Goal: Information Seeking & Learning: Learn about a topic

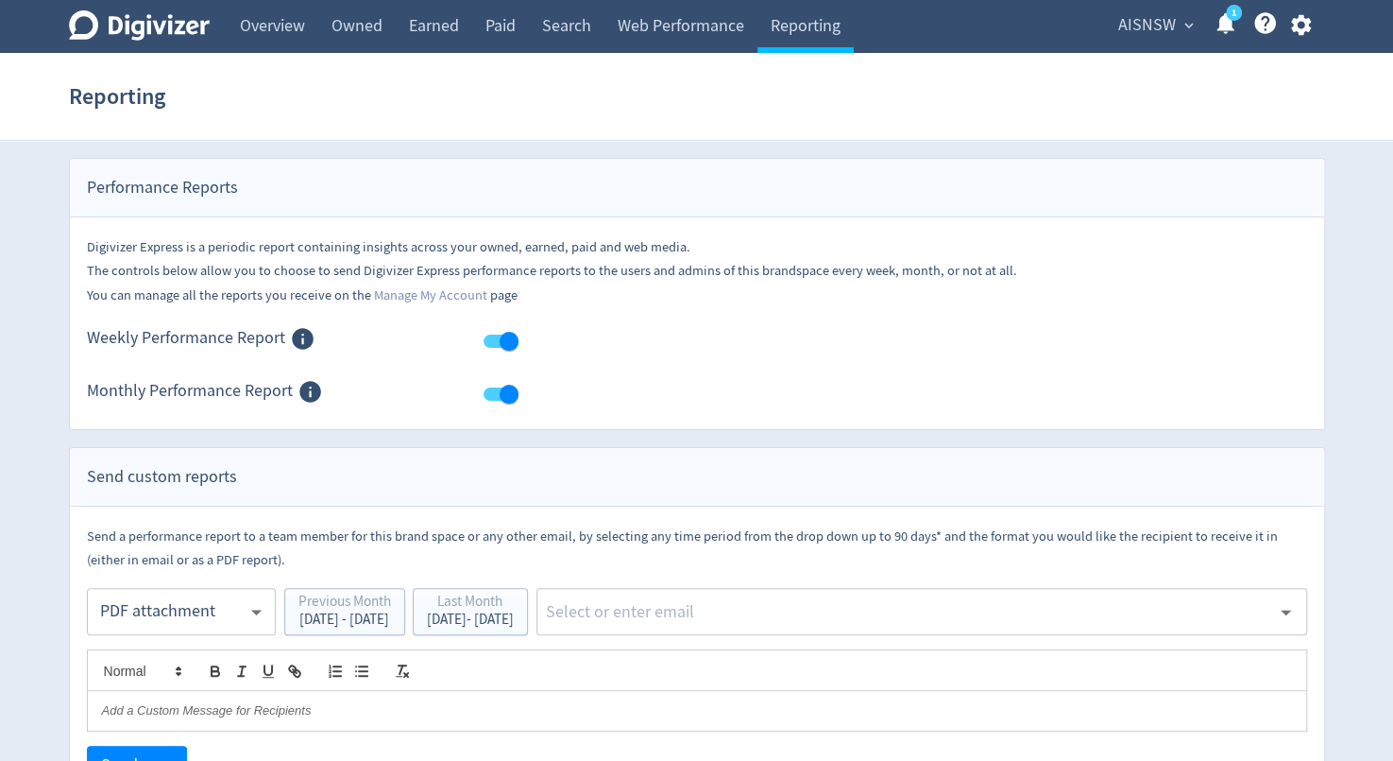
click at [1232, 16] on text "1" at bounding box center [1233, 13] width 5 height 13
click at [289, 26] on link "Overview" at bounding box center [273, 26] width 92 height 53
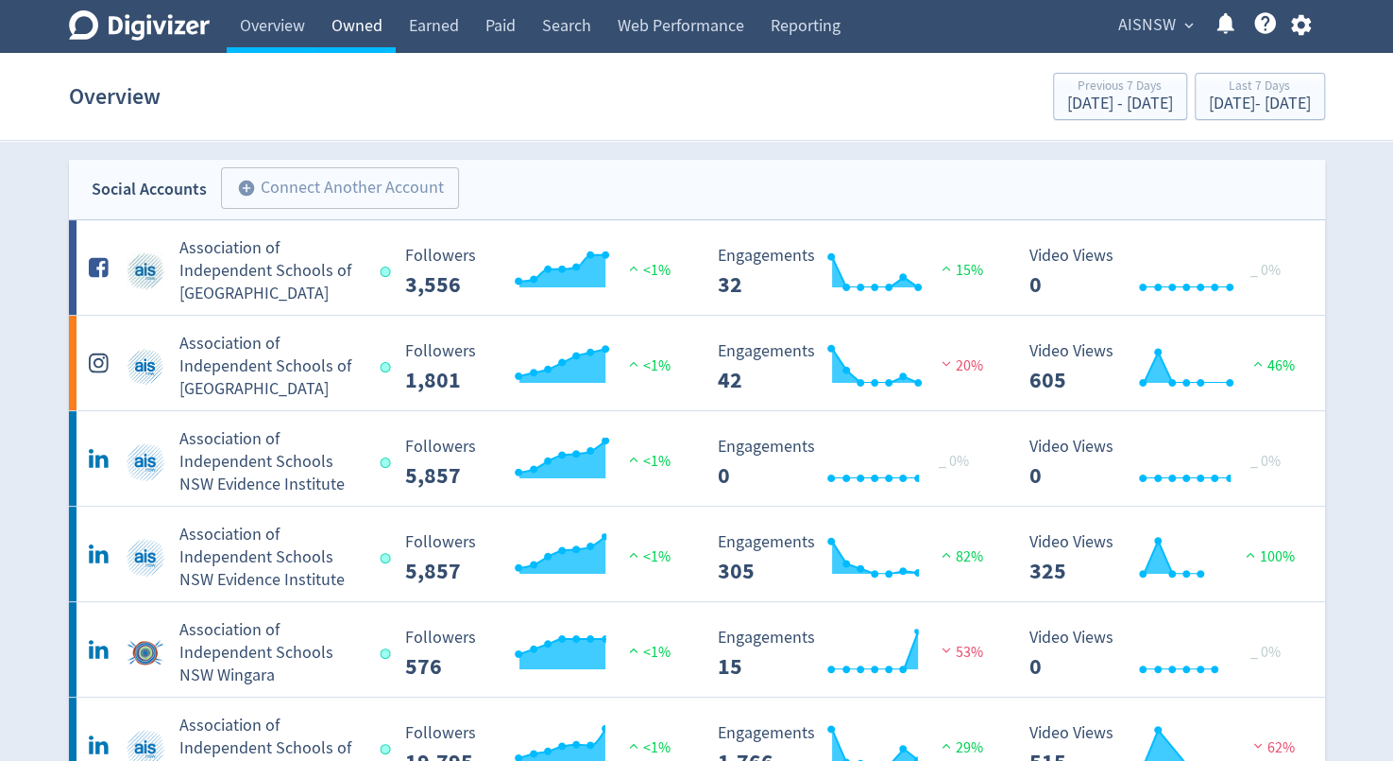
click at [361, 27] on link "Owned" at bounding box center [356, 26] width 77 height 53
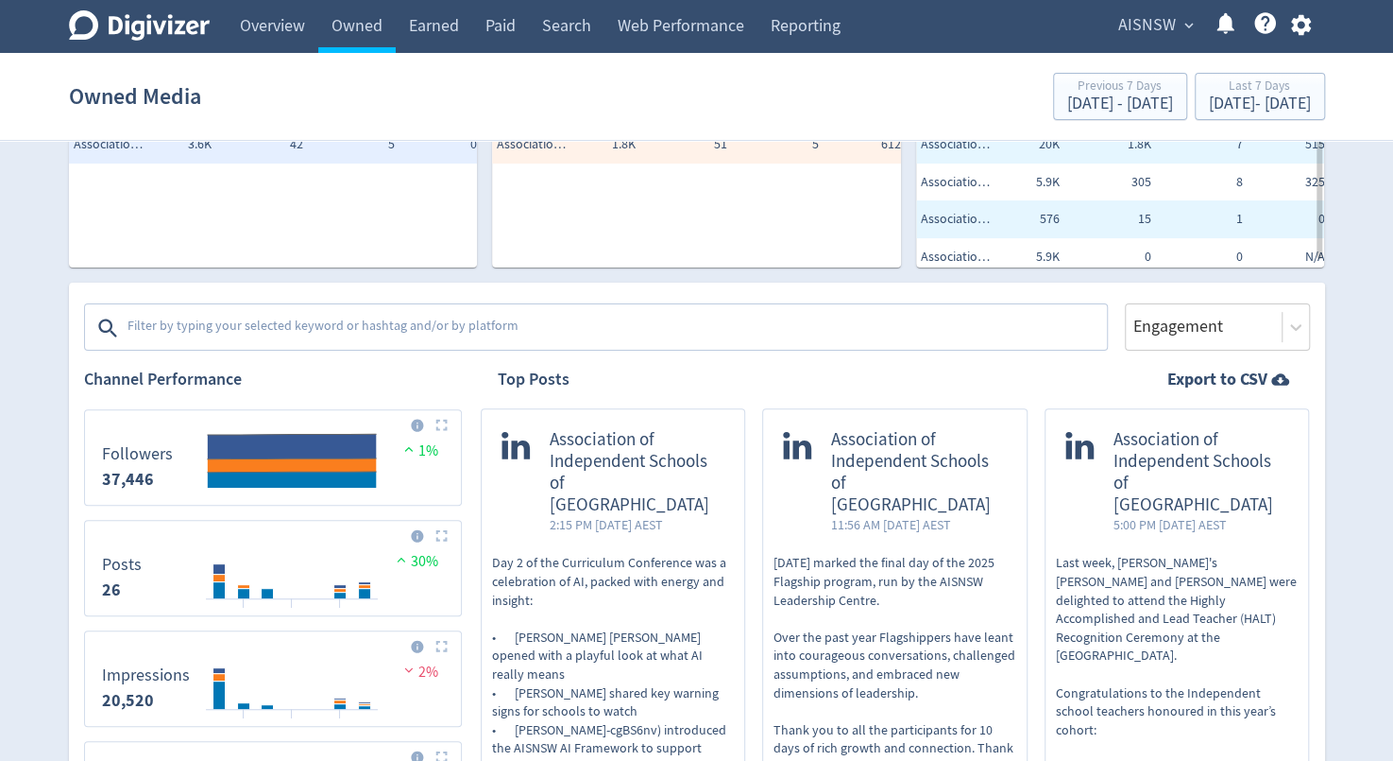
scroll to position [189, 0]
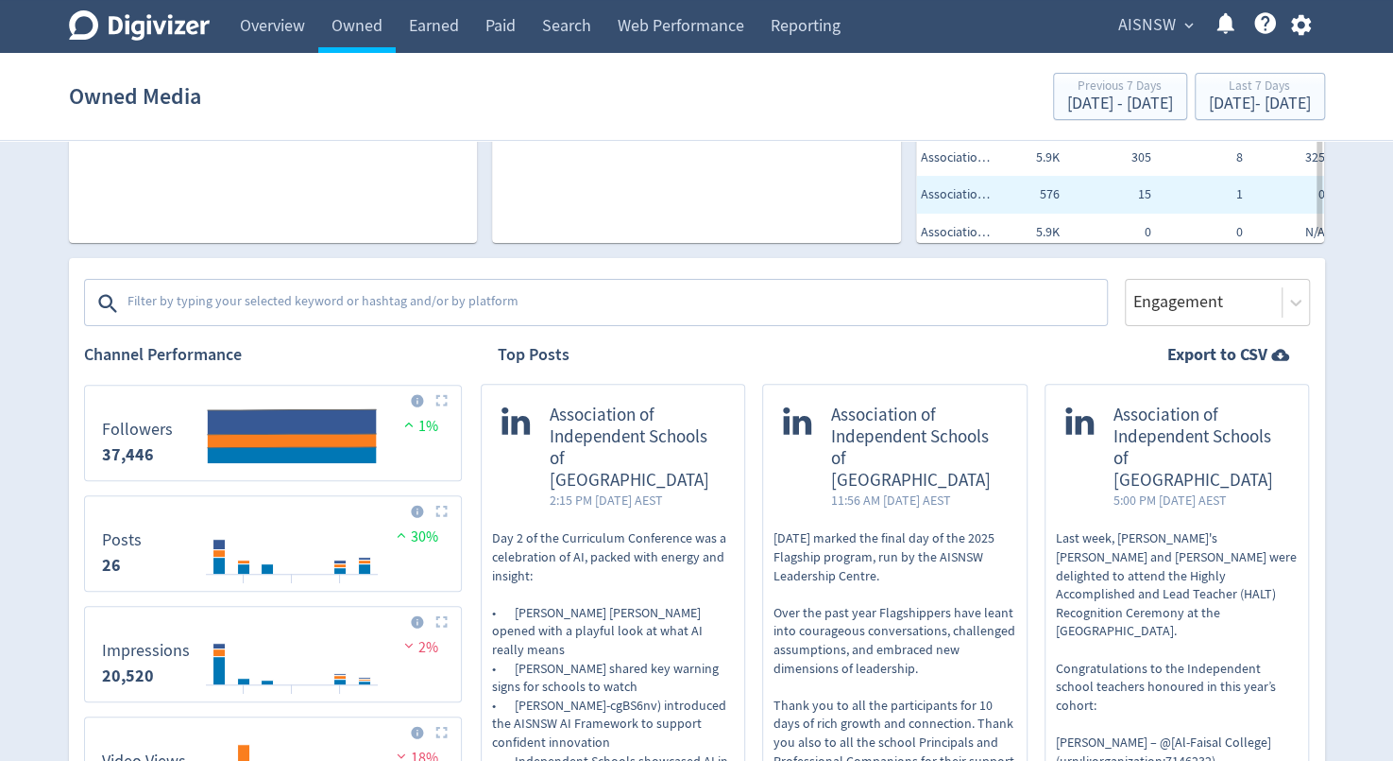
click at [1209, 93] on div "Last 7 Days" at bounding box center [1260, 87] width 102 height 16
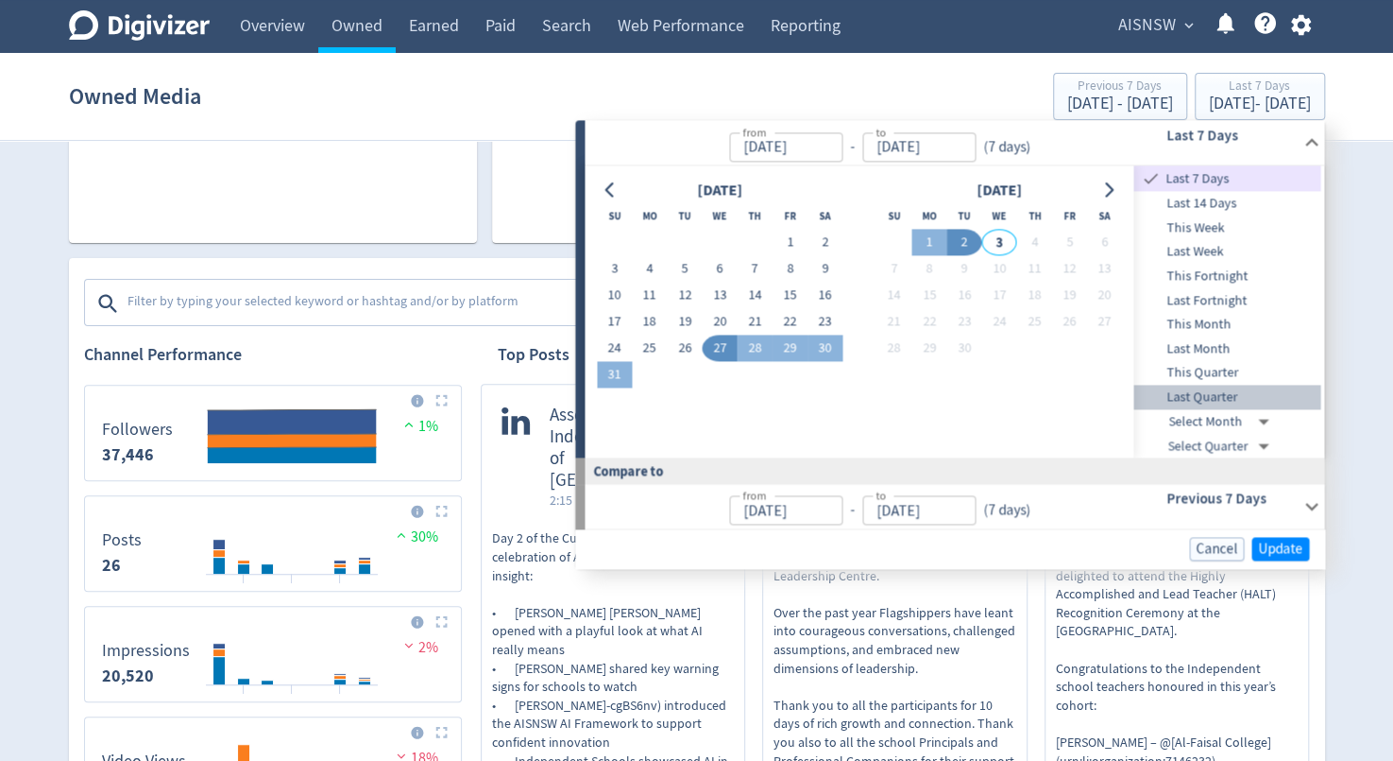
click at [1191, 389] on span "Last Quarter" at bounding box center [1228, 396] width 187 height 21
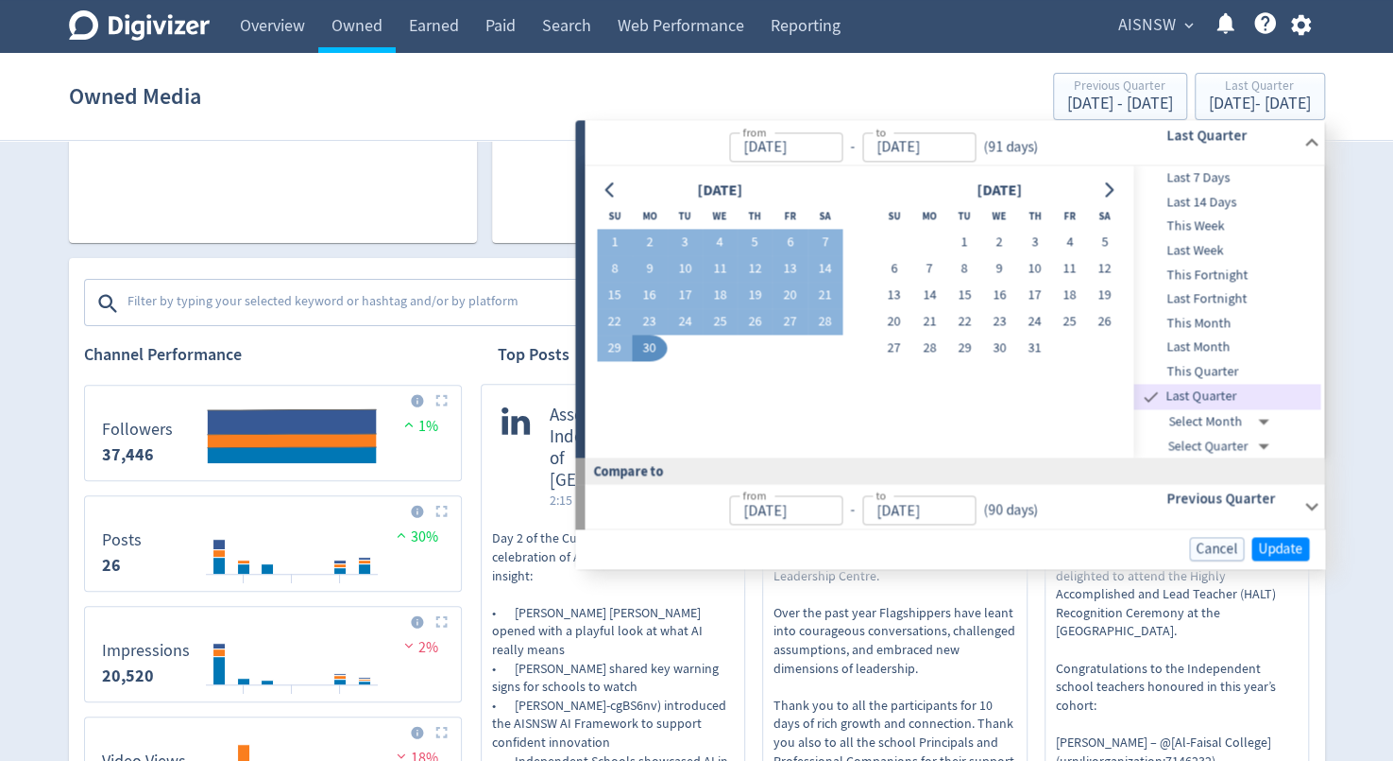
type input "[DATE]"
click at [1277, 547] on span "Update" at bounding box center [1280, 548] width 44 height 14
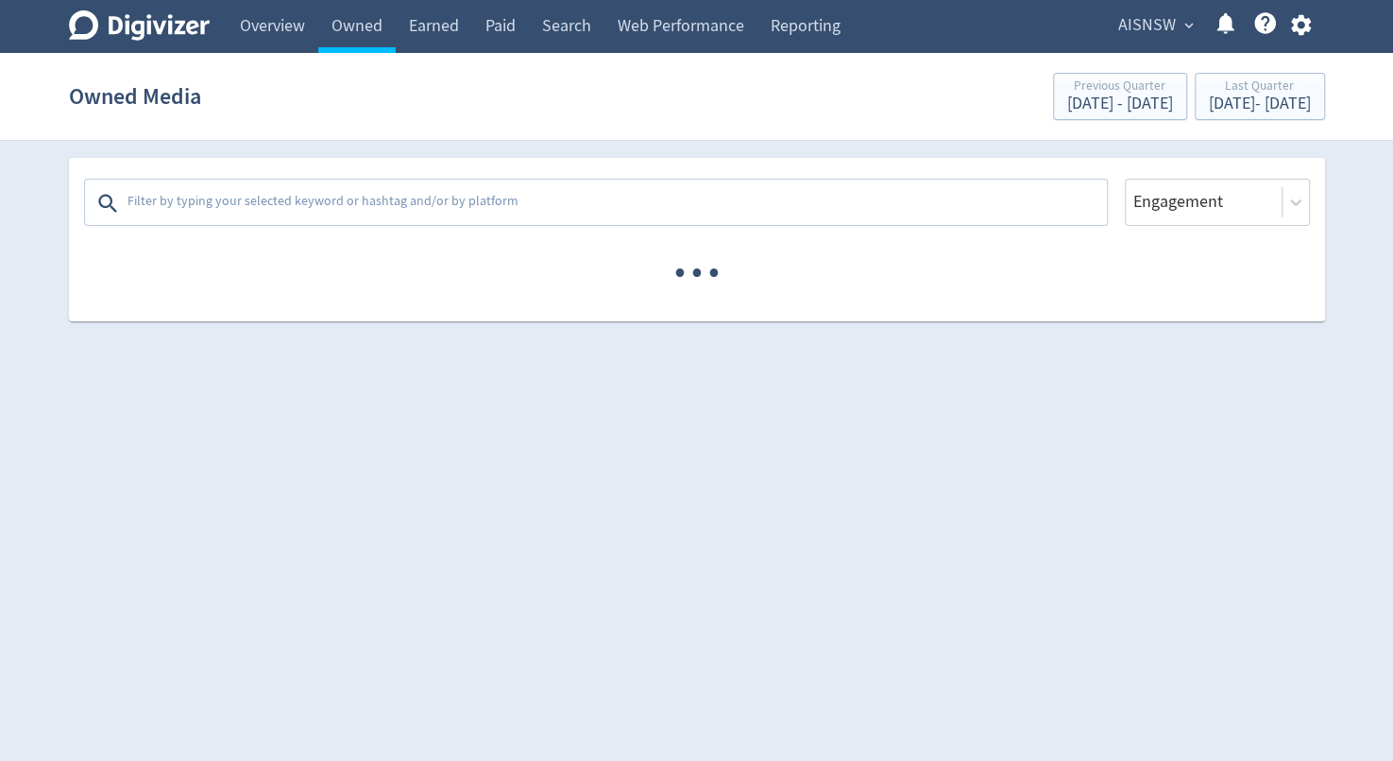
scroll to position [0, 0]
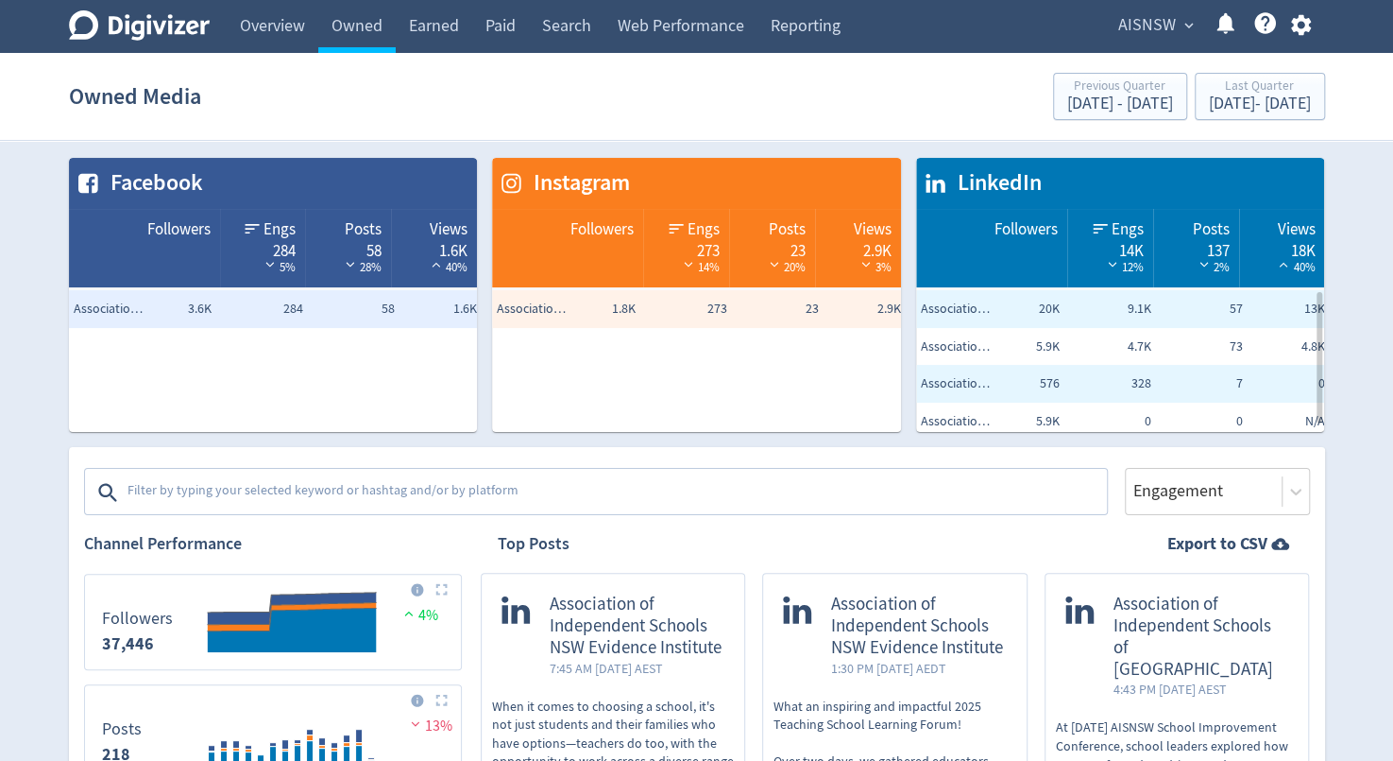
click at [272, 42] on link "Overview" at bounding box center [273, 26] width 92 height 53
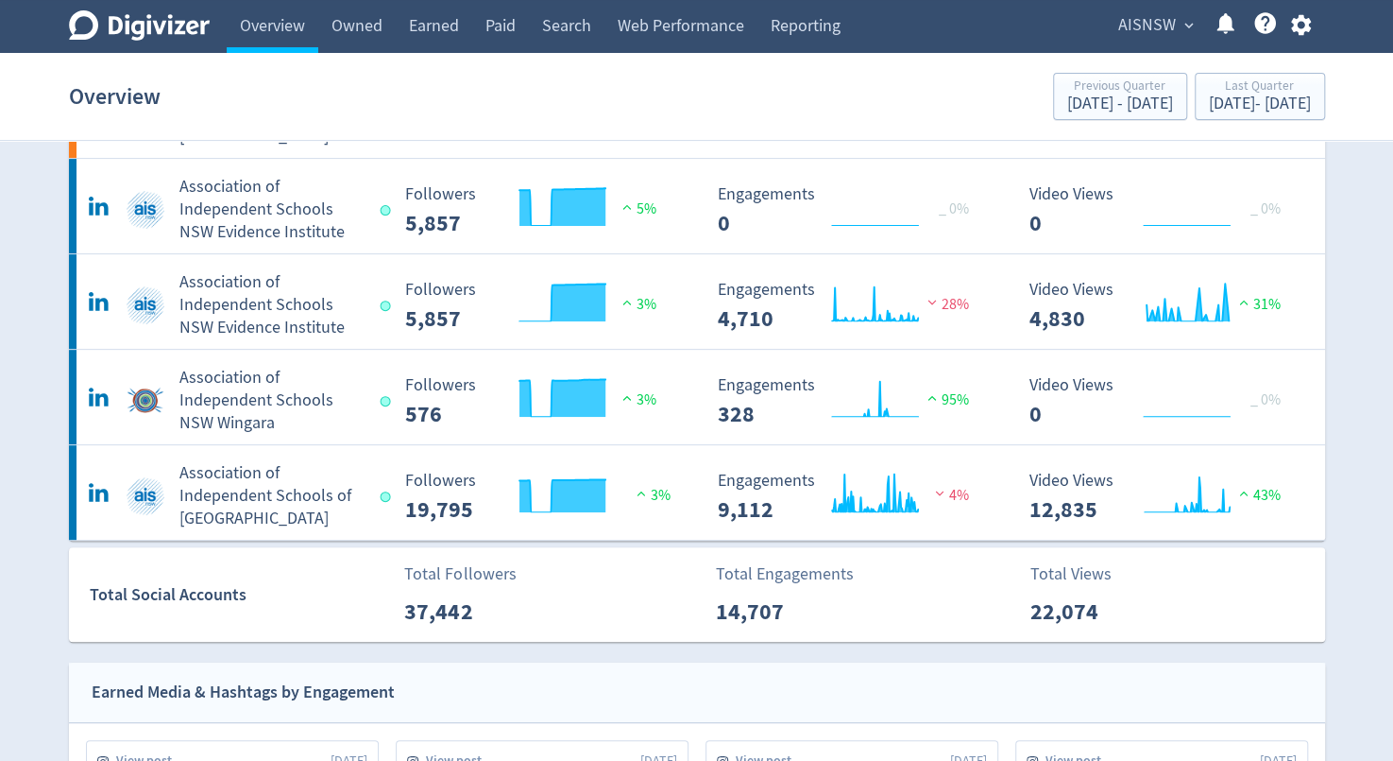
scroll to position [253, 0]
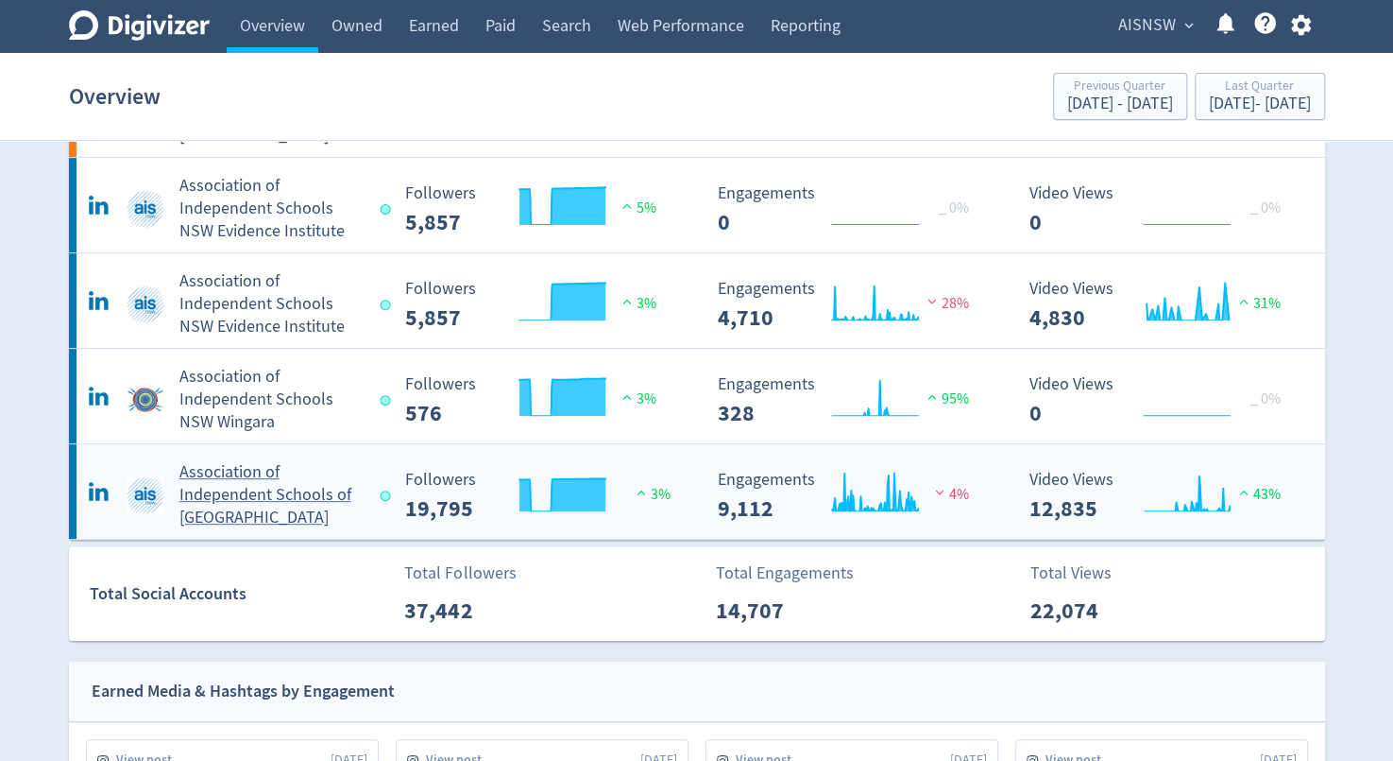
click at [205, 483] on h5 "Association of Independent Schools of [GEOGRAPHIC_DATA]" at bounding box center [272, 495] width 184 height 68
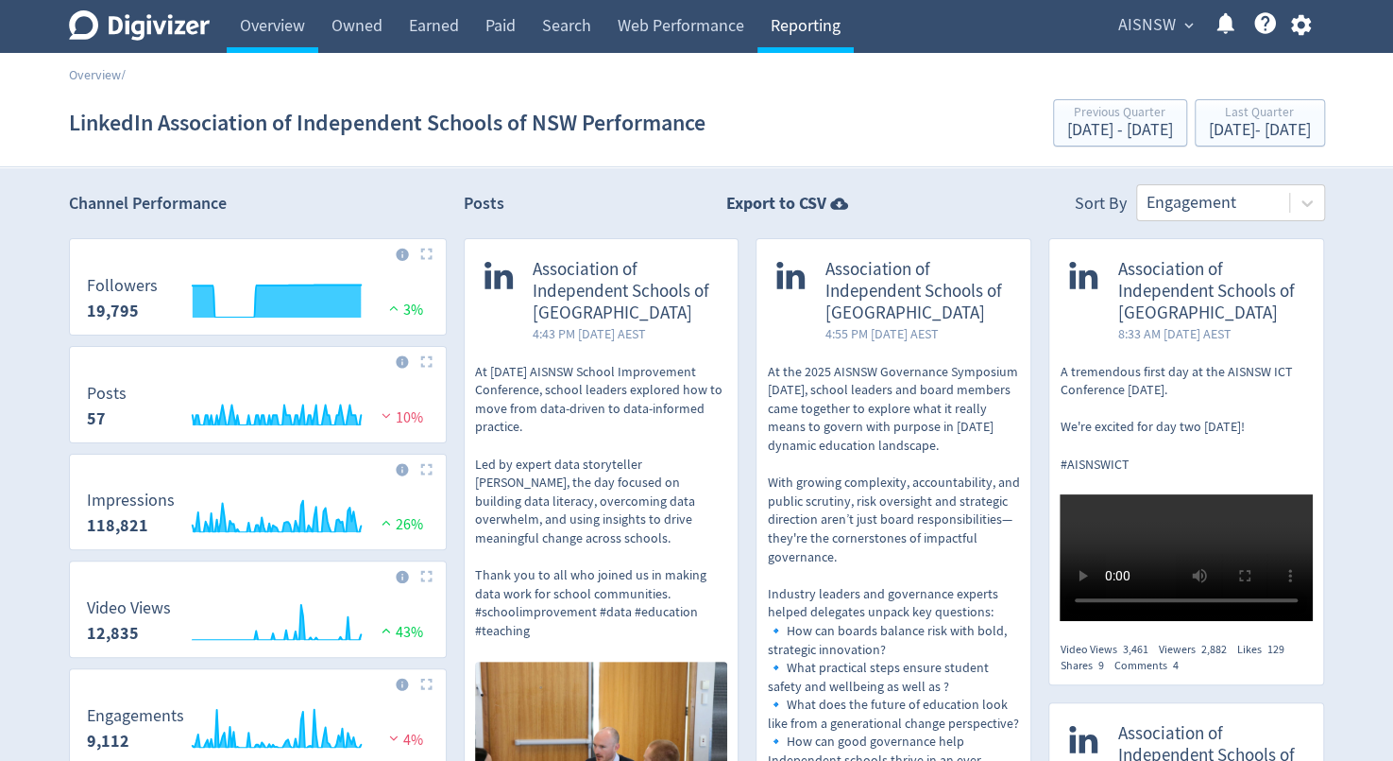
click at [824, 33] on link "Reporting" at bounding box center [806, 26] width 96 height 53
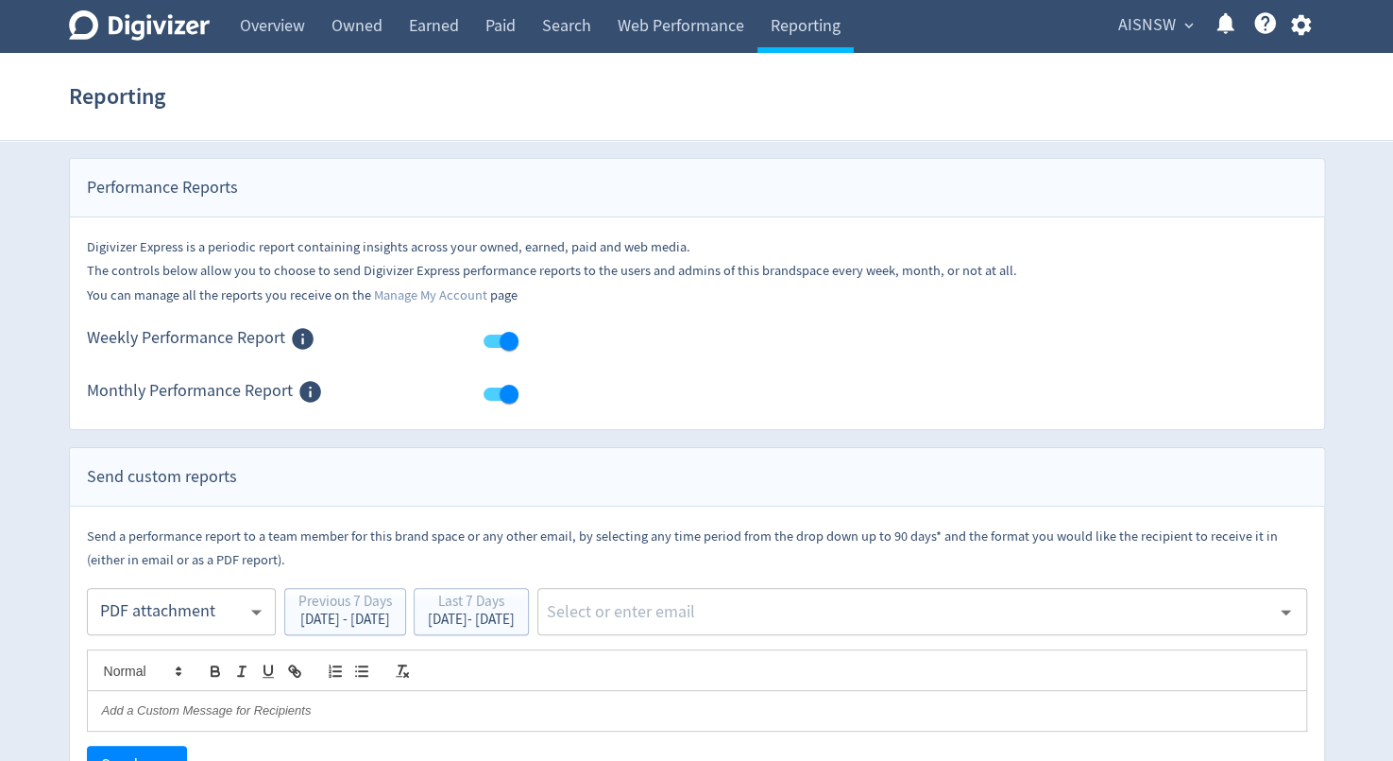
scroll to position [96, 0]
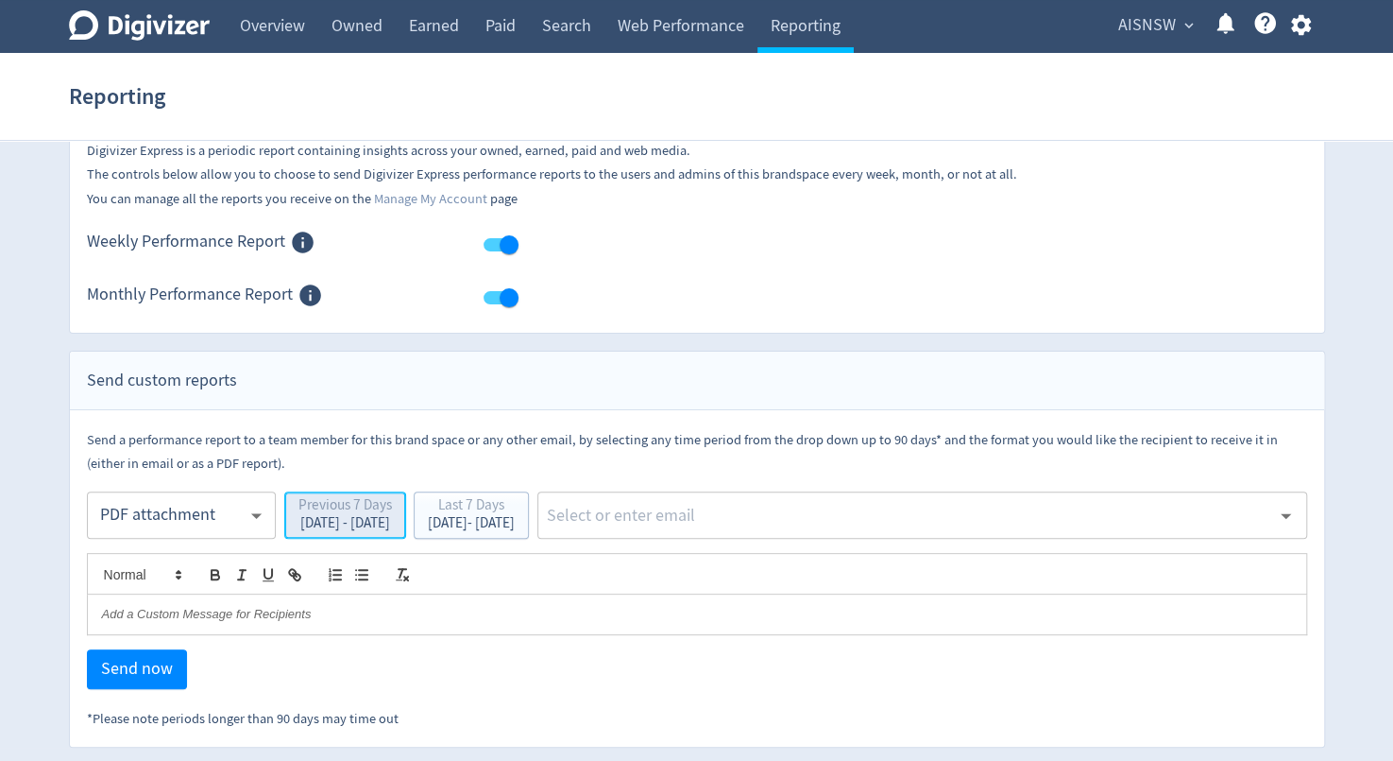
click at [392, 511] on div "Previous 7 Days" at bounding box center [346, 507] width 94 height 18
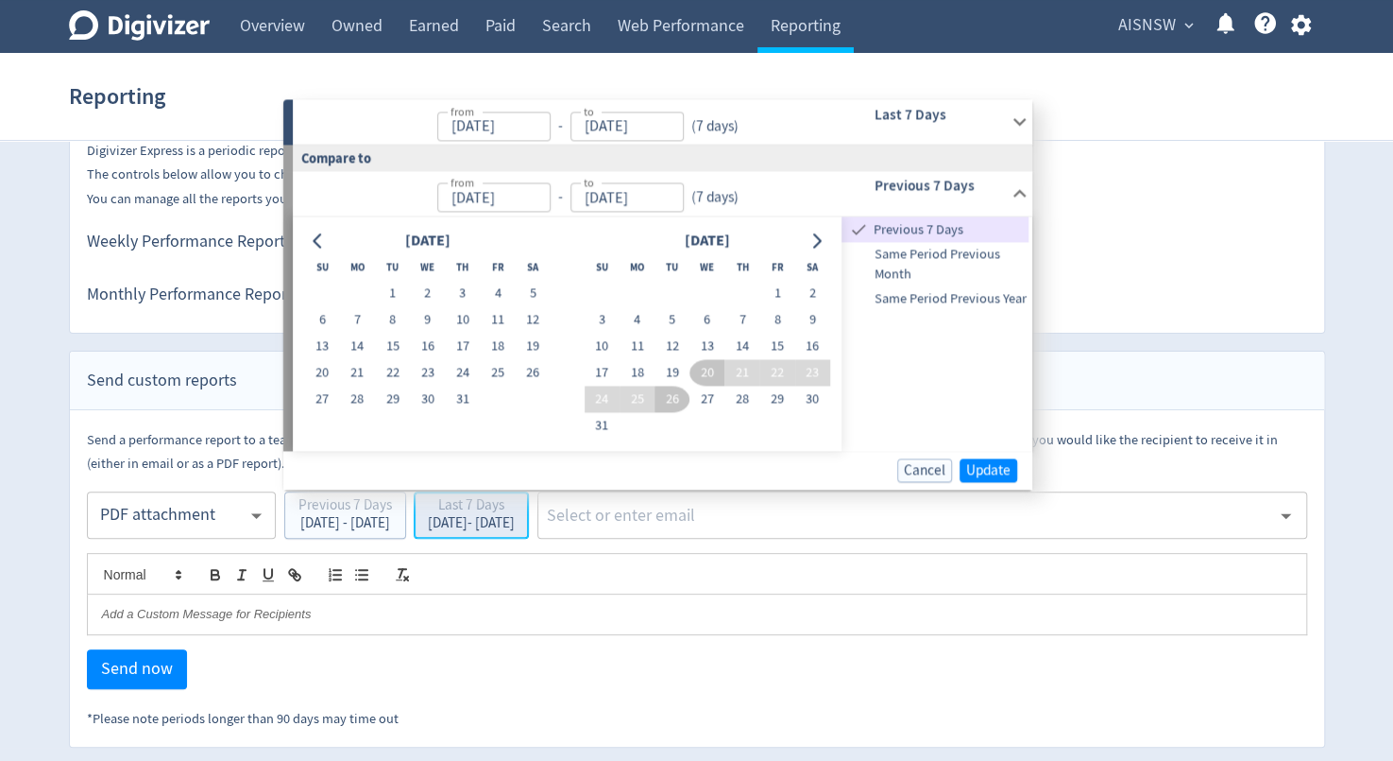
click at [515, 502] on div "Last 7 Days" at bounding box center [471, 507] width 87 height 18
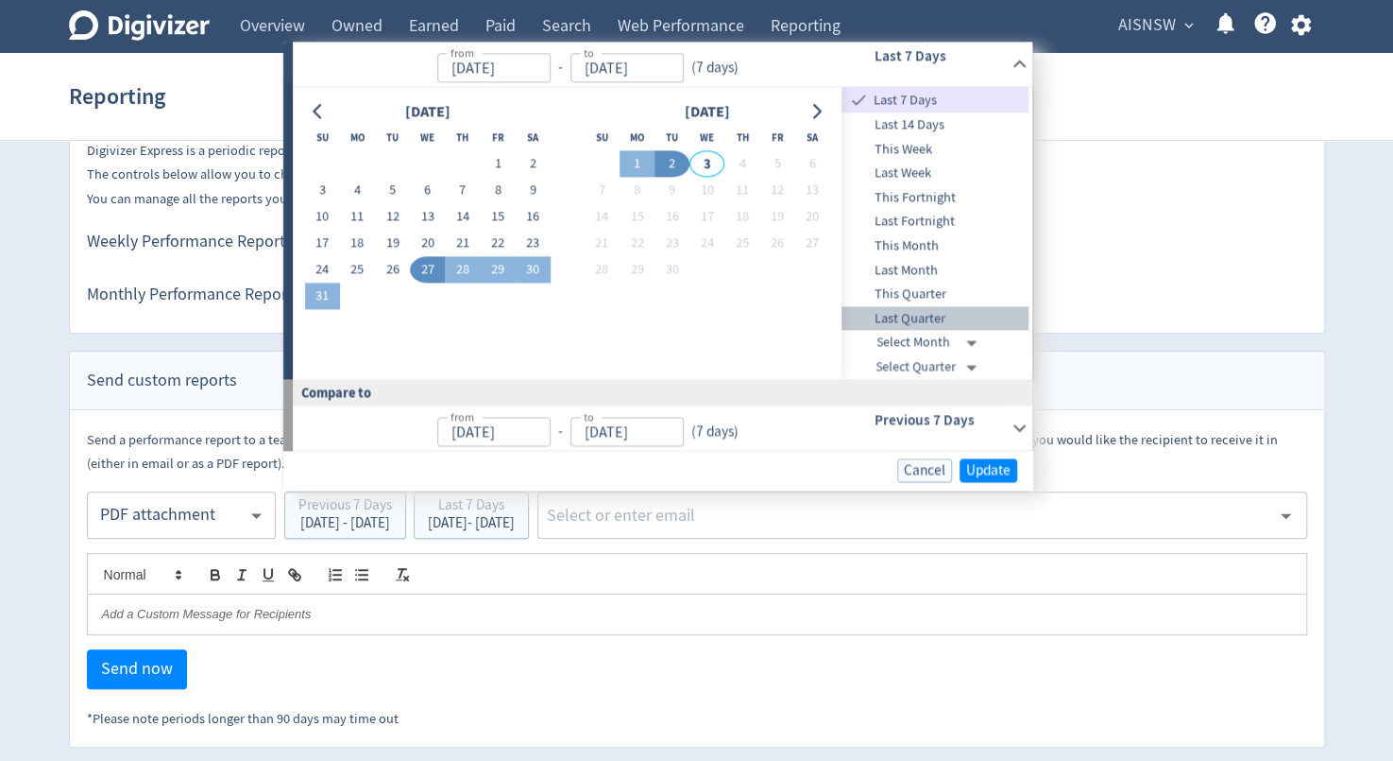
click at [903, 320] on span "Last Quarter" at bounding box center [935, 318] width 187 height 21
type input "[DATE]"
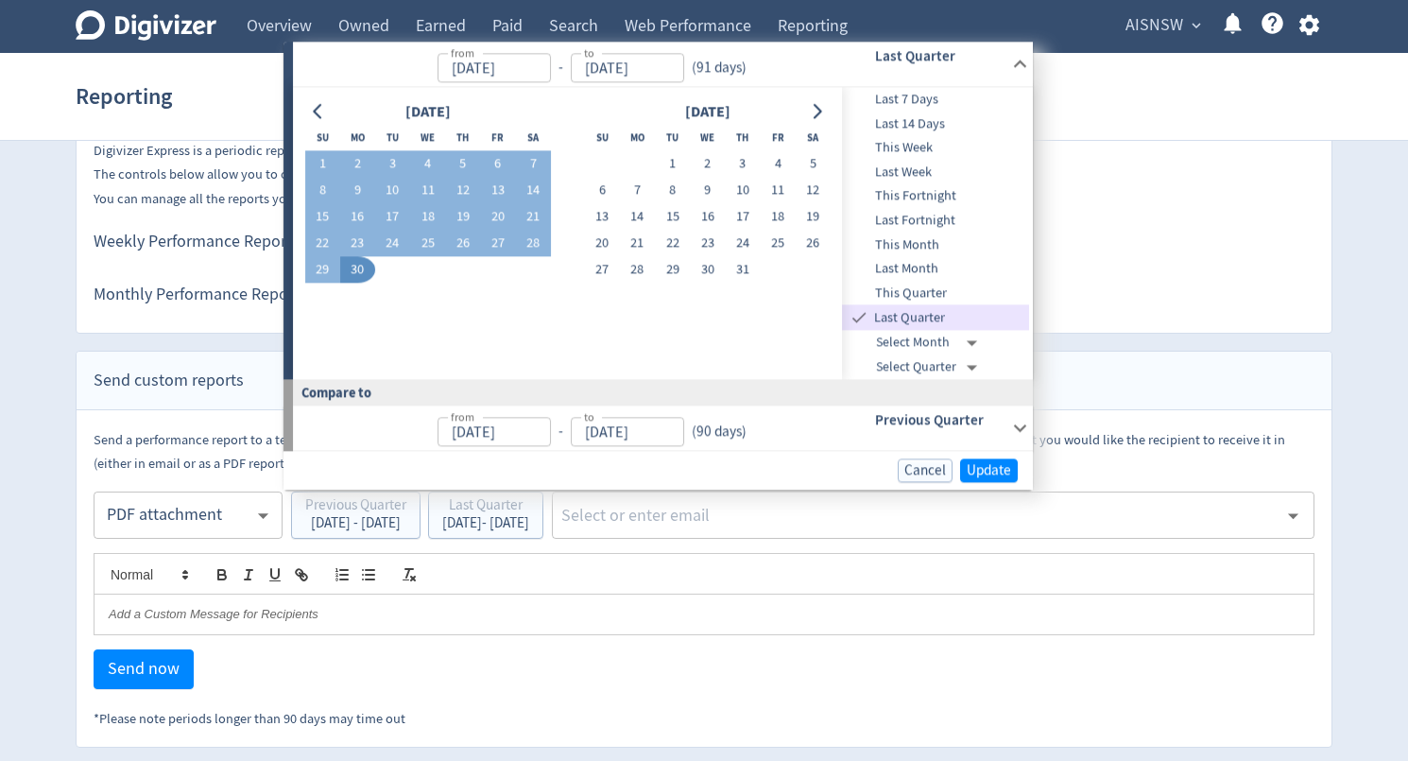
click at [911, 361] on body "Digivizer Logo Mark Digivizer Logo Overview Owned Earned Paid Search Web Perfor…" at bounding box center [704, 326] width 1408 height 844
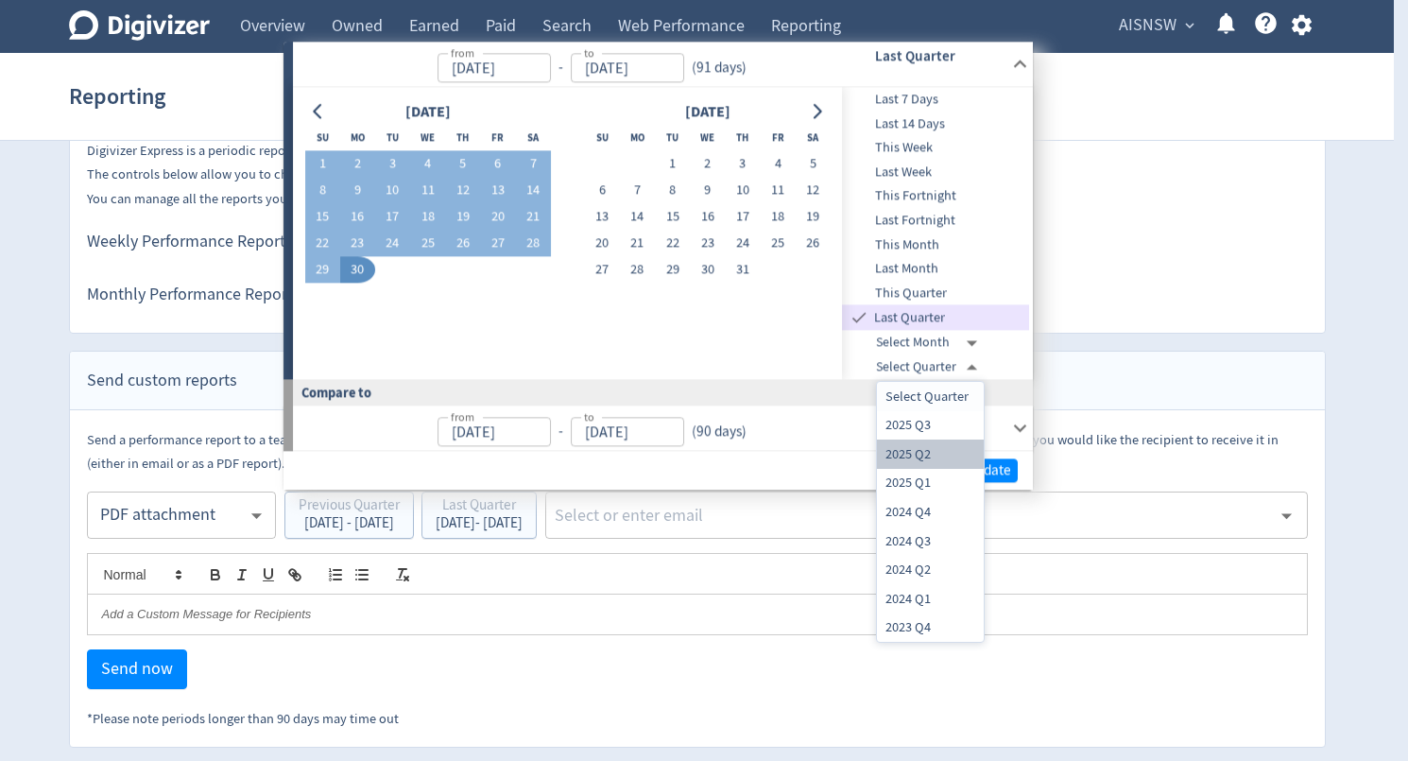
click at [907, 450] on li "2025 Q2" at bounding box center [930, 453] width 107 height 29
type input "[DATE]T13:00:00.000Z"
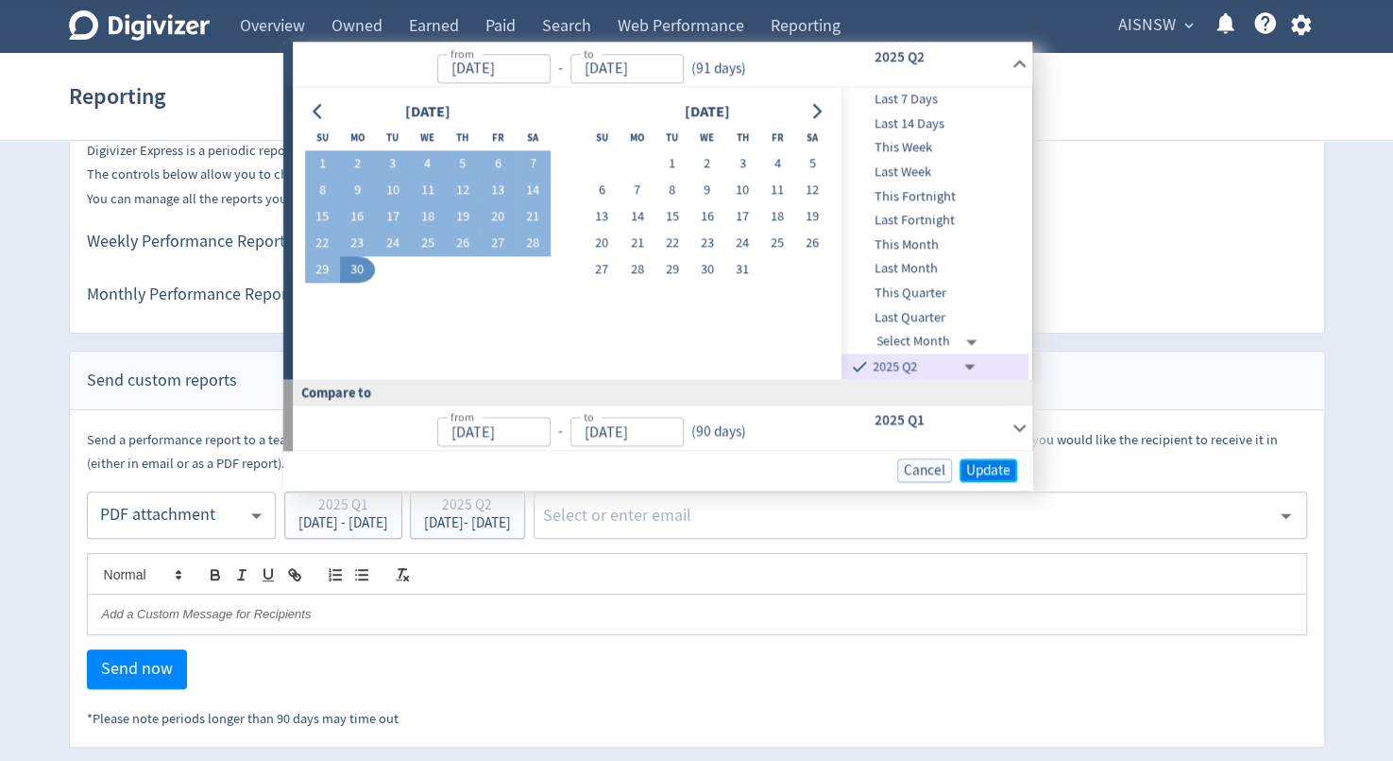
click at [990, 468] on span "Update" at bounding box center [988, 470] width 44 height 14
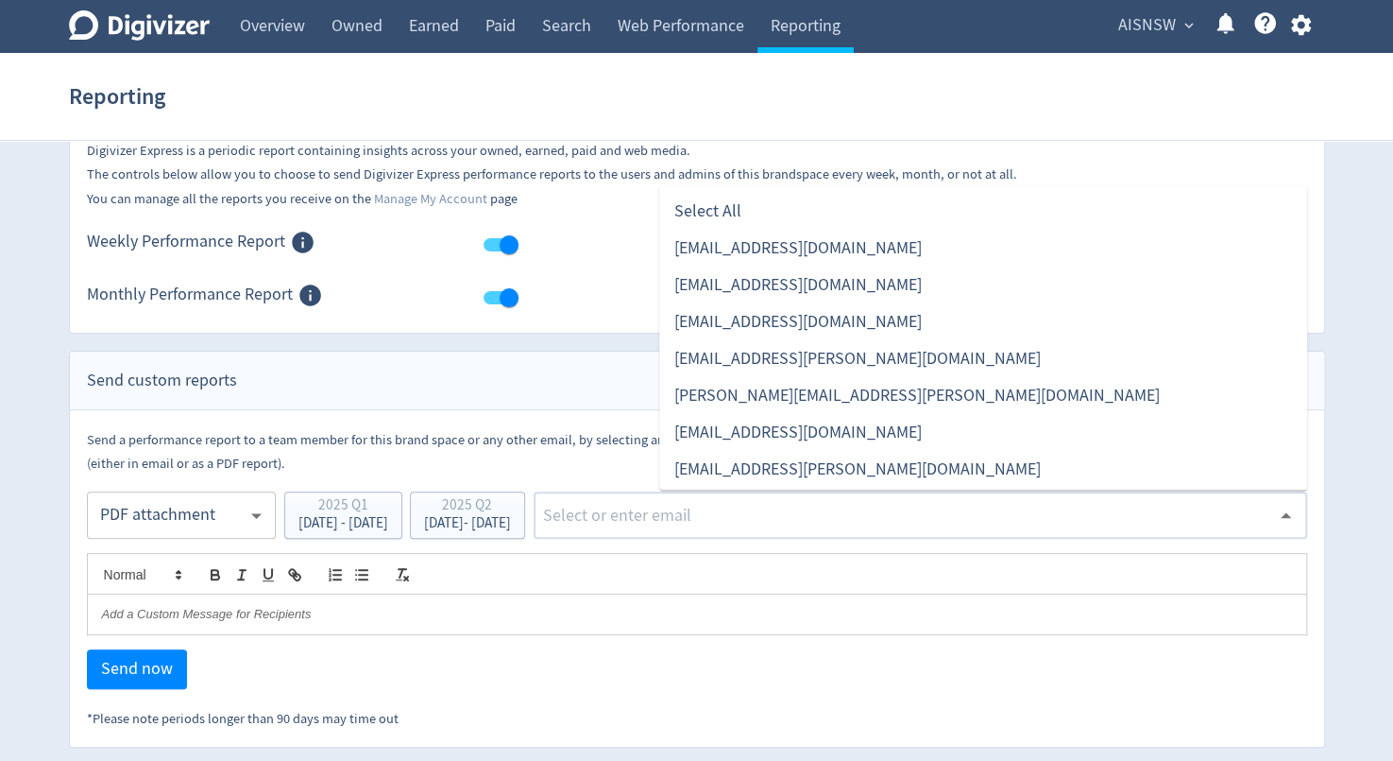
click at [814, 524] on input "text" at bounding box center [905, 515] width 729 height 28
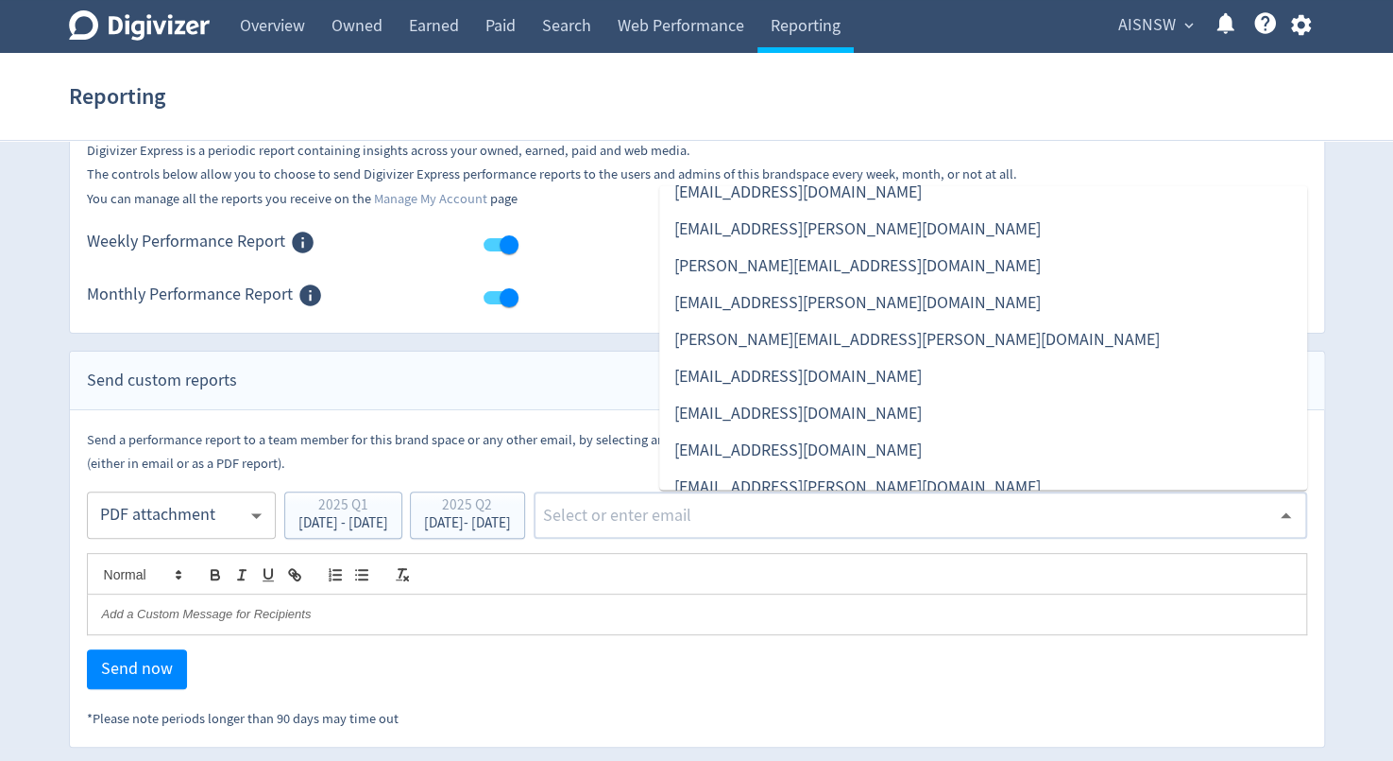
scroll to position [258, 0]
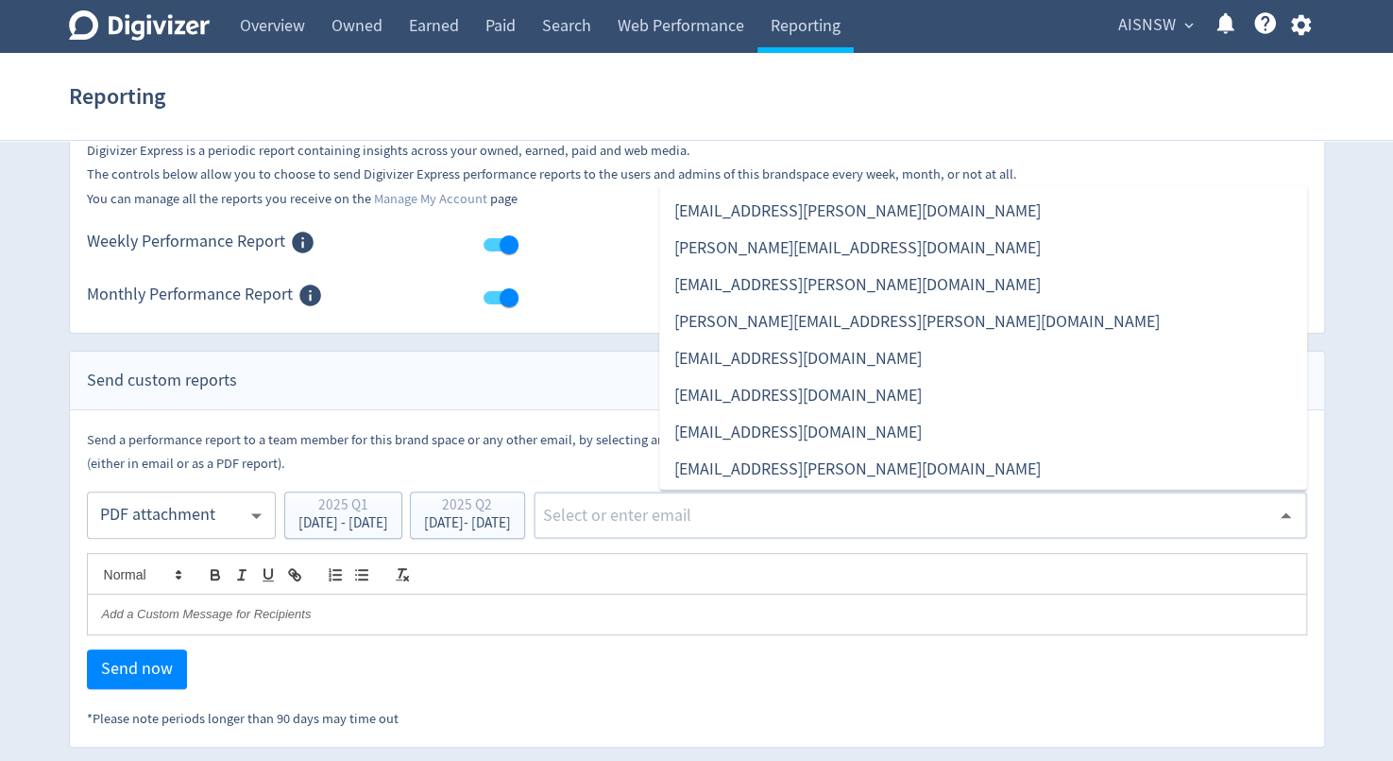
click at [715, 433] on li "[EMAIL_ADDRESS][DOMAIN_NAME]" at bounding box center [983, 432] width 648 height 37
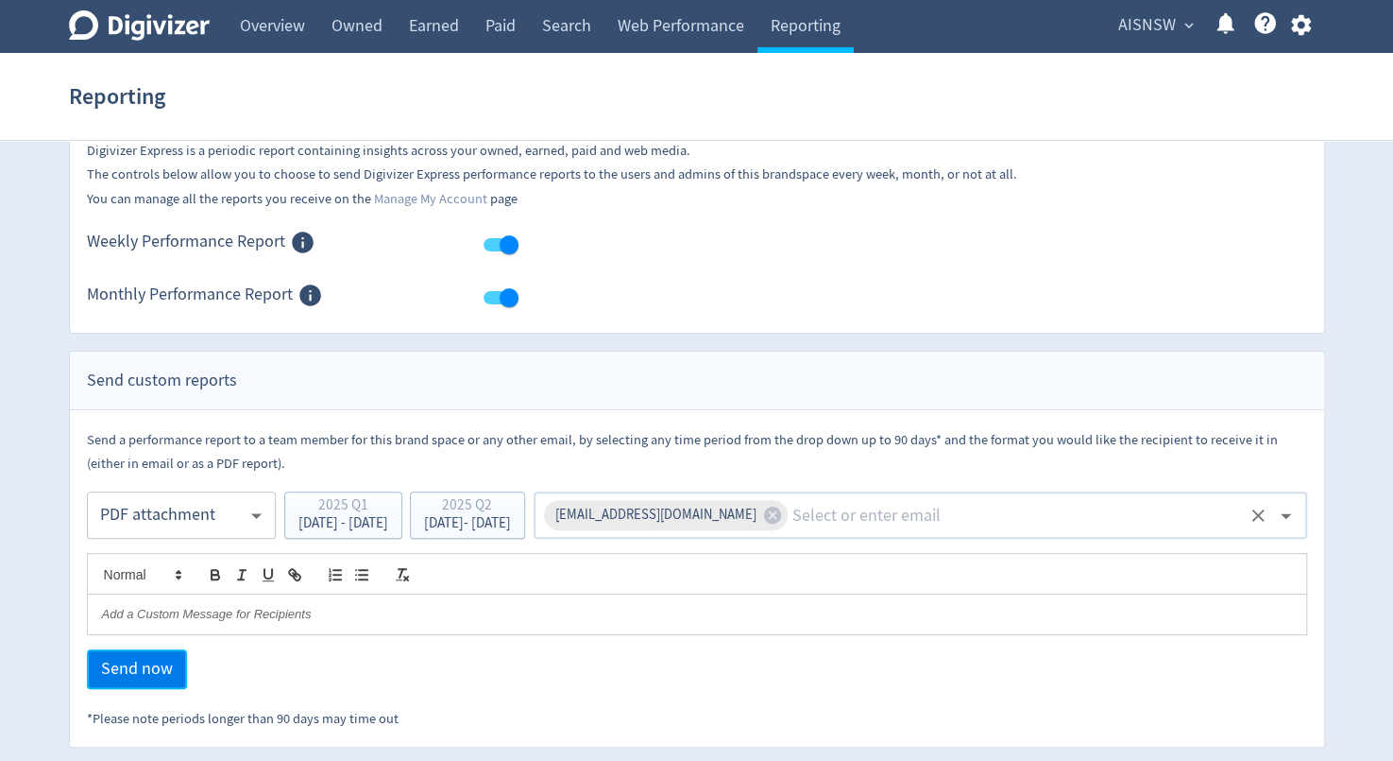
click at [147, 664] on span "Send now" at bounding box center [137, 668] width 72 height 17
click at [258, 22] on link "Overview" at bounding box center [273, 26] width 92 height 53
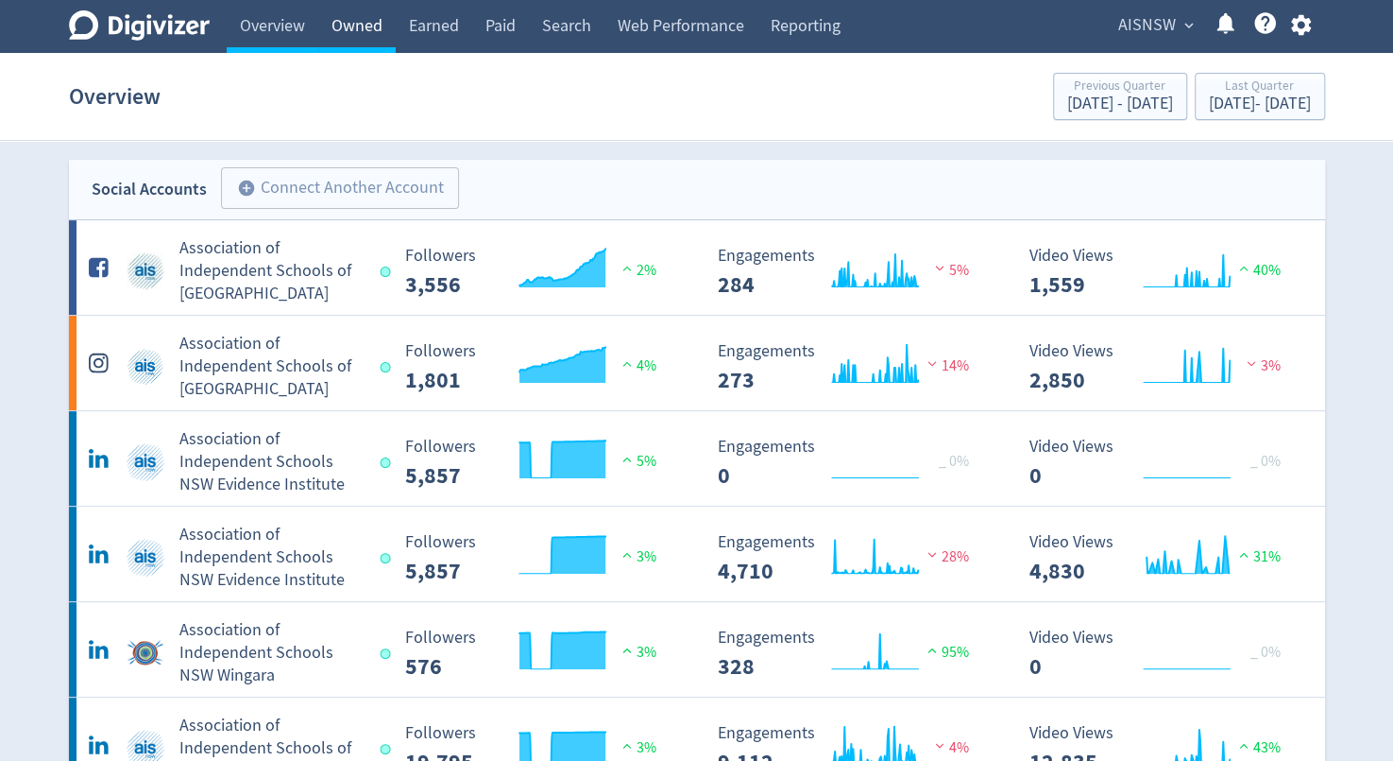
click at [359, 32] on link "Owned" at bounding box center [356, 26] width 77 height 53
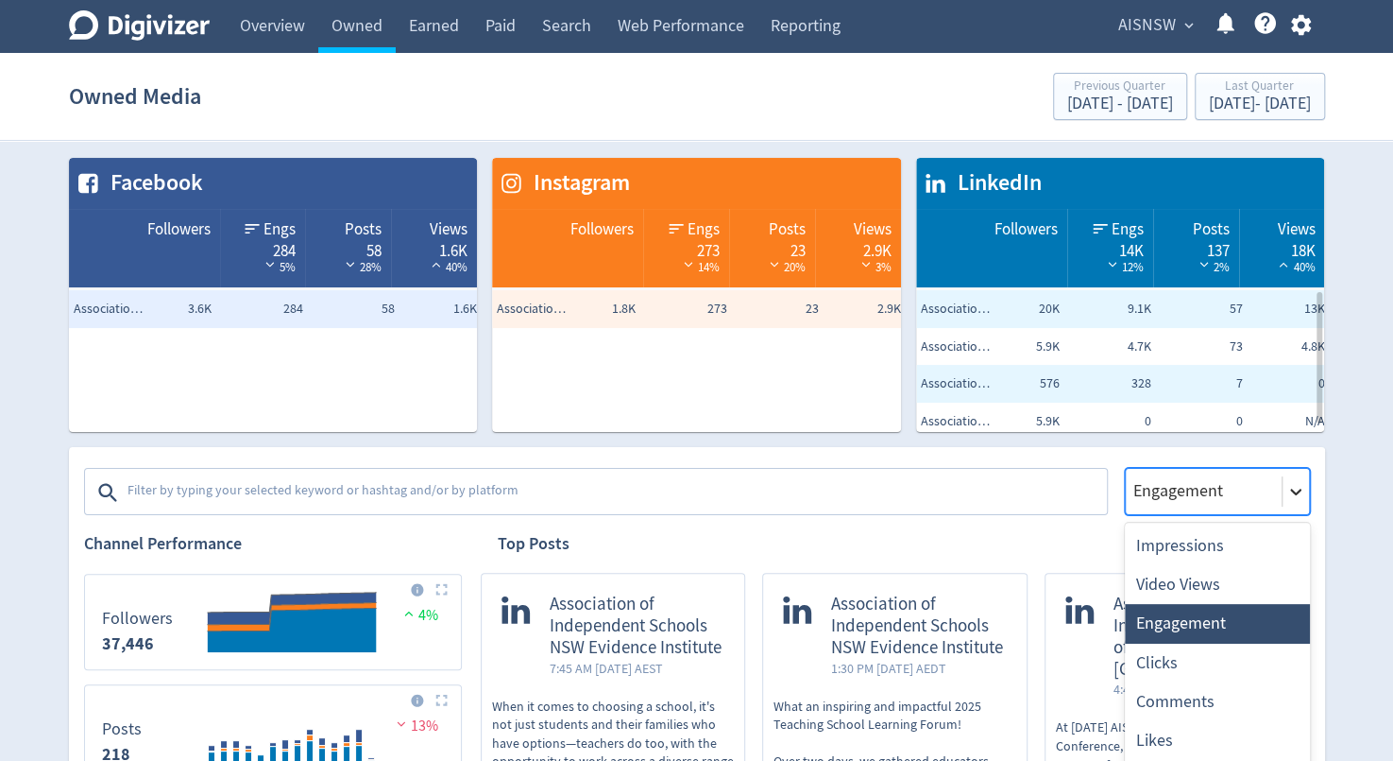
click at [1304, 494] on div "8 results available. Use Up and Down to choose options, press Enter to select t…" at bounding box center [1217, 491] width 185 height 47
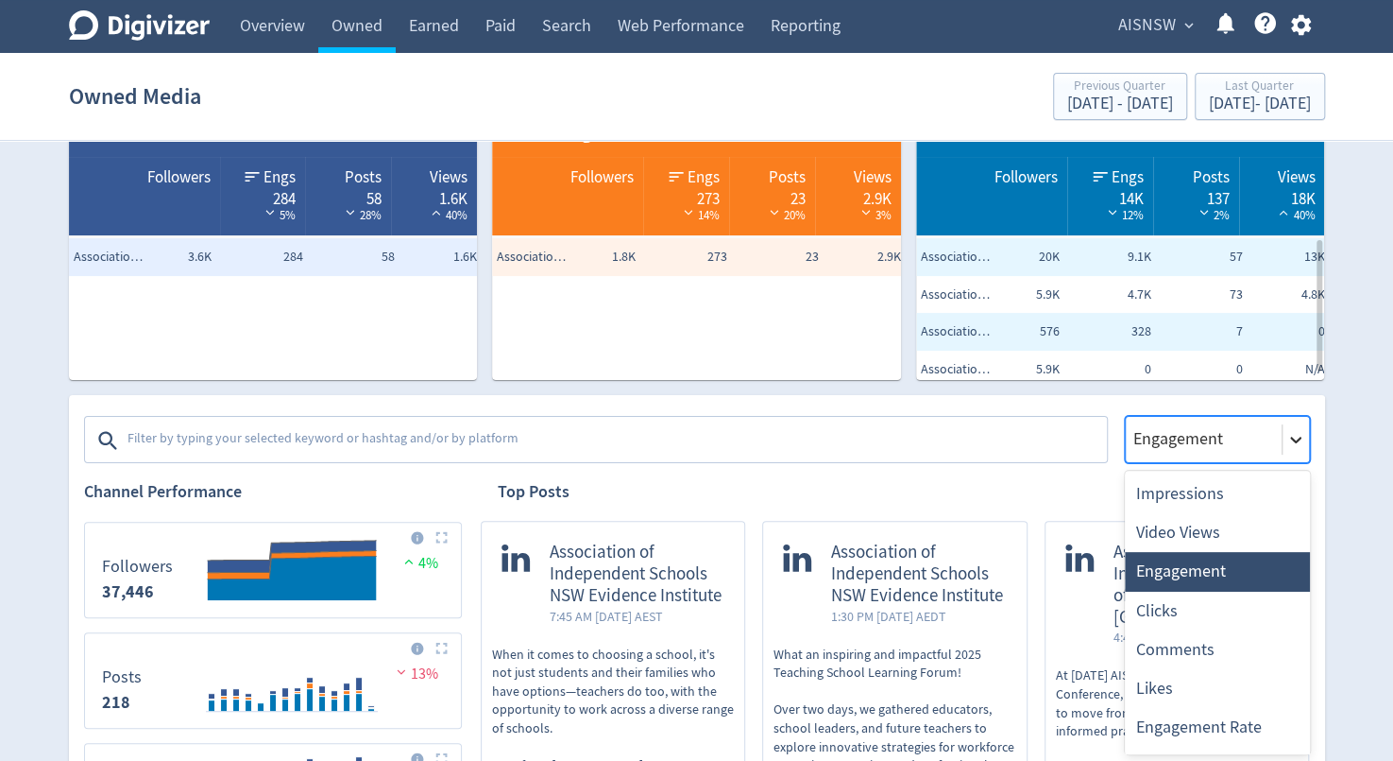
scroll to position [53, 0]
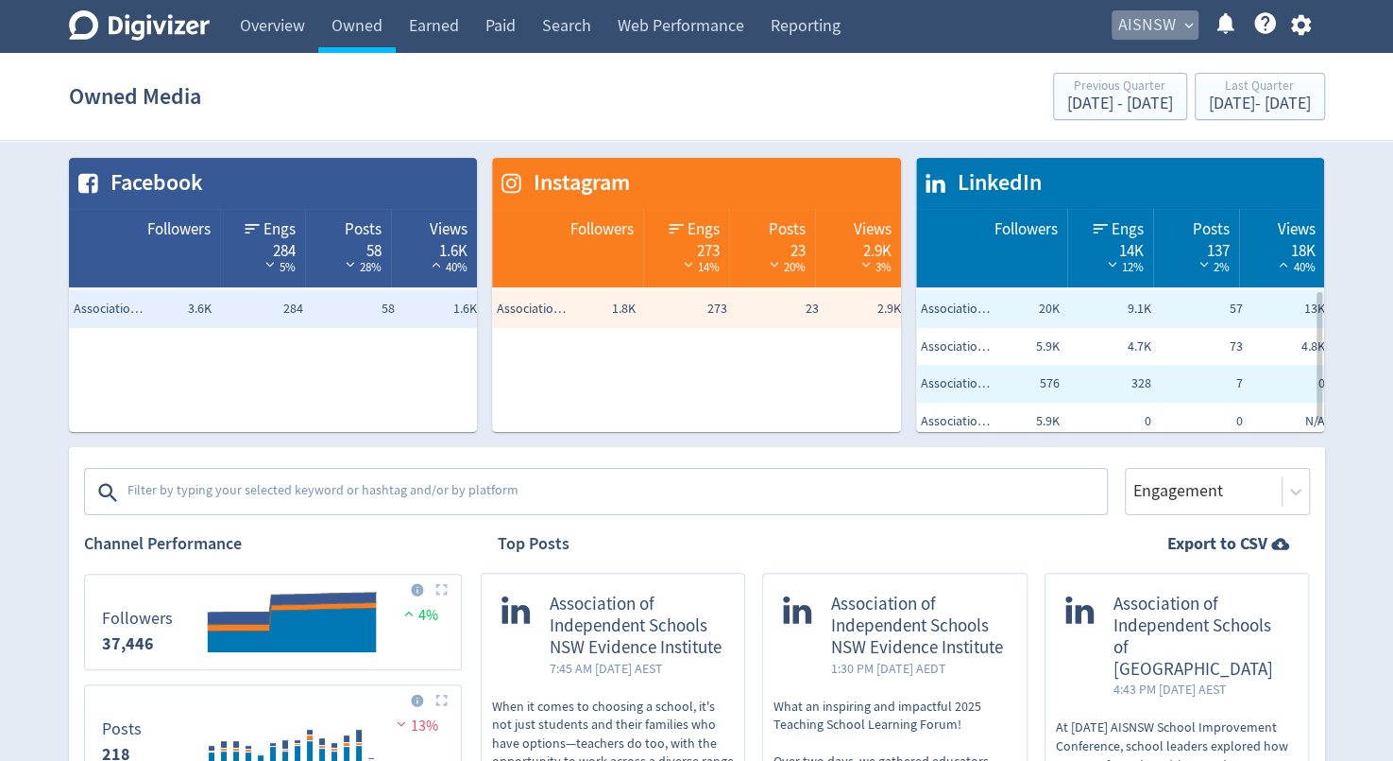
click at [1144, 26] on span "AISNSW" at bounding box center [1148, 25] width 58 height 30
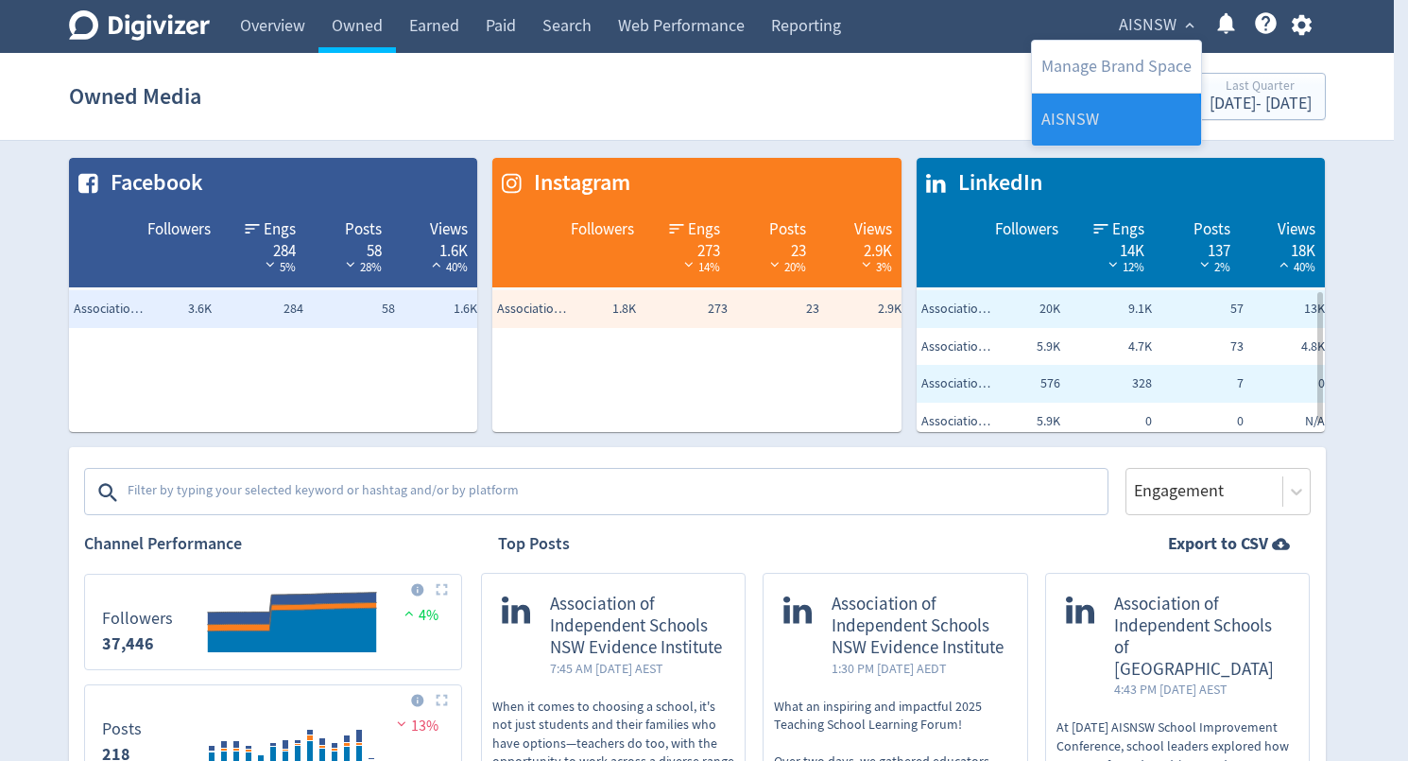
click at [1071, 120] on link "AISNSW" at bounding box center [1116, 120] width 169 height 52
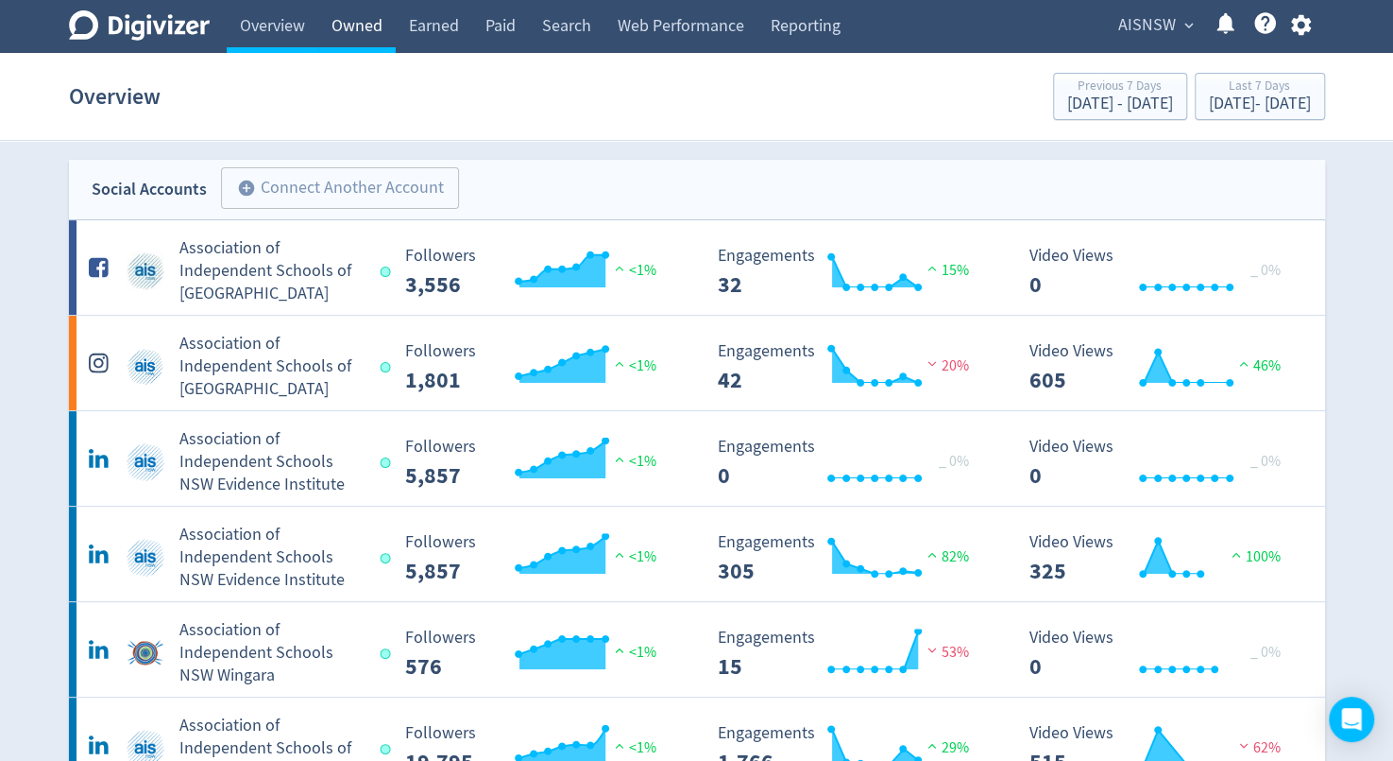
click at [363, 26] on link "Owned" at bounding box center [356, 26] width 77 height 53
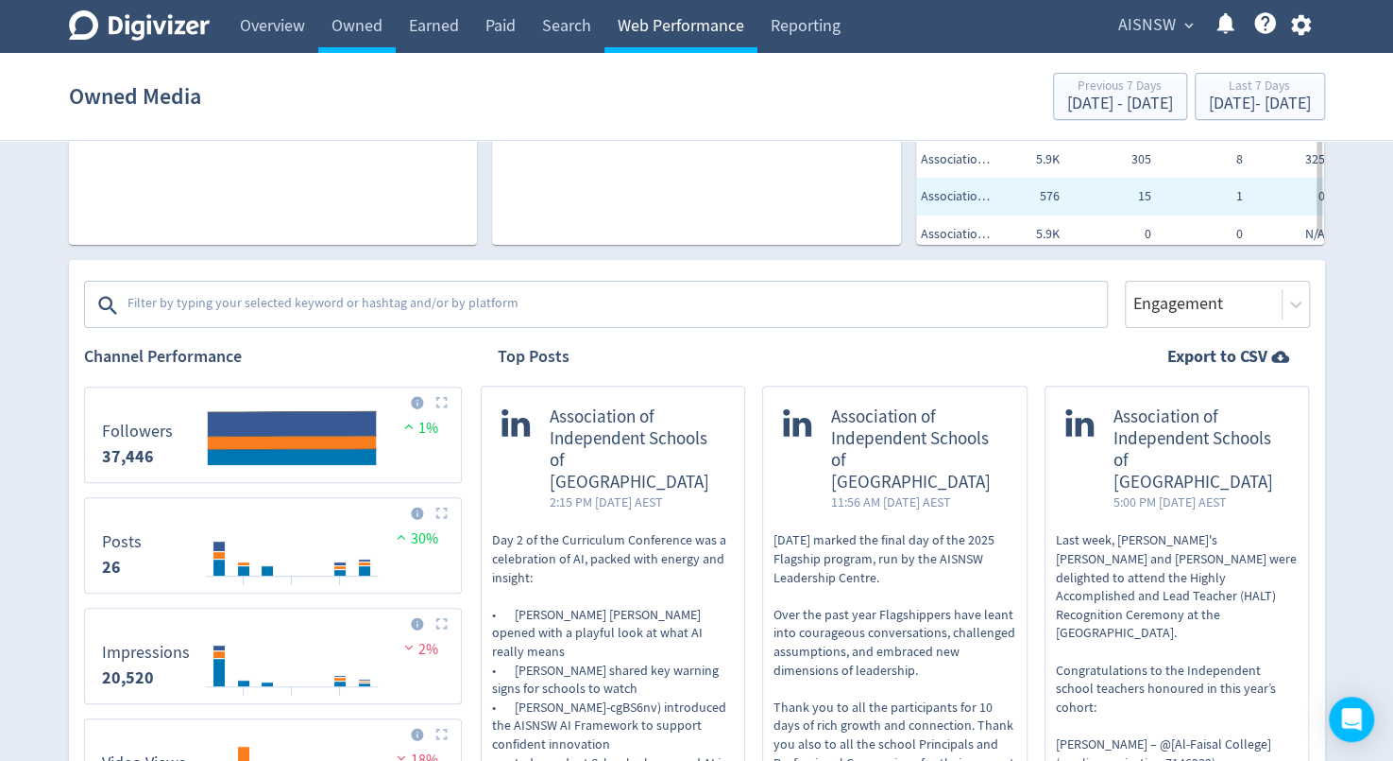
scroll to position [157, 0]
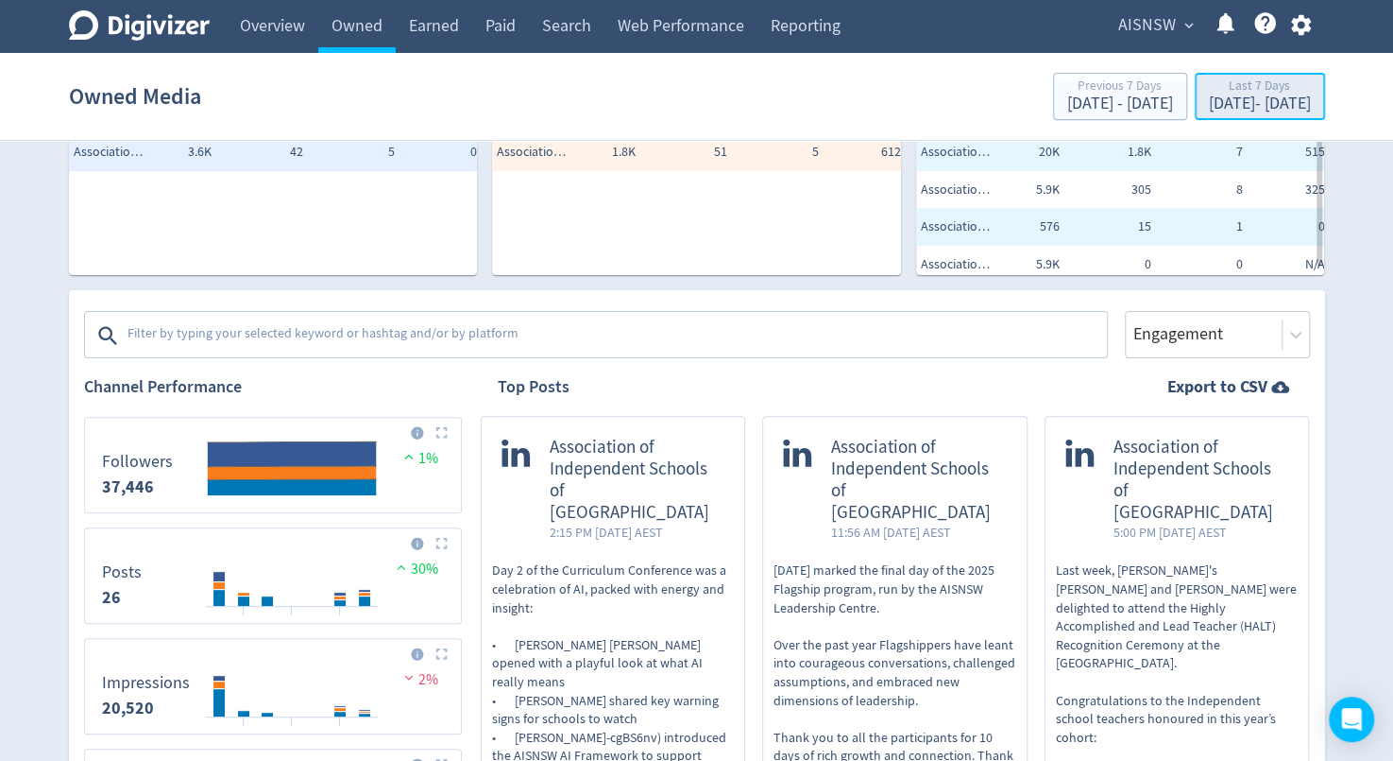
click at [1209, 99] on div "[DATE] - [DATE]" at bounding box center [1260, 103] width 102 height 17
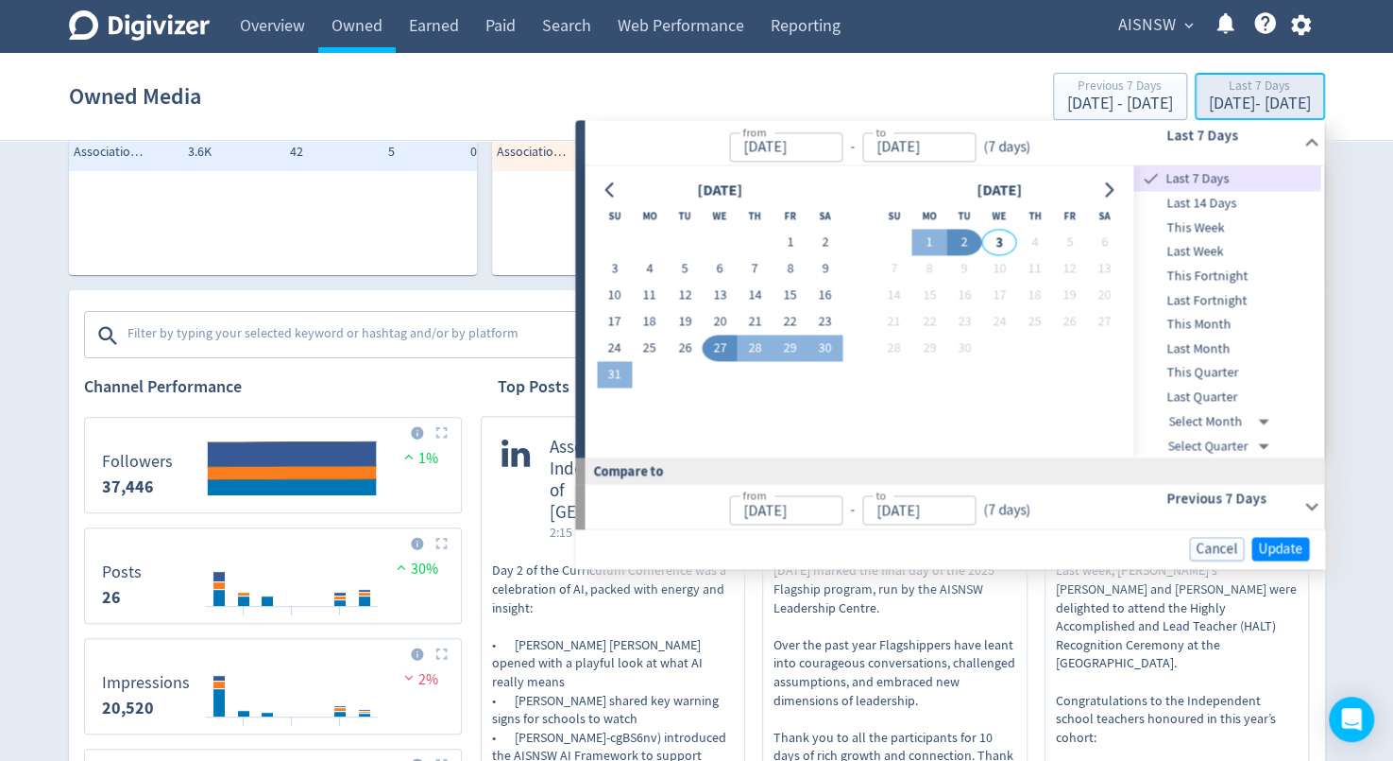
type input "[DATE]"
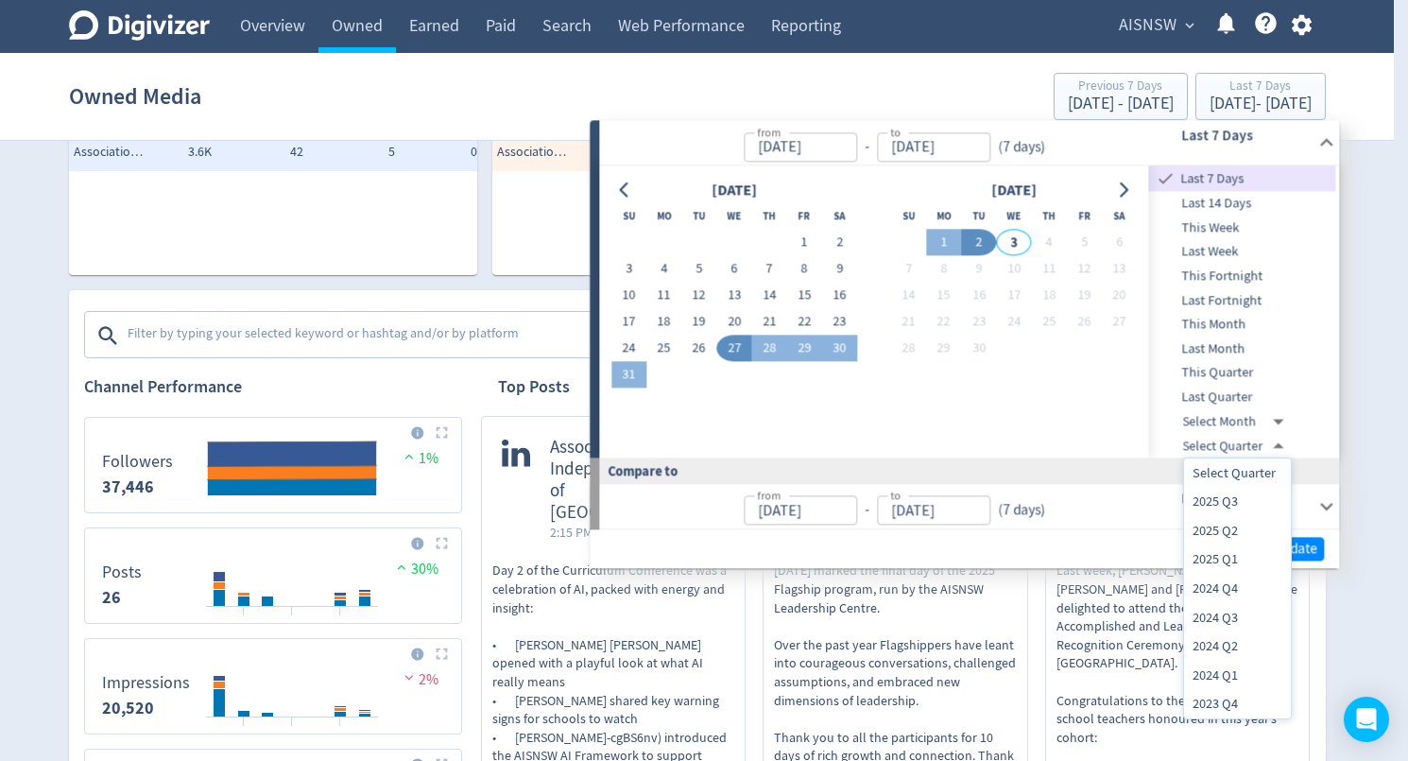
click at [1213, 530] on li "2025 Q2" at bounding box center [1237, 530] width 107 height 29
type input "[DATE]T13:00:00.000Z"
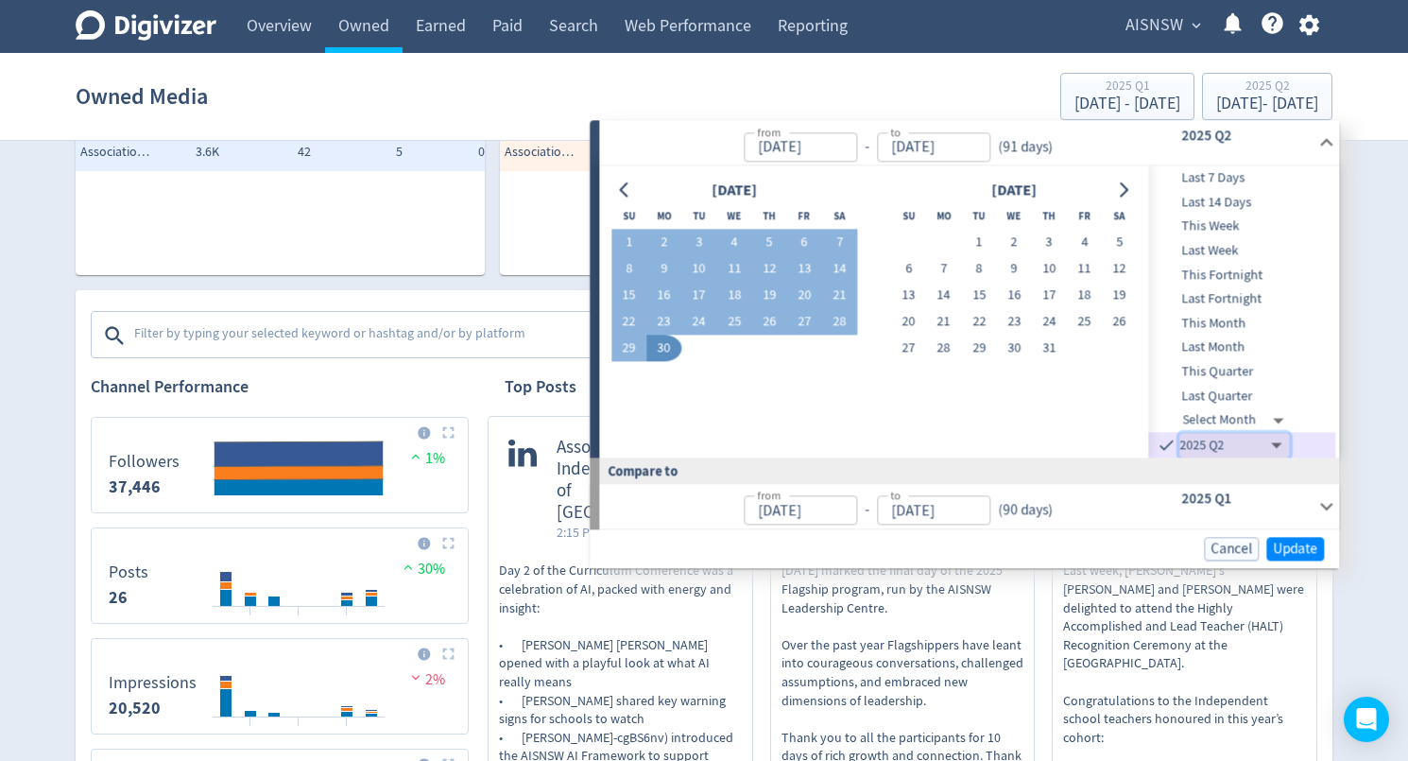
type input "[DATE]"
type input "[DATE]T13:00:00.000Z"
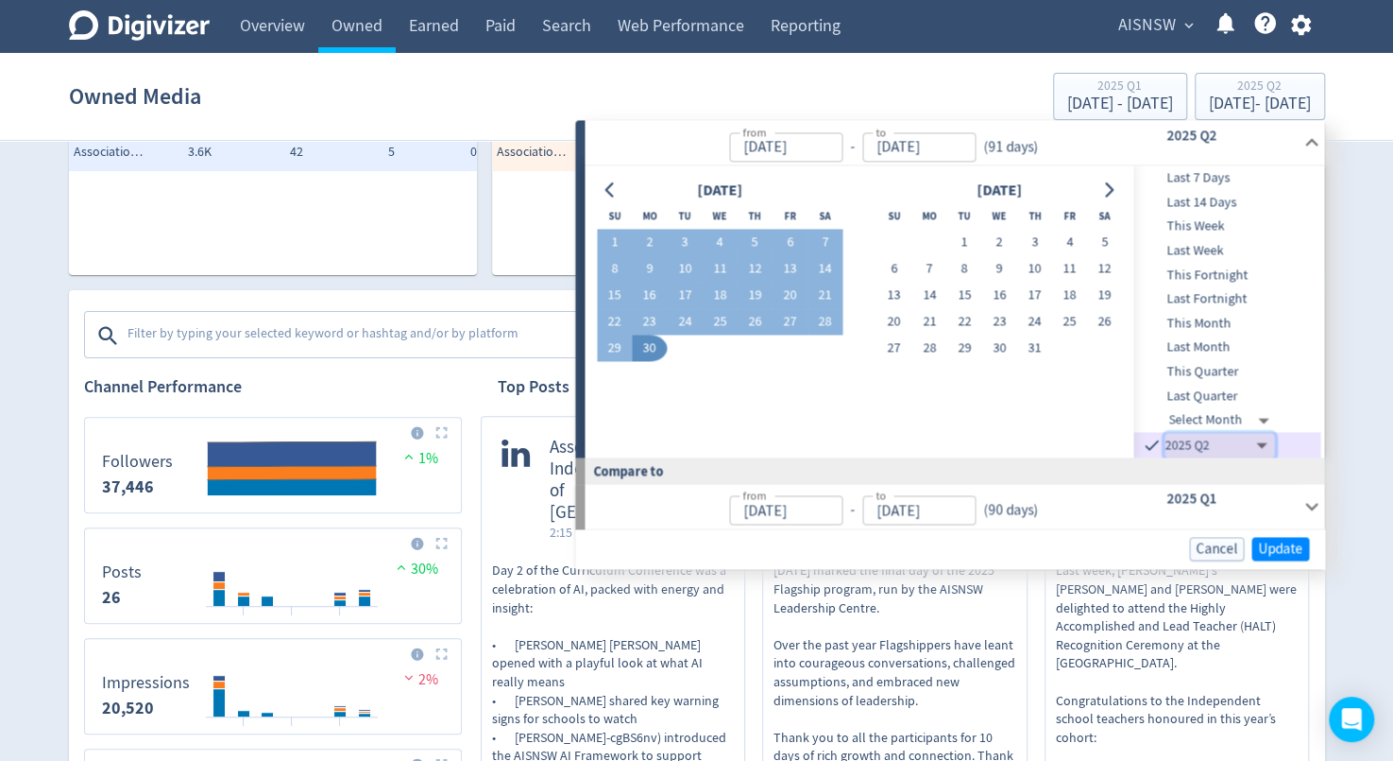
type input "[DATE]"
click at [1283, 545] on span "Update" at bounding box center [1280, 548] width 44 height 14
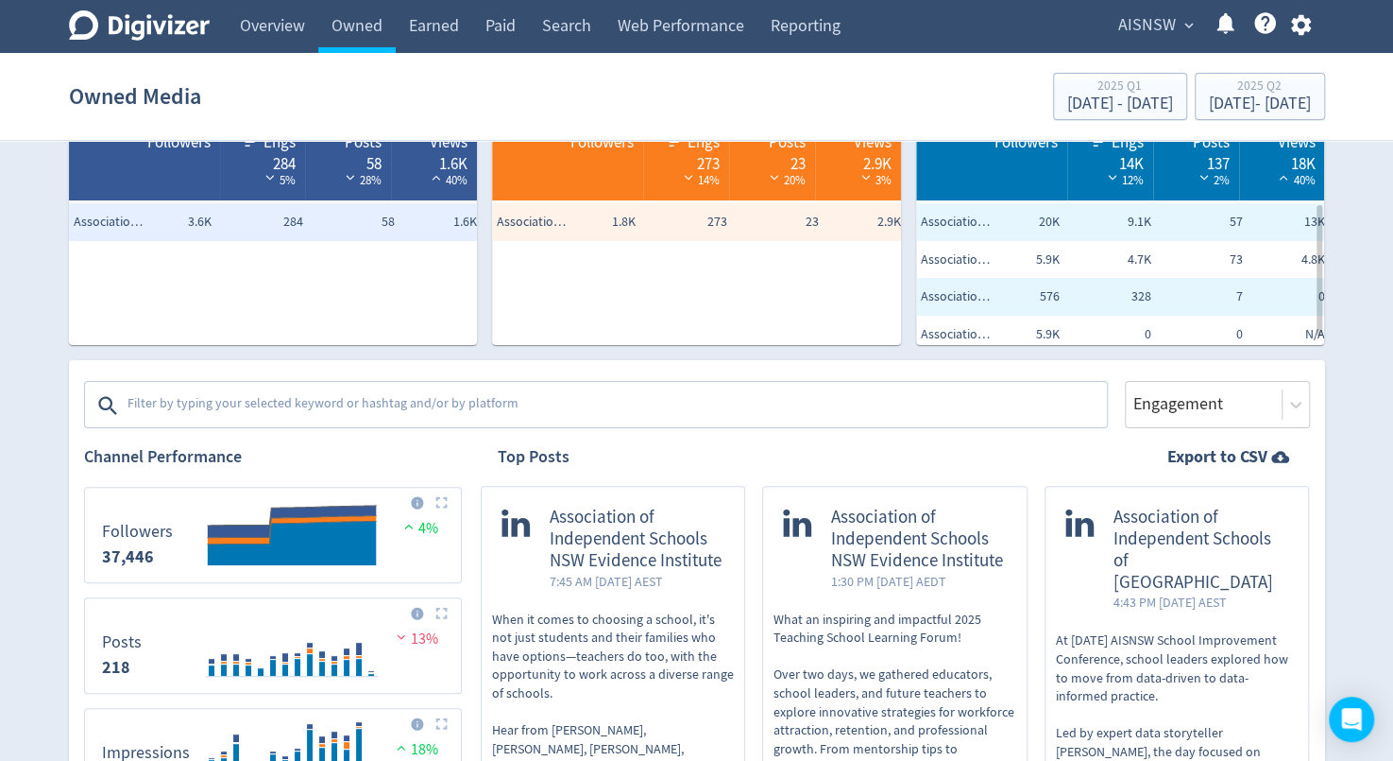
scroll to position [96, 0]
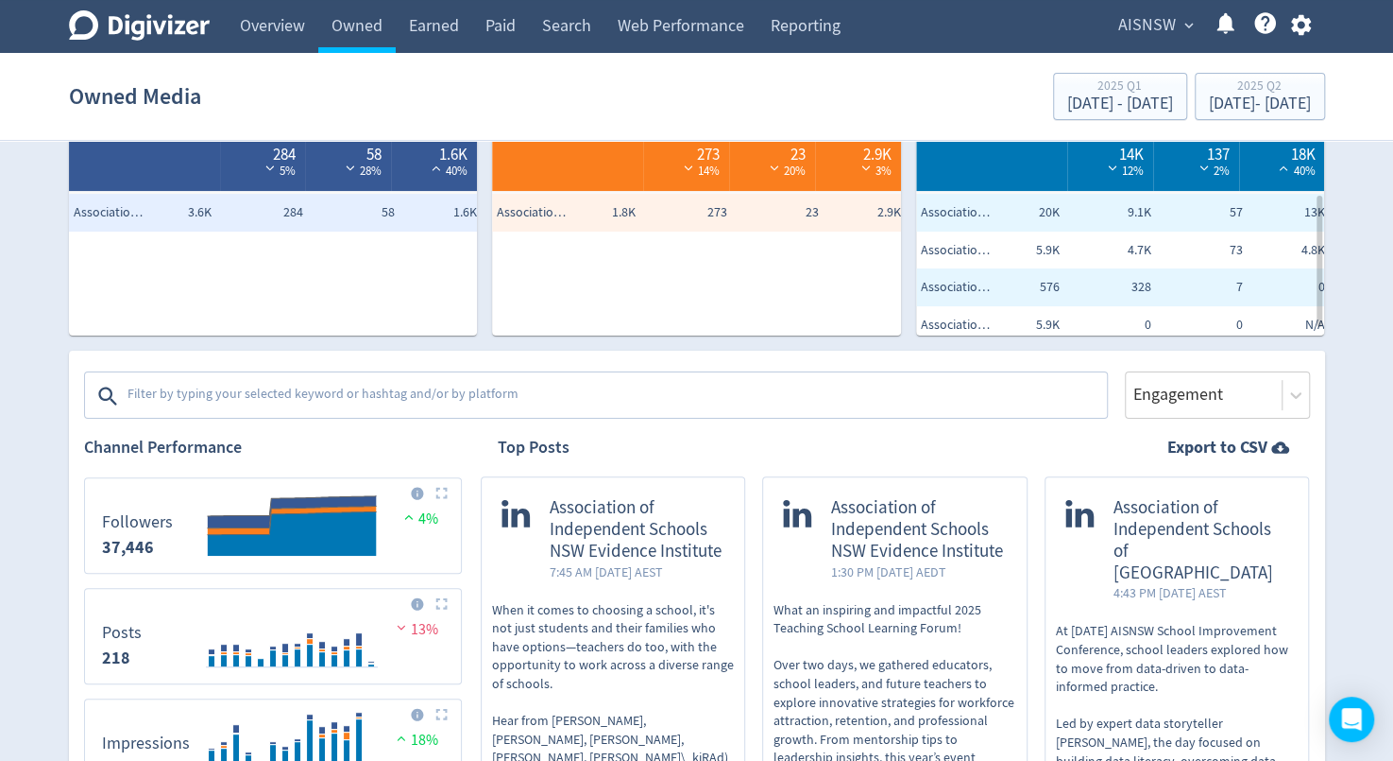
click at [830, 391] on textarea at bounding box center [616, 396] width 980 height 38
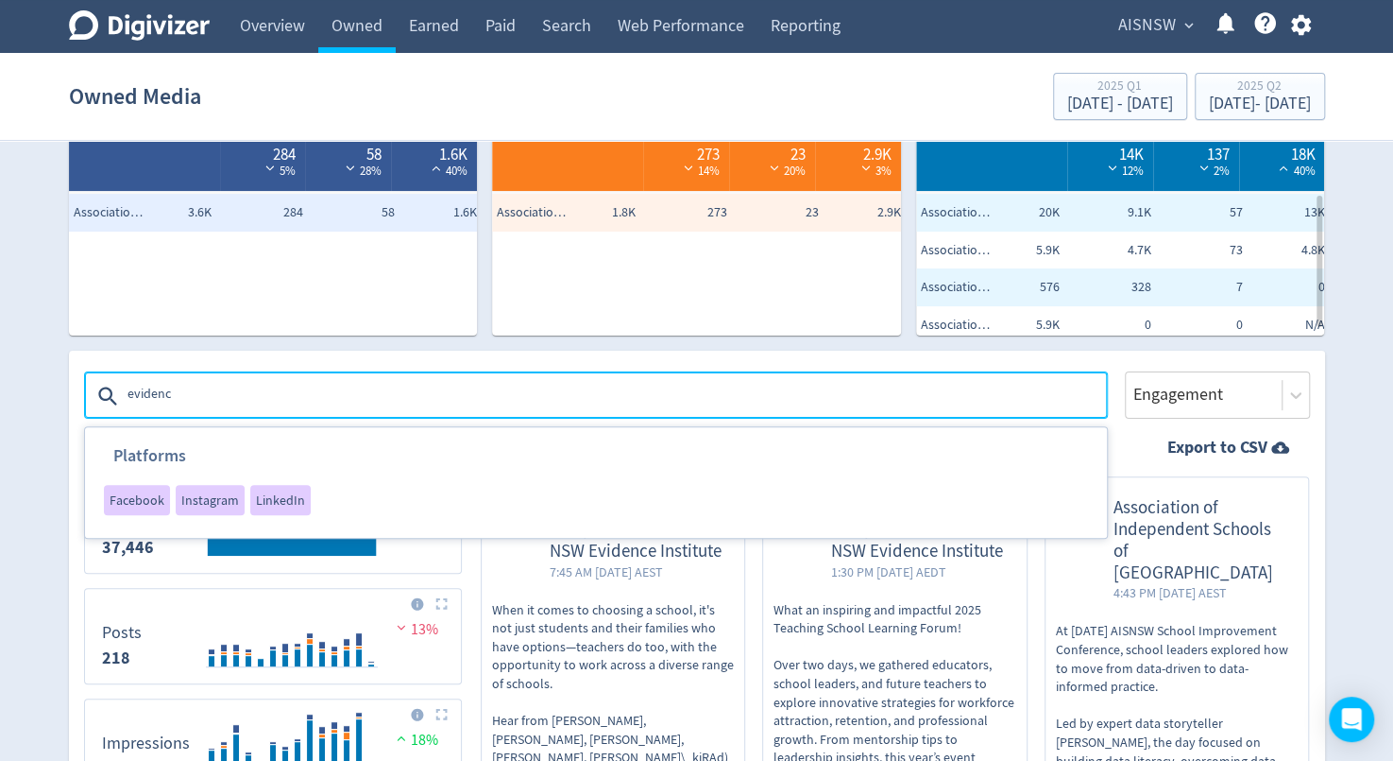
type textarea "evidence"
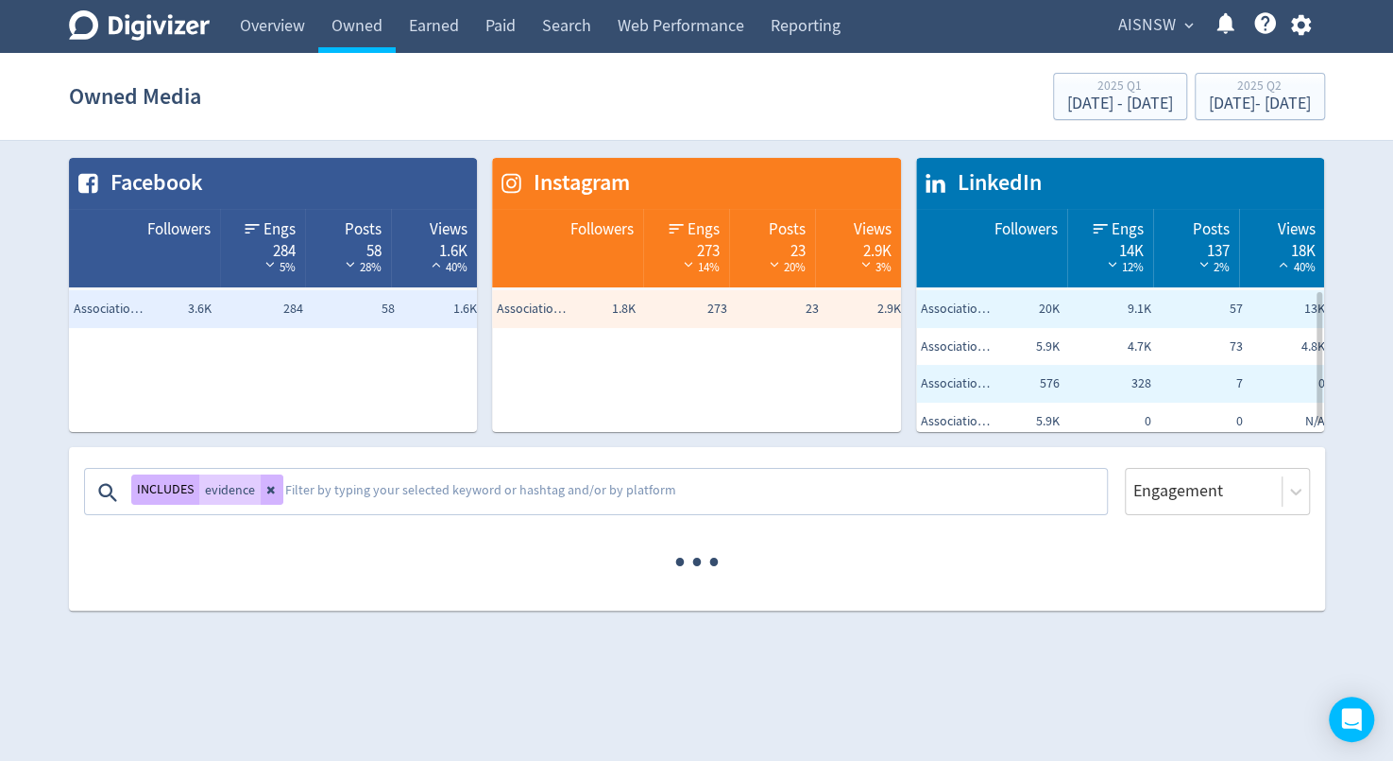
scroll to position [0, 0]
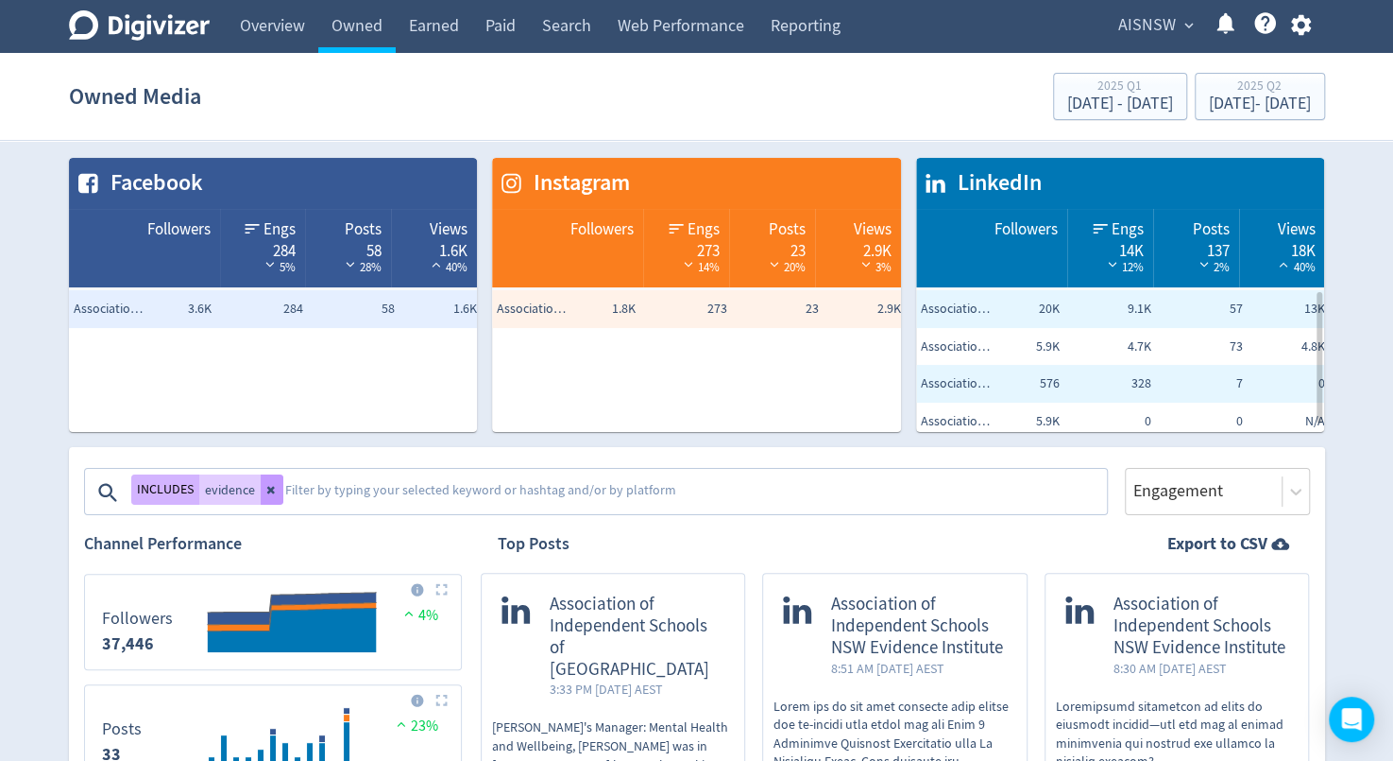
click at [276, 489] on button at bounding box center [272, 489] width 23 height 30
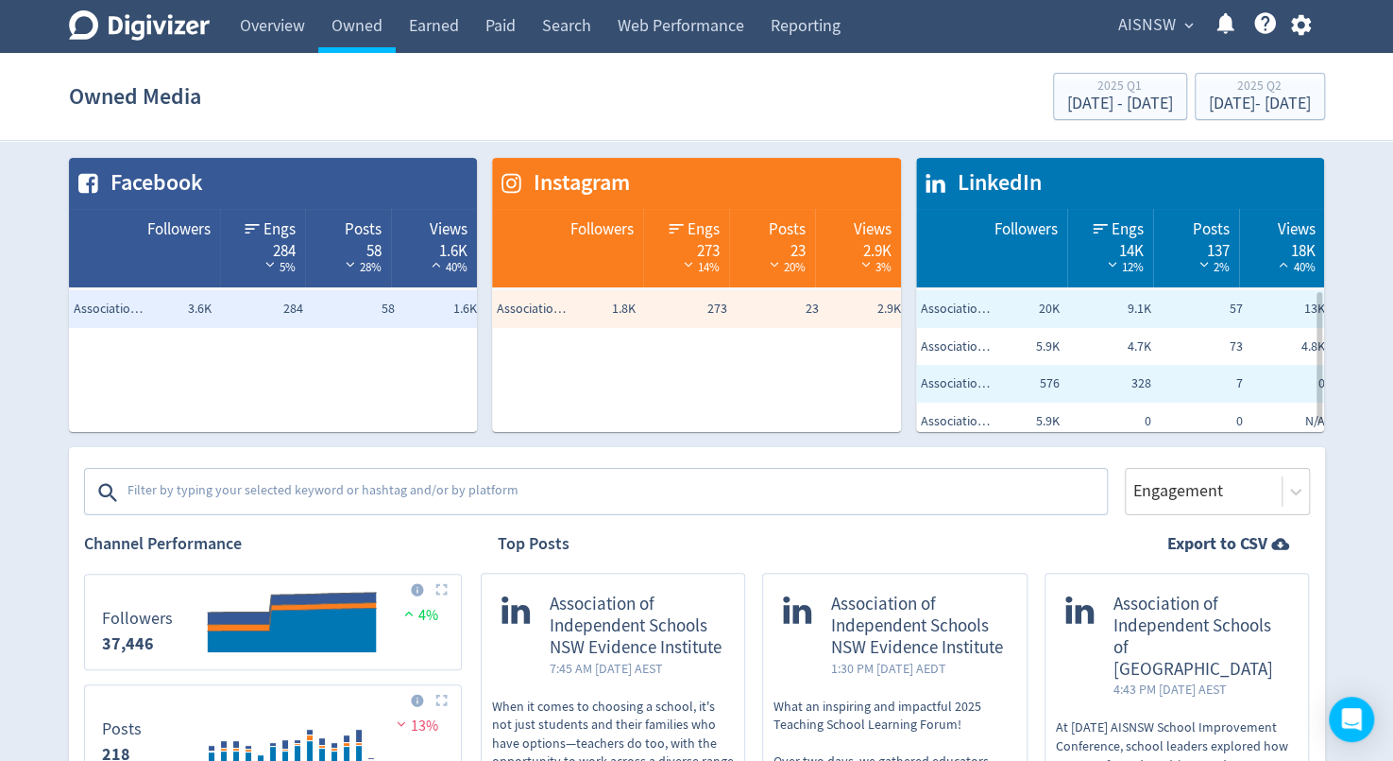
click at [1302, 26] on icon "button" at bounding box center [1302, 25] width 26 height 26
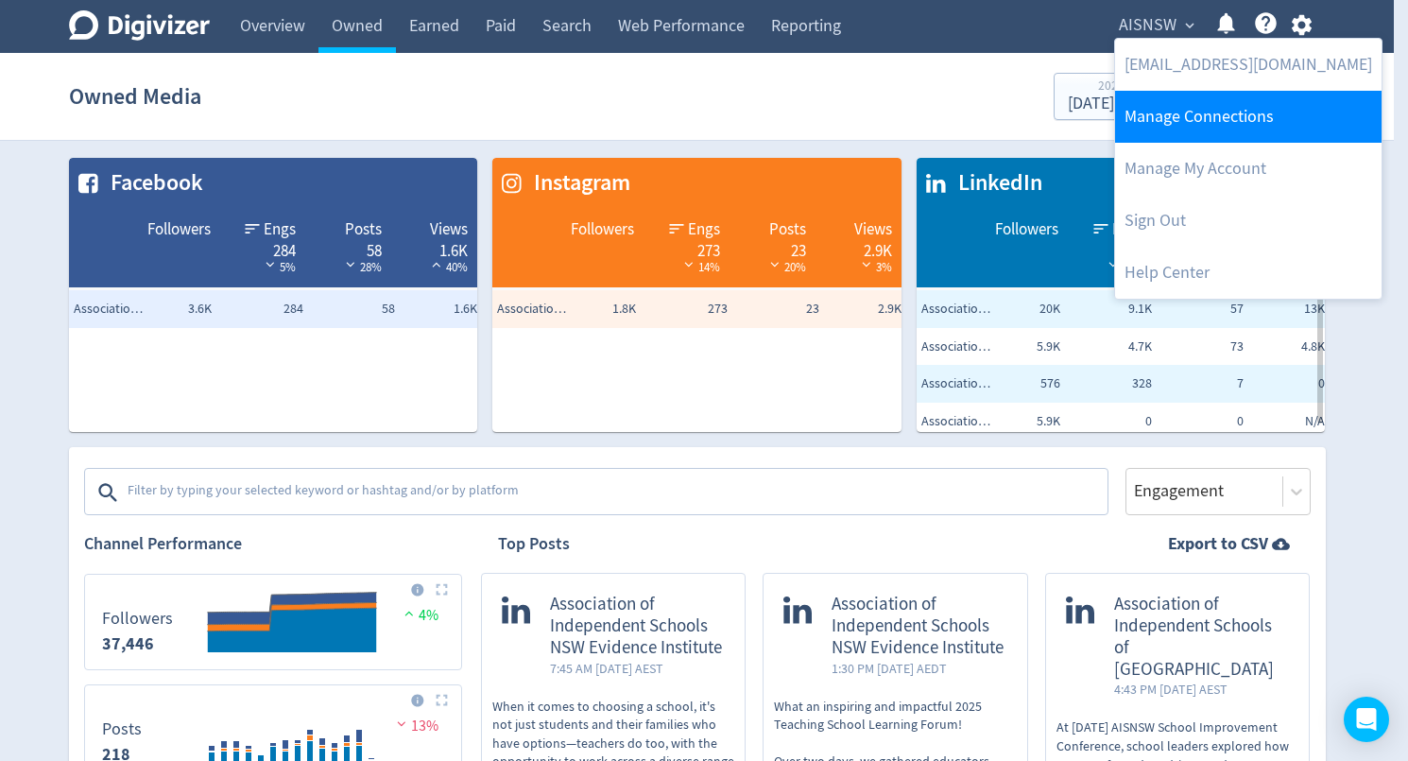
click at [1181, 131] on link "Manage Connections" at bounding box center [1248, 117] width 266 height 52
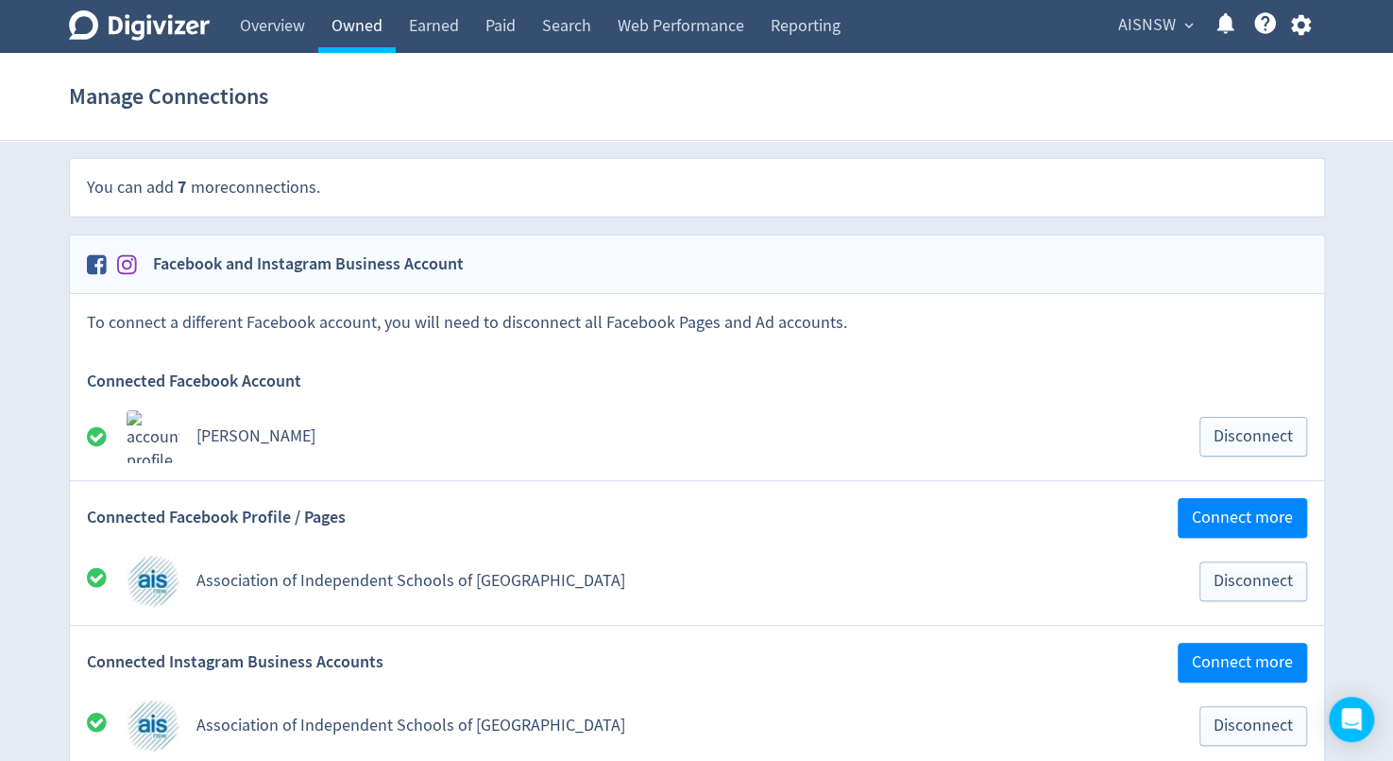
click at [359, 21] on link "Owned" at bounding box center [356, 26] width 77 height 53
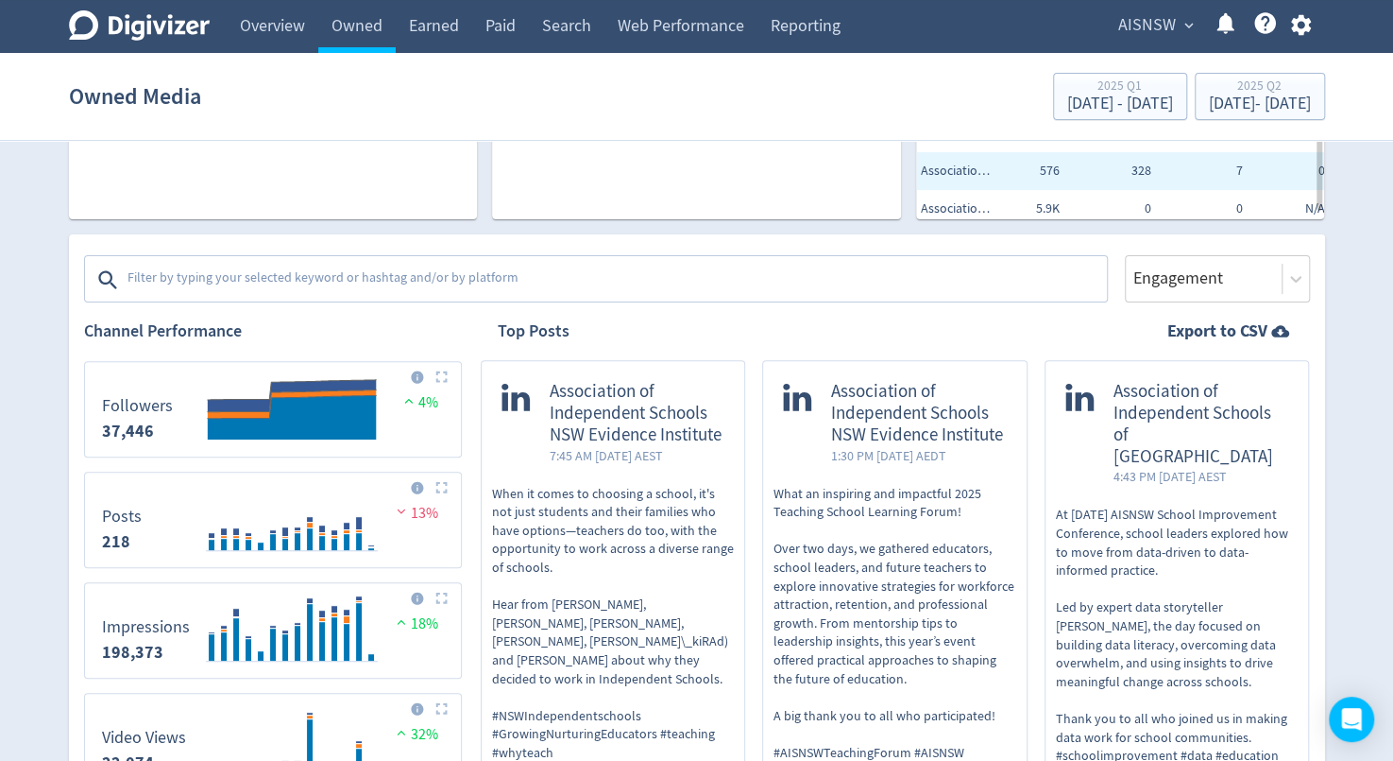
scroll to position [206, 0]
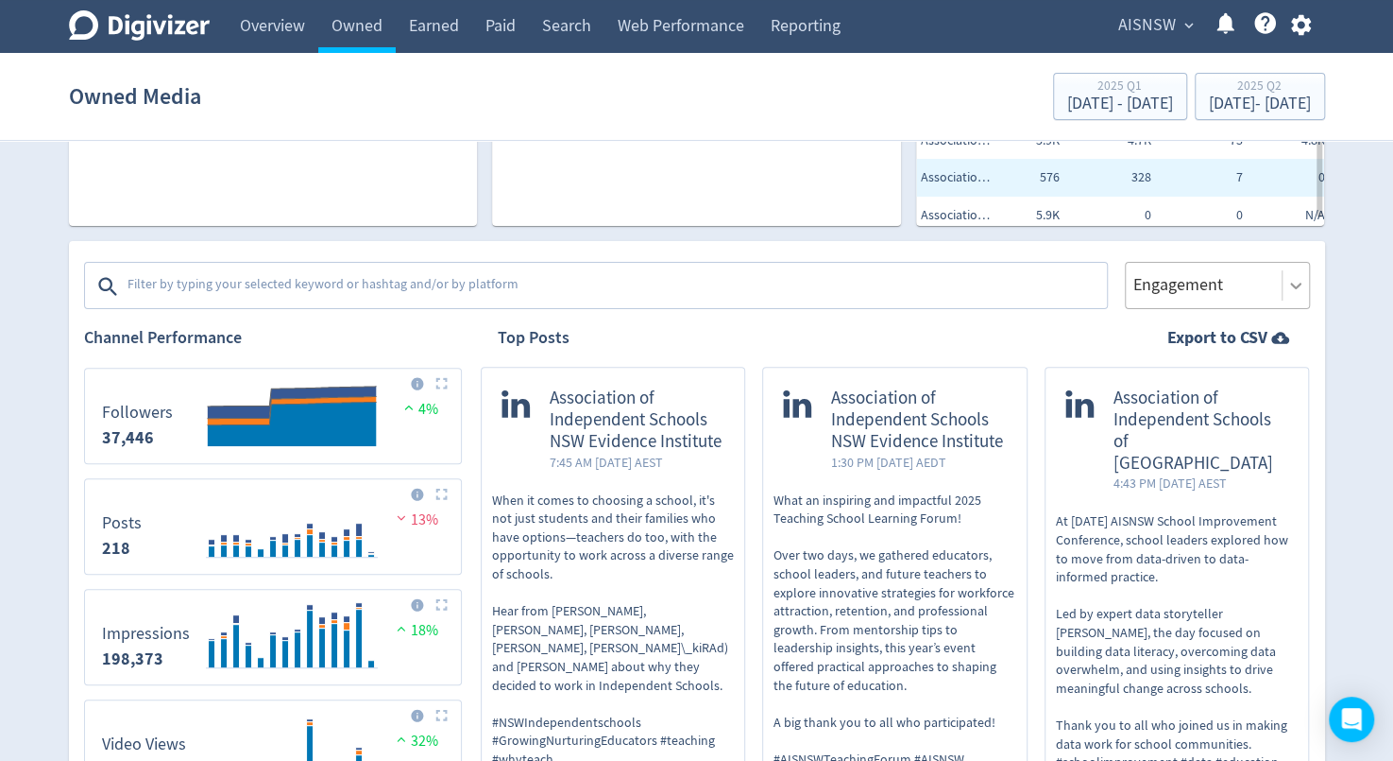
click at [1292, 286] on icon at bounding box center [1296, 285] width 19 height 19
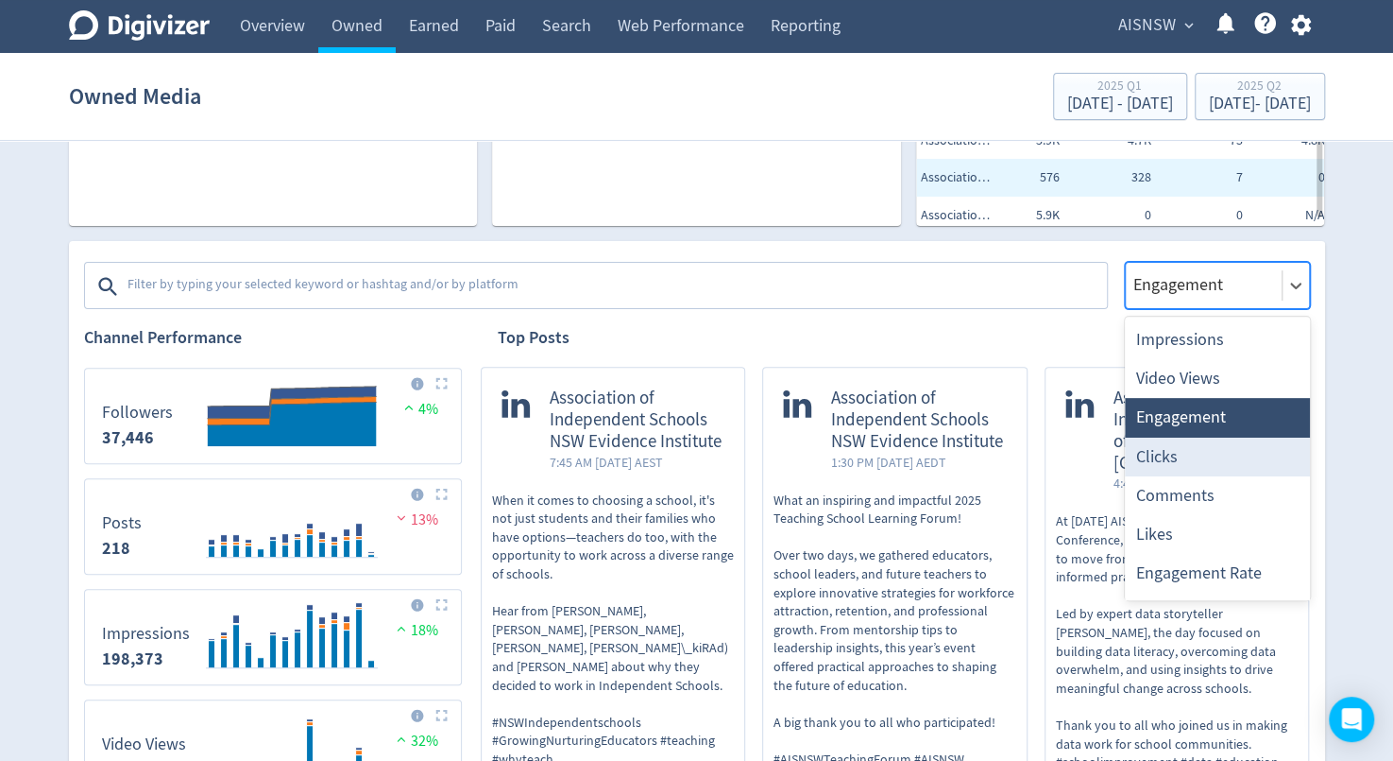
scroll to position [35, 0]
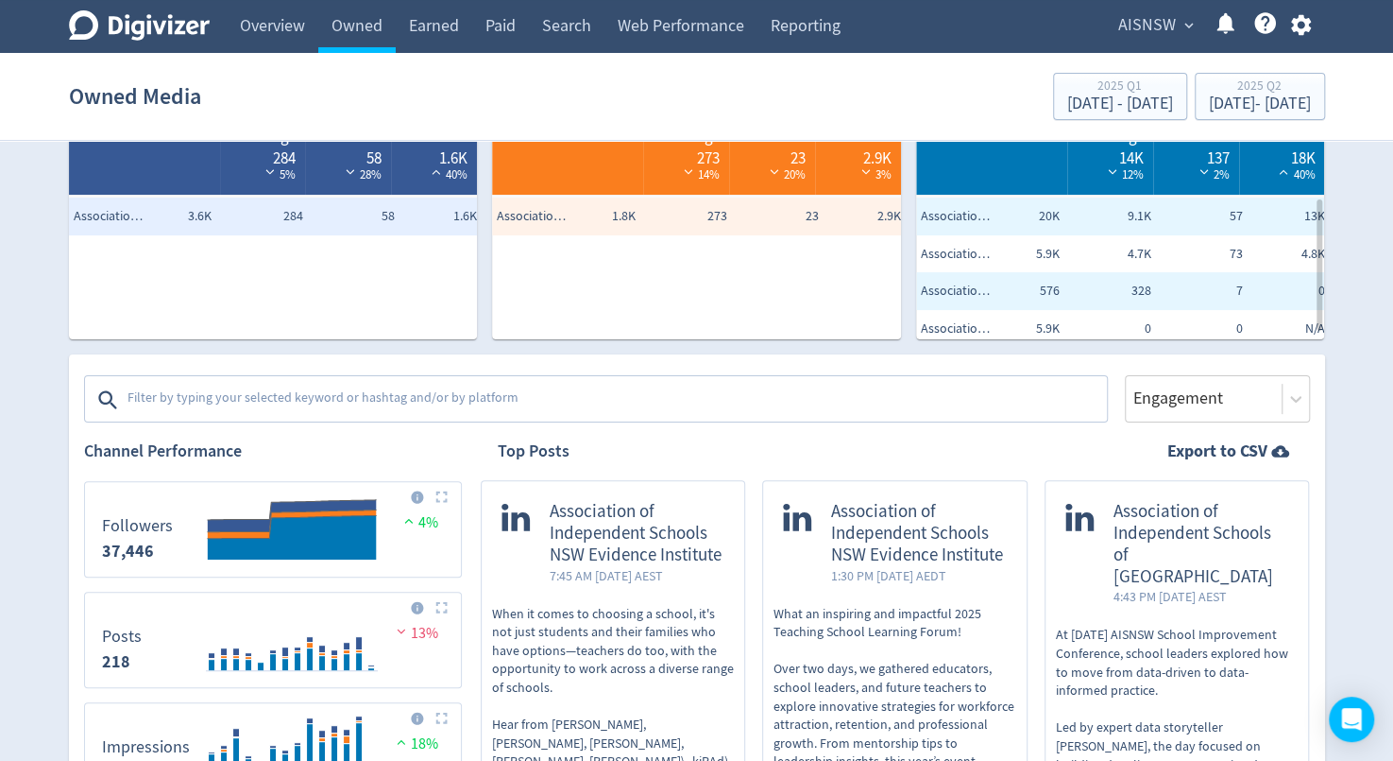
scroll to position [0, 0]
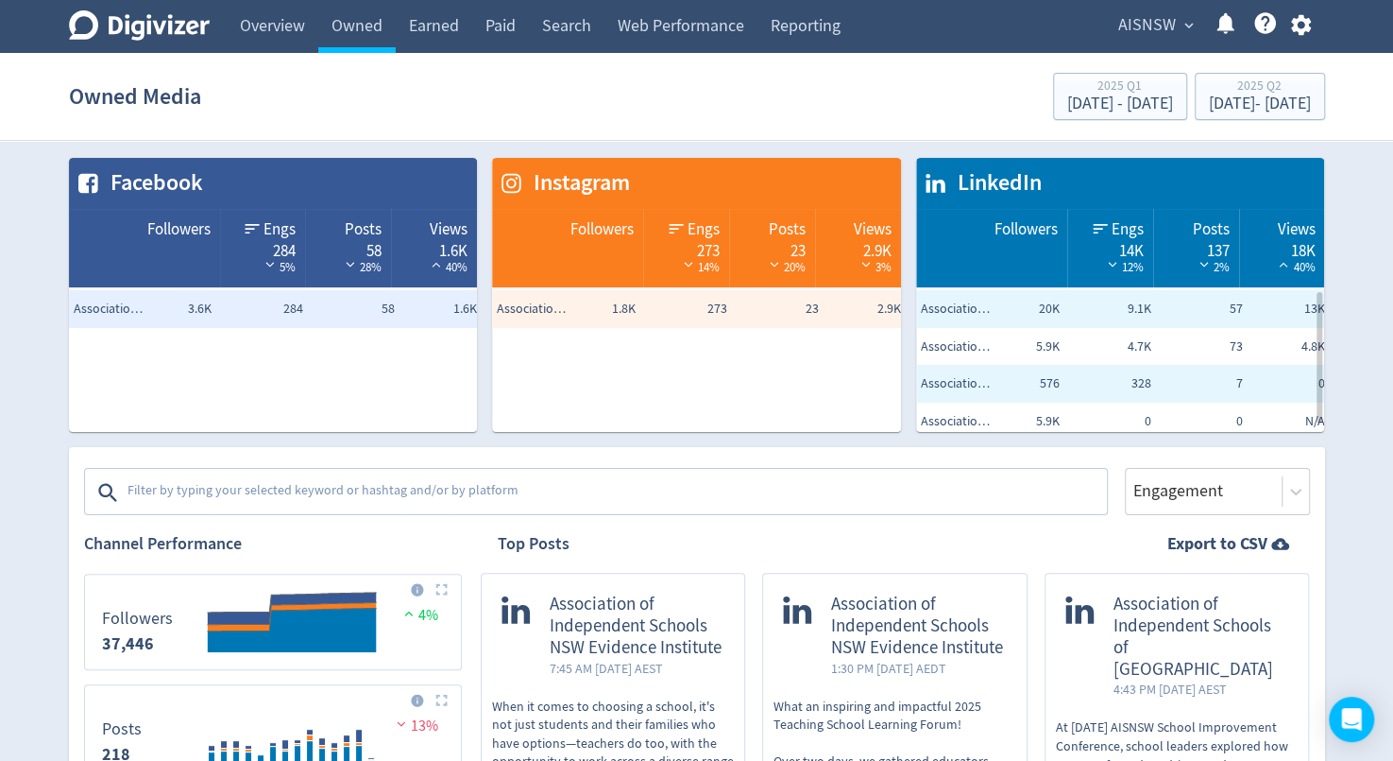
click at [161, 488] on textarea at bounding box center [616, 492] width 980 height 38
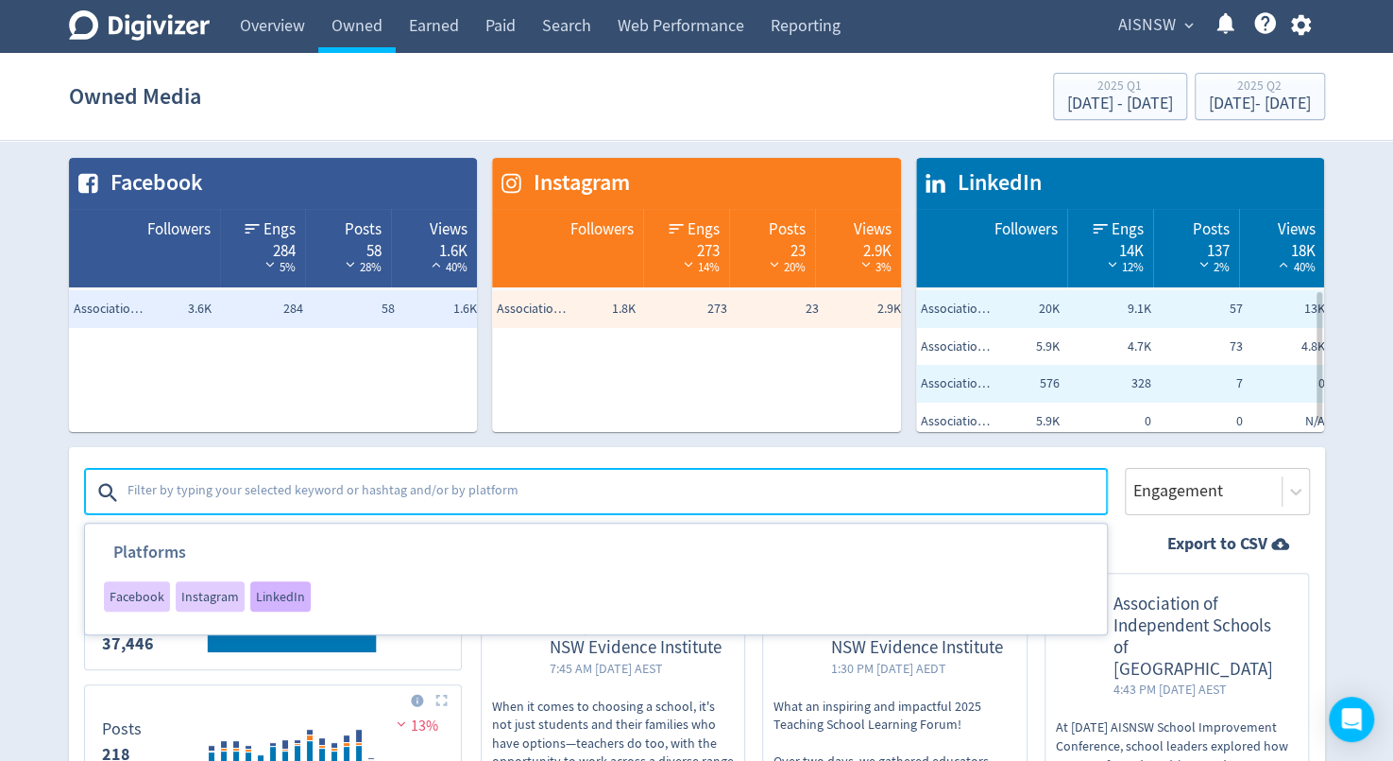
click at [275, 592] on span "LinkedIn" at bounding box center [280, 596] width 49 height 13
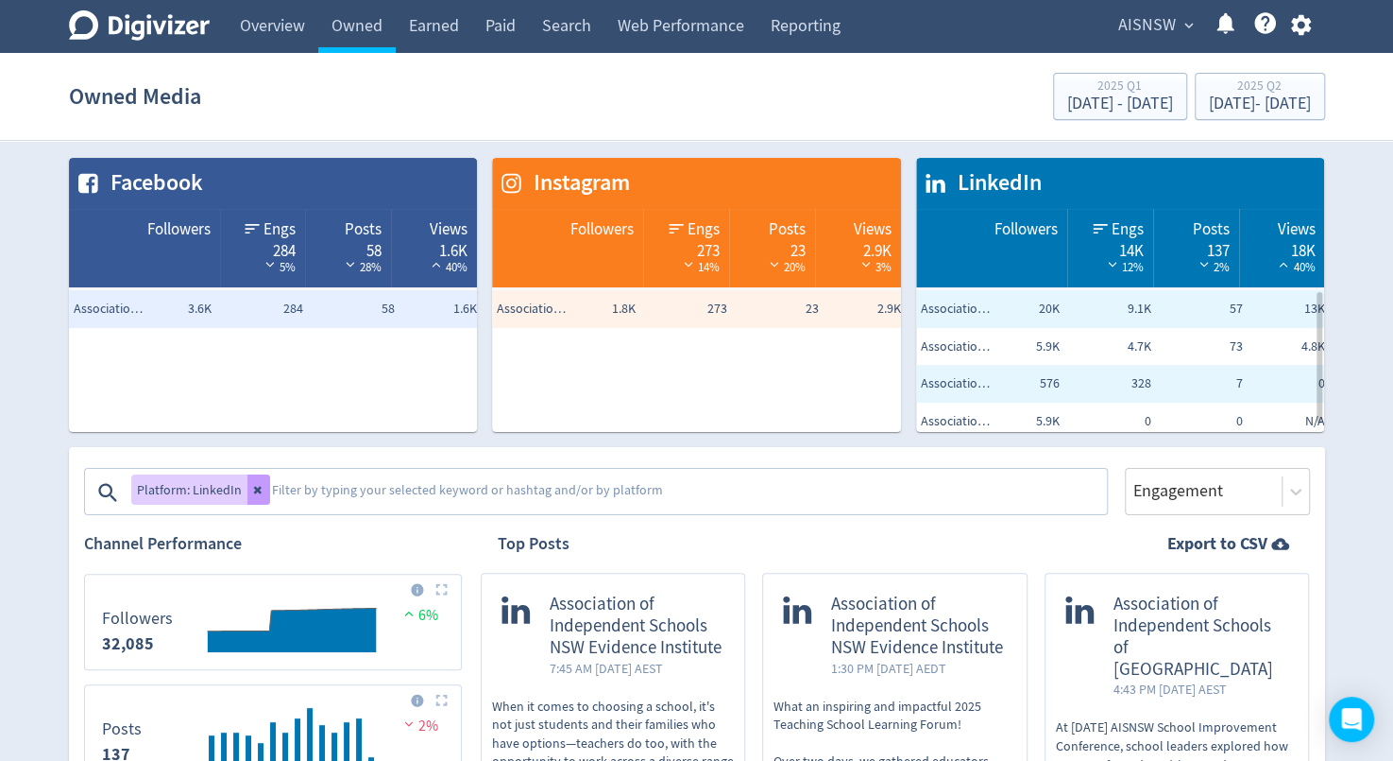
click at [258, 488] on icon at bounding box center [258, 489] width 11 height 11
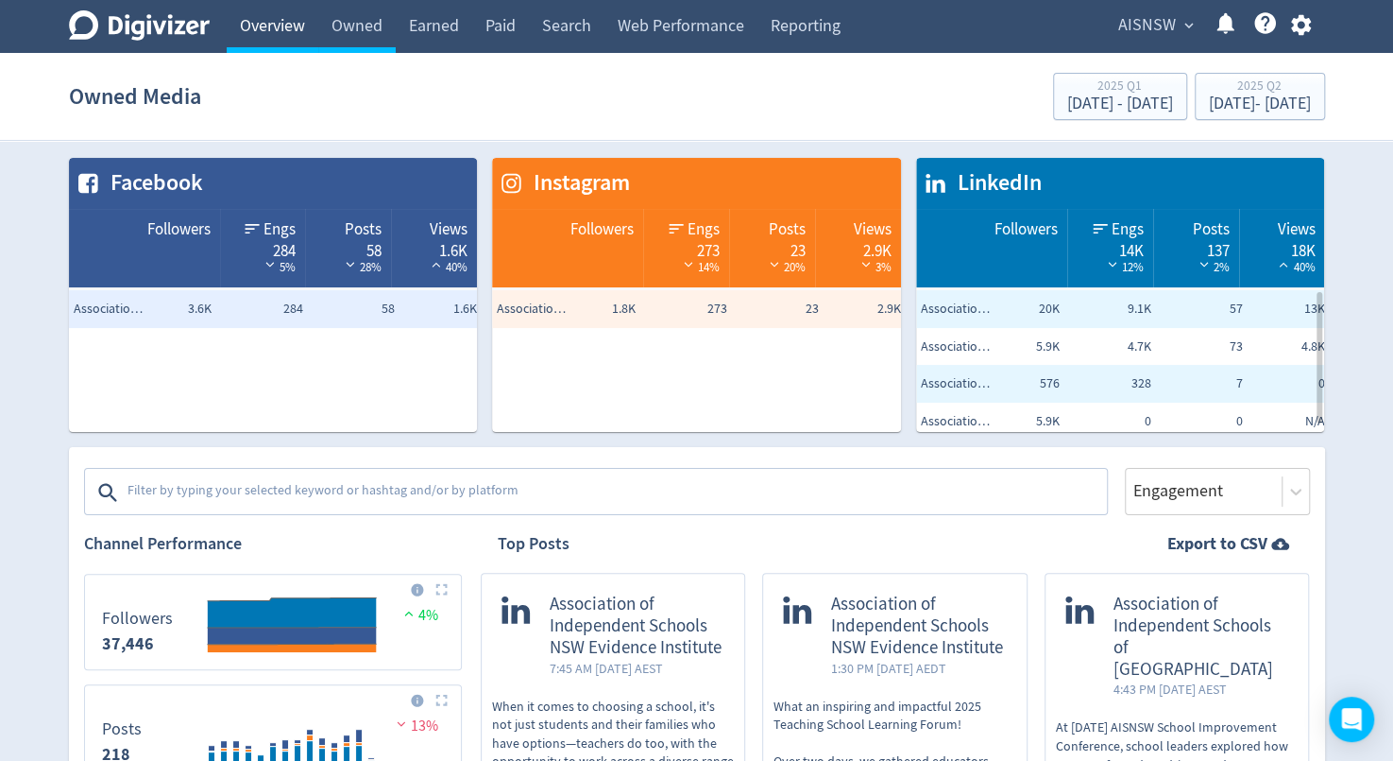
click at [262, 27] on link "Overview" at bounding box center [273, 26] width 92 height 53
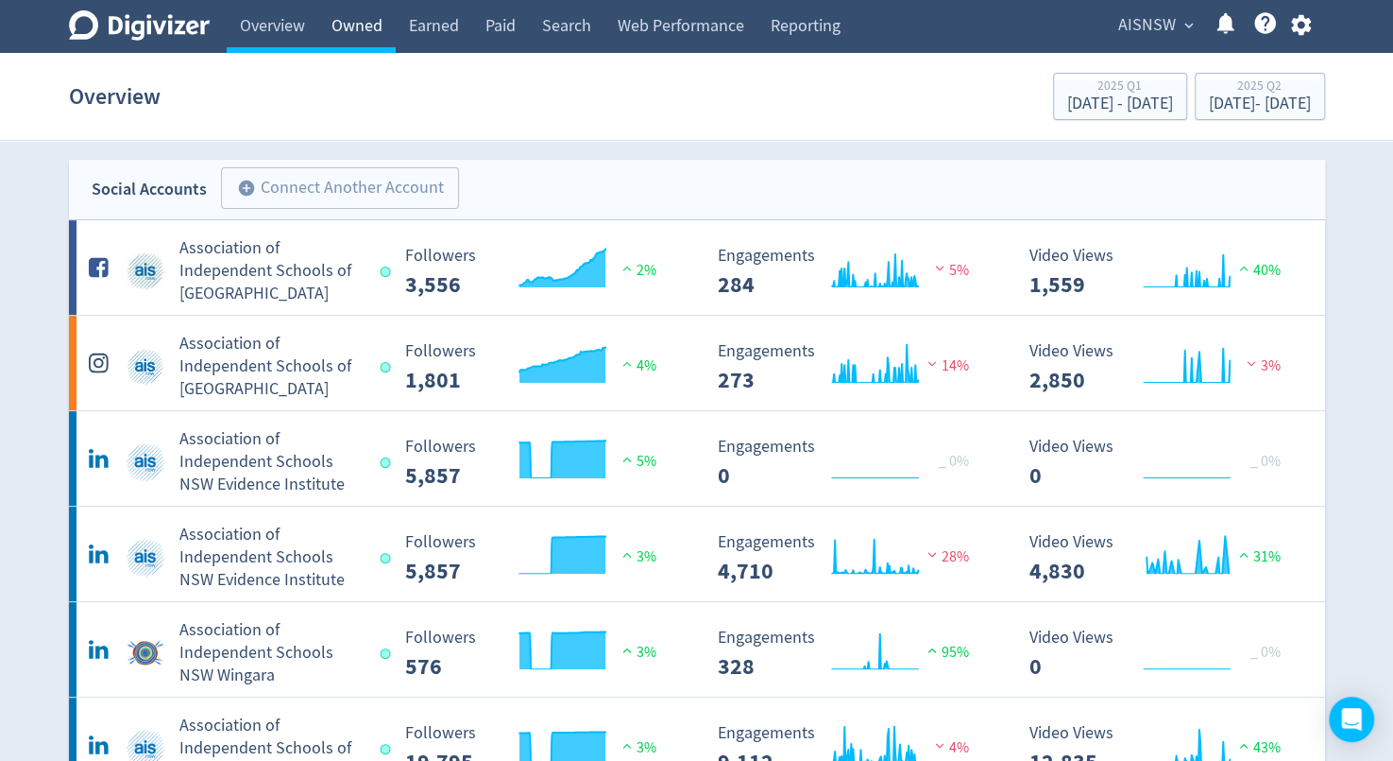
click at [357, 31] on link "Owned" at bounding box center [356, 26] width 77 height 53
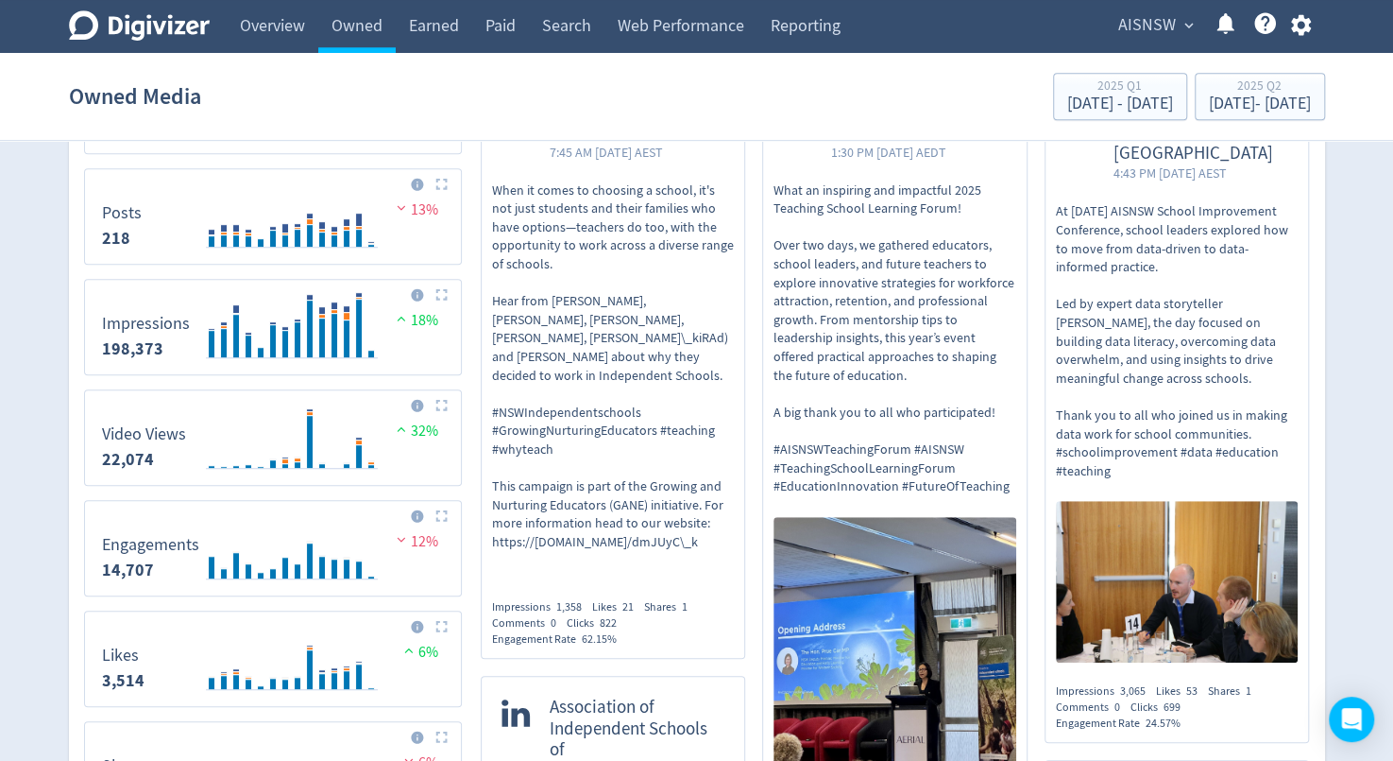
scroll to position [503, 0]
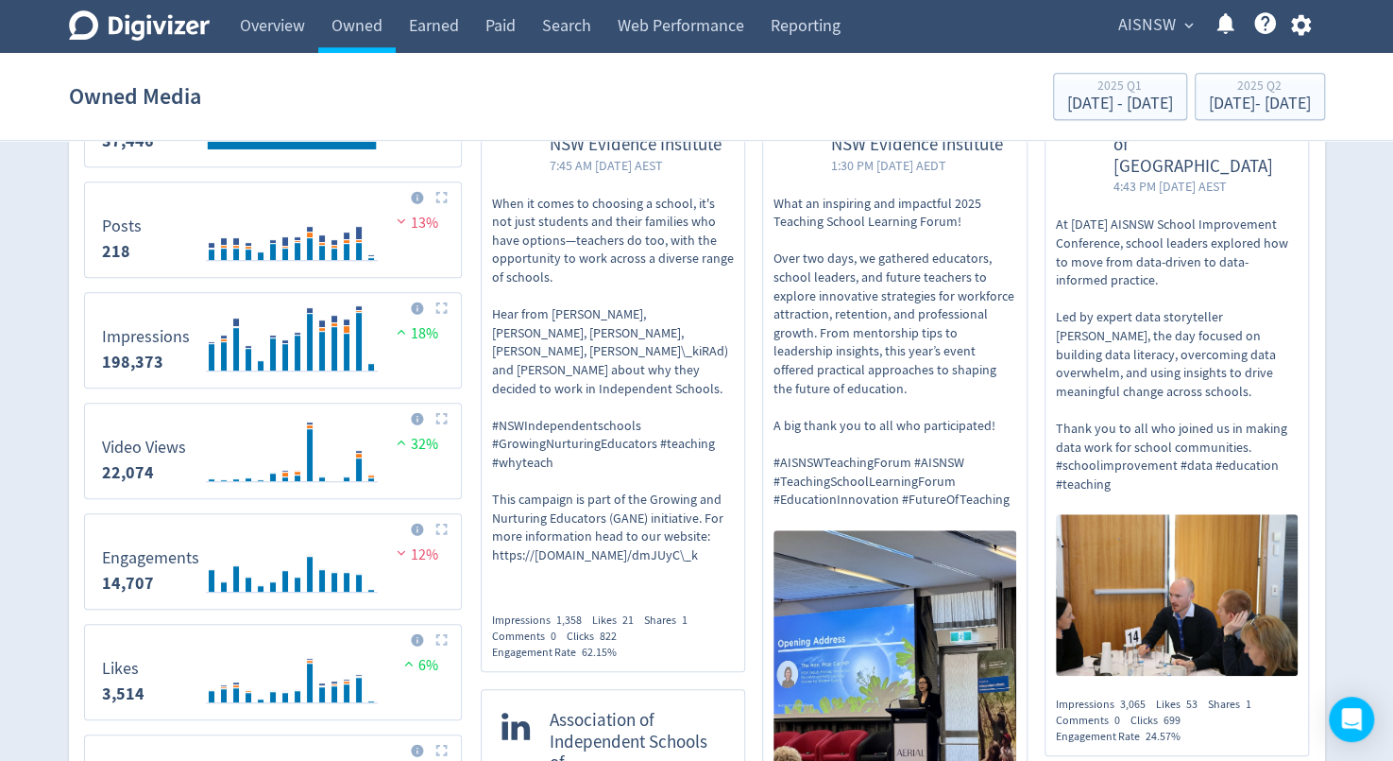
click at [139, 317] on rect "\a Impressions\a 198,373\a" at bounding box center [273, 339] width 361 height 79
click at [133, 338] on dt "Impressions" at bounding box center [146, 337] width 88 height 22
click at [270, 26] on link "Overview" at bounding box center [273, 26] width 92 height 53
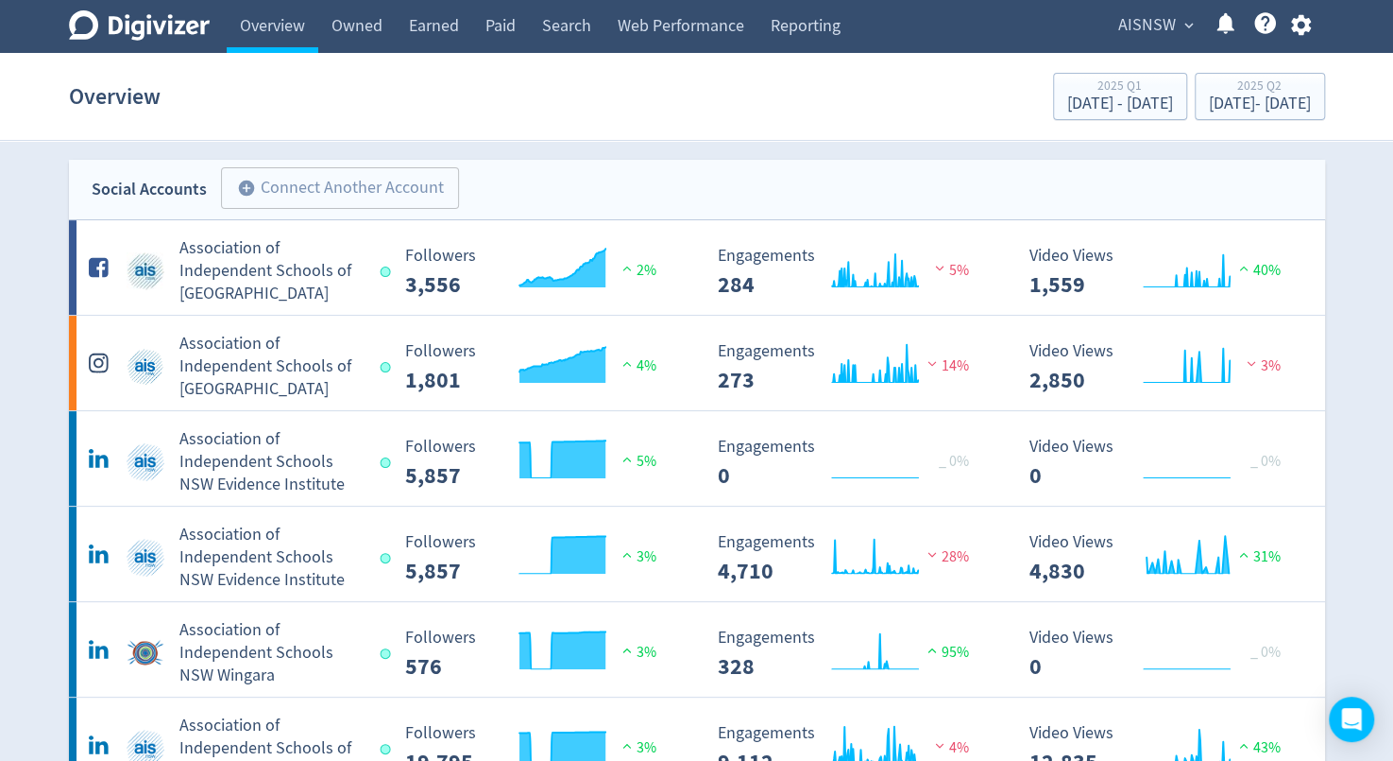
scroll to position [94, 0]
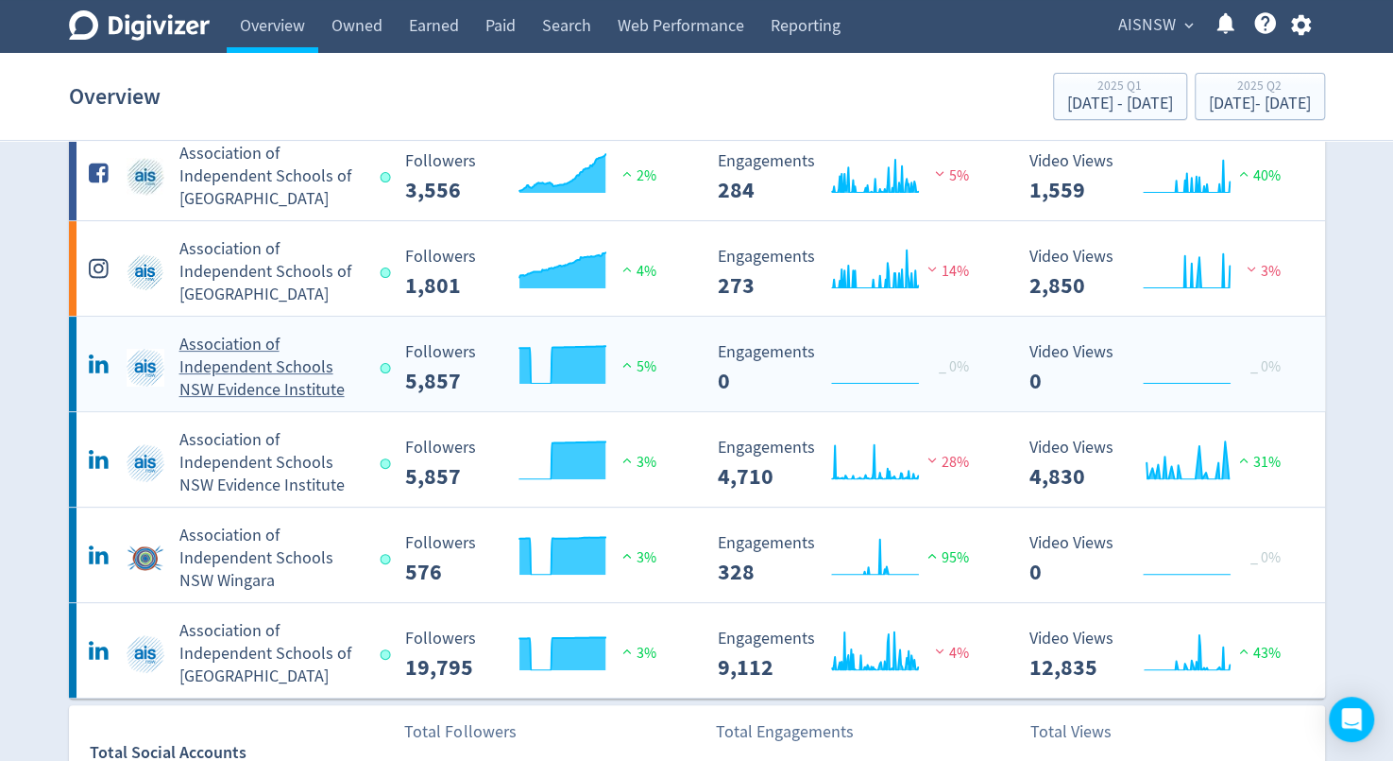
click at [236, 368] on h5 "Association of Independent Schools NSW Evidence Institute" at bounding box center [272, 367] width 184 height 68
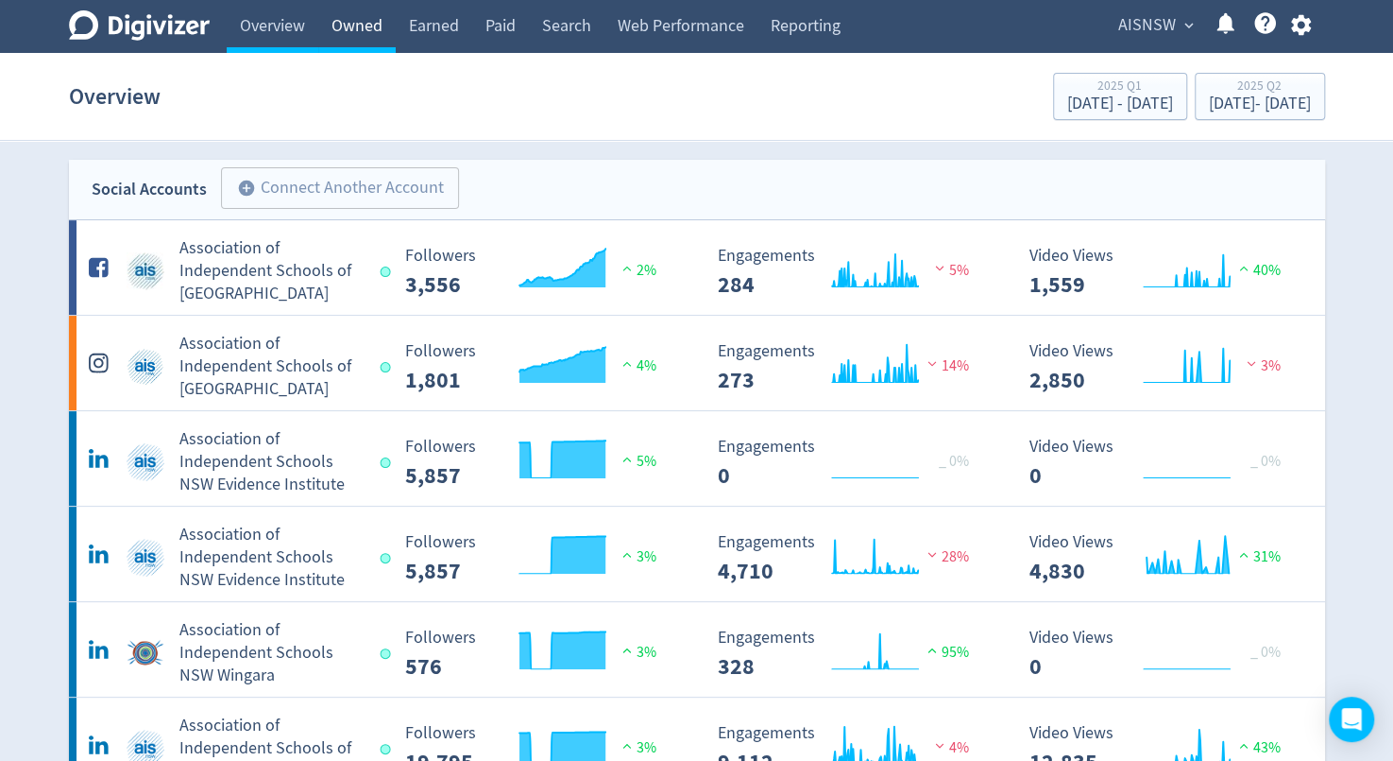
click at [368, 39] on link "Owned" at bounding box center [356, 26] width 77 height 53
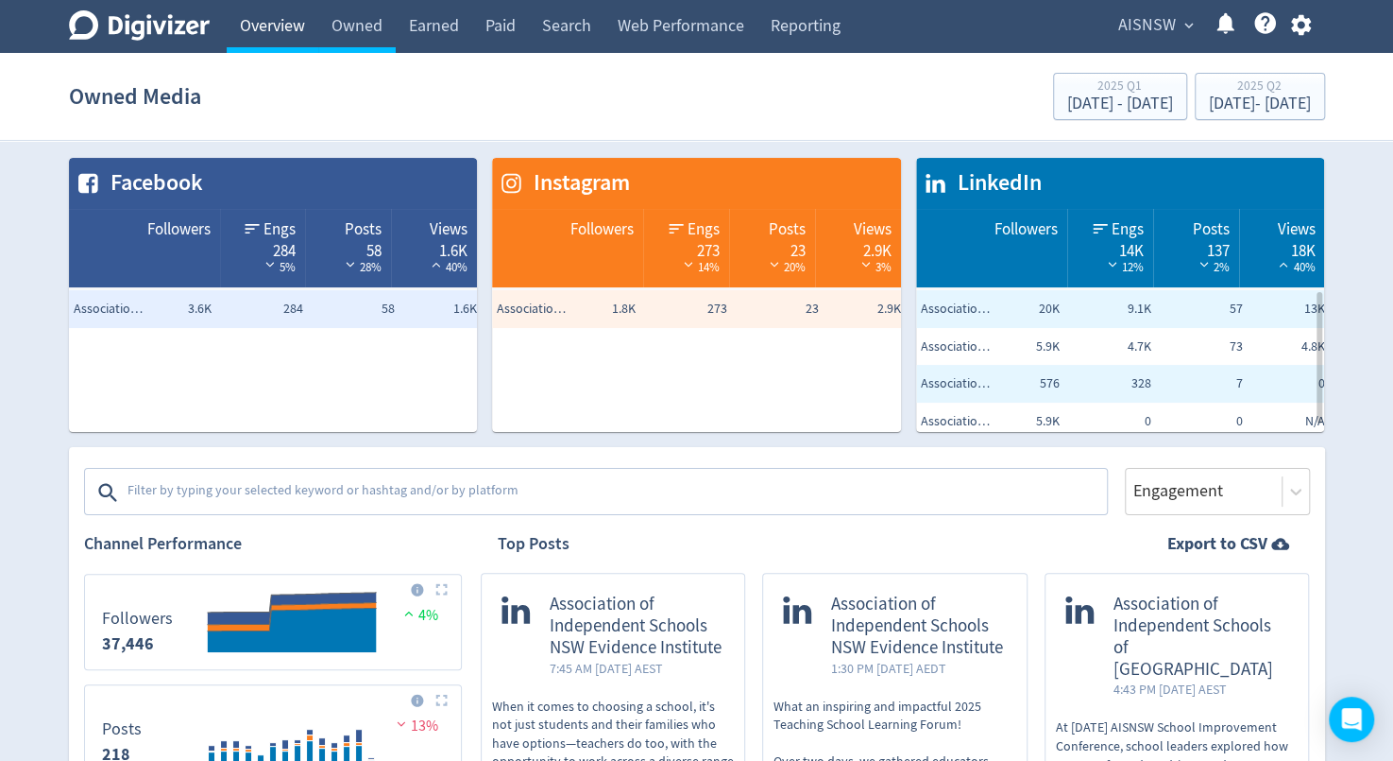
click at [291, 33] on link "Overview" at bounding box center [273, 26] width 92 height 53
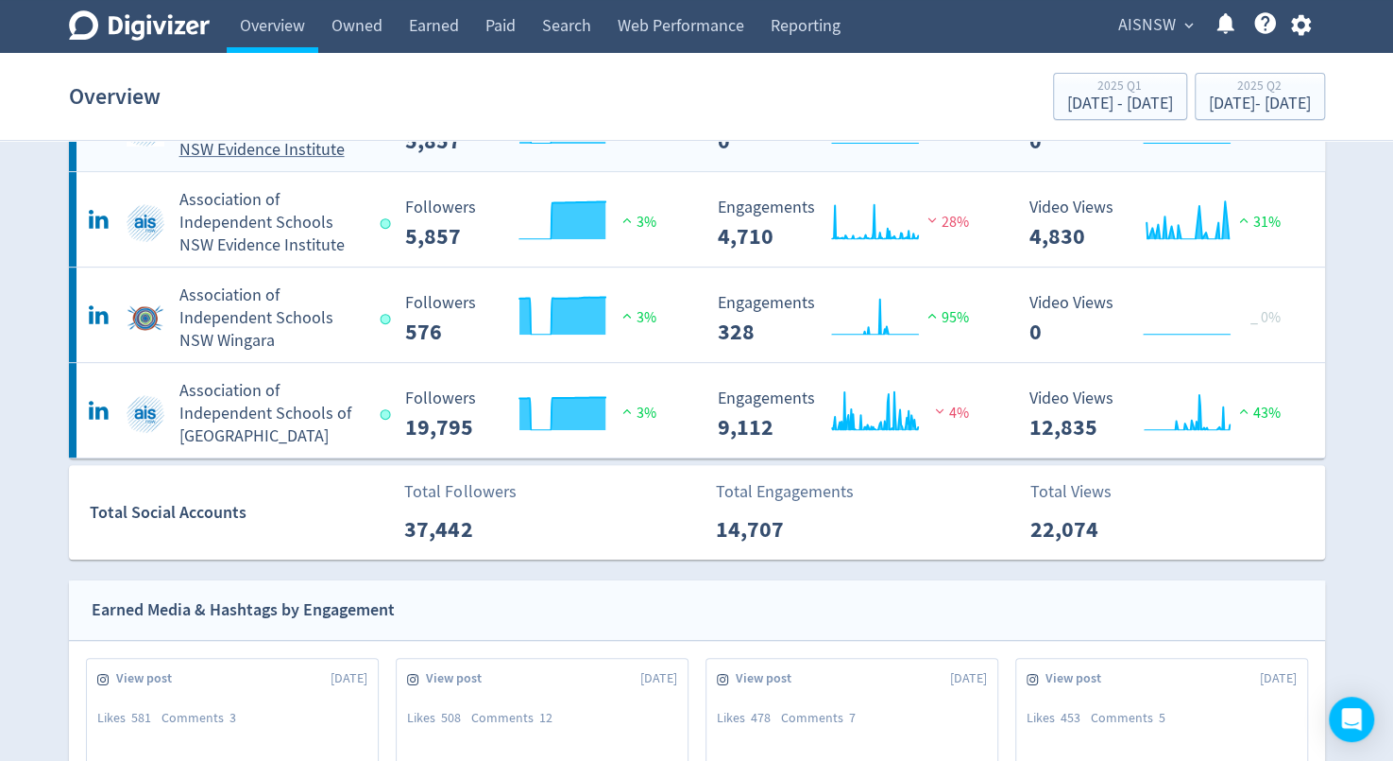
scroll to position [341, 0]
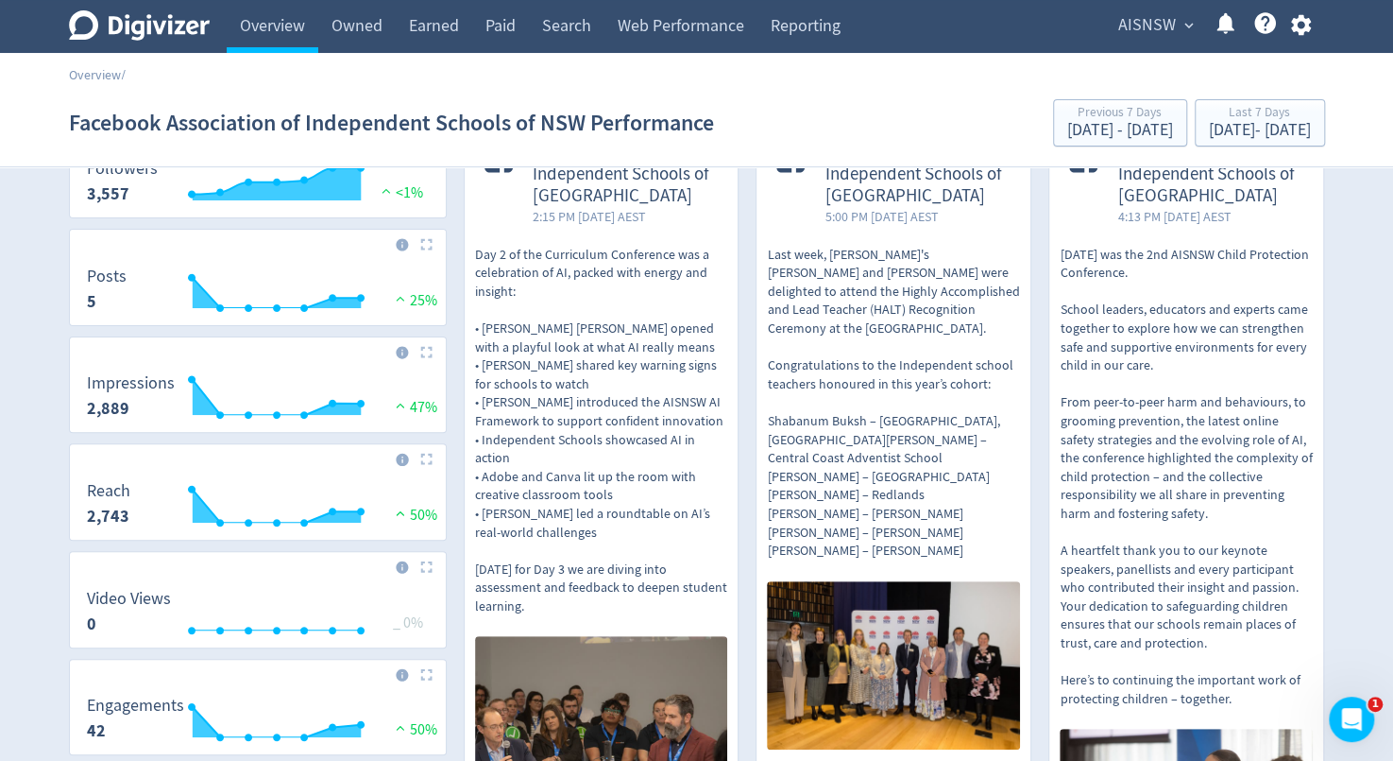
scroll to position [134, 0]
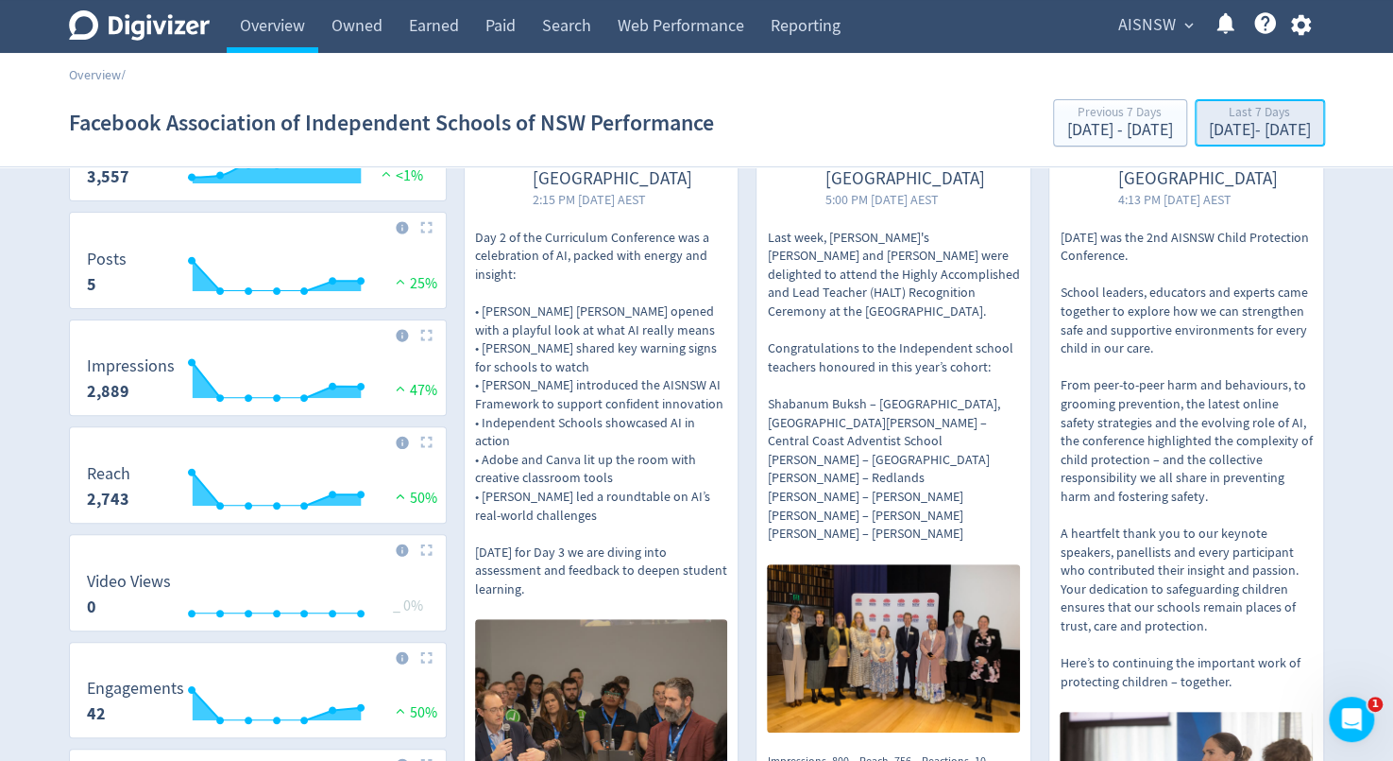
click at [1209, 131] on div "[DATE] - [DATE]" at bounding box center [1260, 130] width 102 height 17
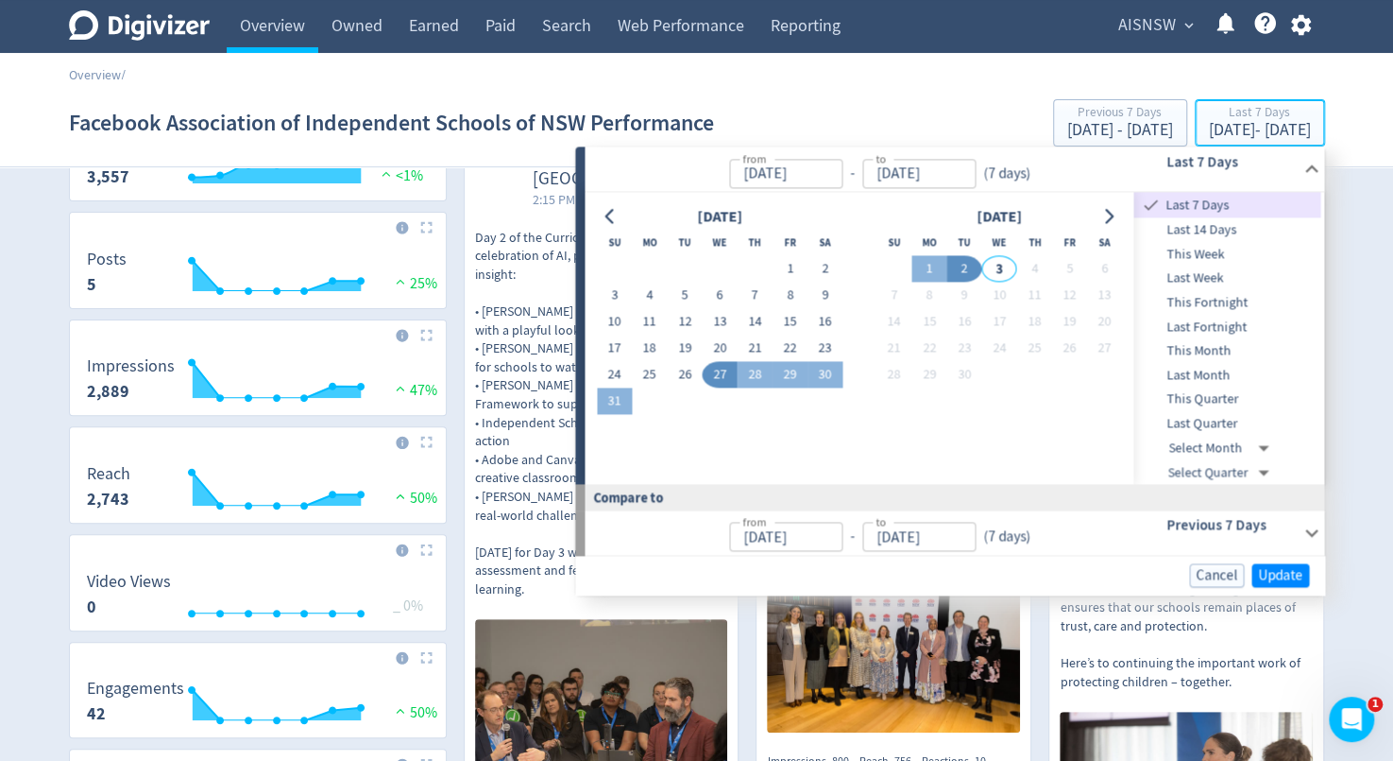
type input "[DATE]"
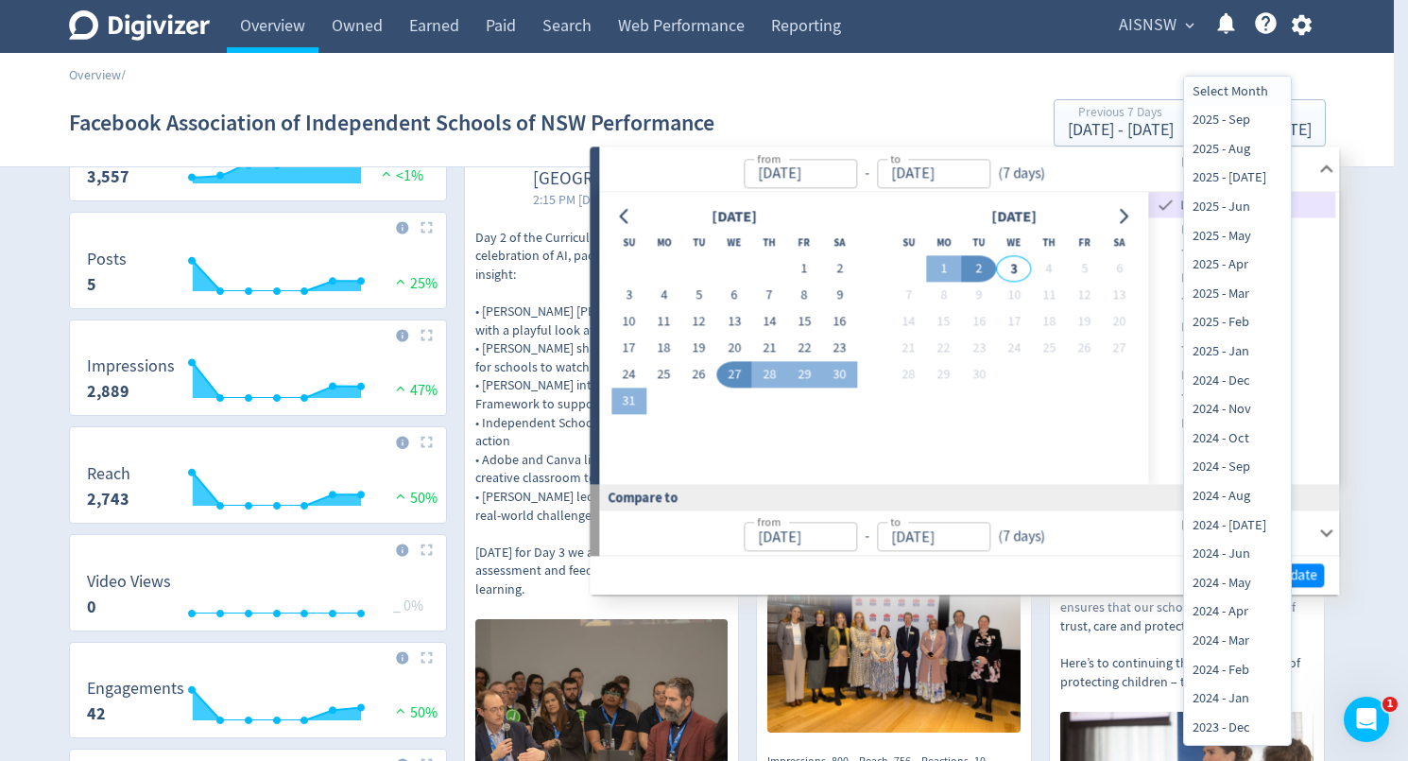
click at [1171, 459] on div at bounding box center [704, 380] width 1408 height 761
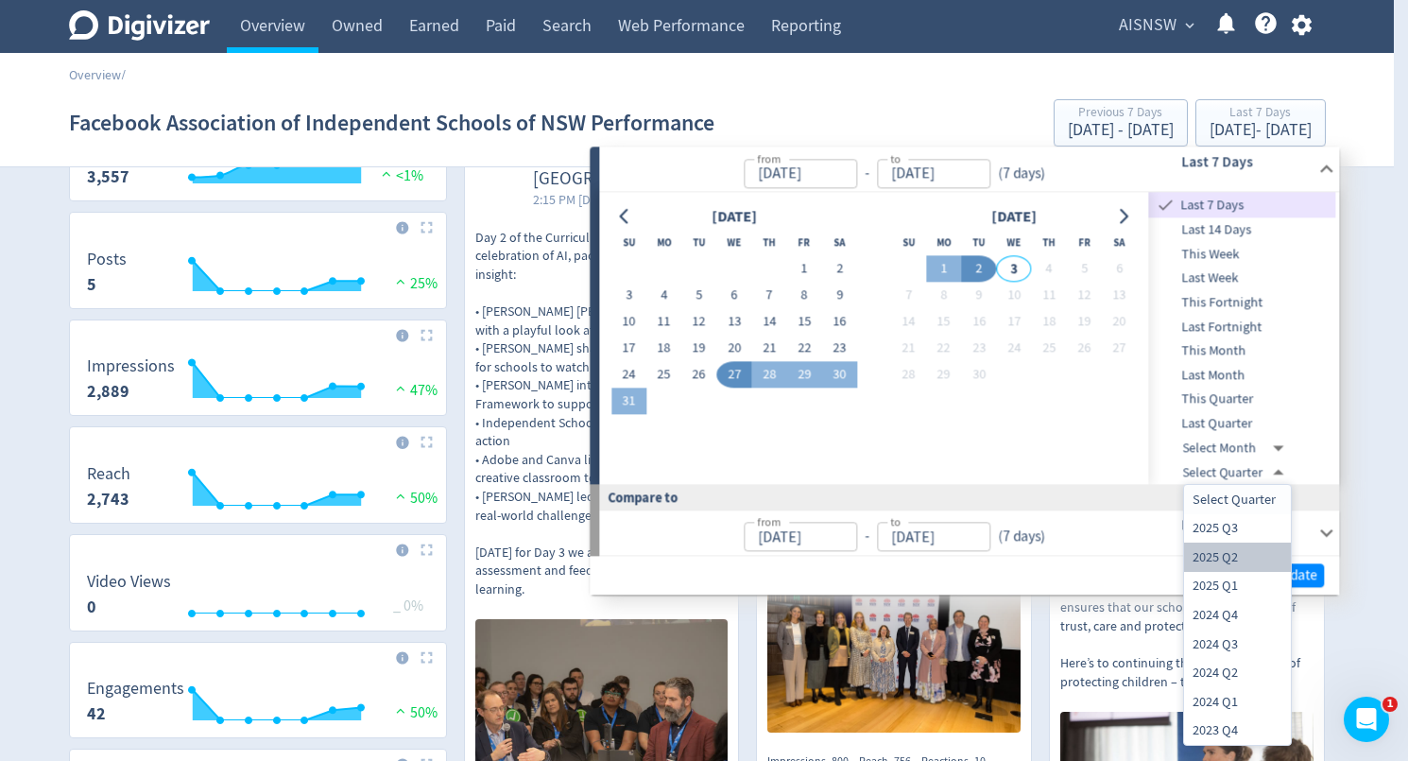
click at [1202, 556] on li "2025 Q2" at bounding box center [1237, 556] width 107 height 29
type input "[DATE]T13:00:00.000Z"
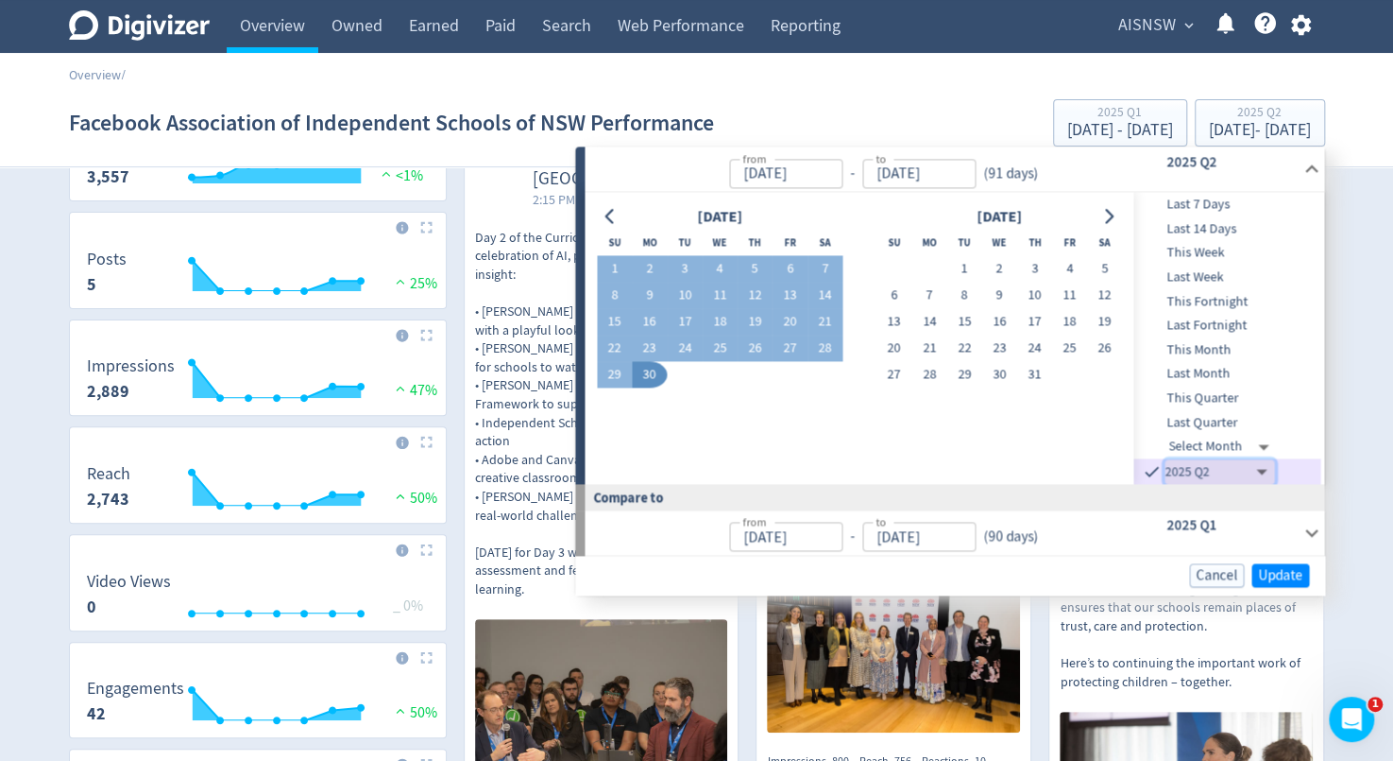
type input "[DATE]"
click at [1288, 577] on span "Update" at bounding box center [1280, 575] width 44 height 14
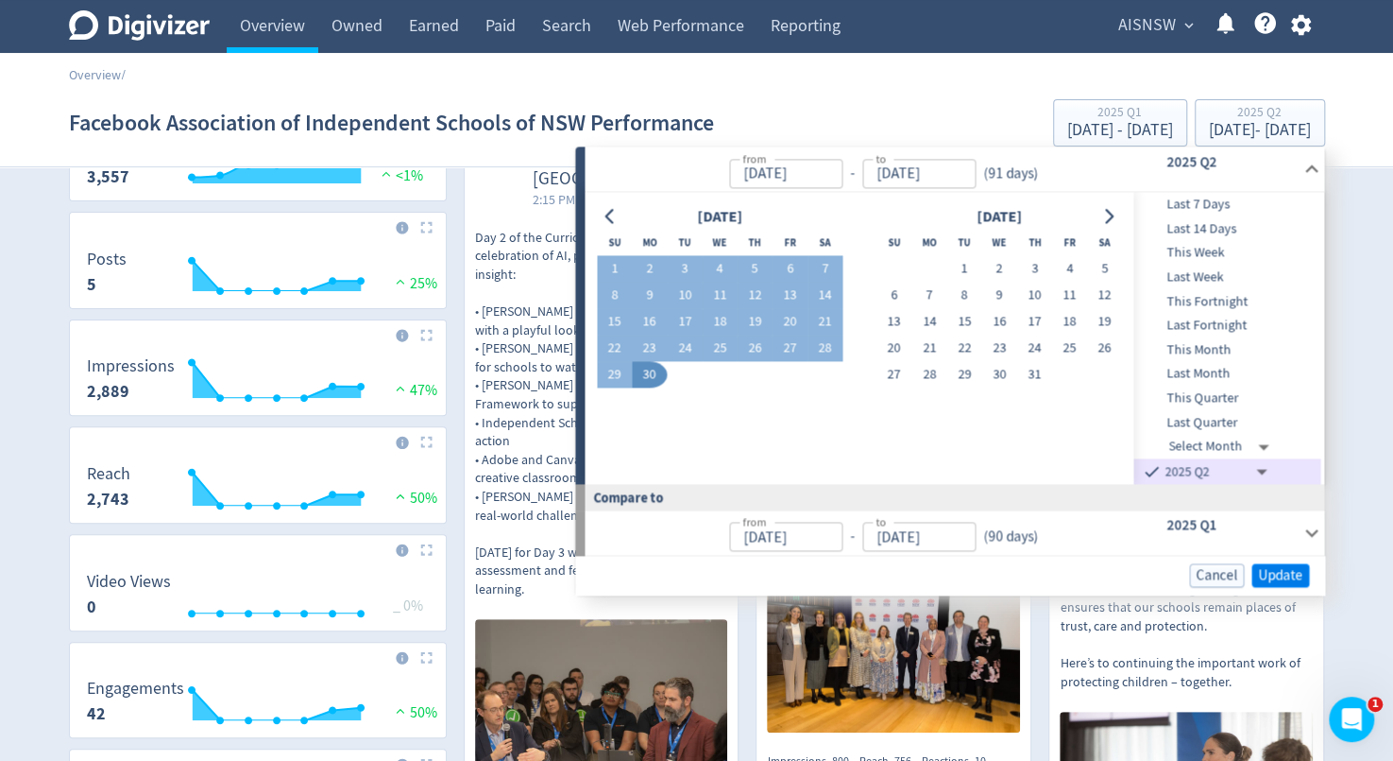
scroll to position [0, 0]
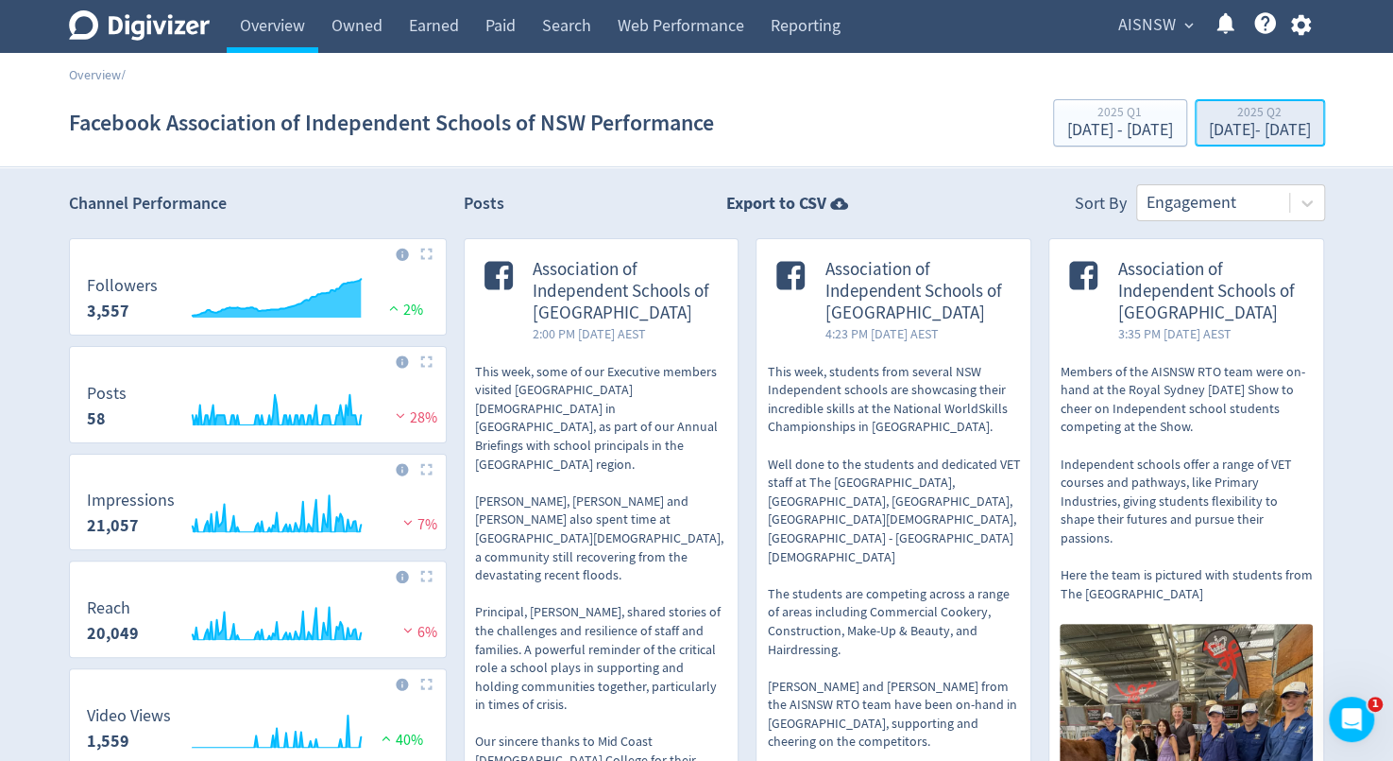
click at [1256, 126] on div "Apr 1, 2025 - Jun 30, 2025" at bounding box center [1260, 130] width 102 height 17
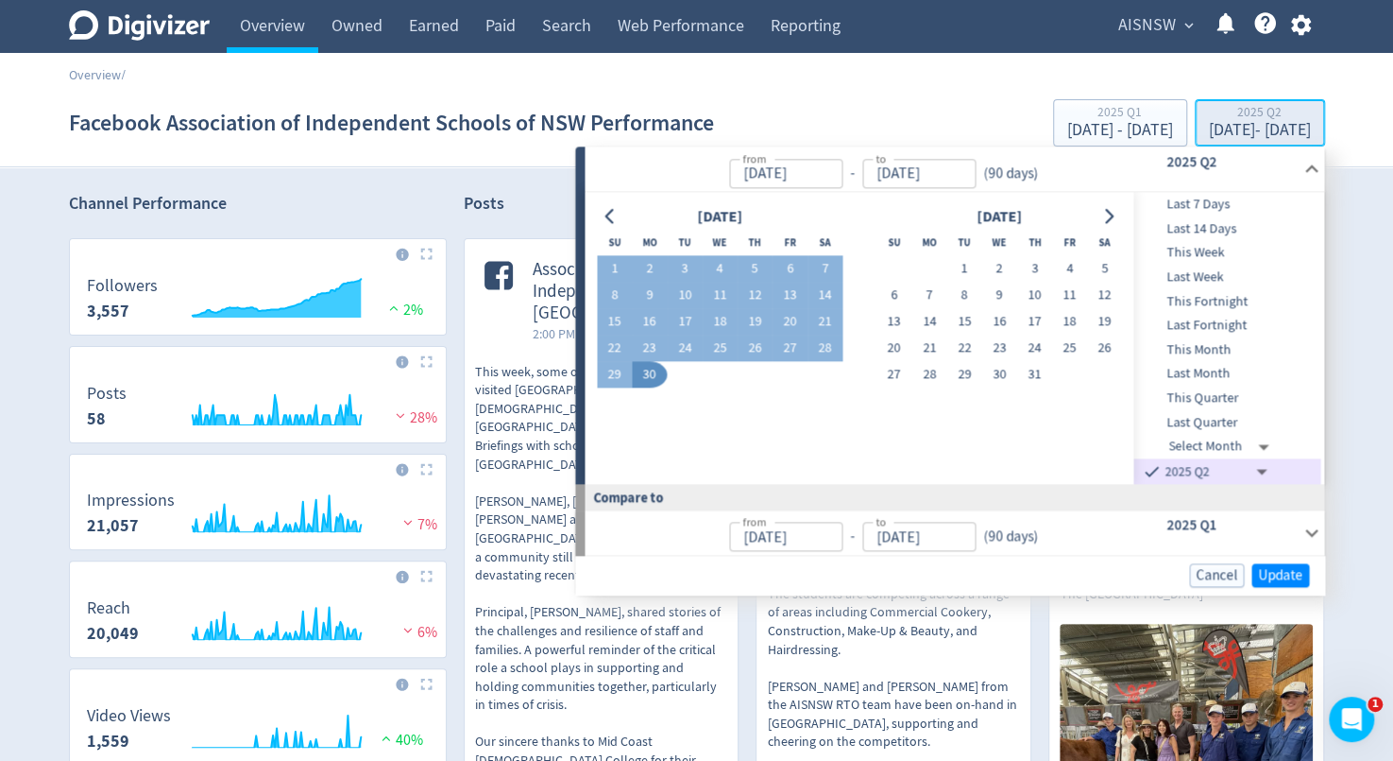
type input "[DATE]"
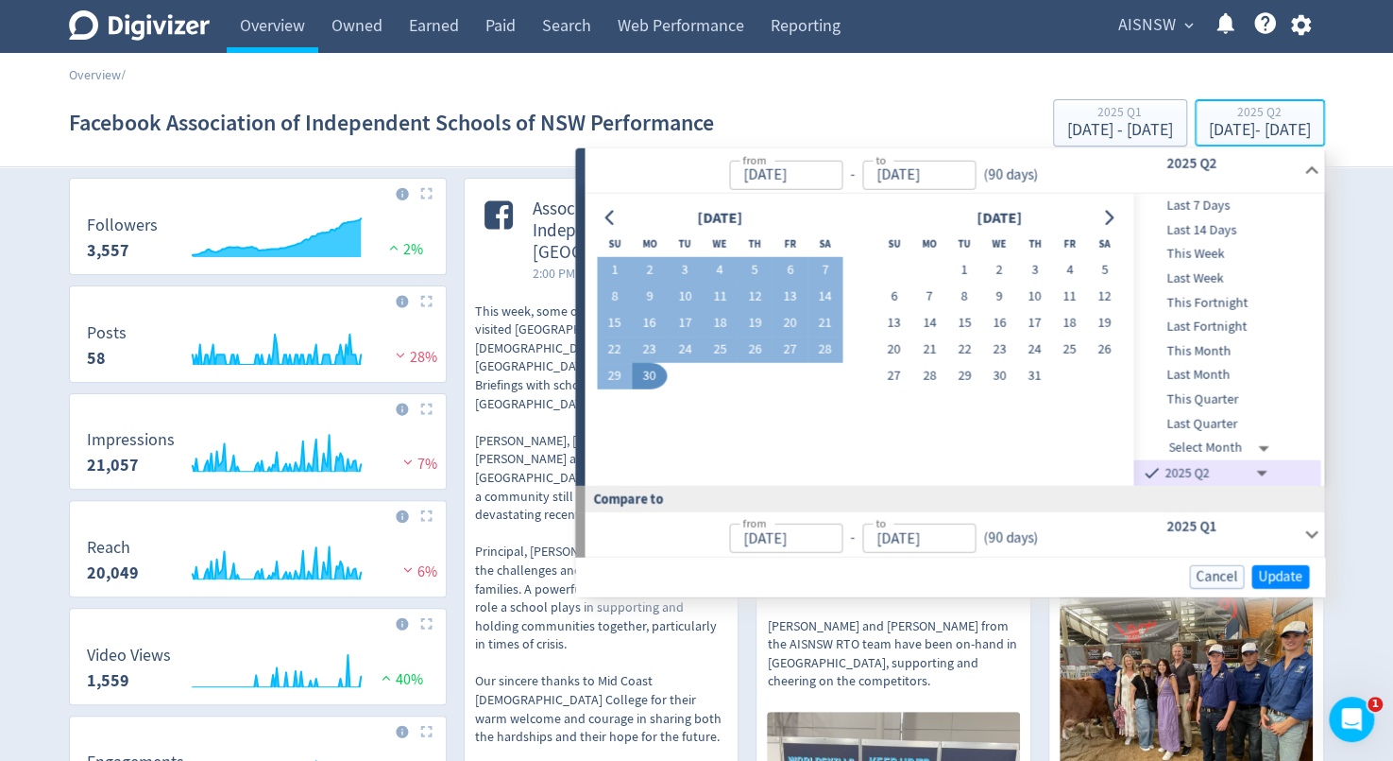
scroll to position [62, 0]
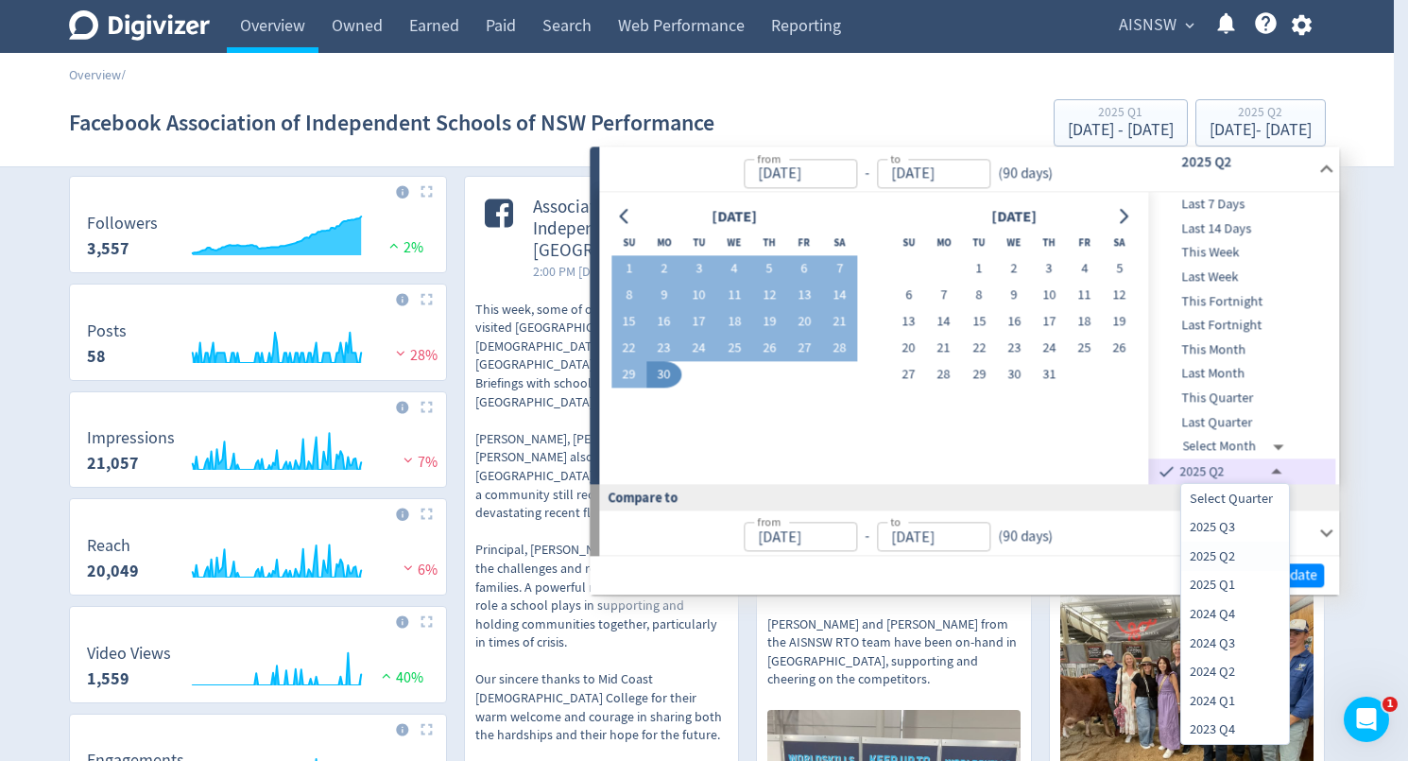
click at [1213, 580] on li "2025 Q1" at bounding box center [1235, 585] width 108 height 29
type input "[DATE]T13:00:00.000Z"
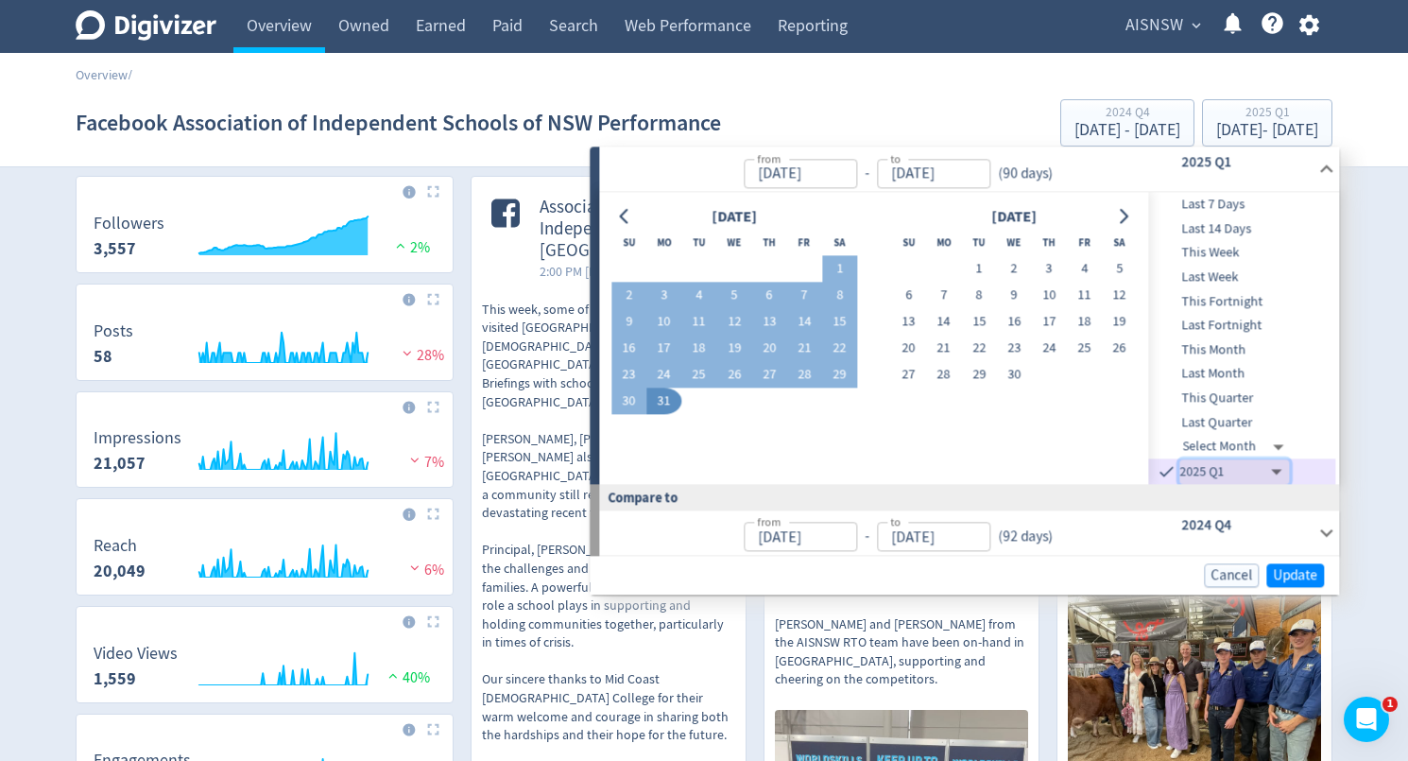
type input "[DATE]"
type input "2024-09-30T14:00:00.000Z"
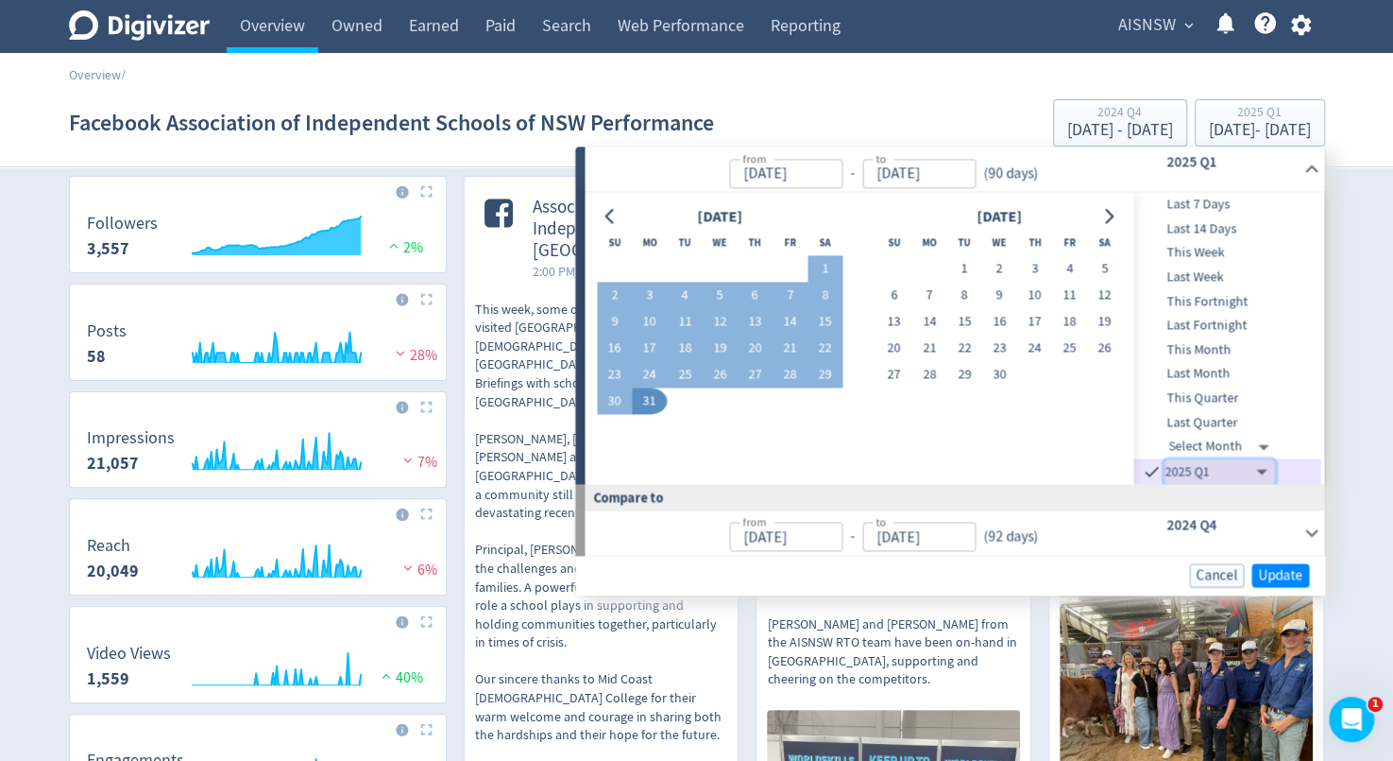
type input "Oct 01, 2024"
type input "Dec 31, 2024"
click at [1280, 575] on span "Update" at bounding box center [1280, 575] width 44 height 14
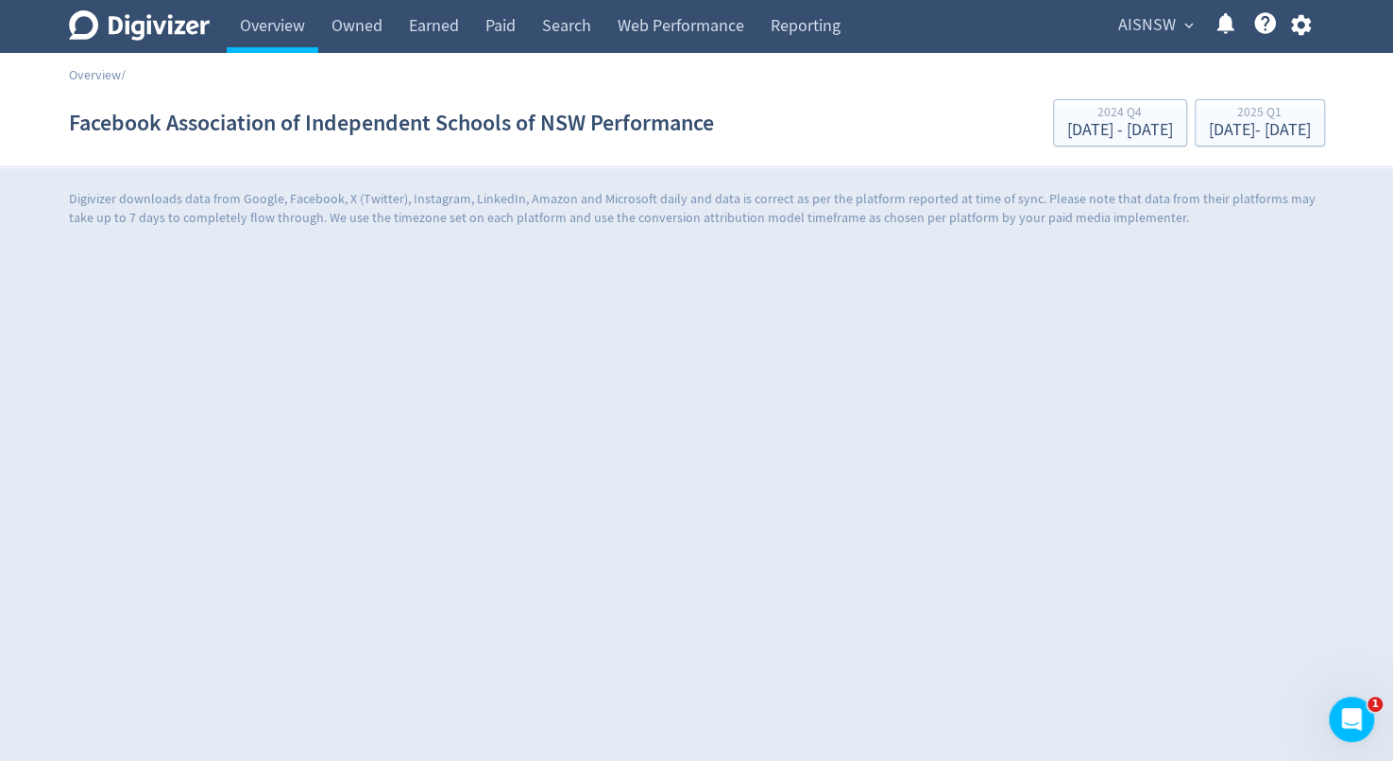
scroll to position [0, 0]
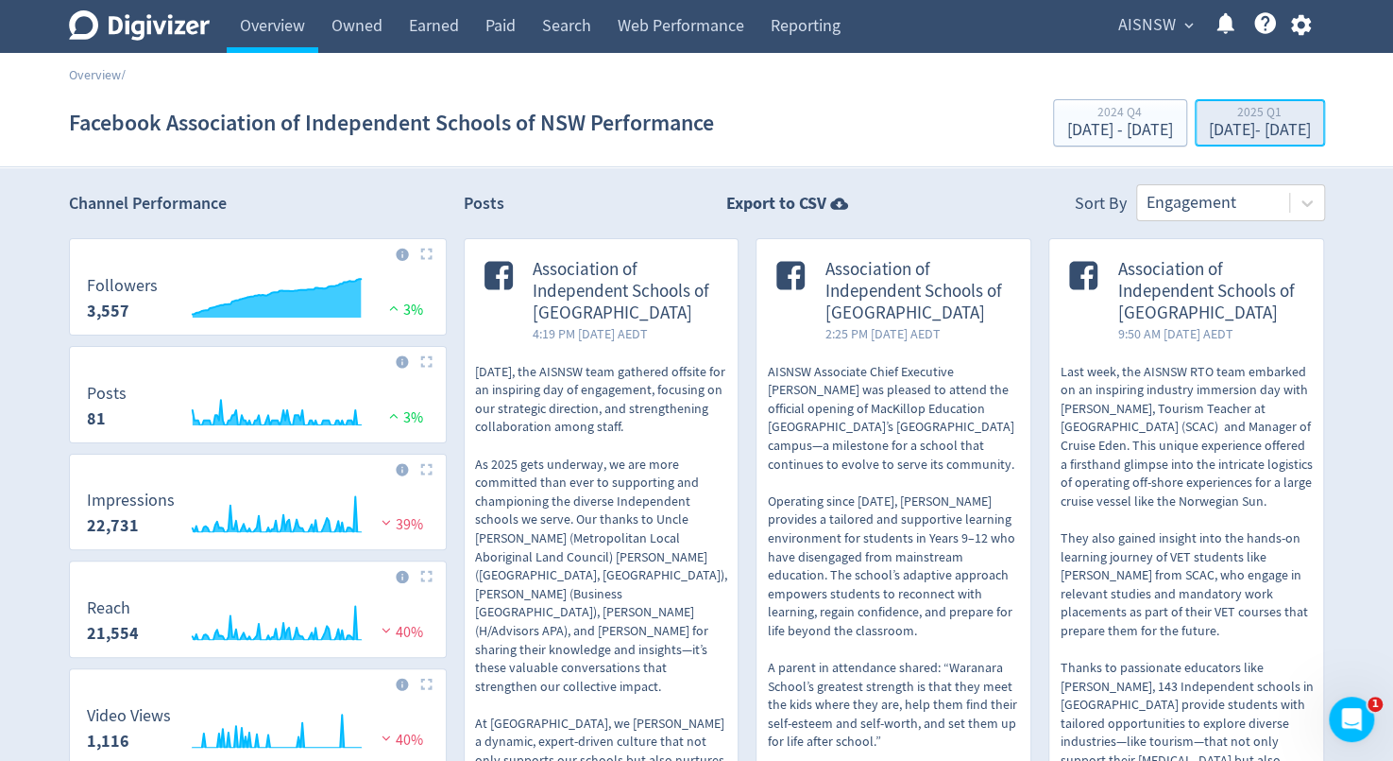
click at [1241, 139] on div "Jan 1, 2025 - Mar 31, 2025" at bounding box center [1260, 130] width 102 height 17
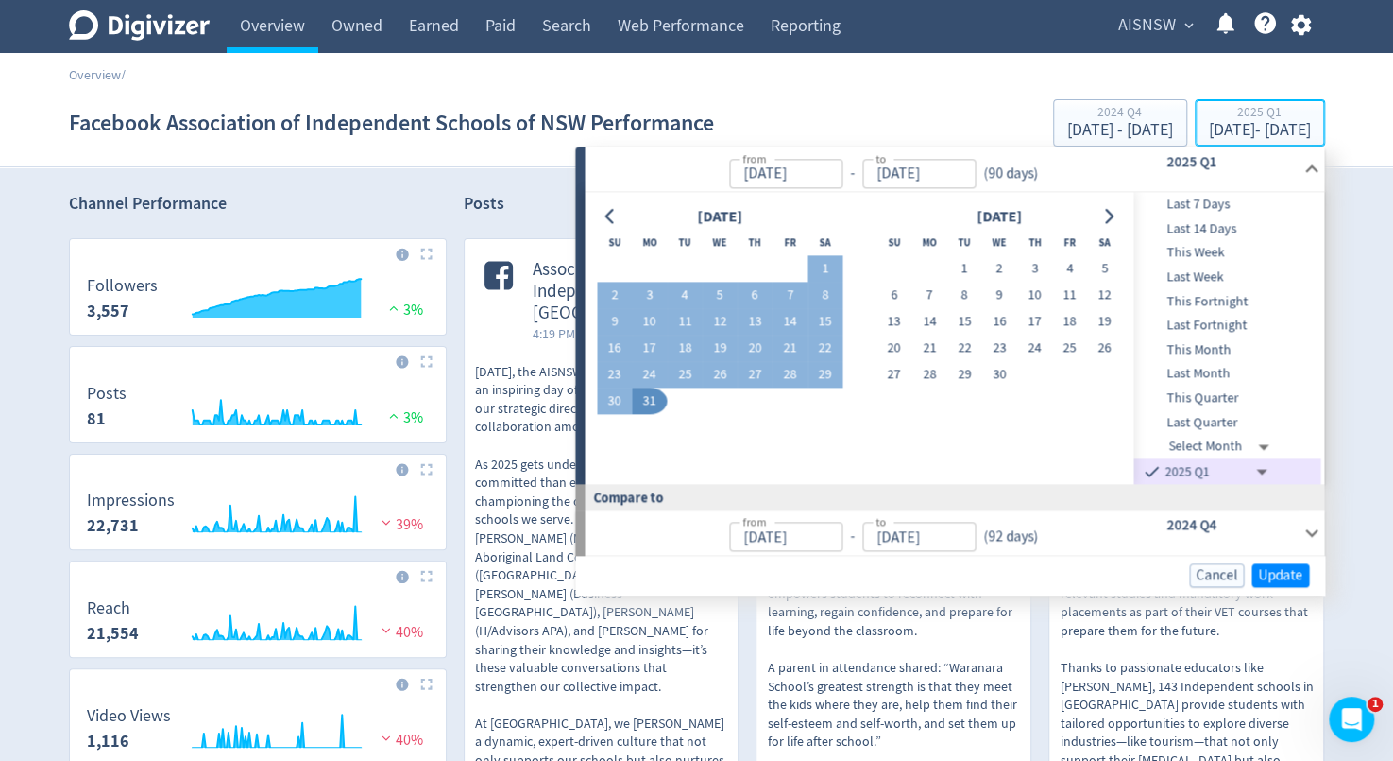
type input "[DATE]"
type input "Oct 01, 2024"
type input "Dec 31, 2024"
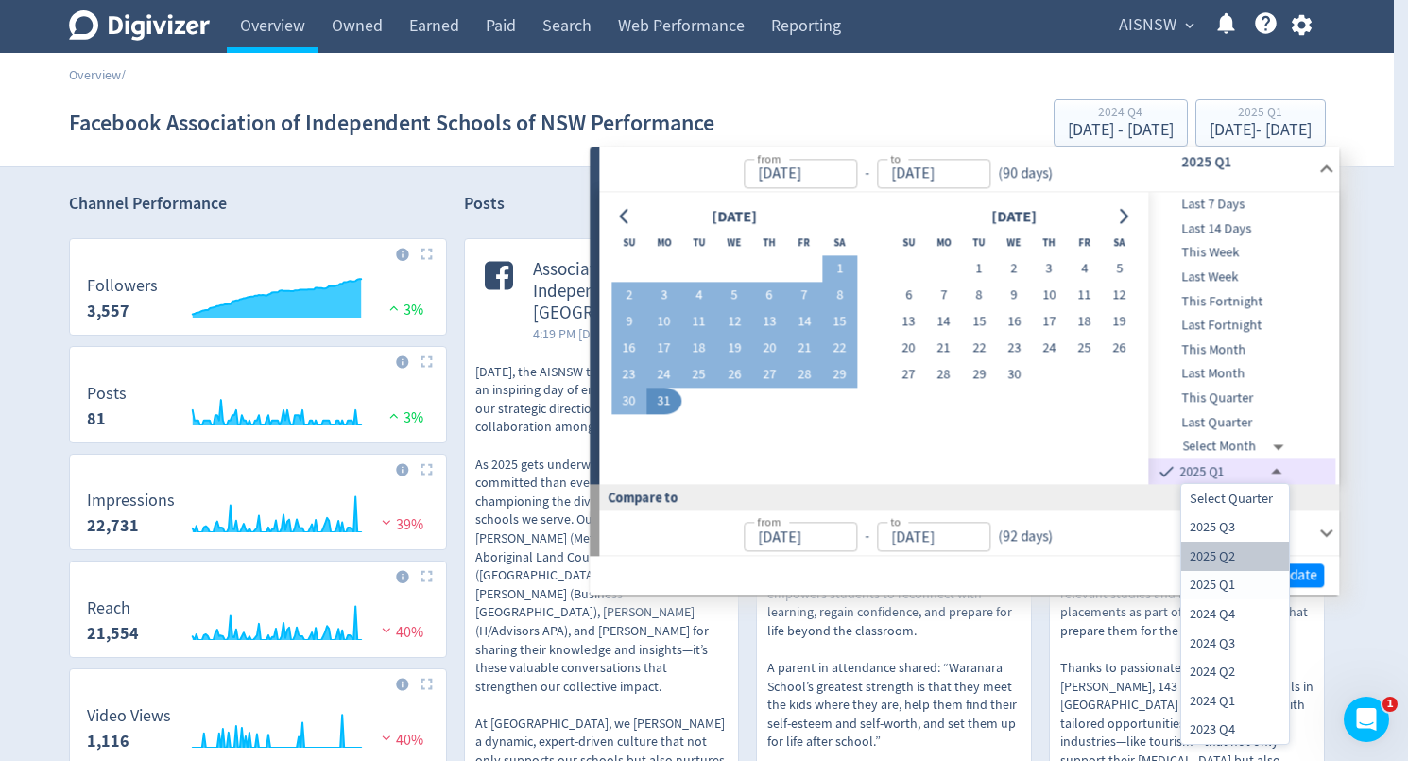
click at [1207, 547] on li "2025 Q2" at bounding box center [1235, 555] width 108 height 29
type input "[DATE]T13:00:00.000Z"
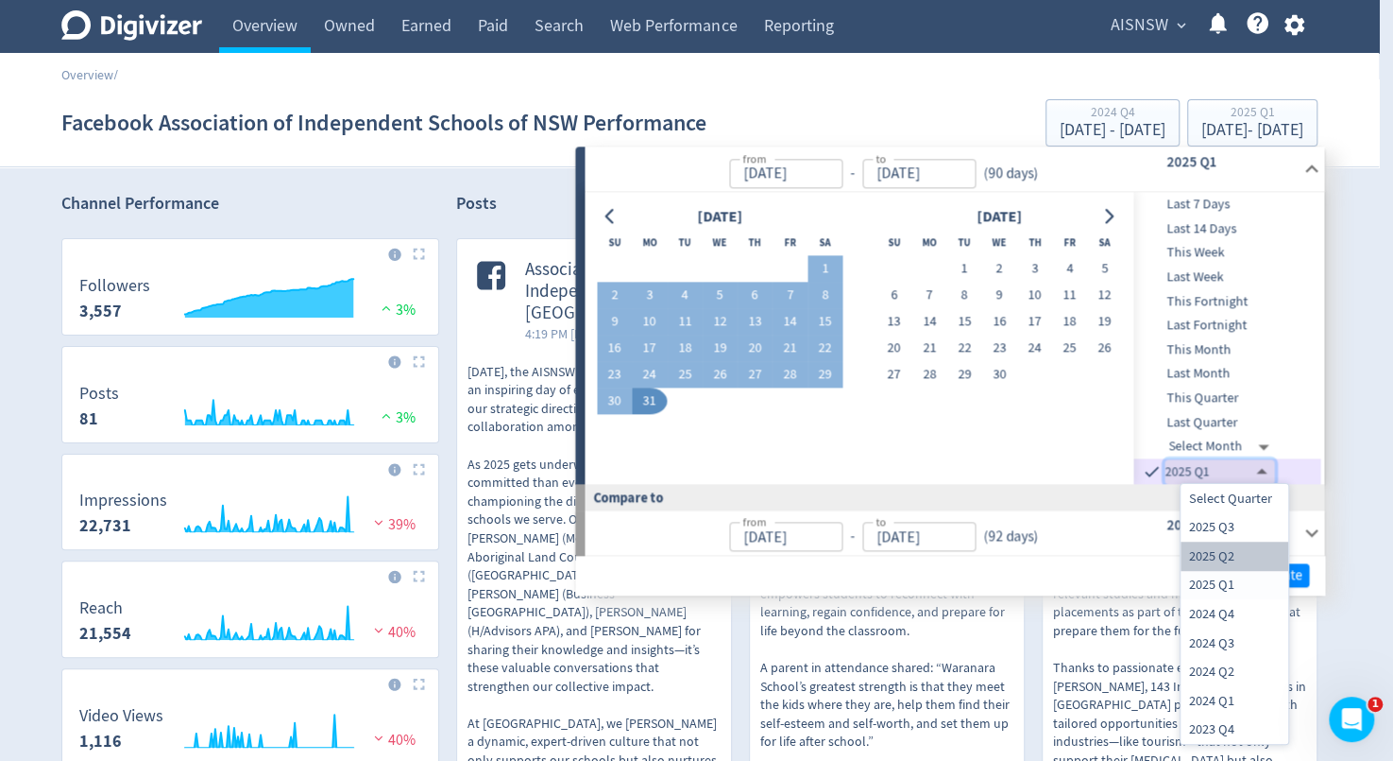
type input "[DATE]"
type input "[DATE]T13:00:00.000Z"
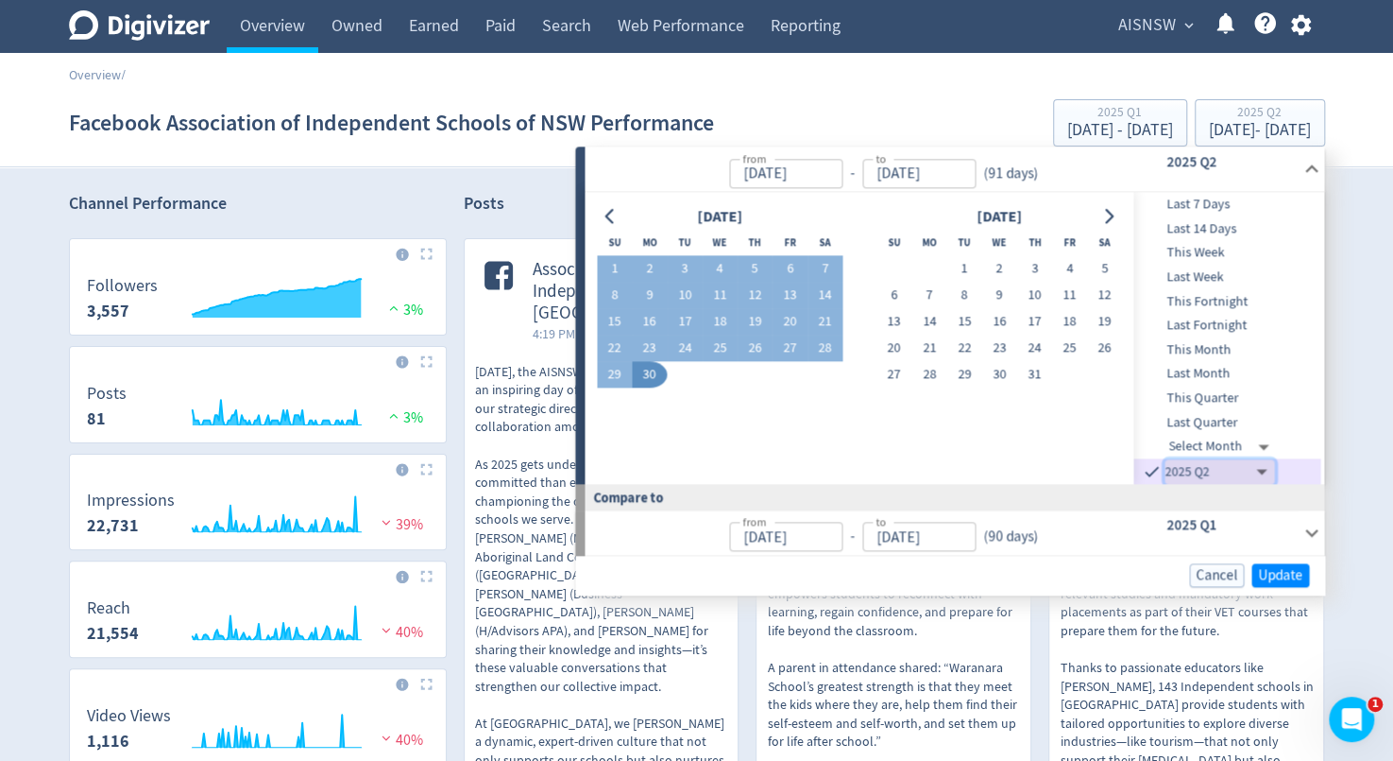
type input "[DATE]"
click at [1289, 573] on span "Update" at bounding box center [1280, 575] width 44 height 14
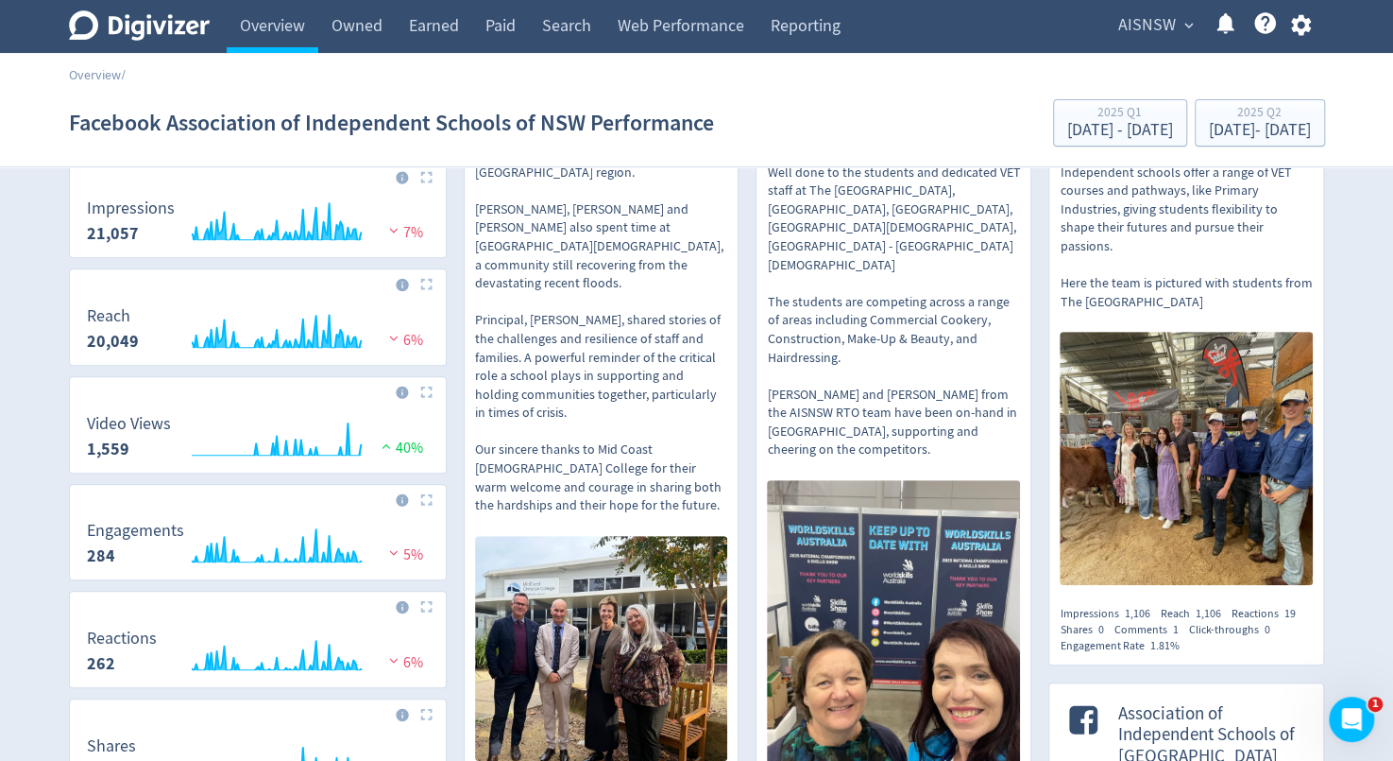
scroll to position [403, 0]
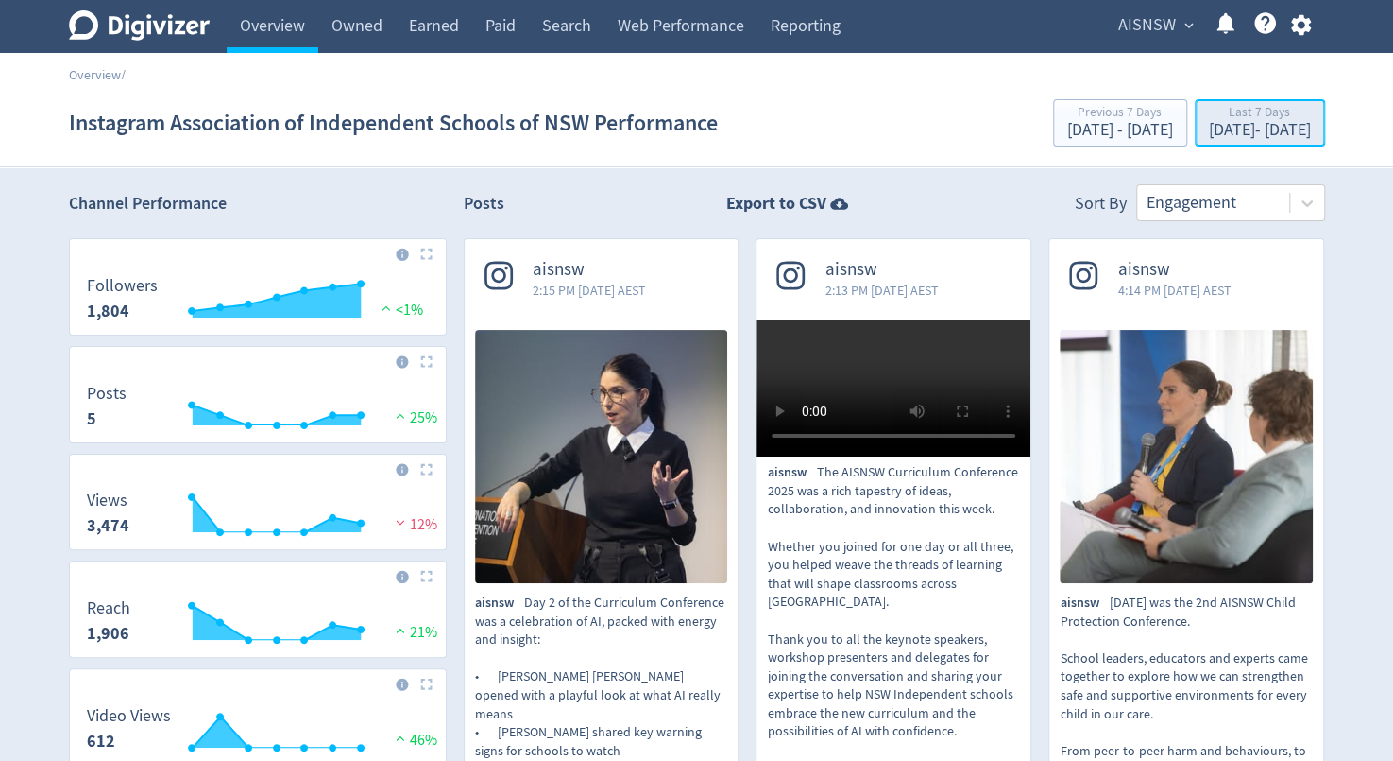
click at [1241, 128] on div "[DATE] - [DATE]" at bounding box center [1260, 130] width 102 height 17
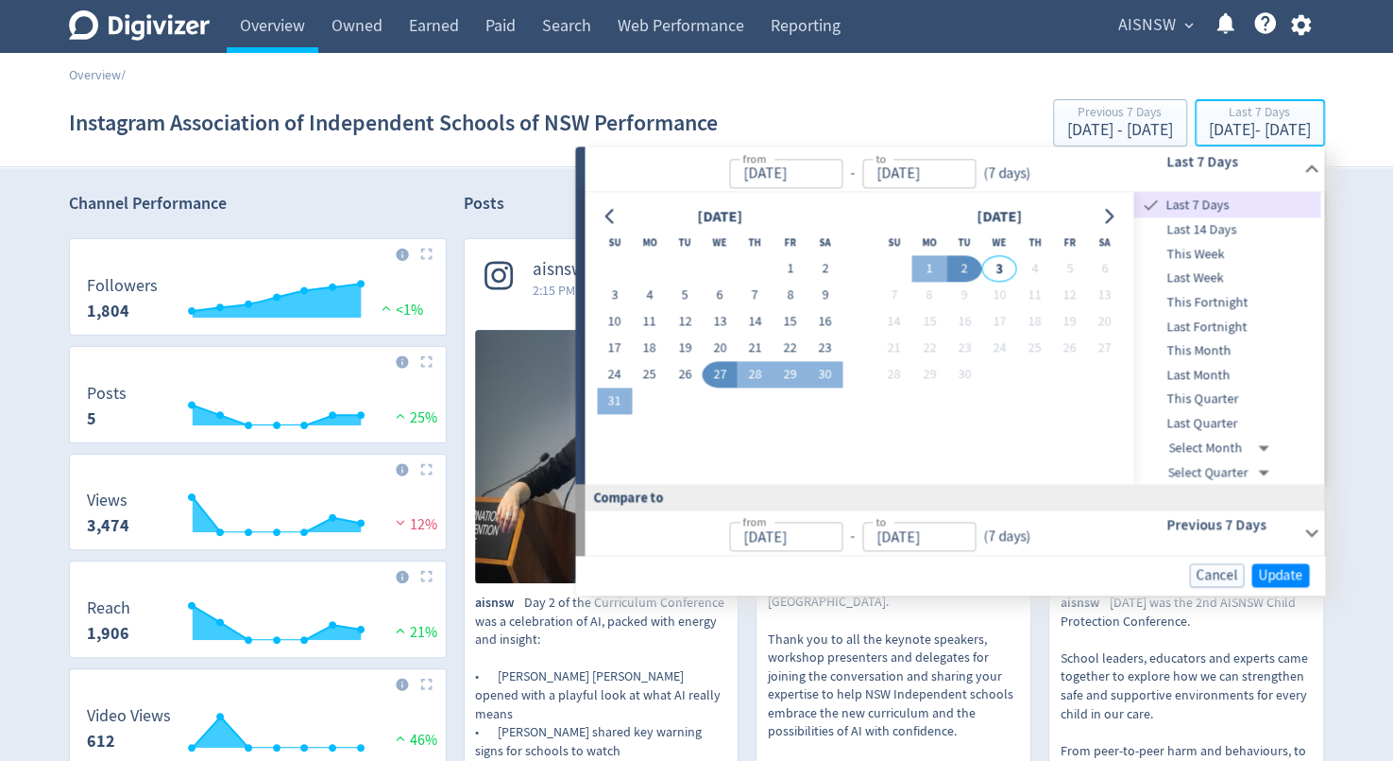
type input "[DATE]"
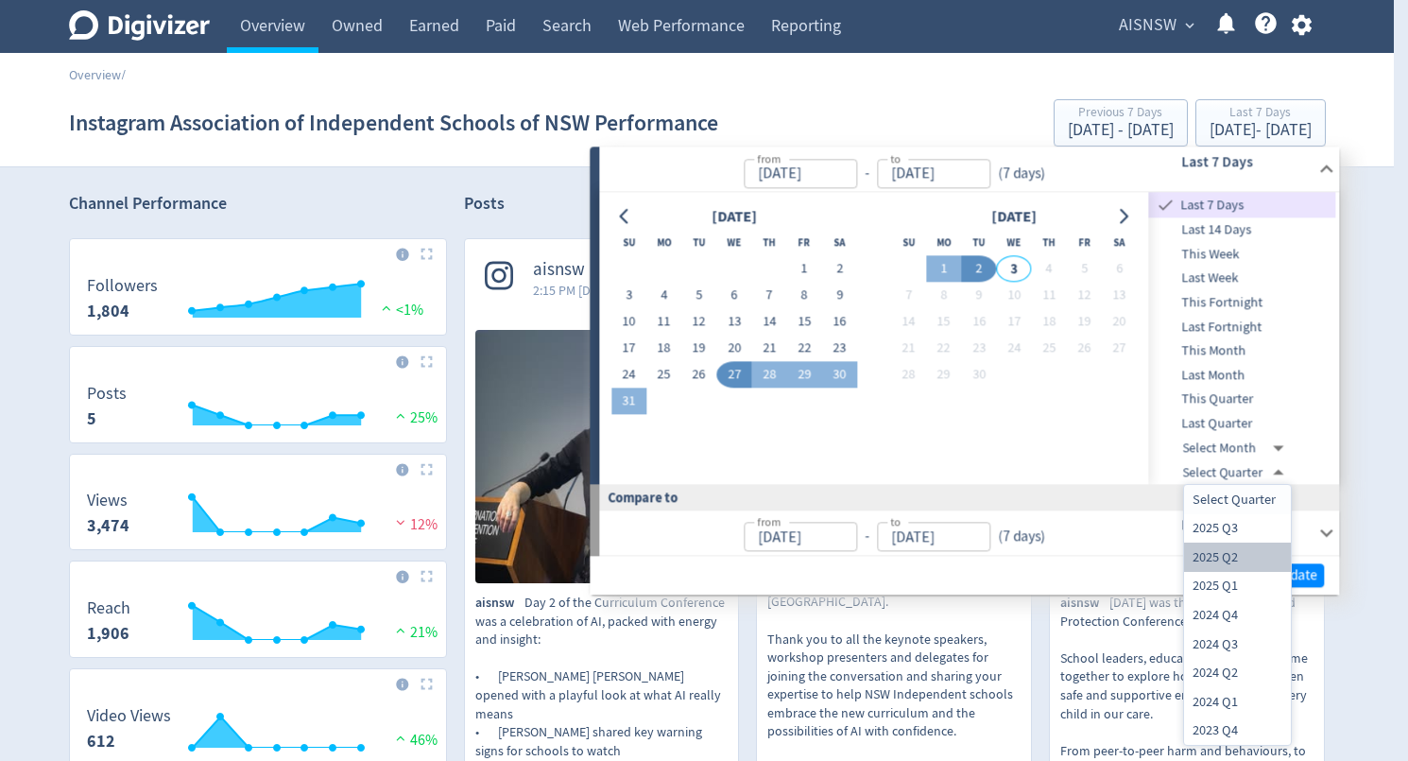
click at [1219, 555] on li "2025 Q2" at bounding box center [1237, 556] width 107 height 29
type input "[DATE]T13:00:00.000Z"
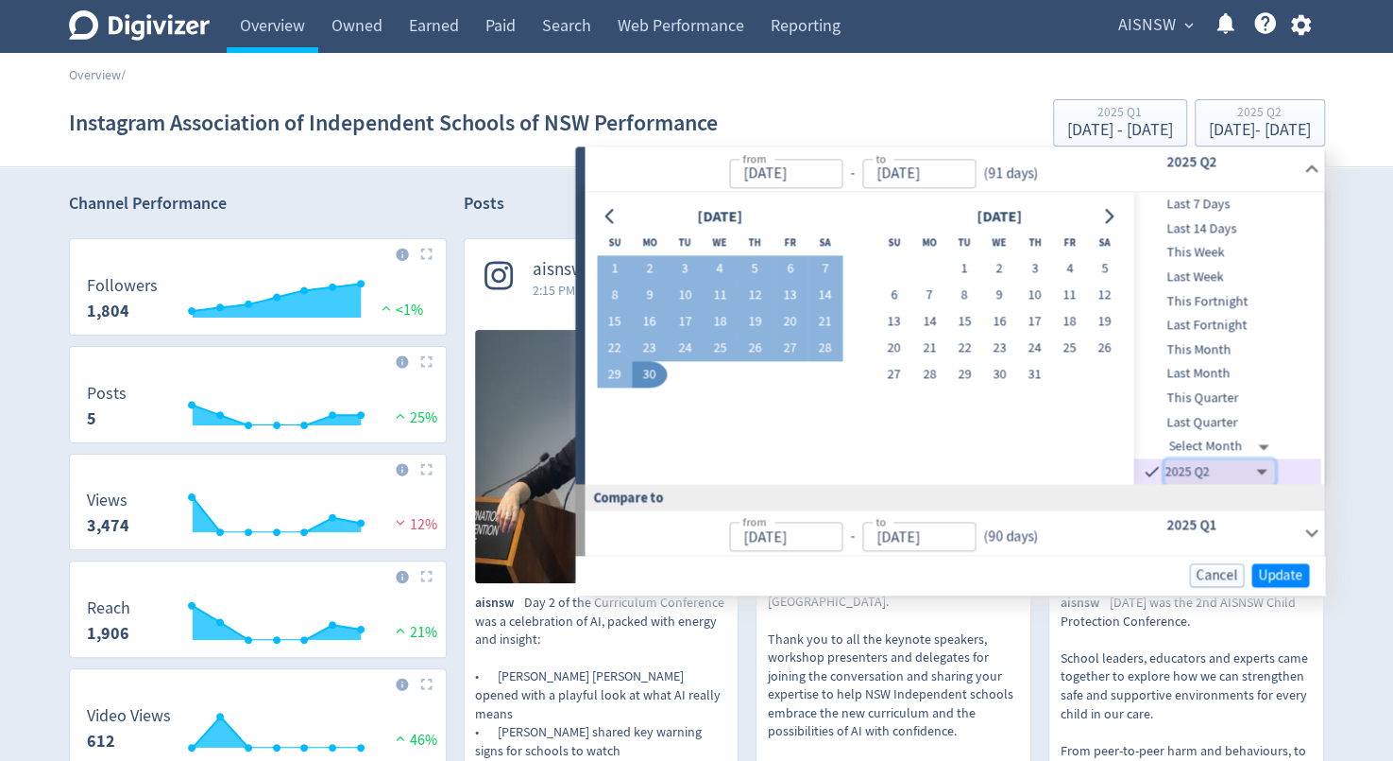
type input "[DATE]"
click at [1283, 572] on span "Update" at bounding box center [1280, 575] width 44 height 14
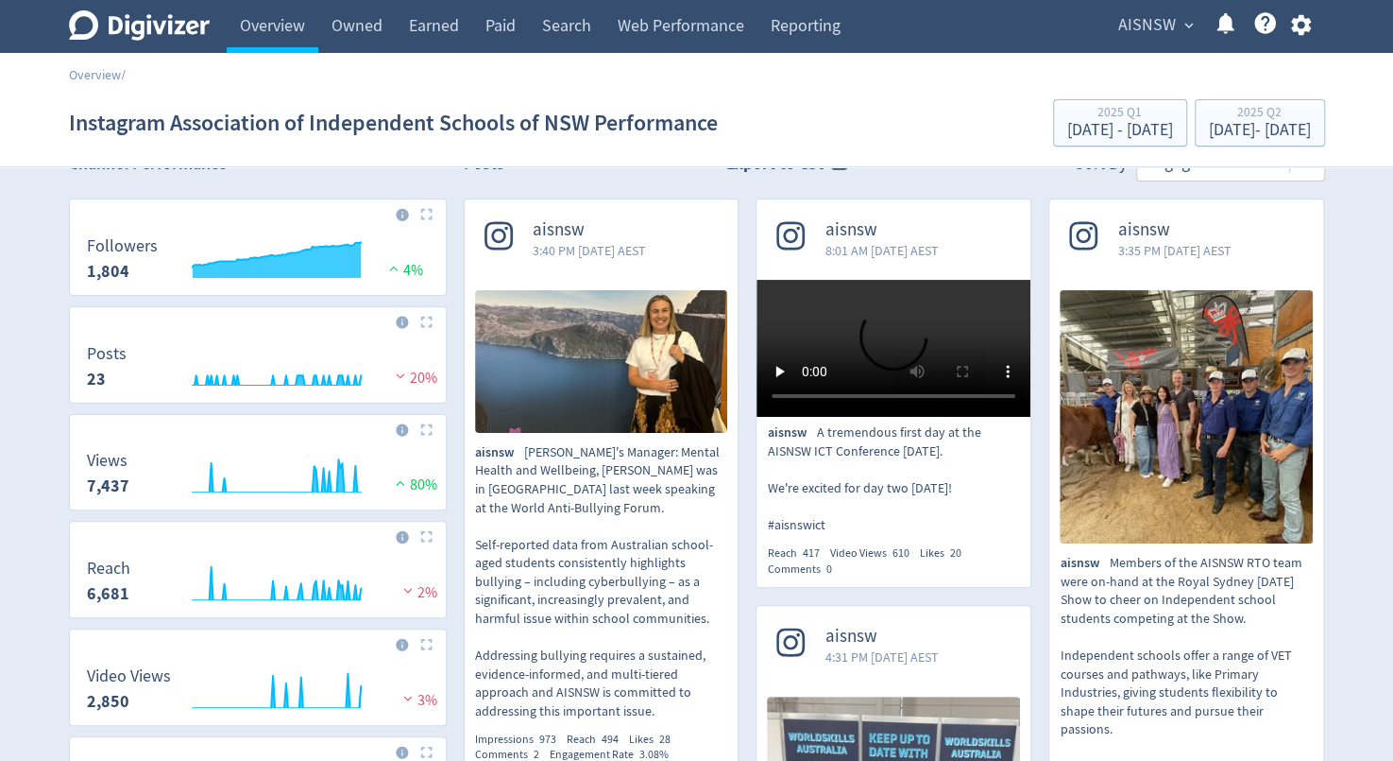
scroll to position [42, 0]
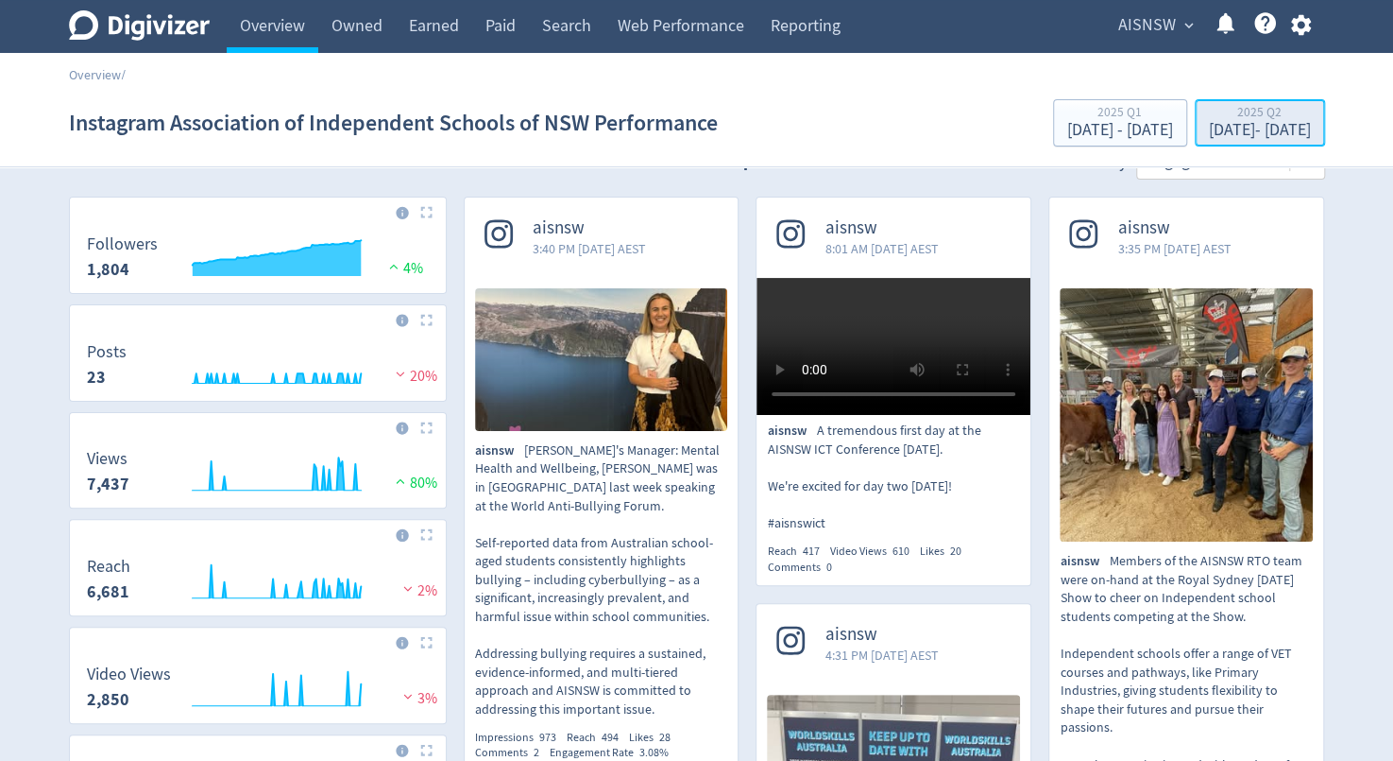
click at [1254, 122] on div "Apr 1, 2025 - Jun 30, 2025" at bounding box center [1260, 130] width 102 height 17
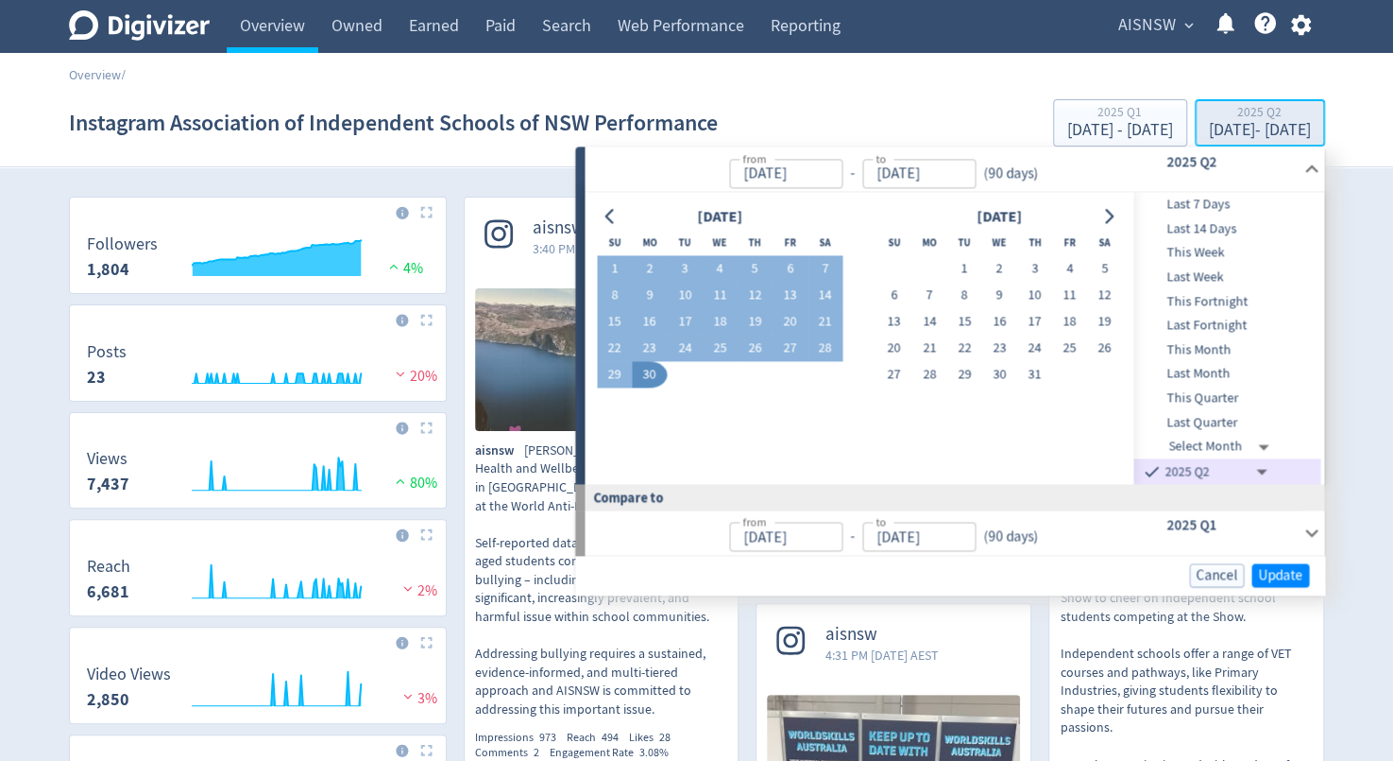
type input "[DATE]"
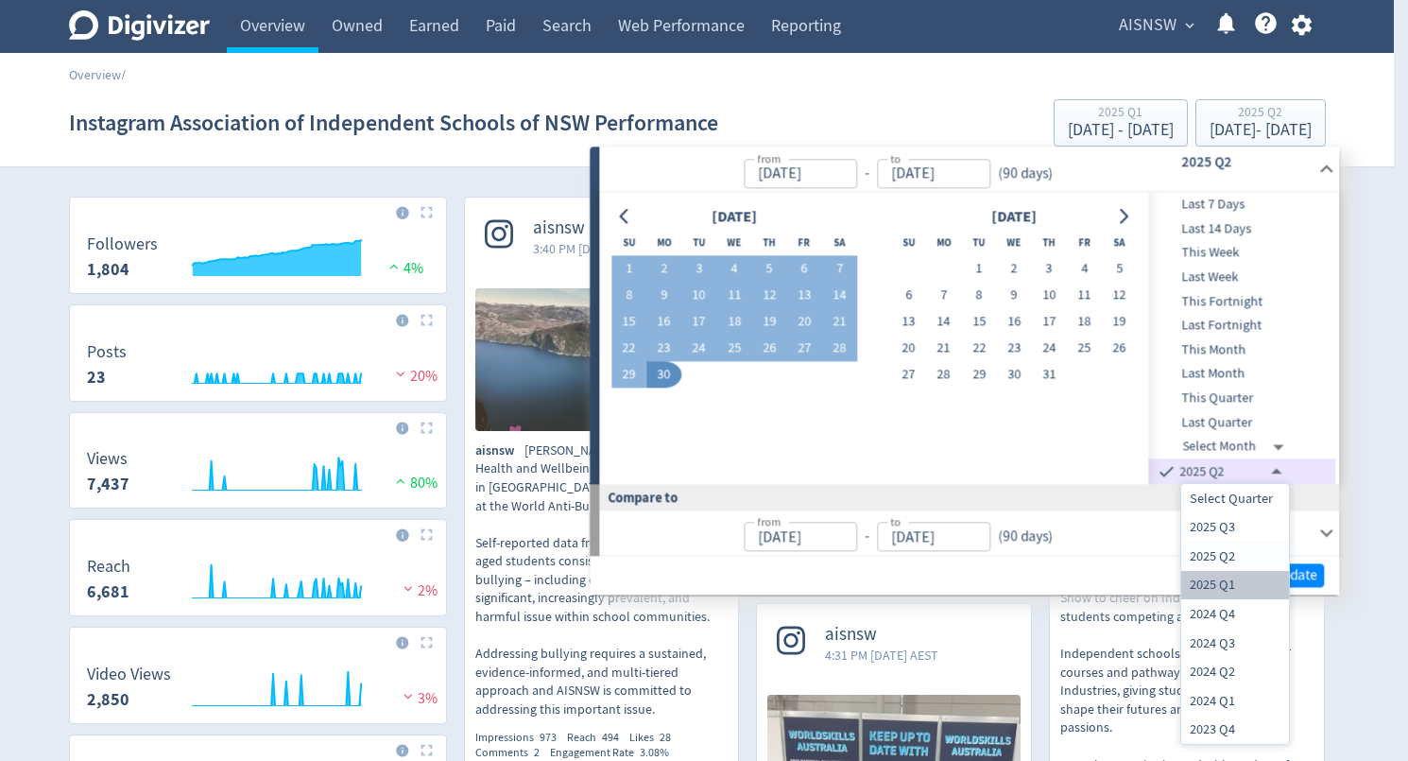
click at [1211, 585] on li "2025 Q1" at bounding box center [1235, 585] width 108 height 29
type input "[DATE]T13:00:00.000Z"
type input "[DATE]"
type input "2024-09-30T14:00:00.000Z"
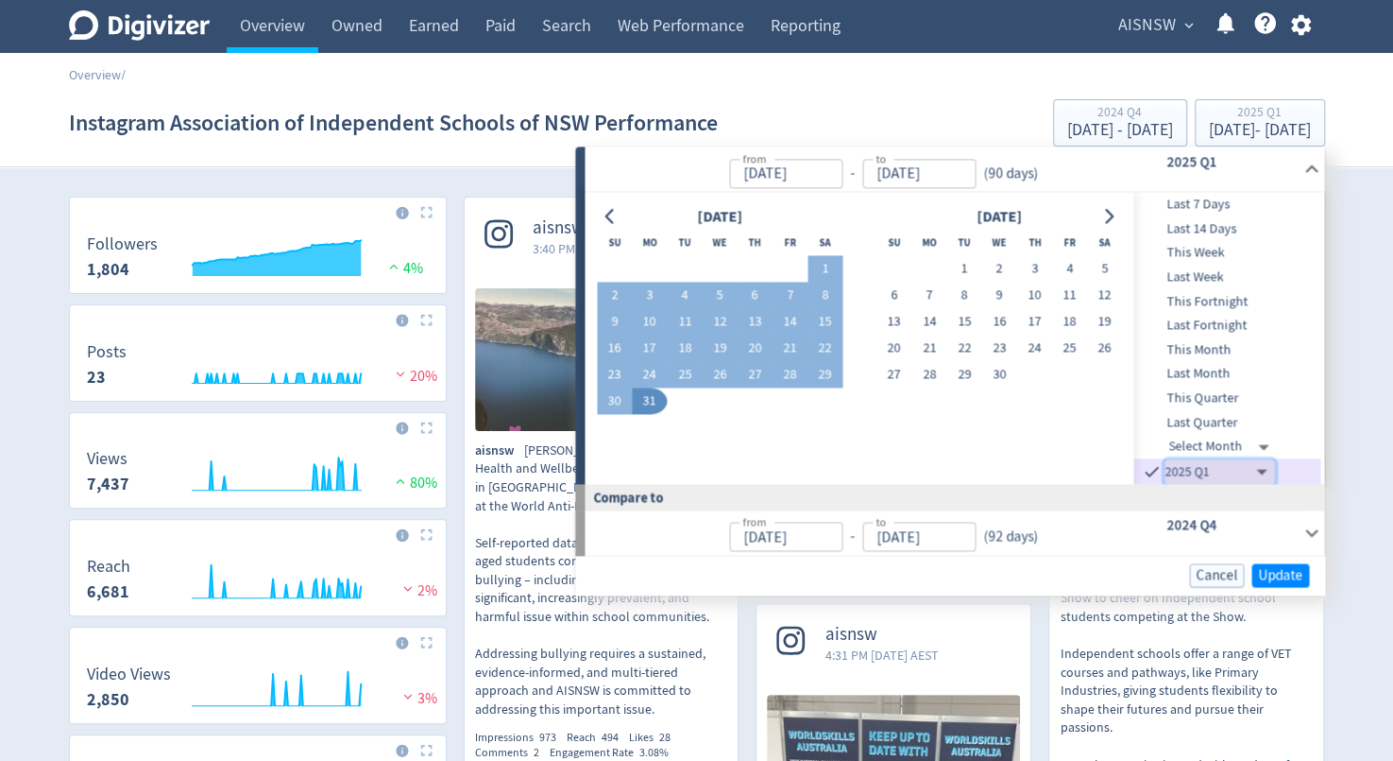
type input "Oct 01, 2024"
type input "Dec 31, 2024"
click at [1285, 576] on span "Update" at bounding box center [1280, 575] width 44 height 14
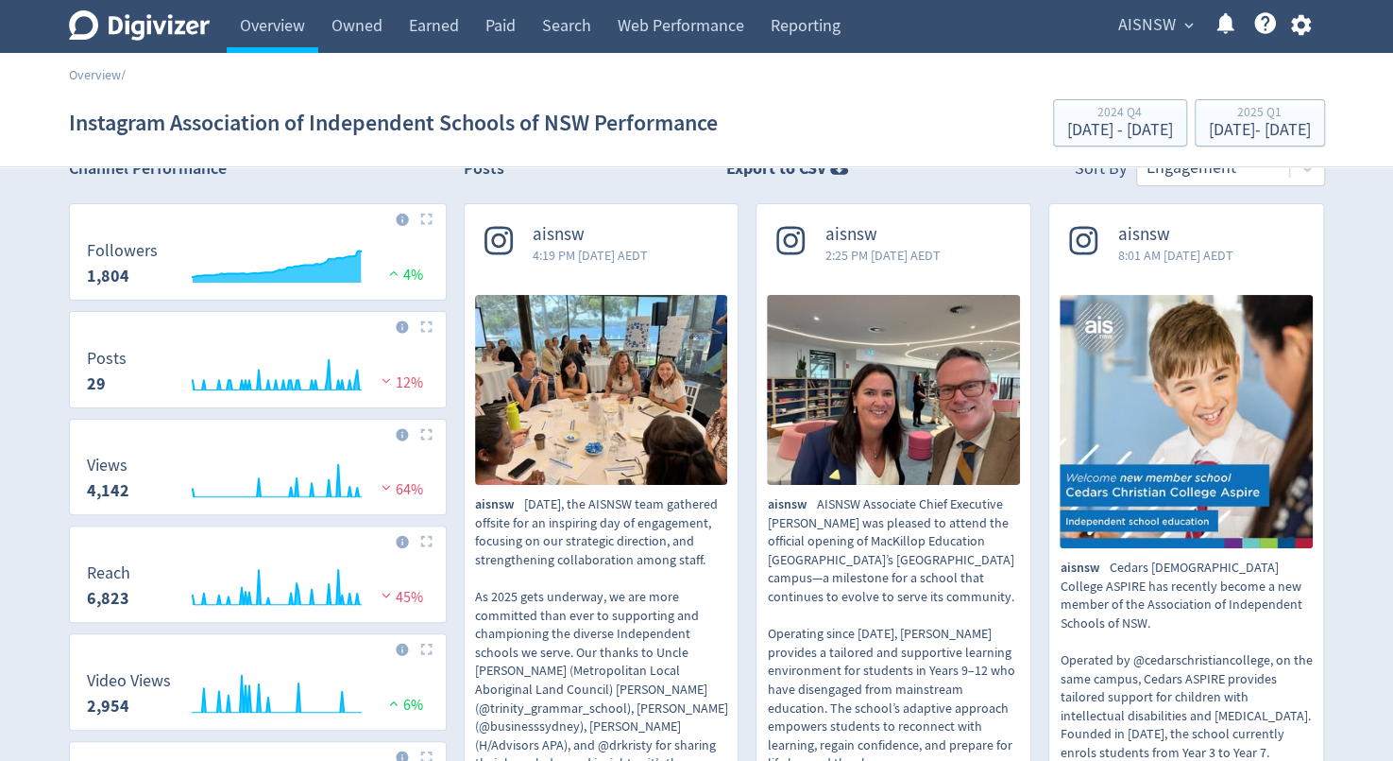
scroll to position [34, 0]
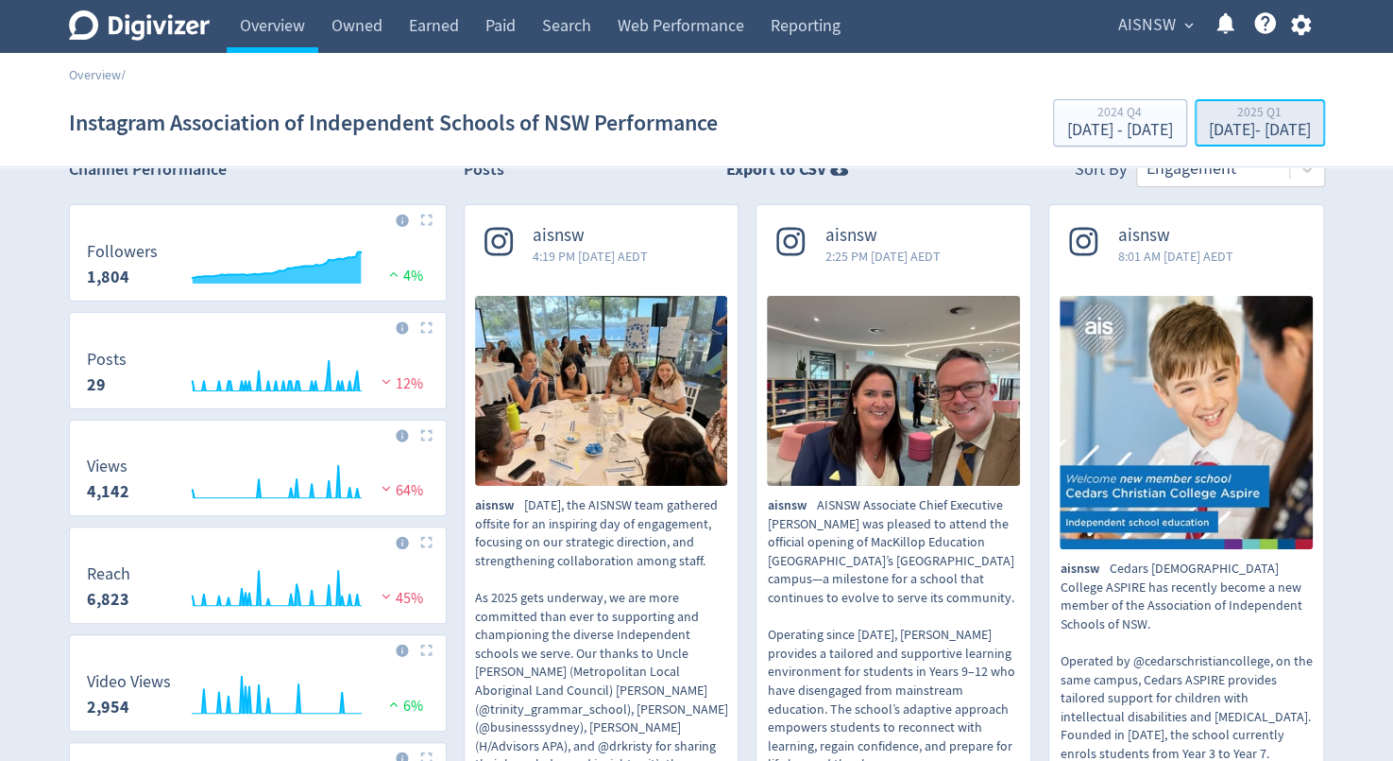
click at [1278, 131] on div "Jan 1, 2025 - Mar 31, 2025" at bounding box center [1260, 130] width 102 height 17
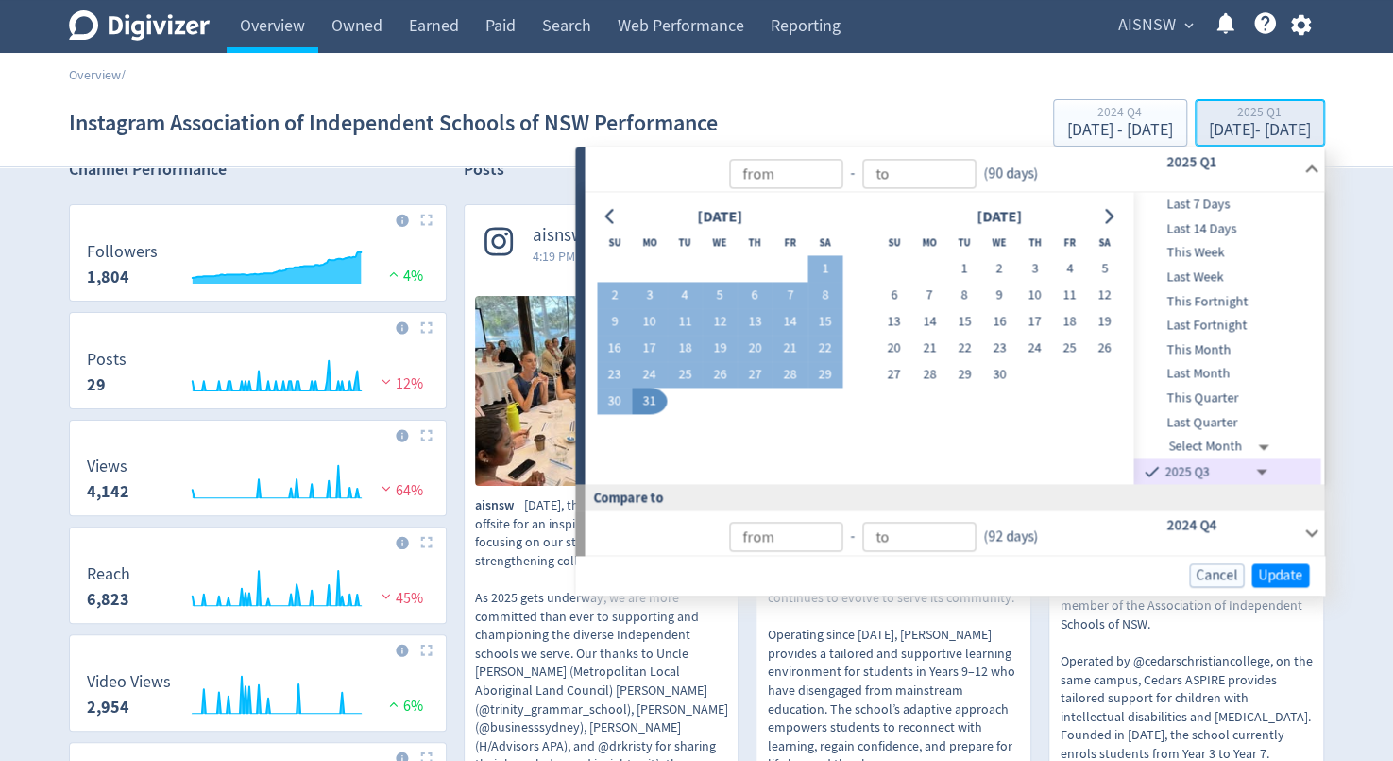
type input "[DATE]"
type input "[DATE]T13:00:00.000Z"
type input "[DATE]"
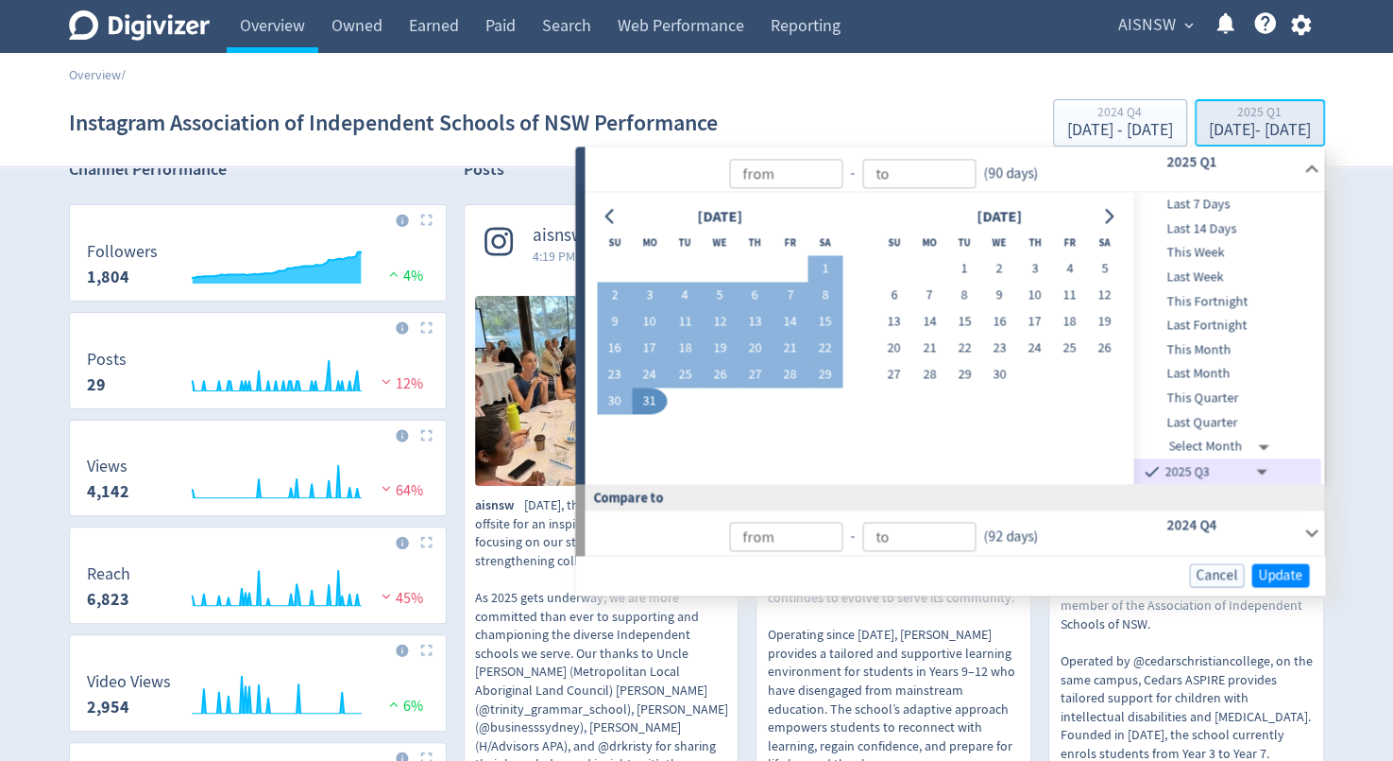
type input "2024-09-30T14:00:00.000Z"
type input "[DATE]"
type input "Oct 01, 2024"
type input "Dec 31, 2024"
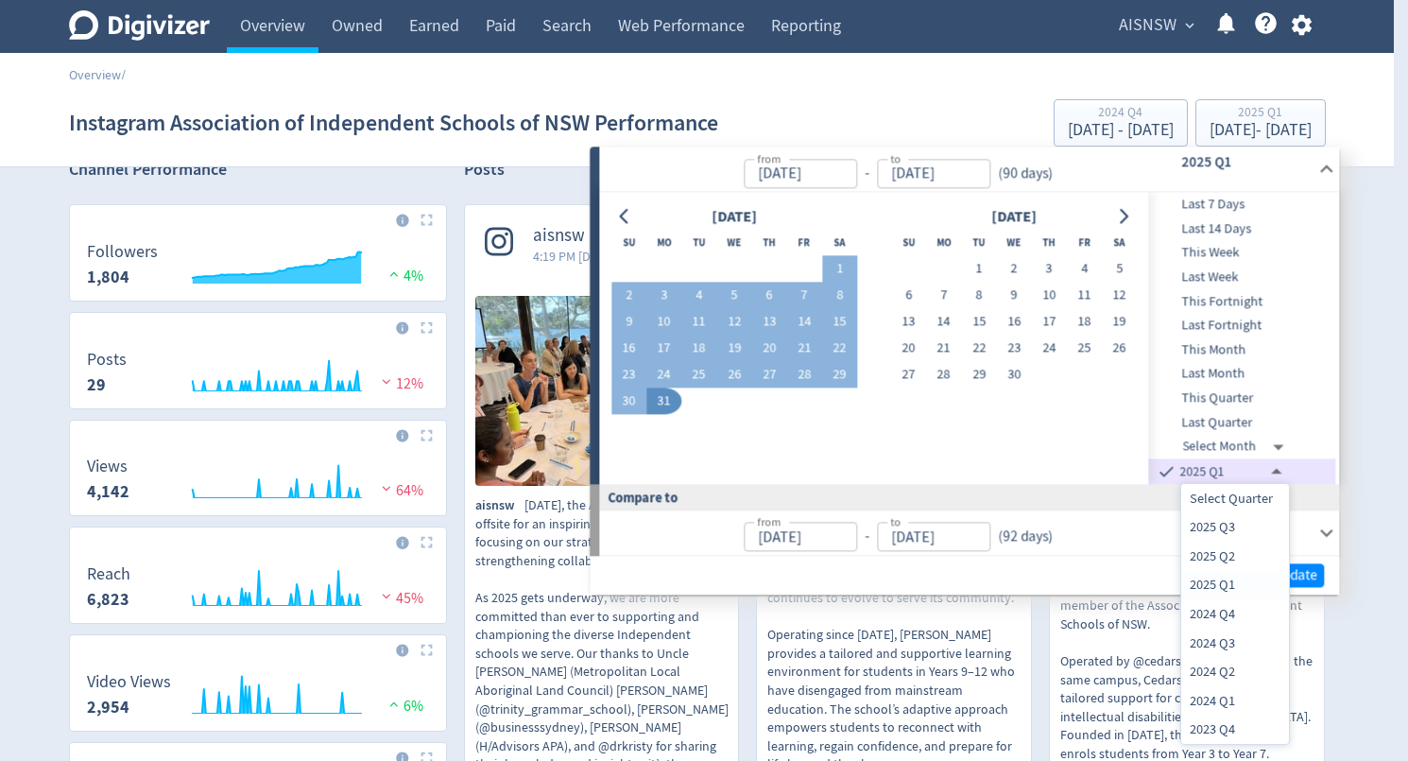
click at [1216, 552] on li "2025 Q2" at bounding box center [1235, 555] width 108 height 29
type input "[DATE]T13:00:00.000Z"
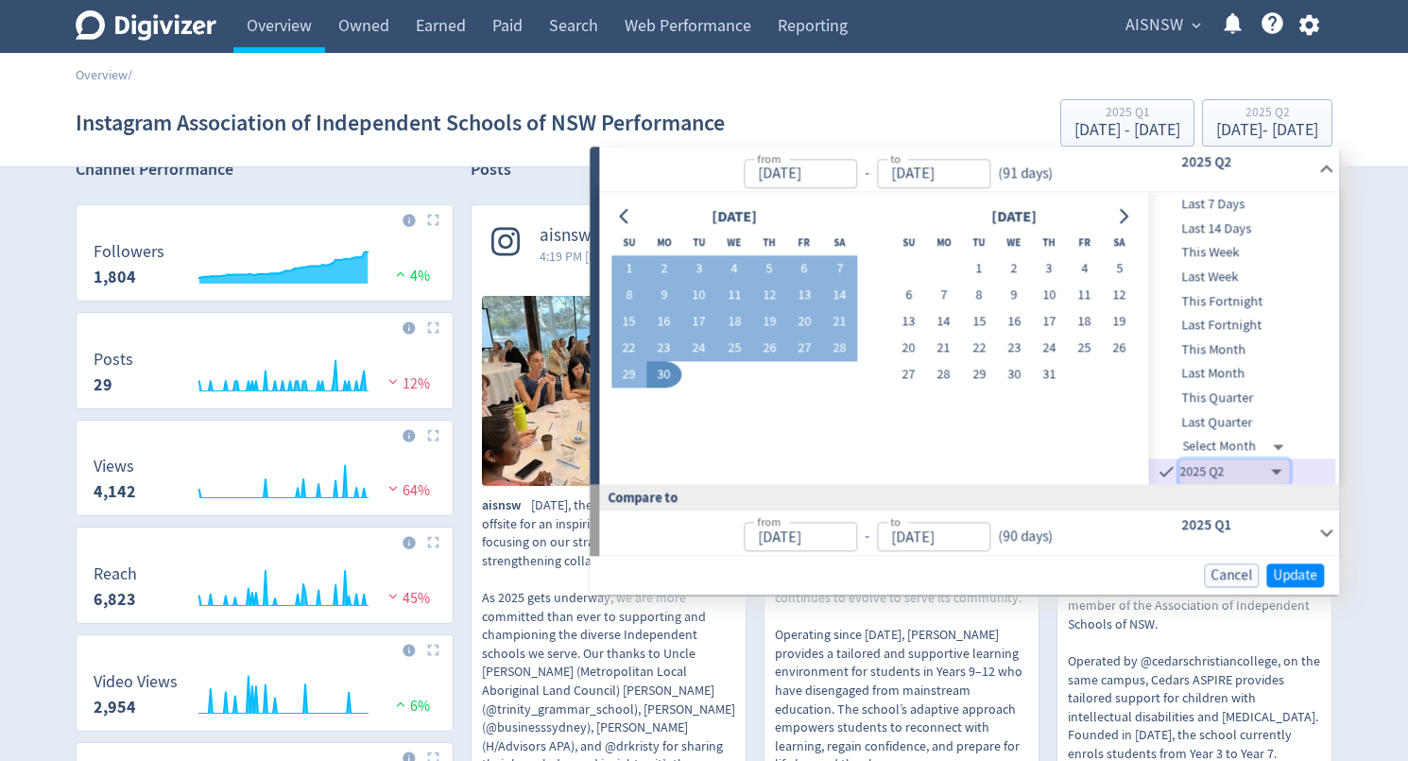
type input "[DATE]"
type input "[DATE]T13:00:00.000Z"
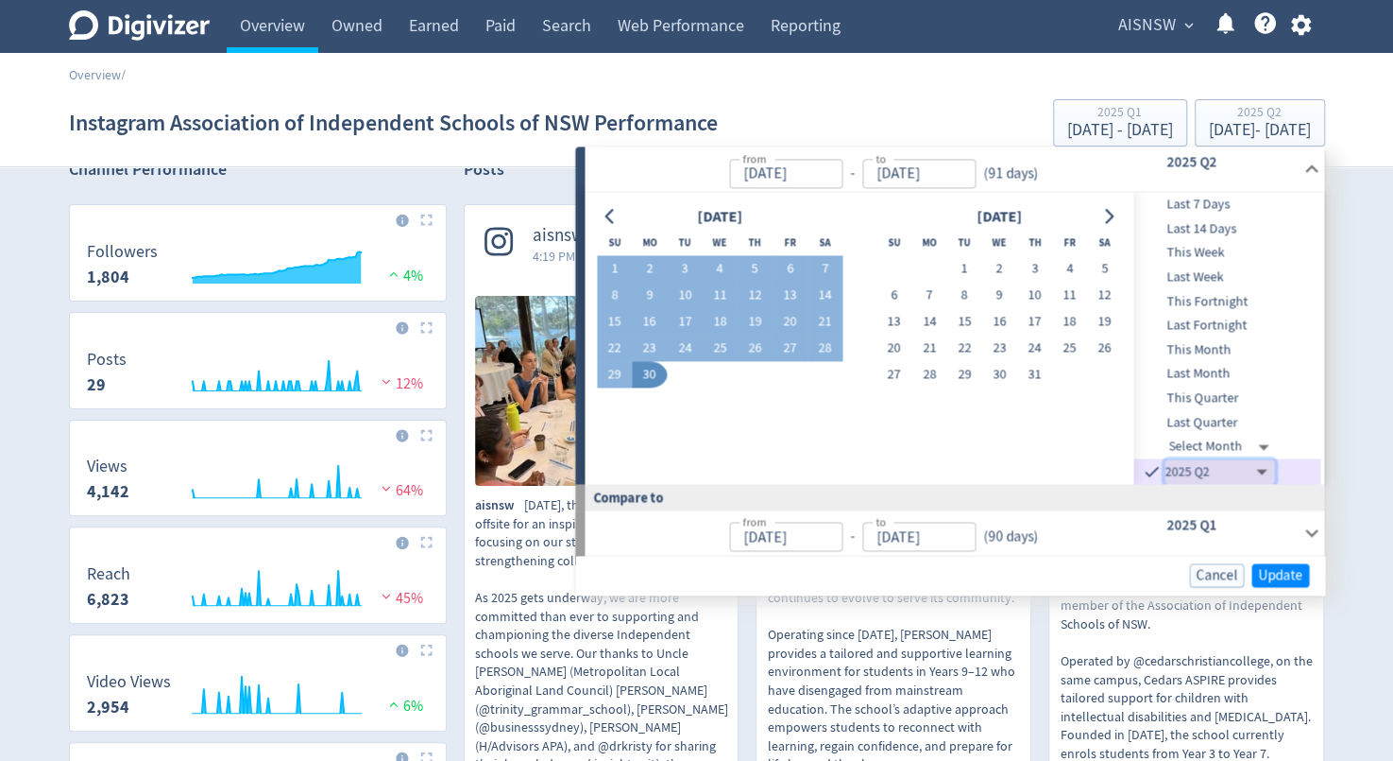
type input "[DATE]"
click at [1280, 570] on span "Update" at bounding box center [1280, 575] width 44 height 14
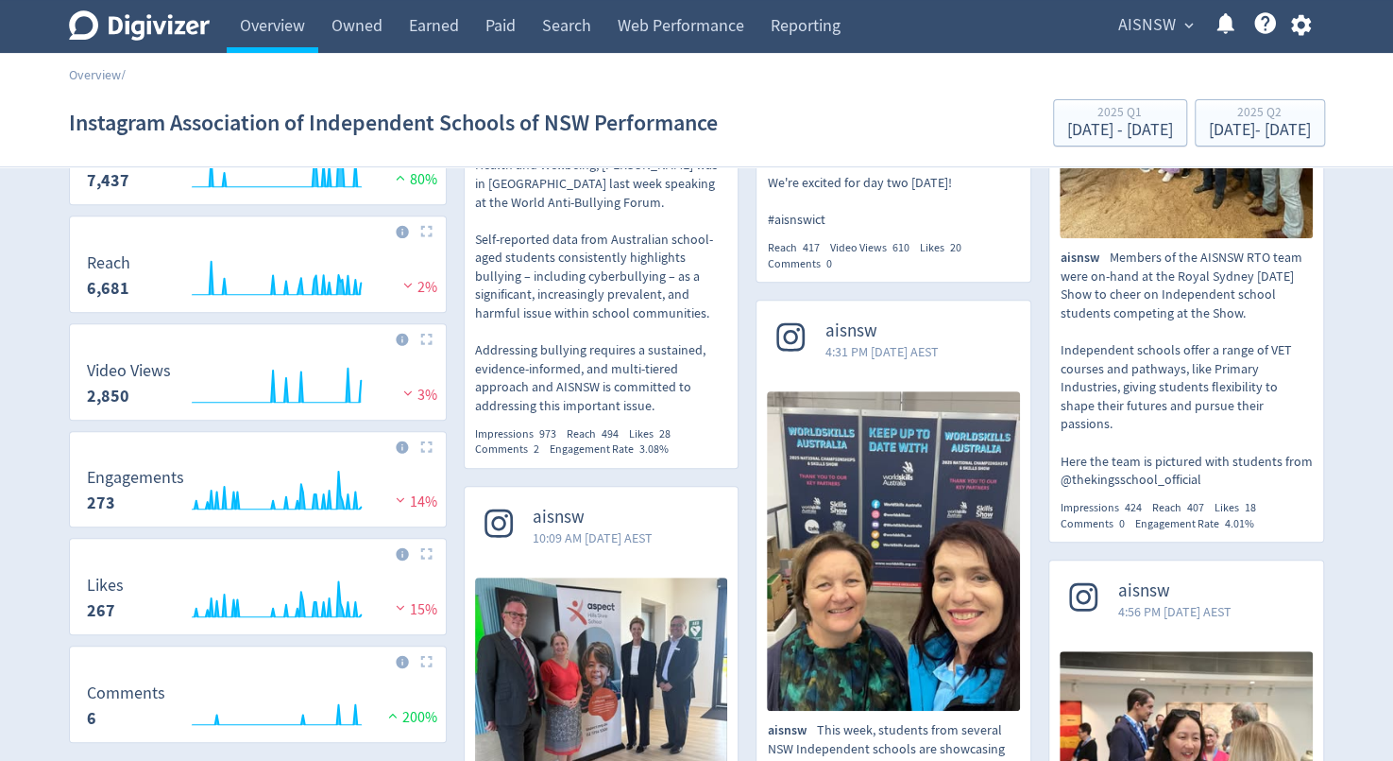
scroll to position [0, 0]
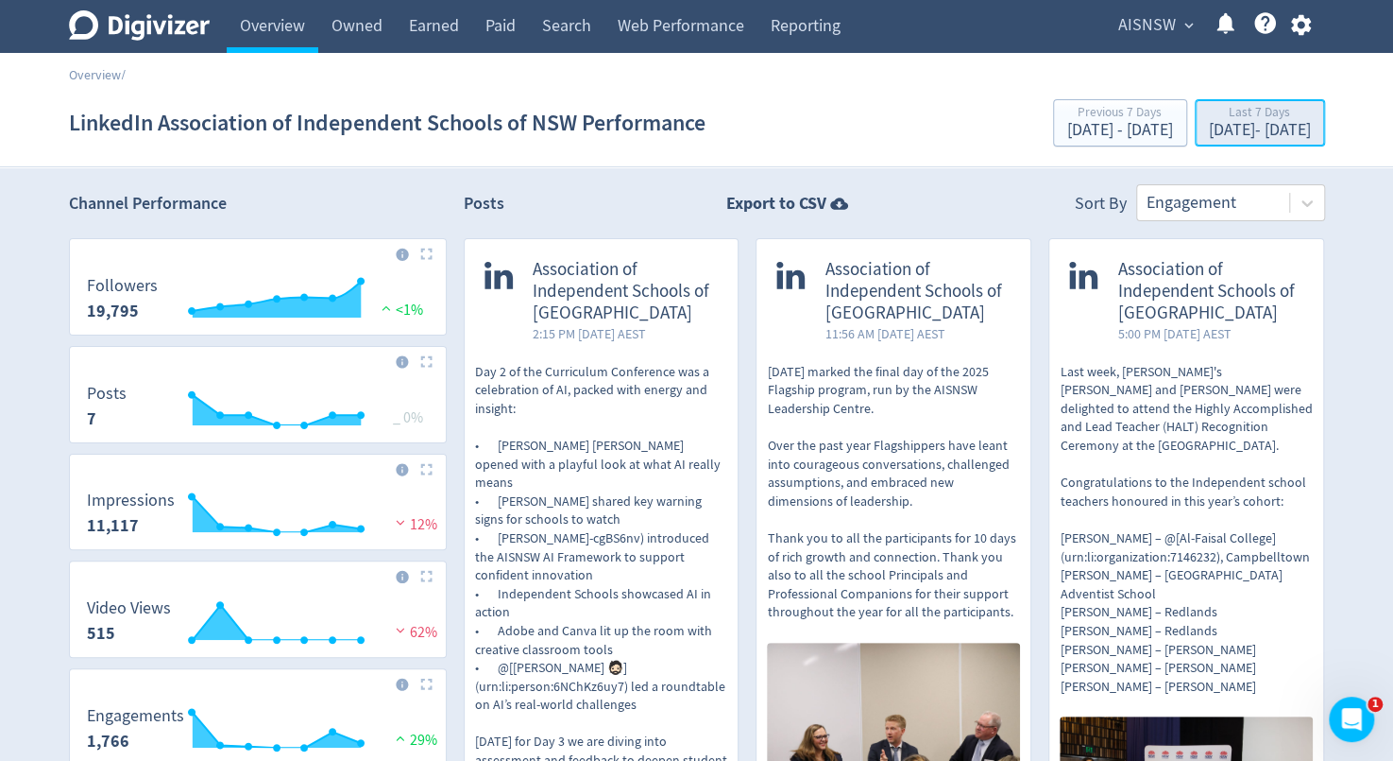
click at [1243, 129] on div "[DATE] - [DATE]" at bounding box center [1260, 130] width 102 height 17
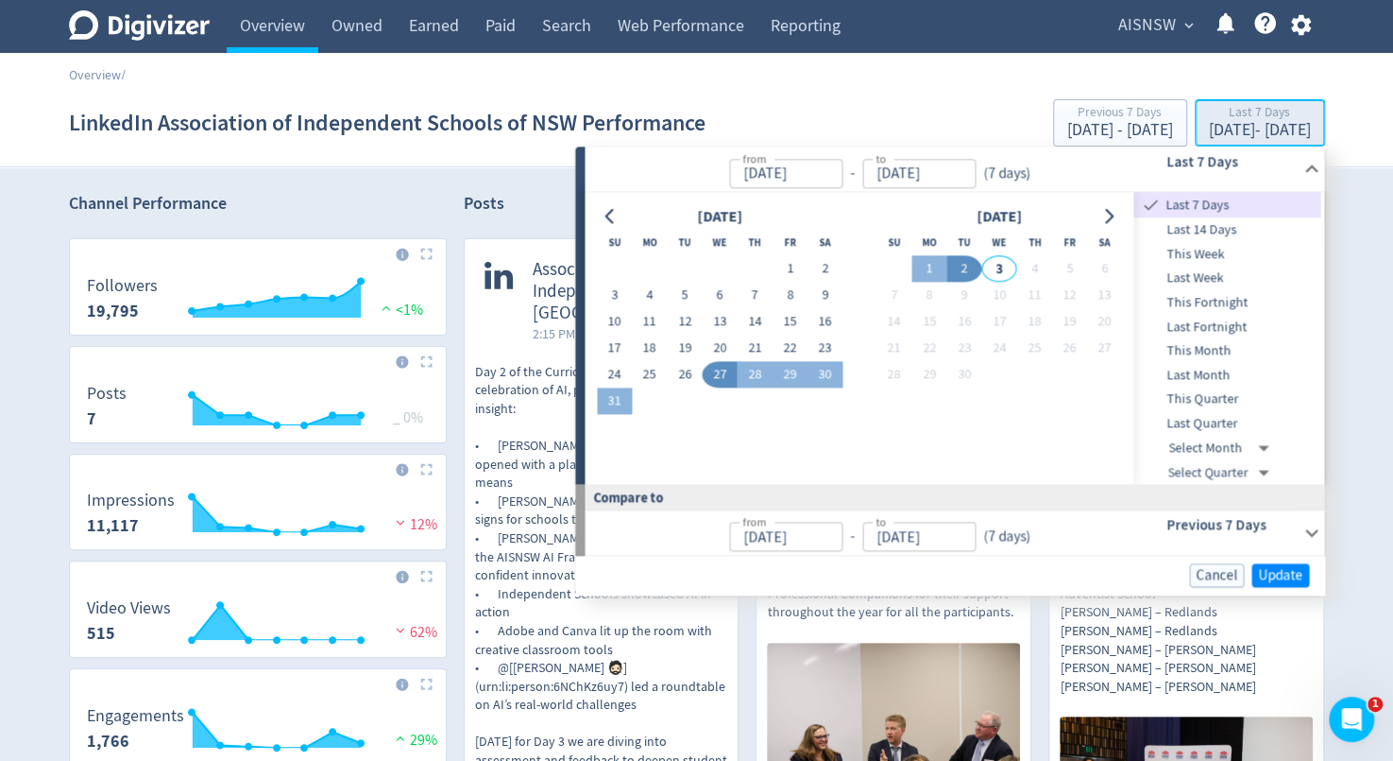
type input "[DATE]"
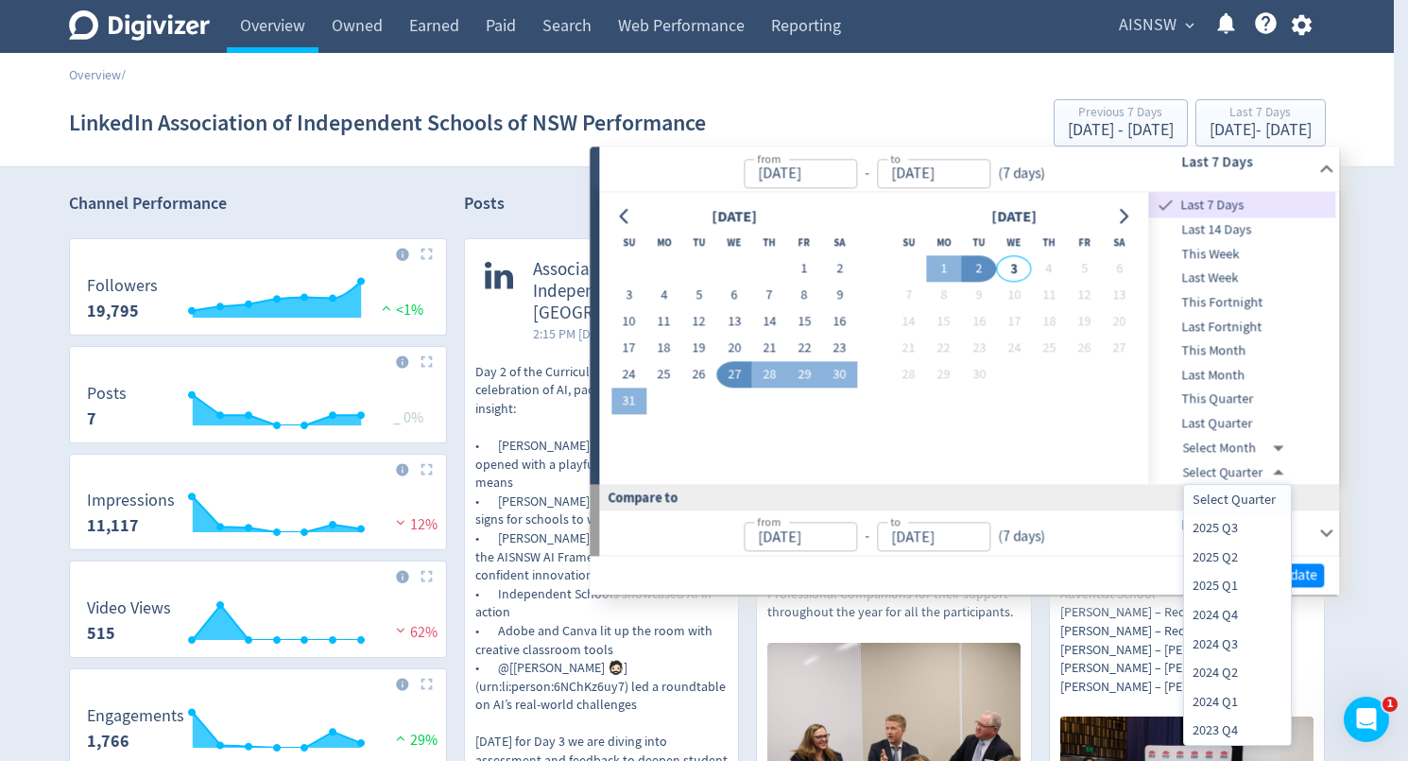
click at [1217, 549] on li "2025 Q2" at bounding box center [1237, 556] width 107 height 29
type input "[DATE]T13:00:00.000Z"
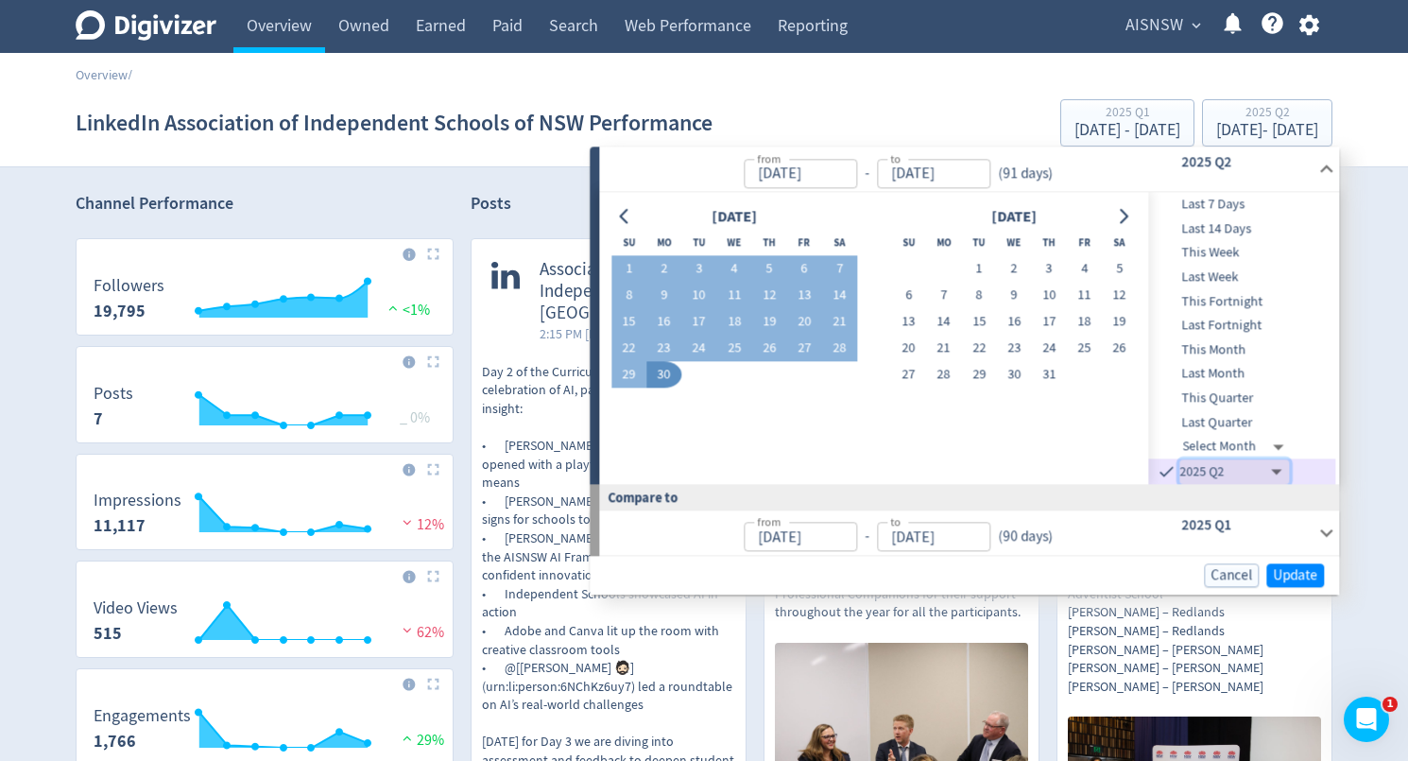
type input "[DATE]"
type input "[DATE]T13:00:00.000Z"
type input "[DATE]"
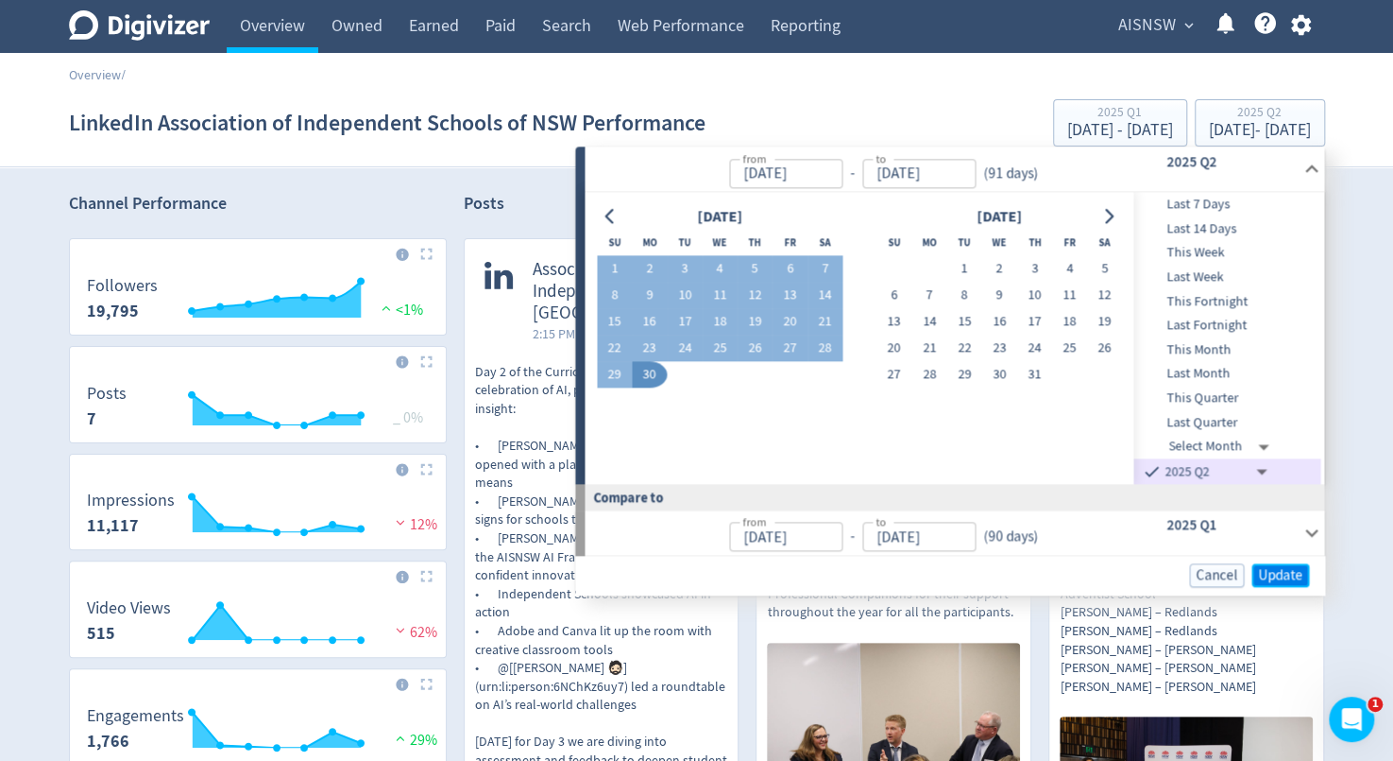
click at [1279, 572] on span "Update" at bounding box center [1280, 575] width 44 height 14
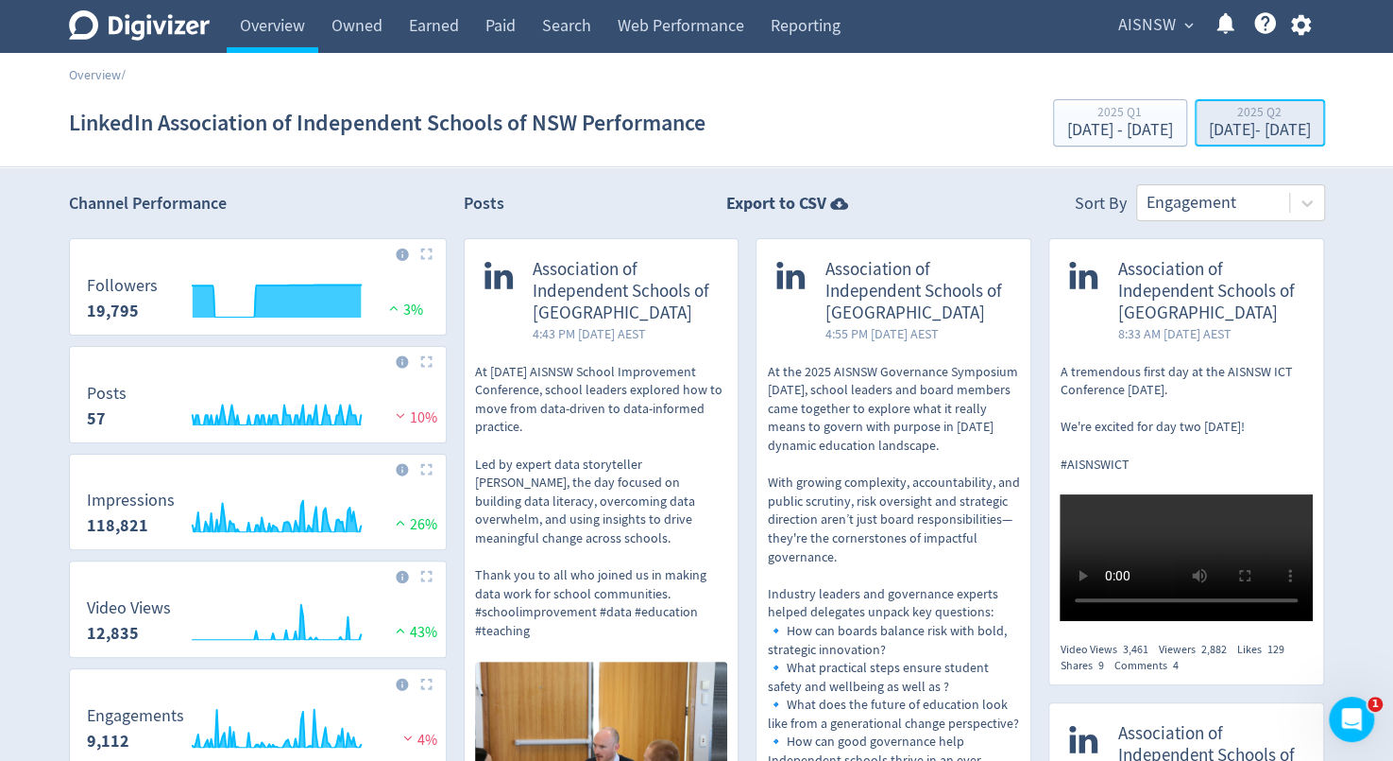
click at [1209, 128] on div "[DATE] - [DATE]" at bounding box center [1260, 130] width 102 height 17
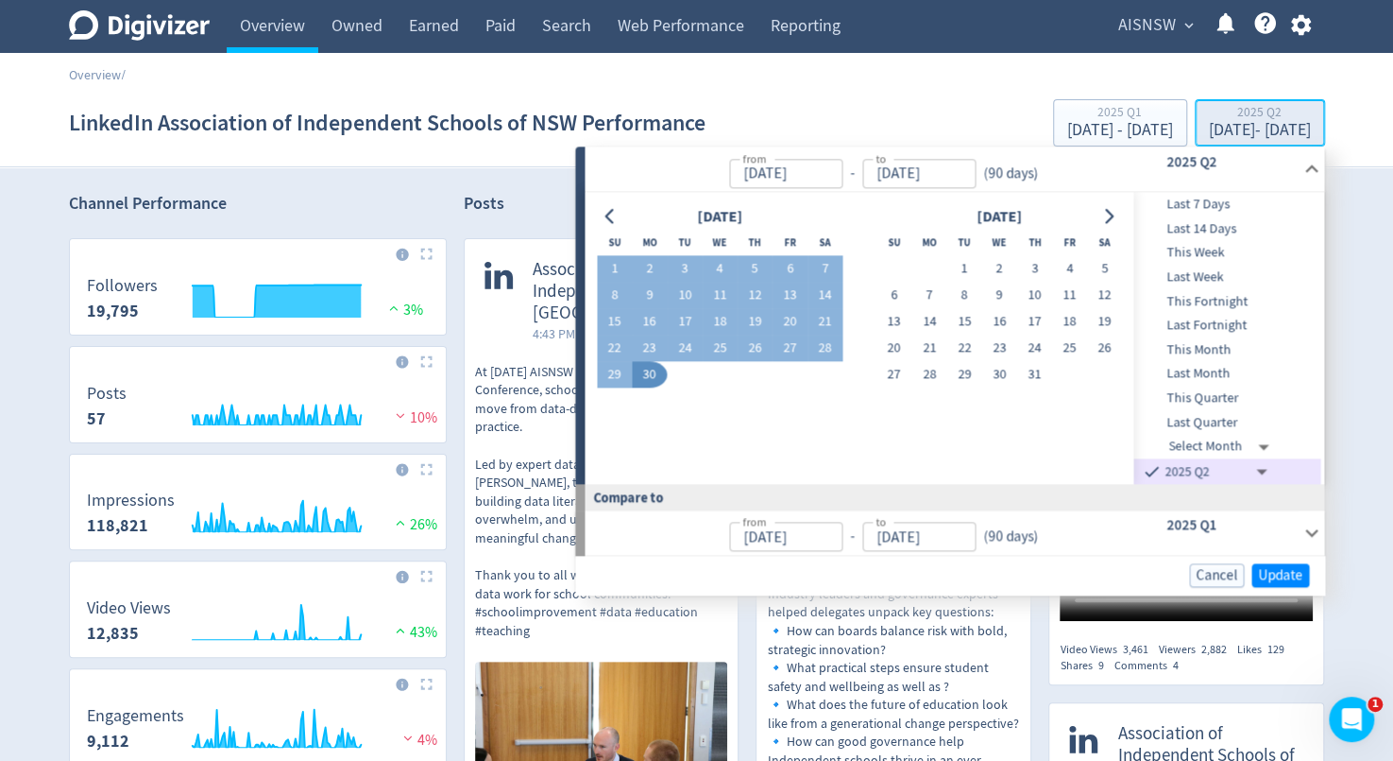
type input "[DATE]"
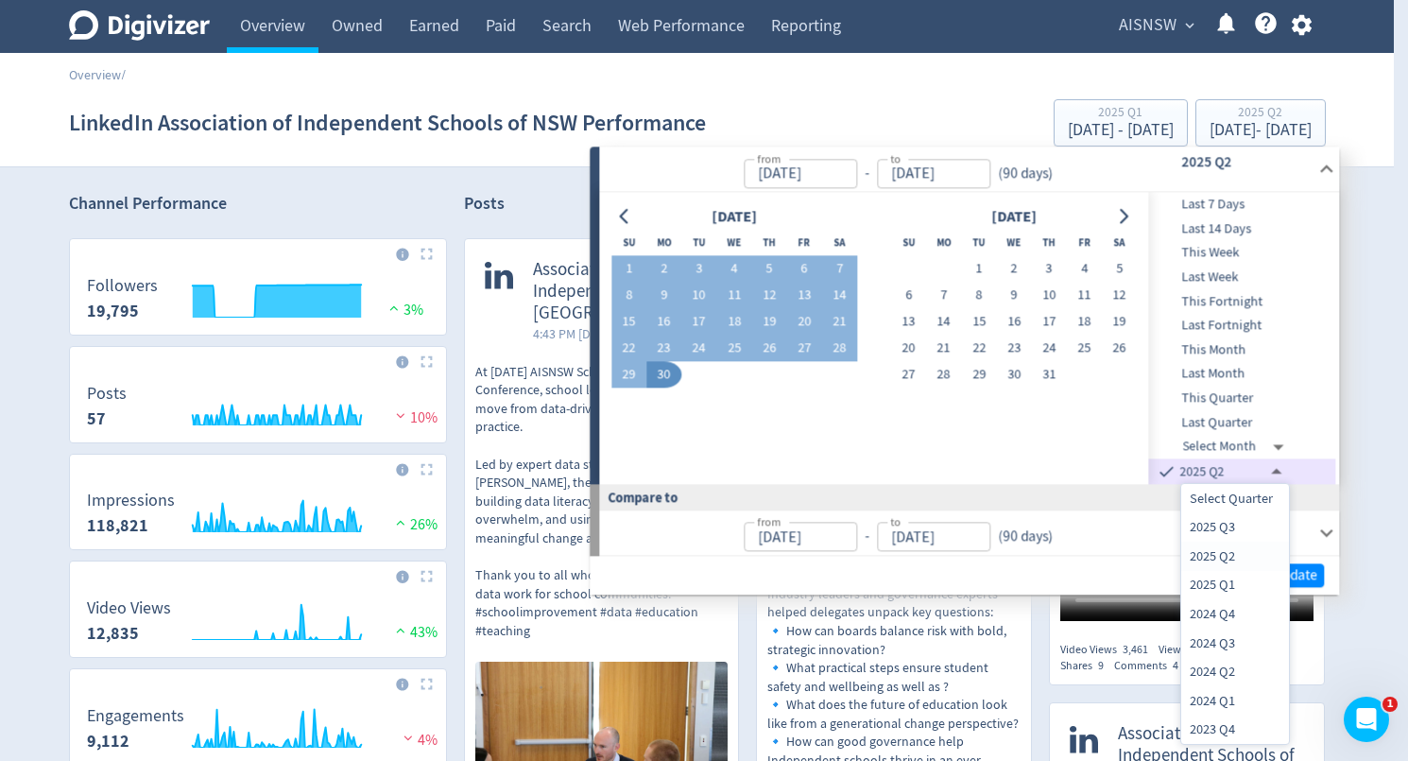
click at [1212, 575] on li "2025 Q1" at bounding box center [1235, 585] width 108 height 29
type input "[DATE]T13:00:00.000Z"
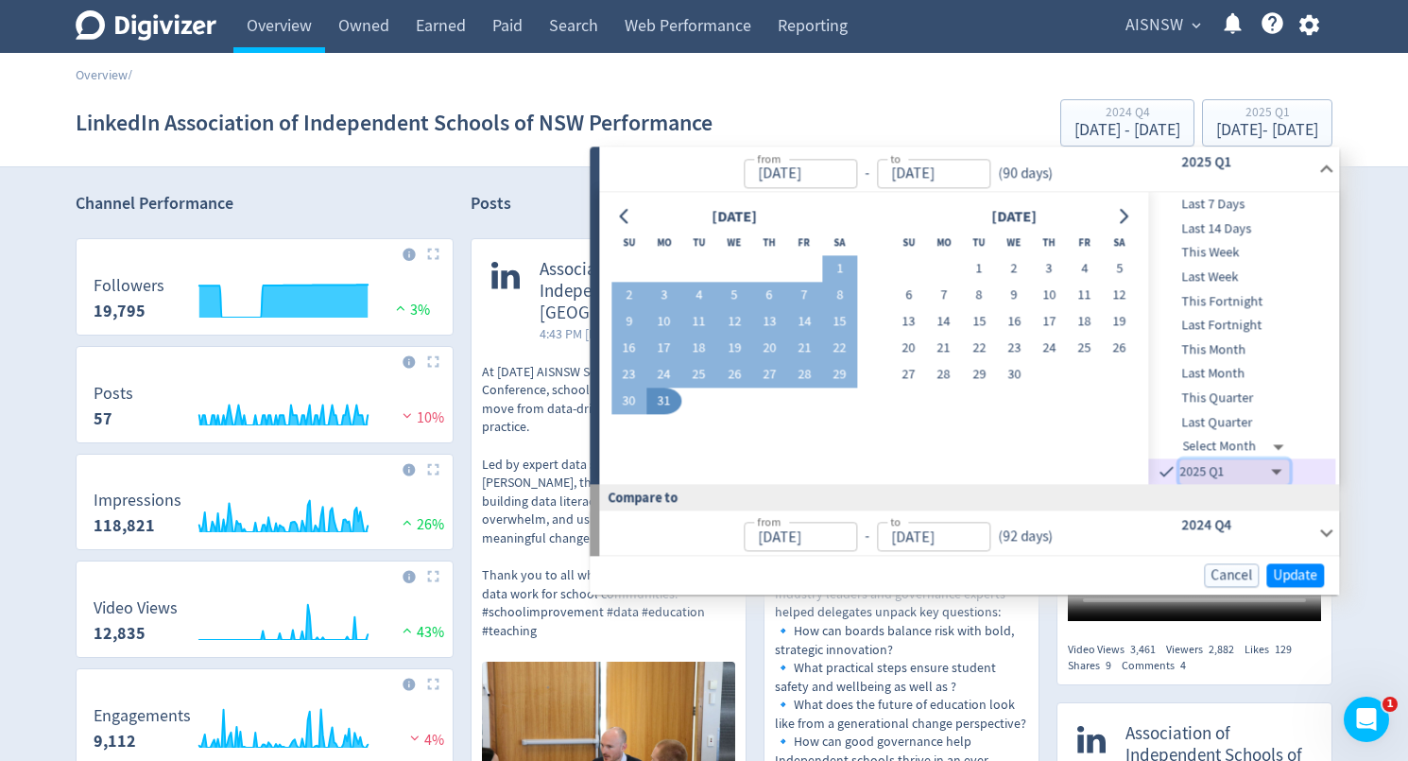
type input "[DATE]"
type input "2024-09-30T14:00:00.000Z"
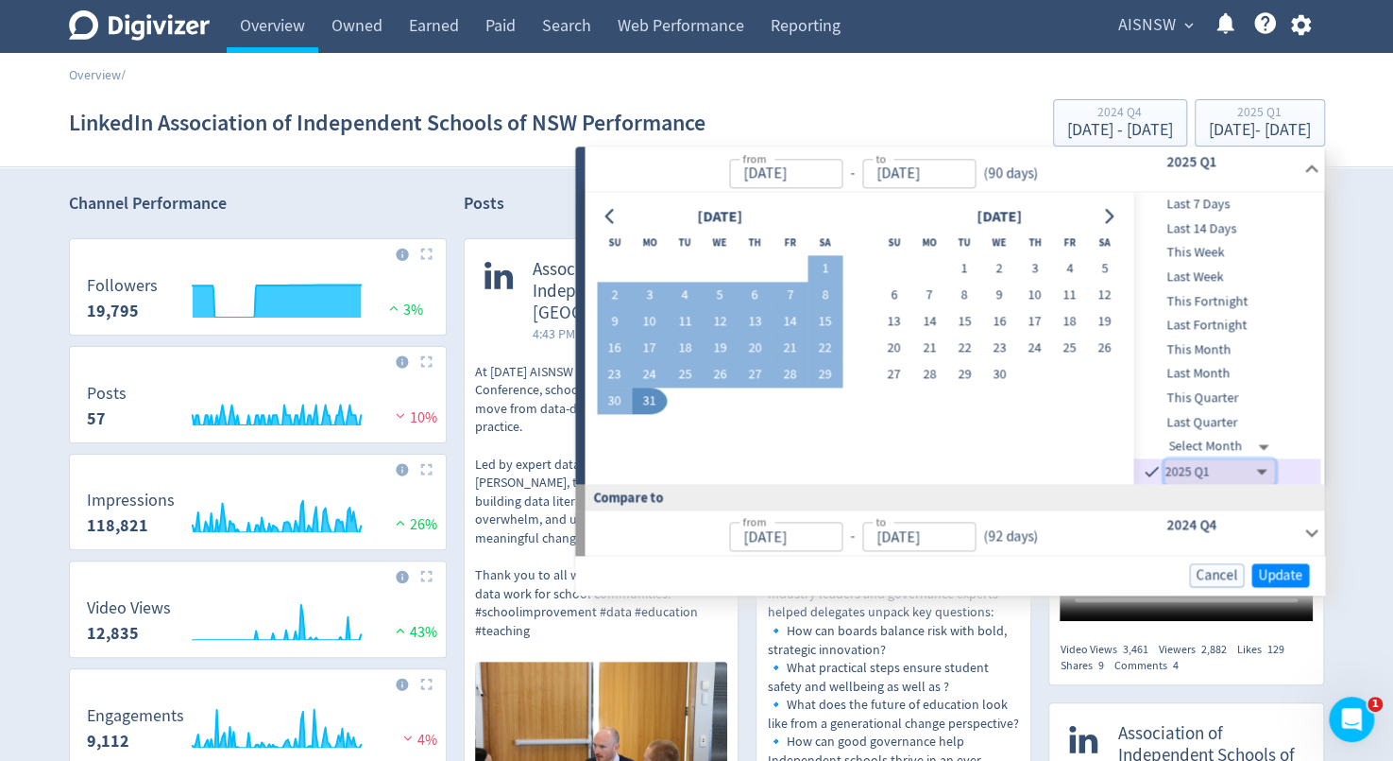
type input "Oct 01, 2024"
type input "Dec 31, 2024"
click at [1291, 575] on span "Update" at bounding box center [1280, 575] width 44 height 14
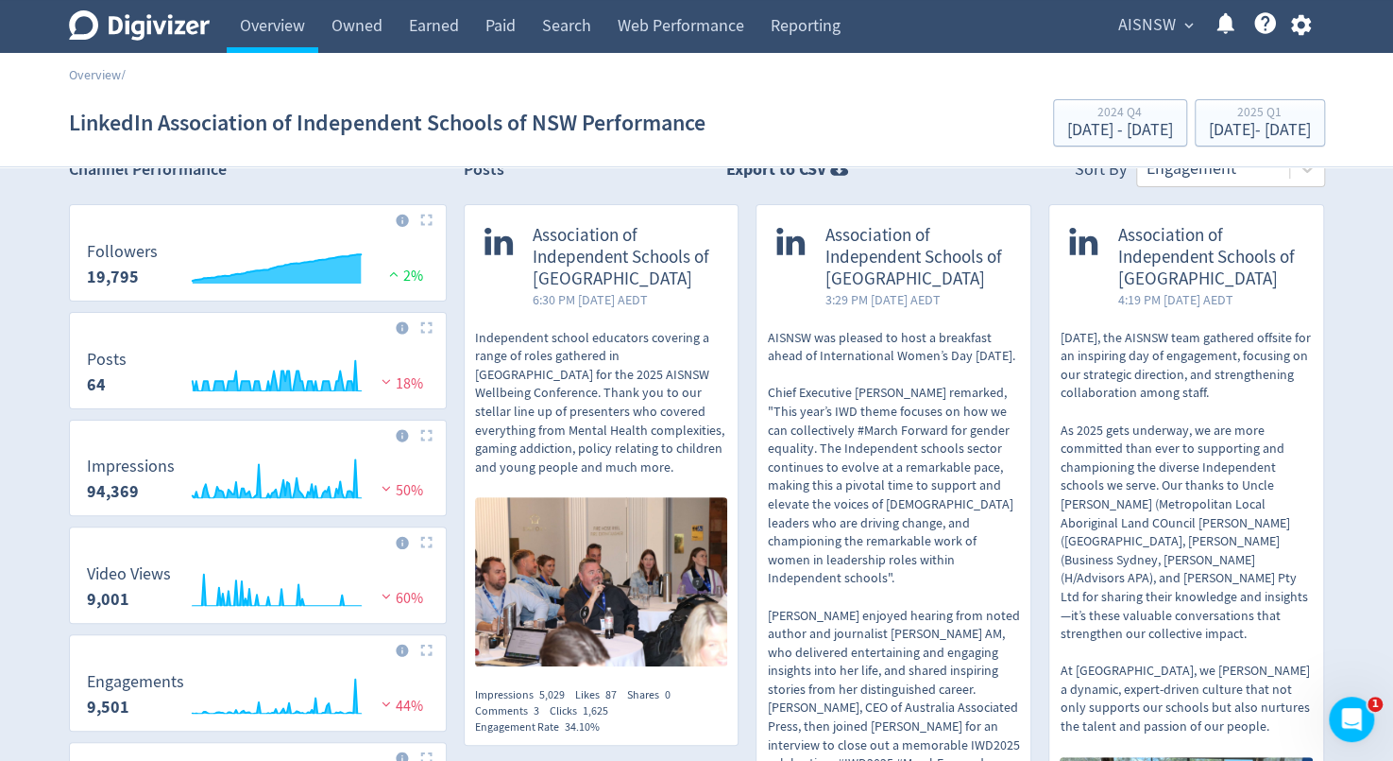
scroll to position [30, 0]
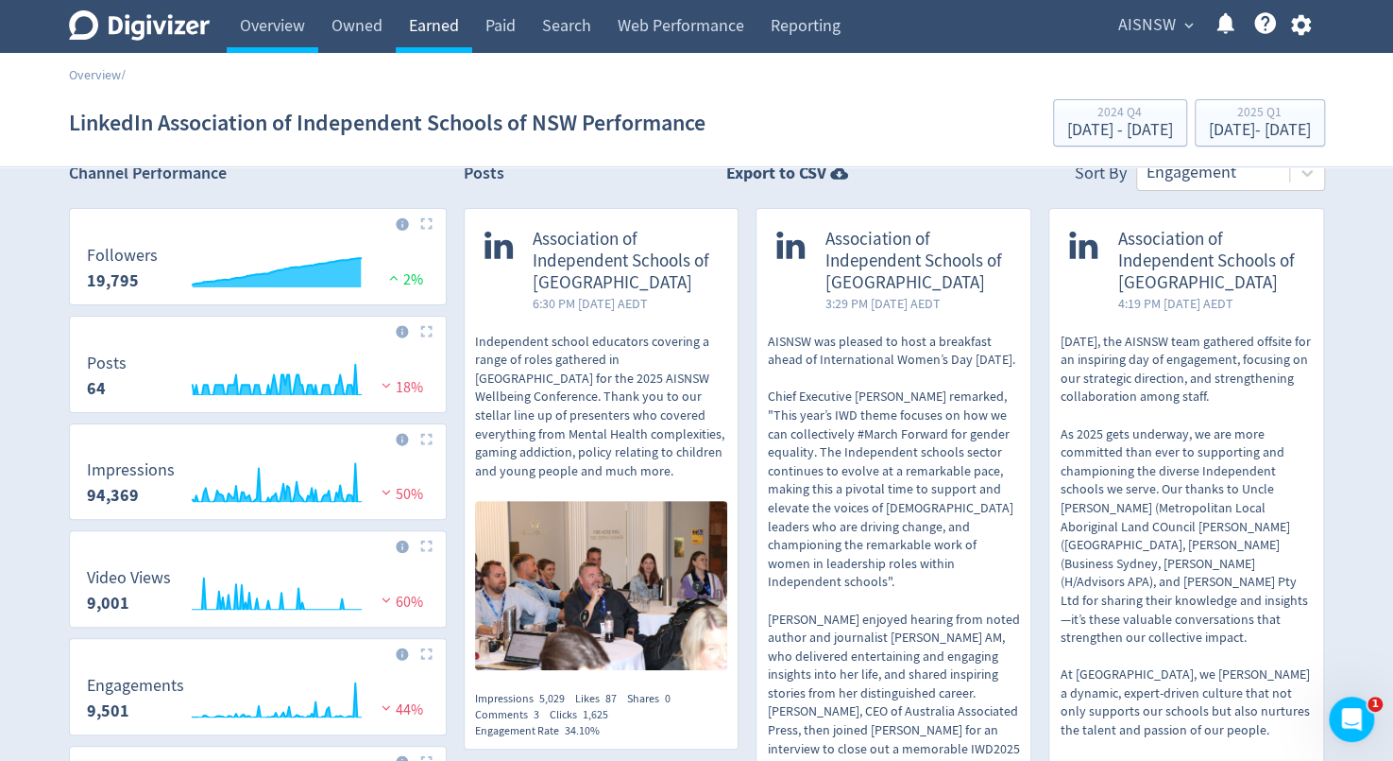
click at [440, 39] on link "Earned" at bounding box center [434, 26] width 77 height 53
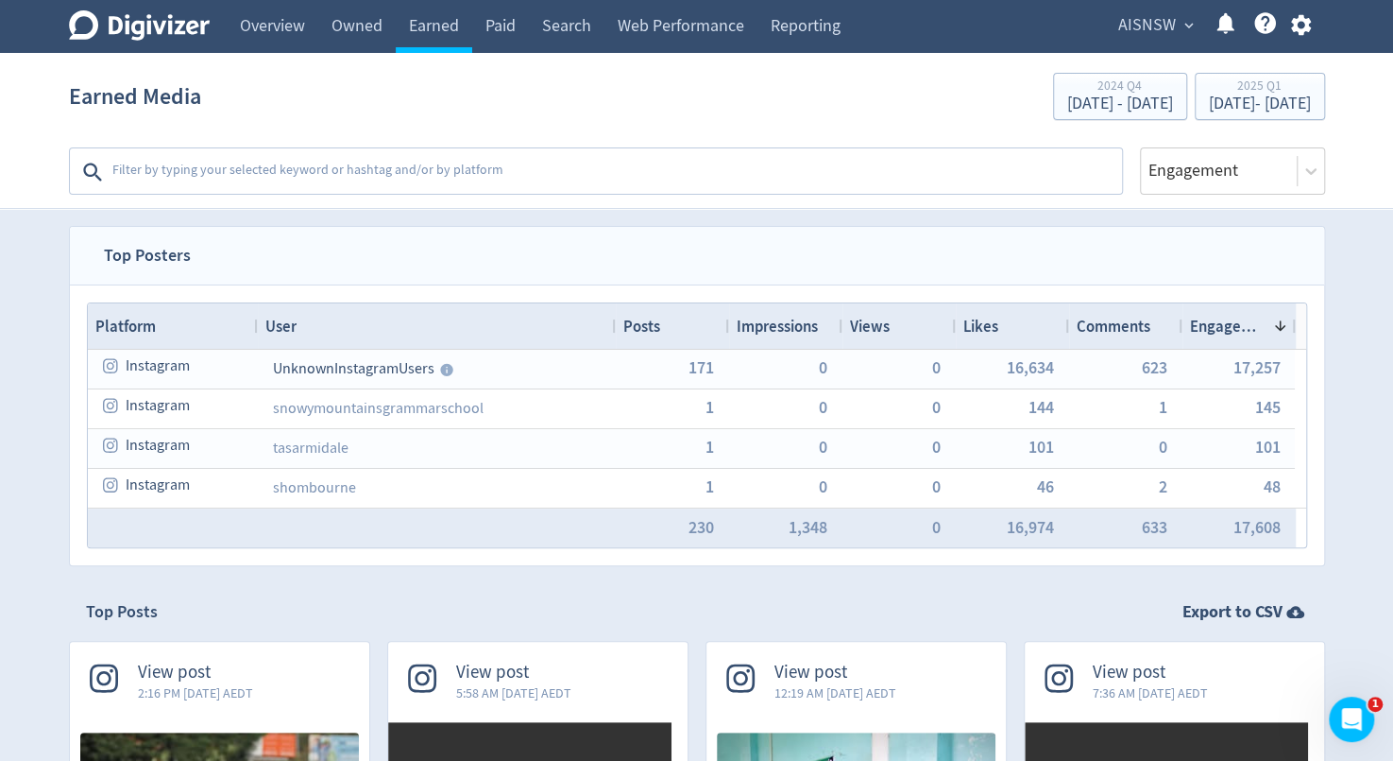
click at [77, 343] on div "Drag here to set row groups Drag here to set column labels Platform User Posts …" at bounding box center [697, 425] width 1255 height 280
click at [1318, 173] on icon at bounding box center [1311, 171] width 19 height 19
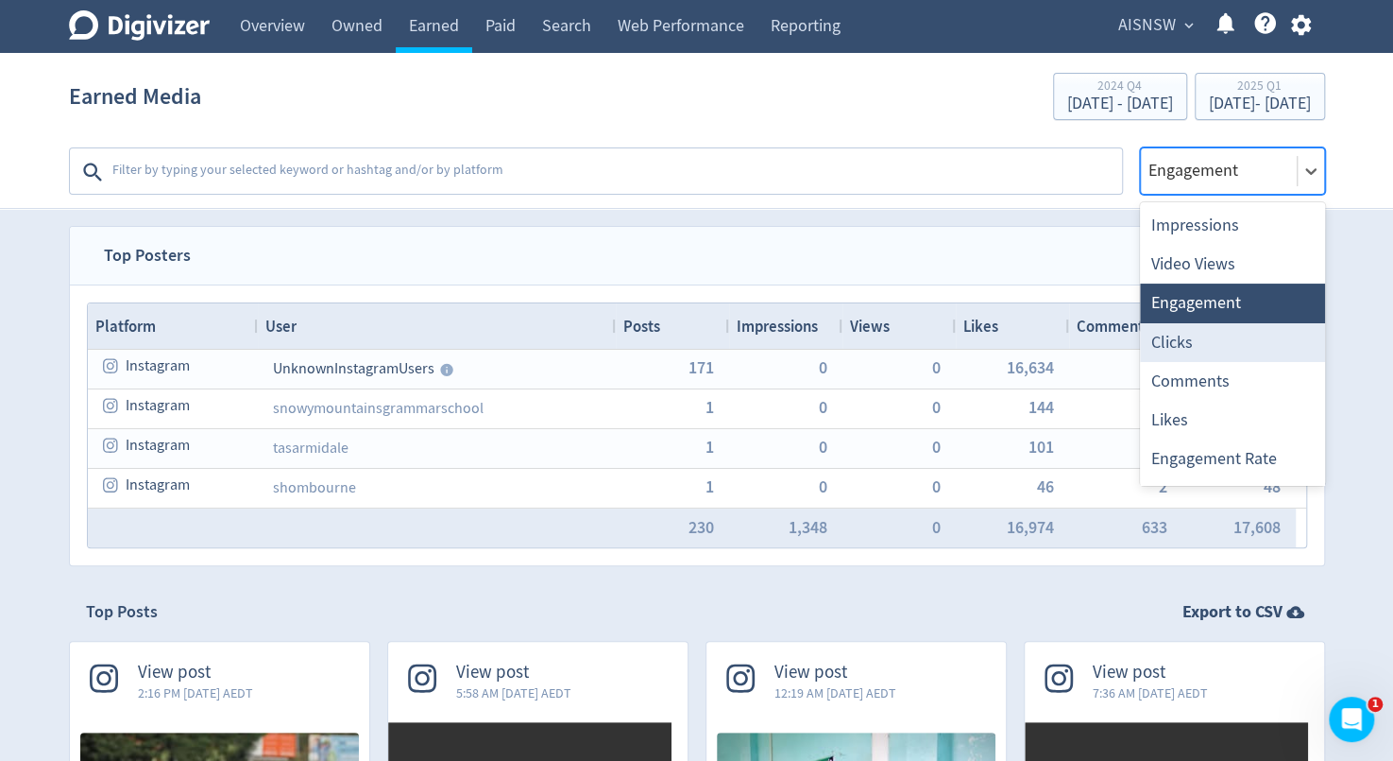
scroll to position [35, 0]
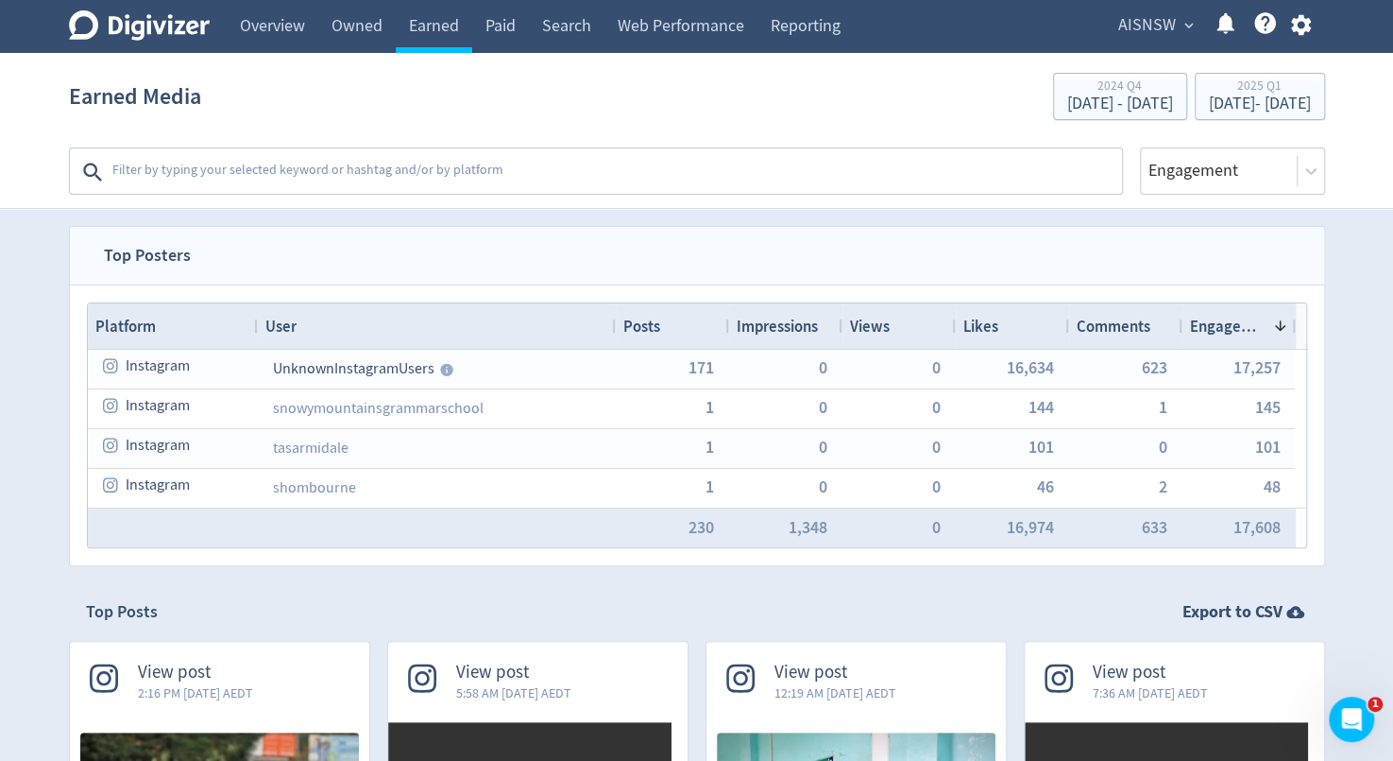
click at [1354, 144] on section "Earned Media 2024 Q4 Oct 1, 2024 - Dec 31, 2024 2025 Q1 Jan 1, 2025 - Mar 31, 2…" at bounding box center [696, 131] width 1393 height 156
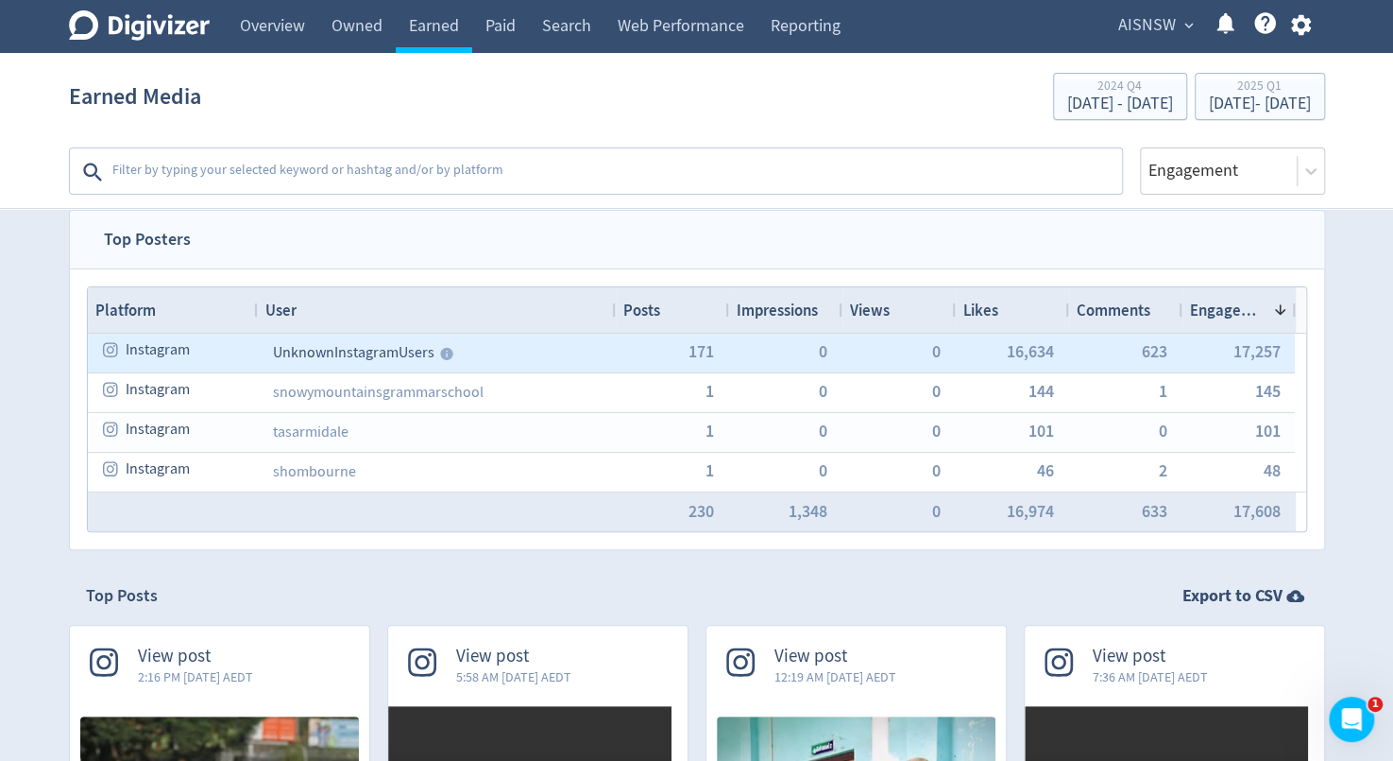
scroll to position [0, 0]
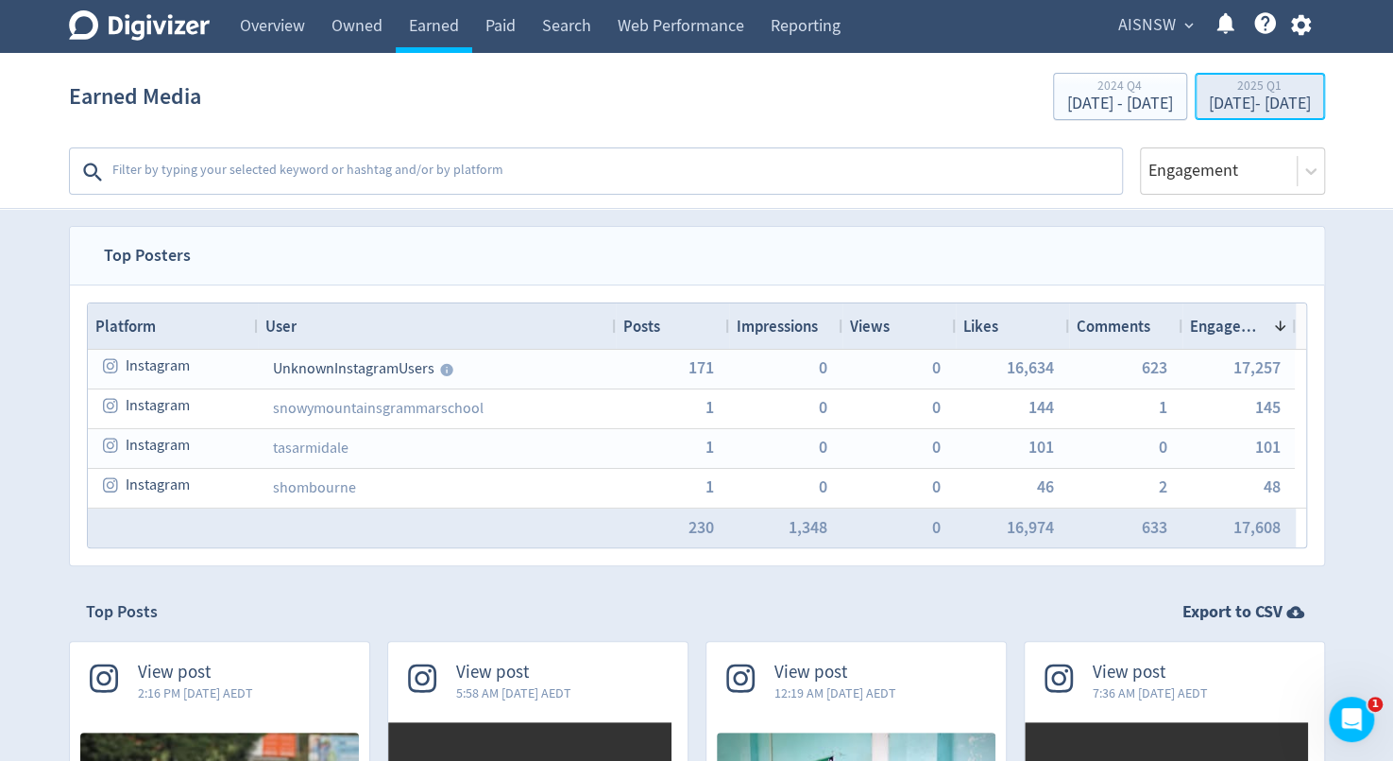
click at [1239, 93] on div "2025 Q1" at bounding box center [1260, 87] width 102 height 16
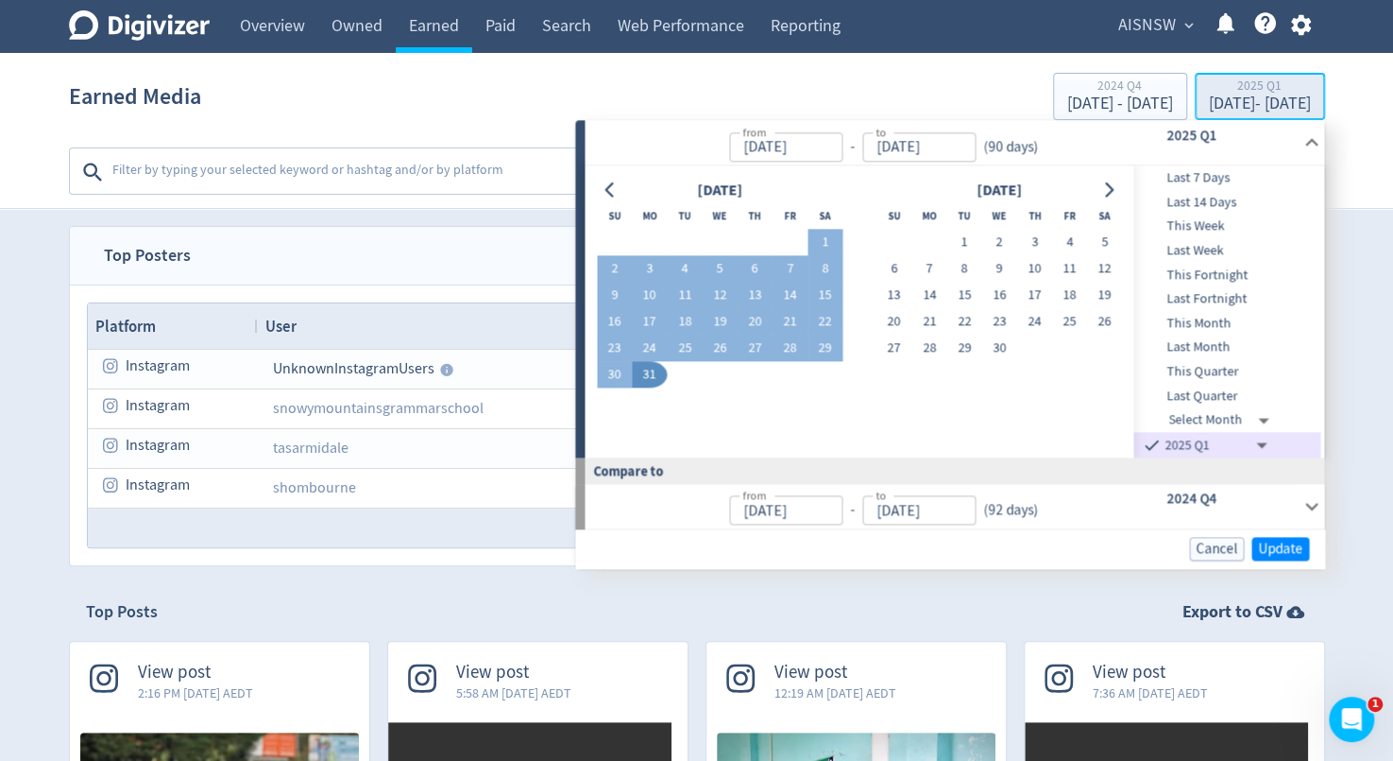
type input "[DATE]"
type input "Oct 01, 2024"
type input "Dec 31, 2024"
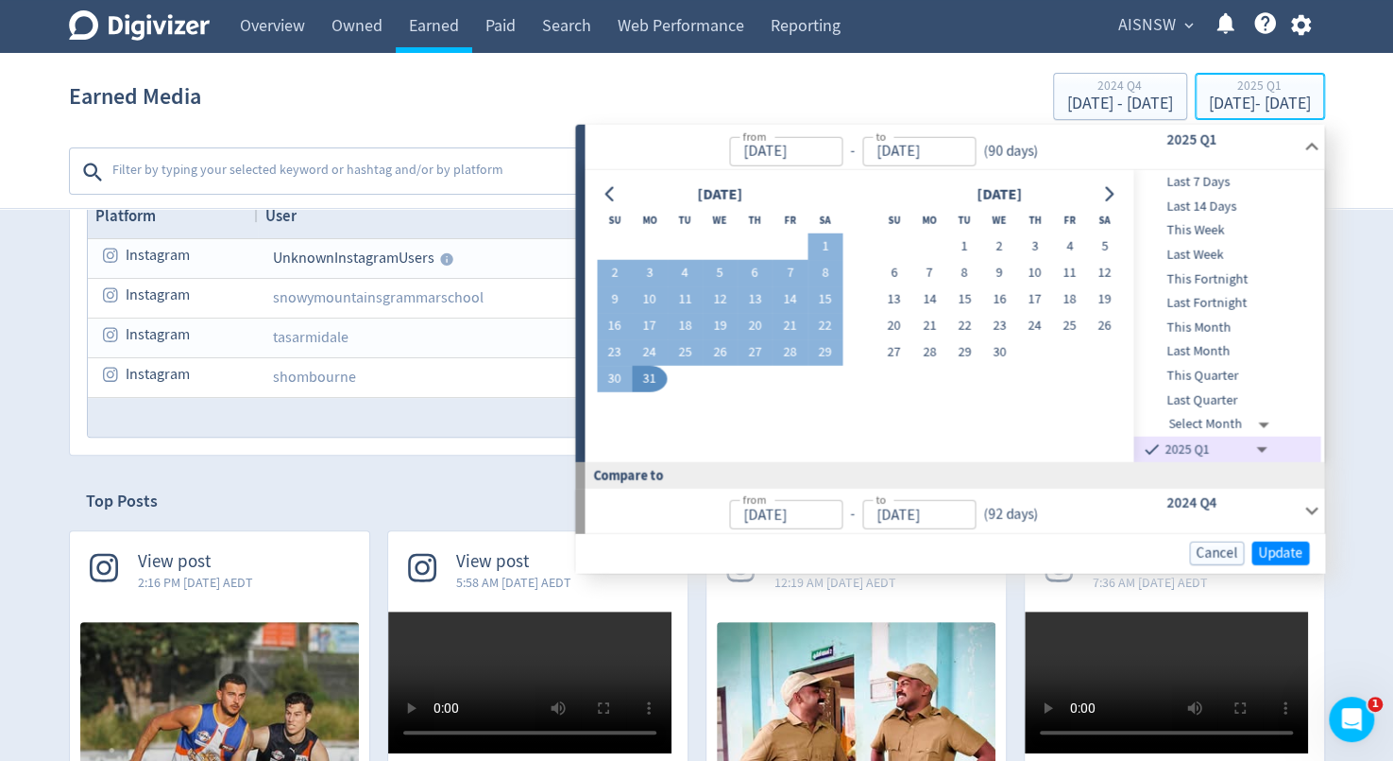
scroll to position [115, 0]
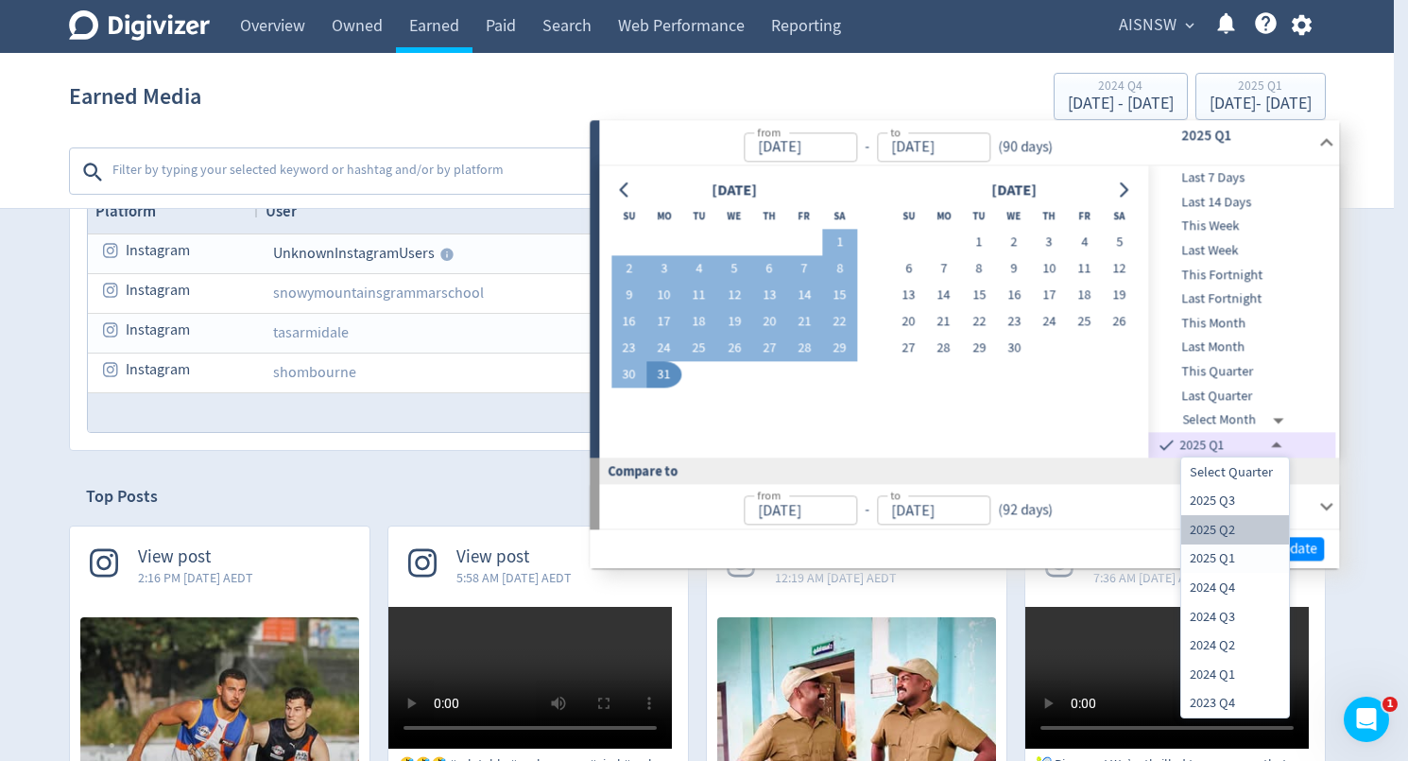
click at [1213, 525] on li "2025 Q2" at bounding box center [1235, 529] width 108 height 29
type input "[DATE]T13:00:00.000Z"
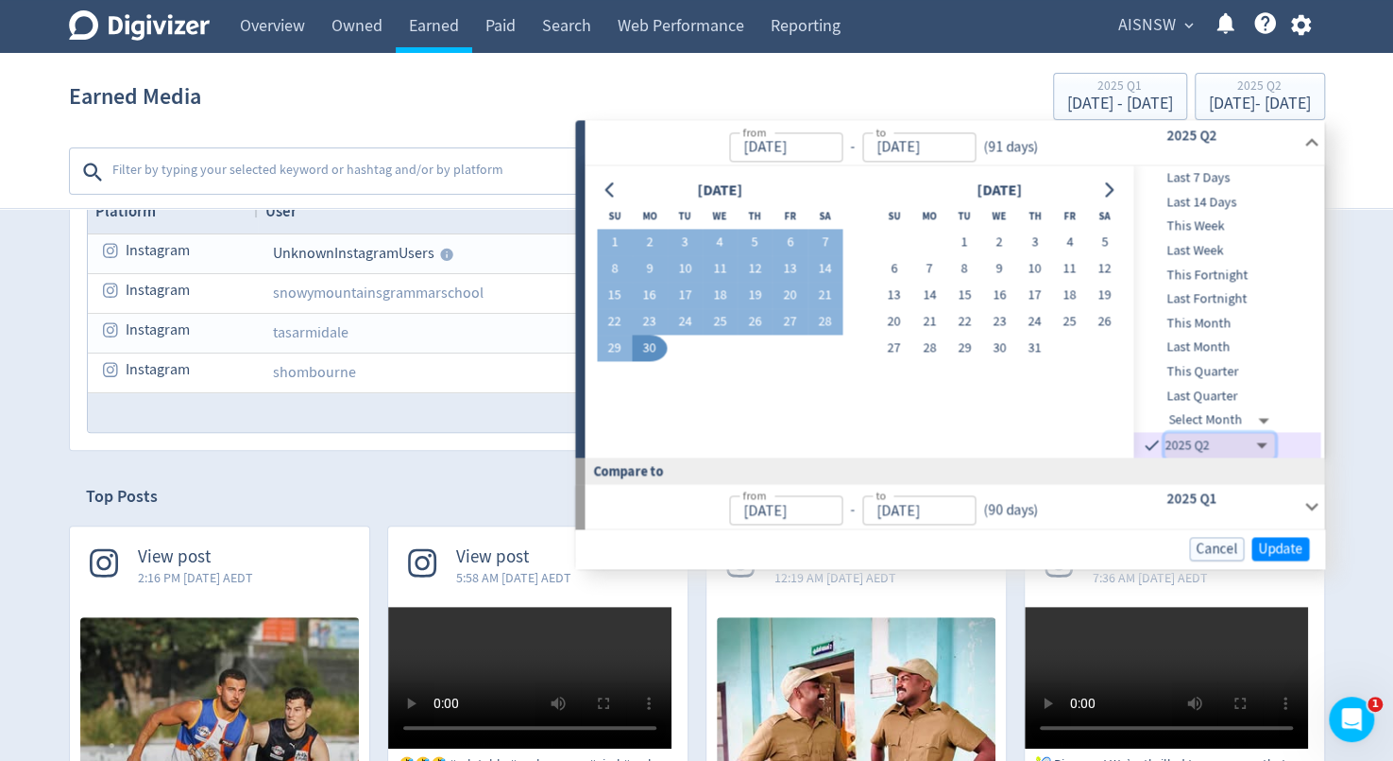
type input "[DATE]"
type input "[DATE]T13:00:00.000Z"
type input "[DATE]"
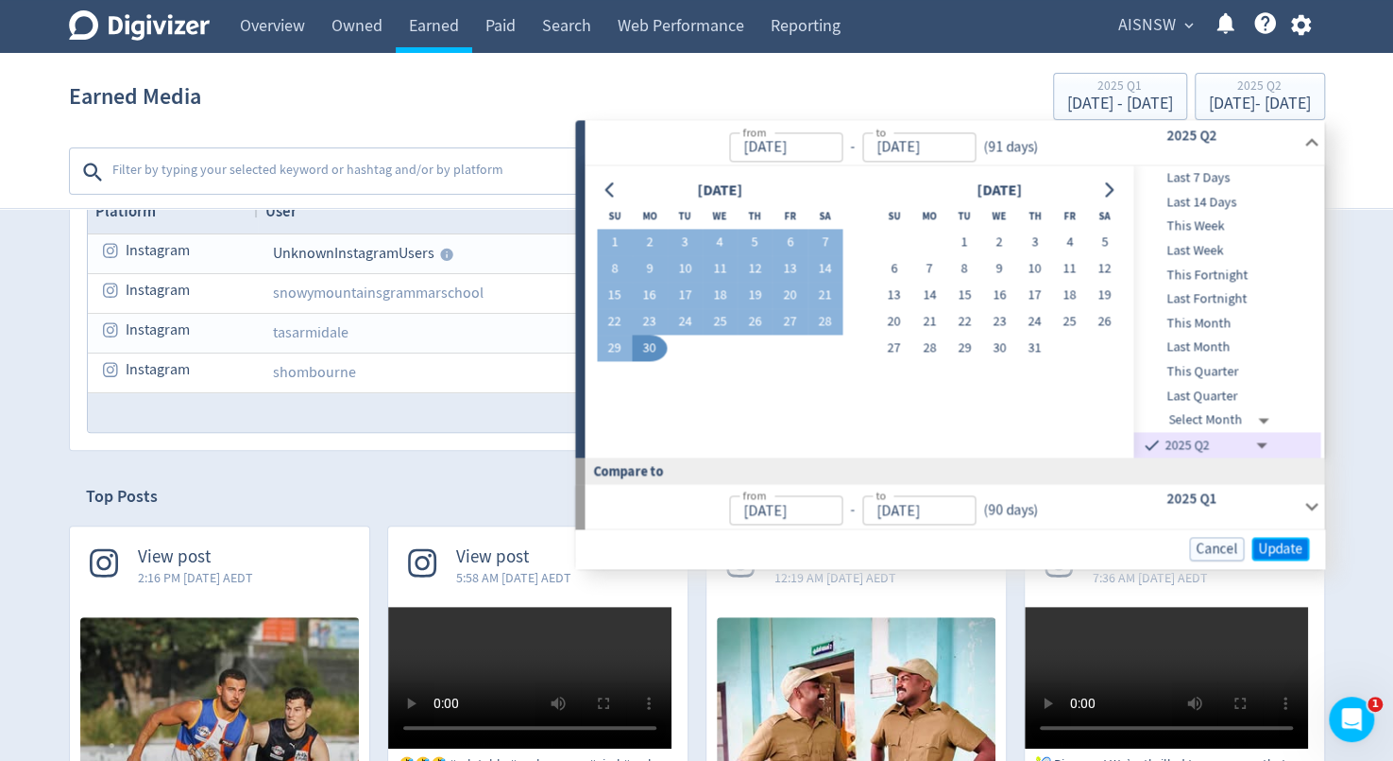
click at [1288, 549] on span "Update" at bounding box center [1280, 548] width 44 height 14
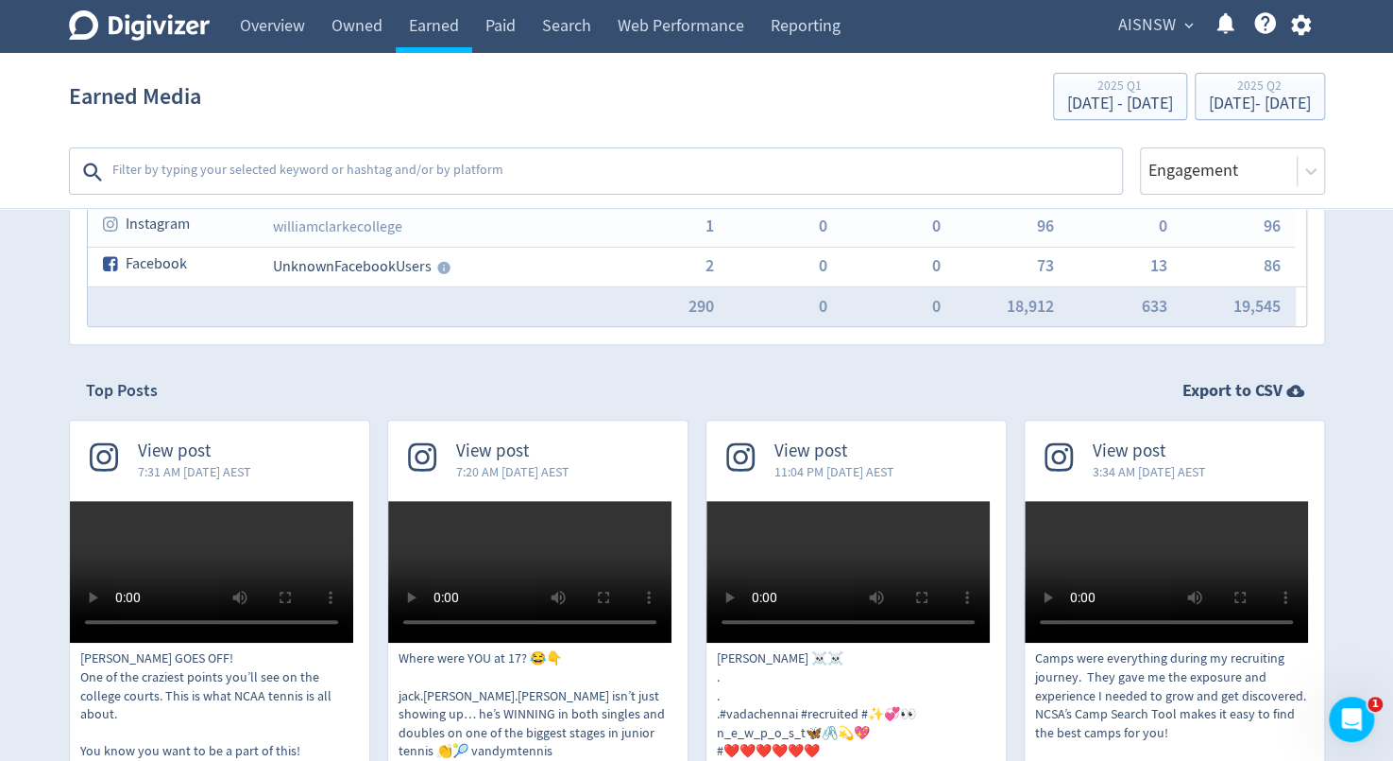
scroll to position [0, 0]
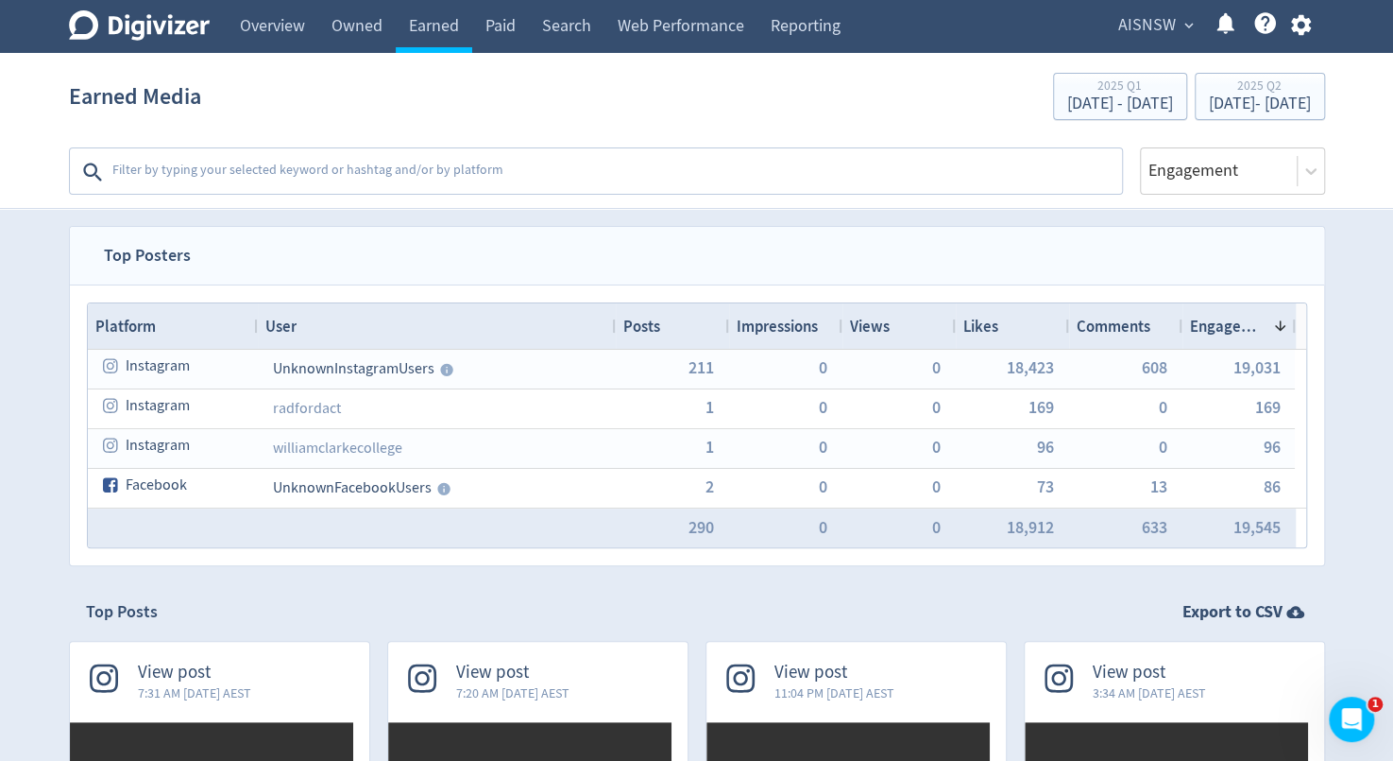
click at [461, 169] on textarea at bounding box center [616, 172] width 1010 height 38
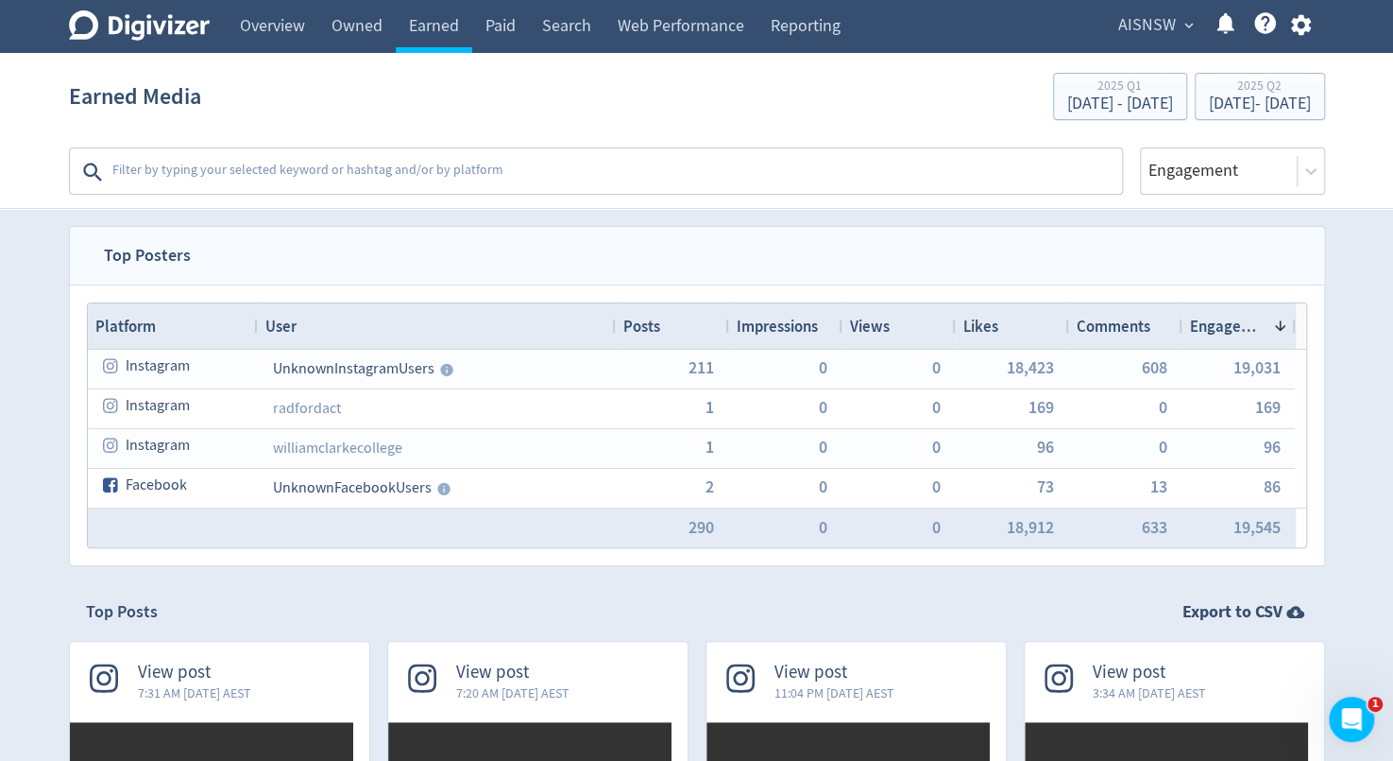
click at [436, 169] on textarea at bounding box center [616, 172] width 1010 height 38
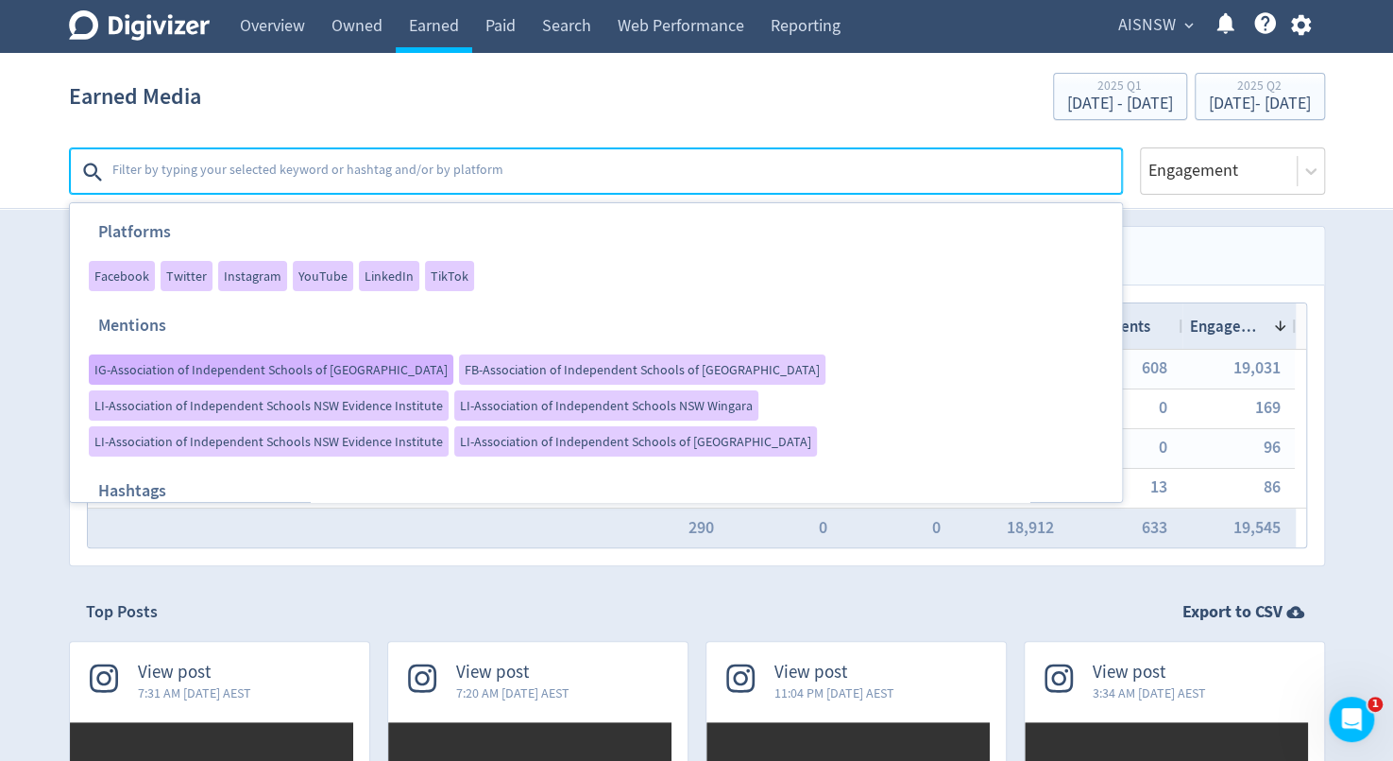
scroll to position [34, 0]
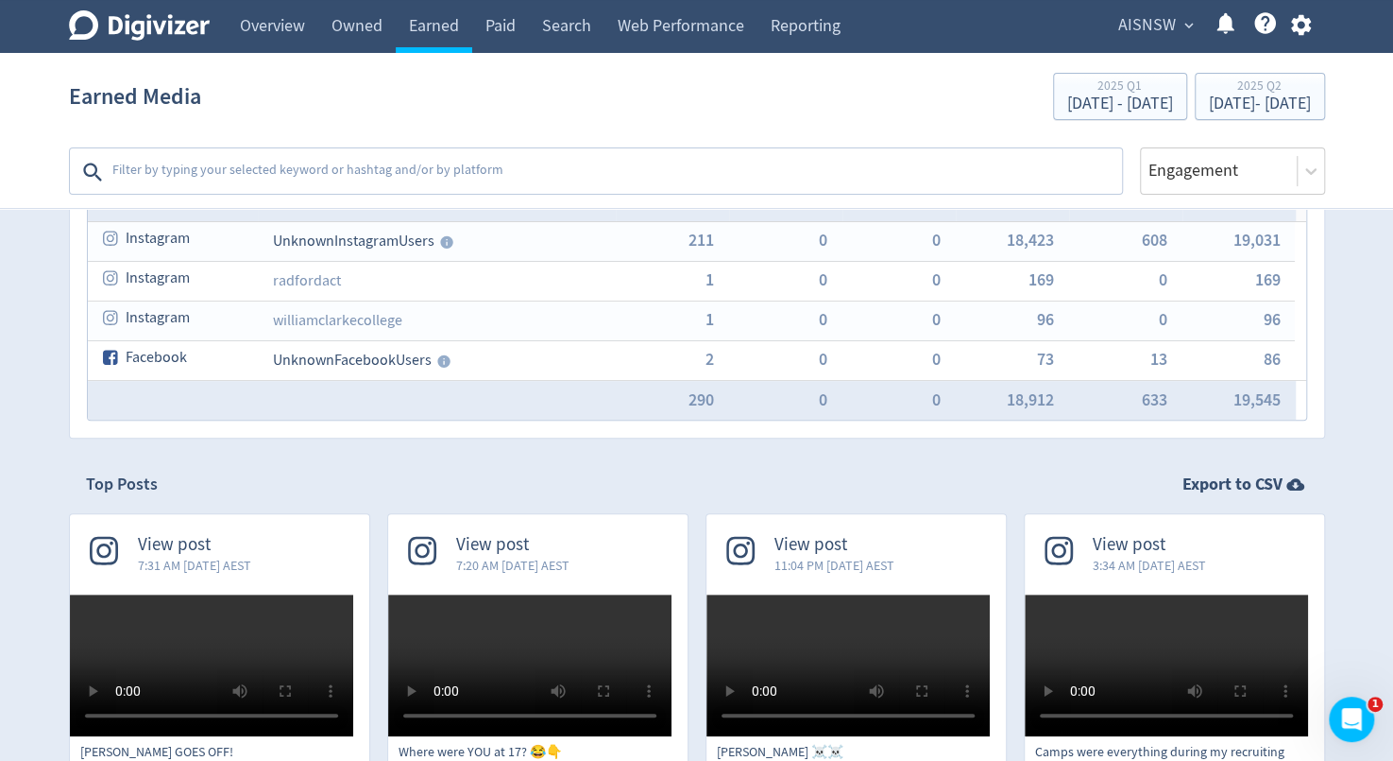
scroll to position [0, 0]
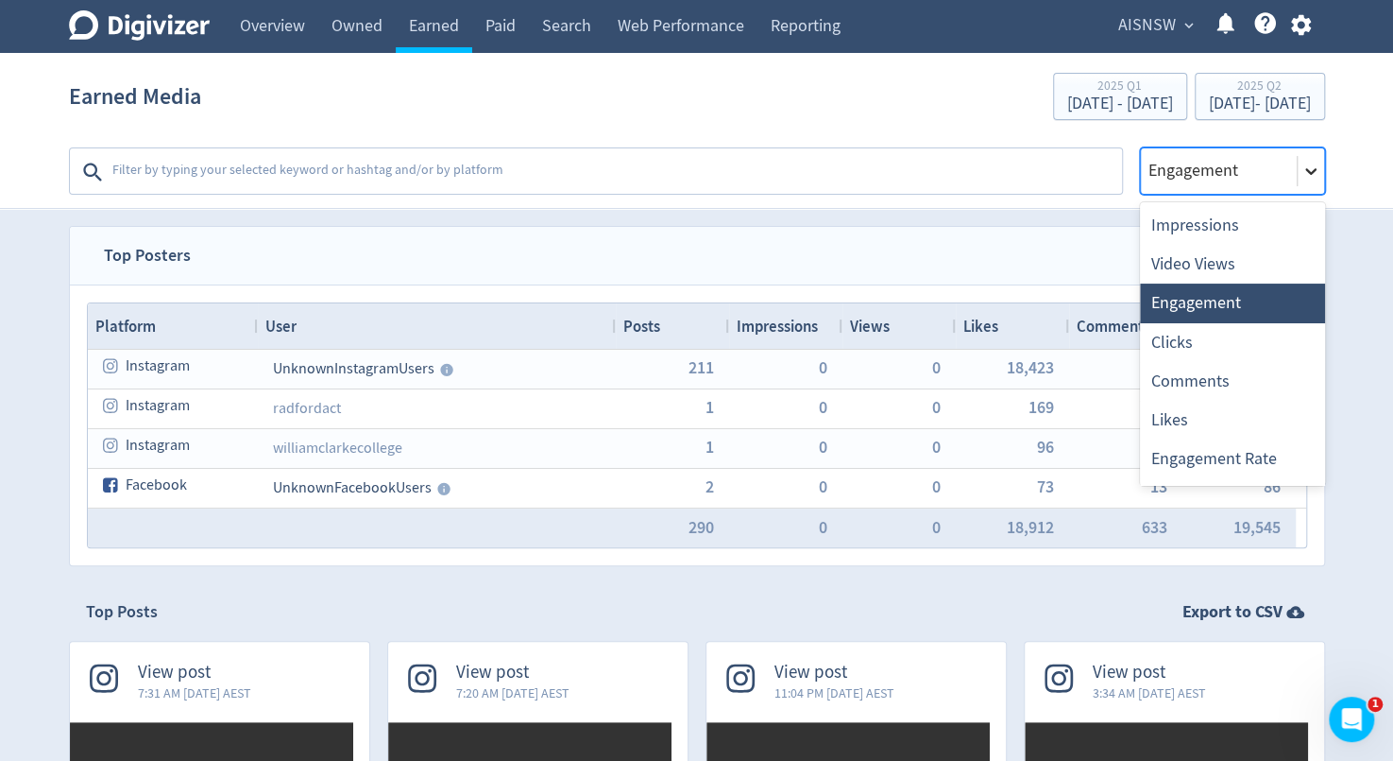
click at [1309, 171] on icon at bounding box center [1311, 171] width 19 height 19
click at [1235, 232] on div "Impressions" at bounding box center [1232, 225] width 185 height 39
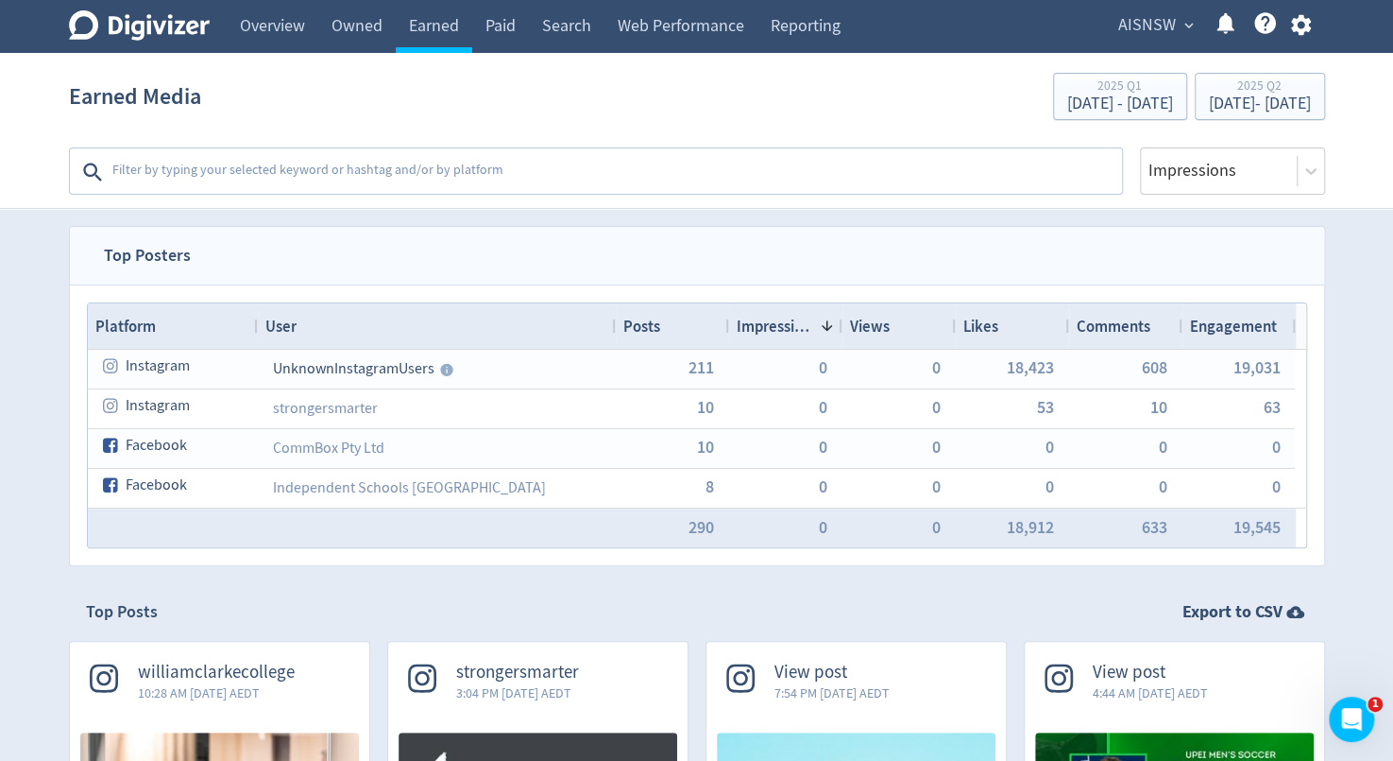
click at [1024, 164] on textarea at bounding box center [616, 172] width 1010 height 38
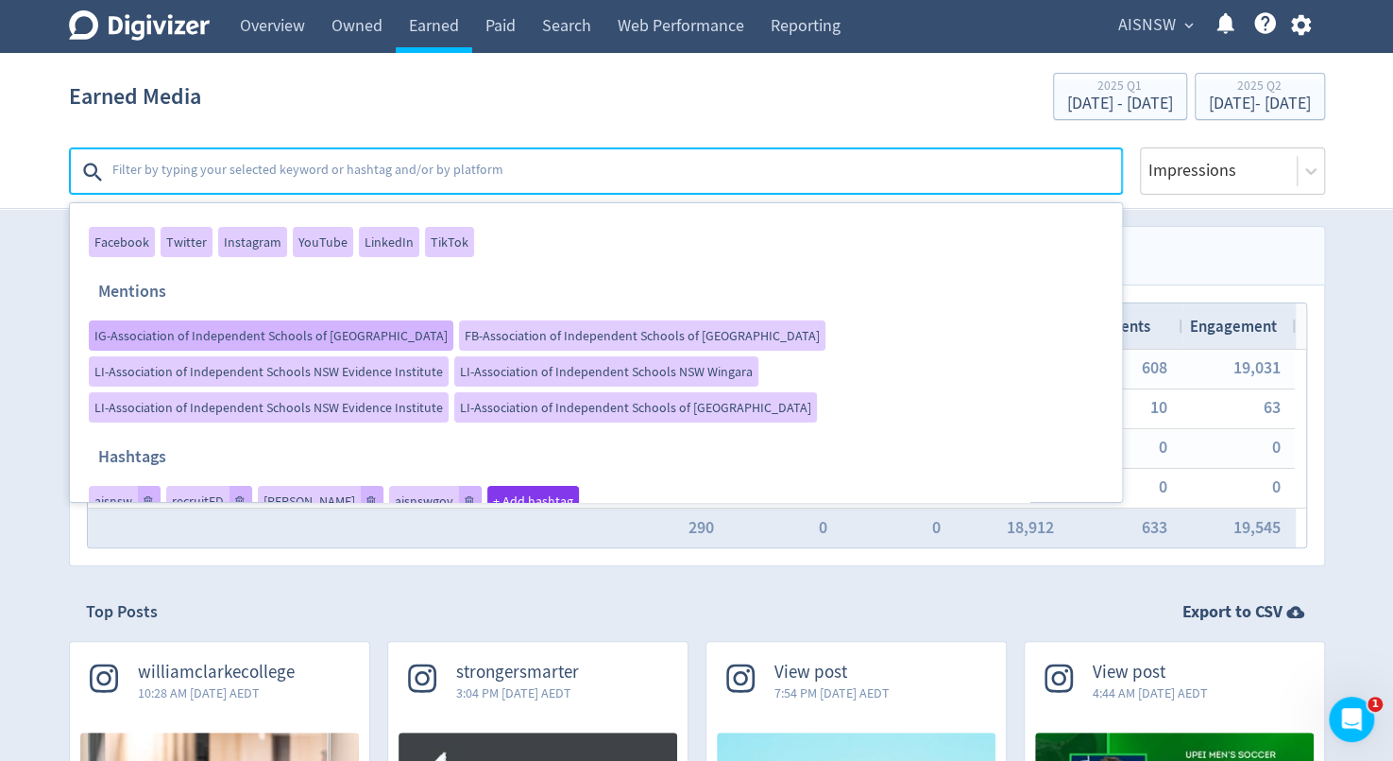
click at [268, 331] on span "IG-Association of Independent Schools of NSW" at bounding box center [270, 335] width 353 height 13
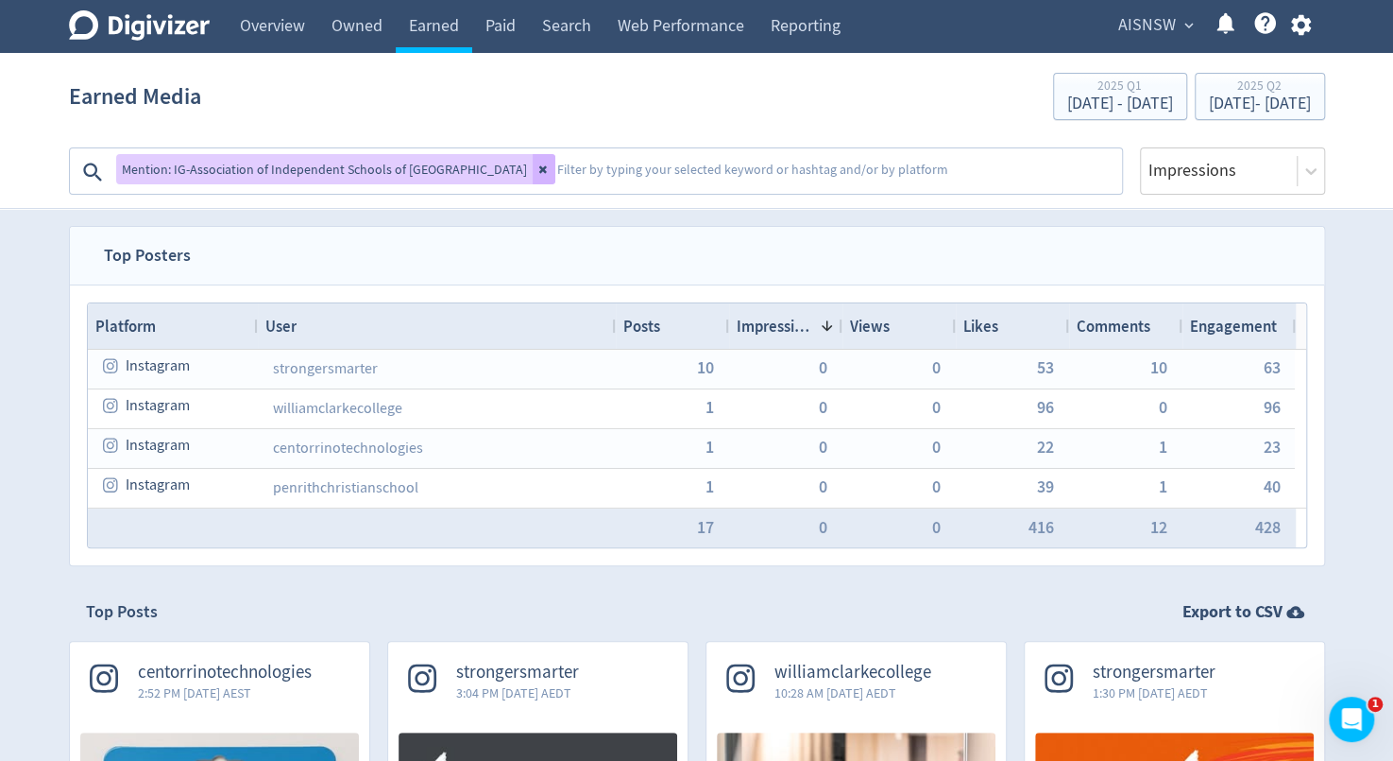
click at [562, 173] on textarea at bounding box center [838, 172] width 565 height 38
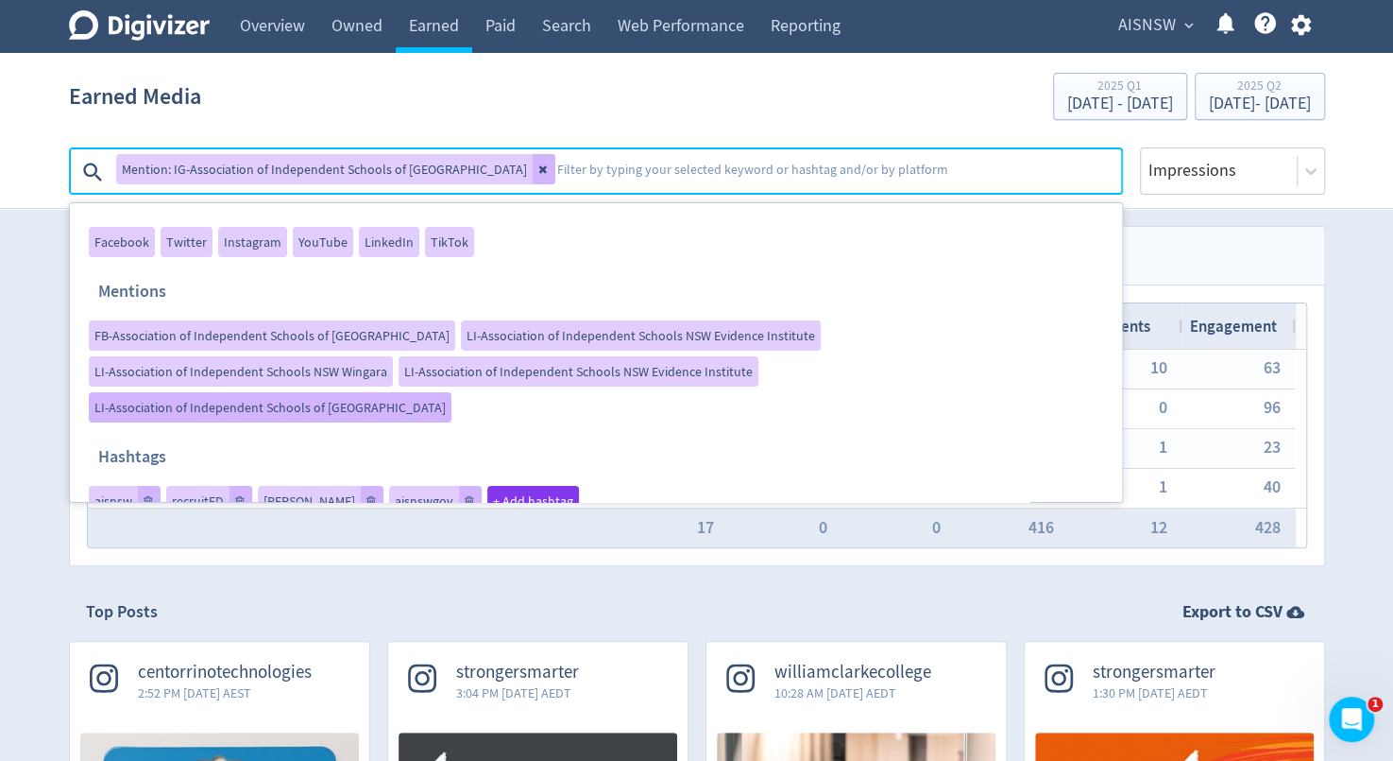
click at [446, 401] on span "LI-Association of Independent Schools of NSW" at bounding box center [269, 407] width 351 height 13
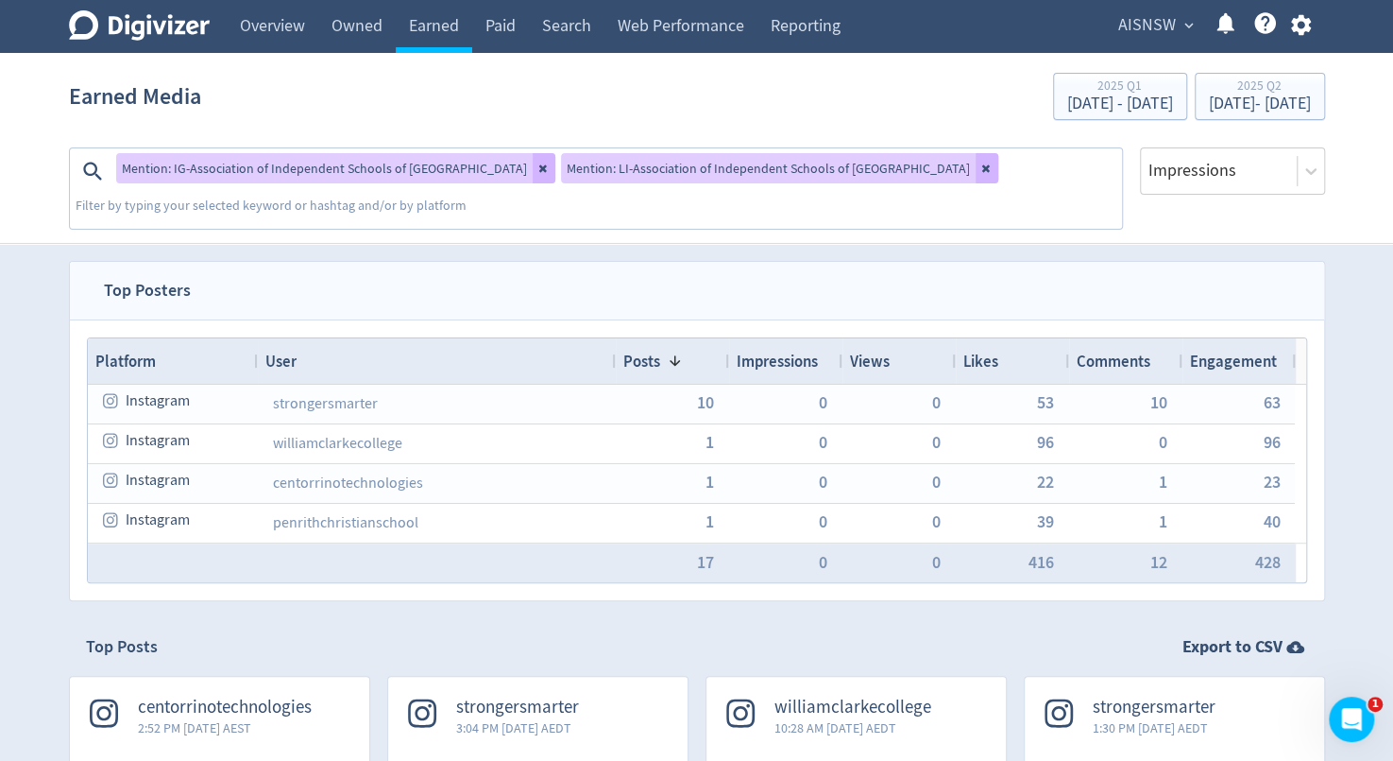
click at [898, 170] on div "Mention: IG-Association of Independent Schools of NSW Mention: LI-Association o…" at bounding box center [597, 188] width 1051 height 80
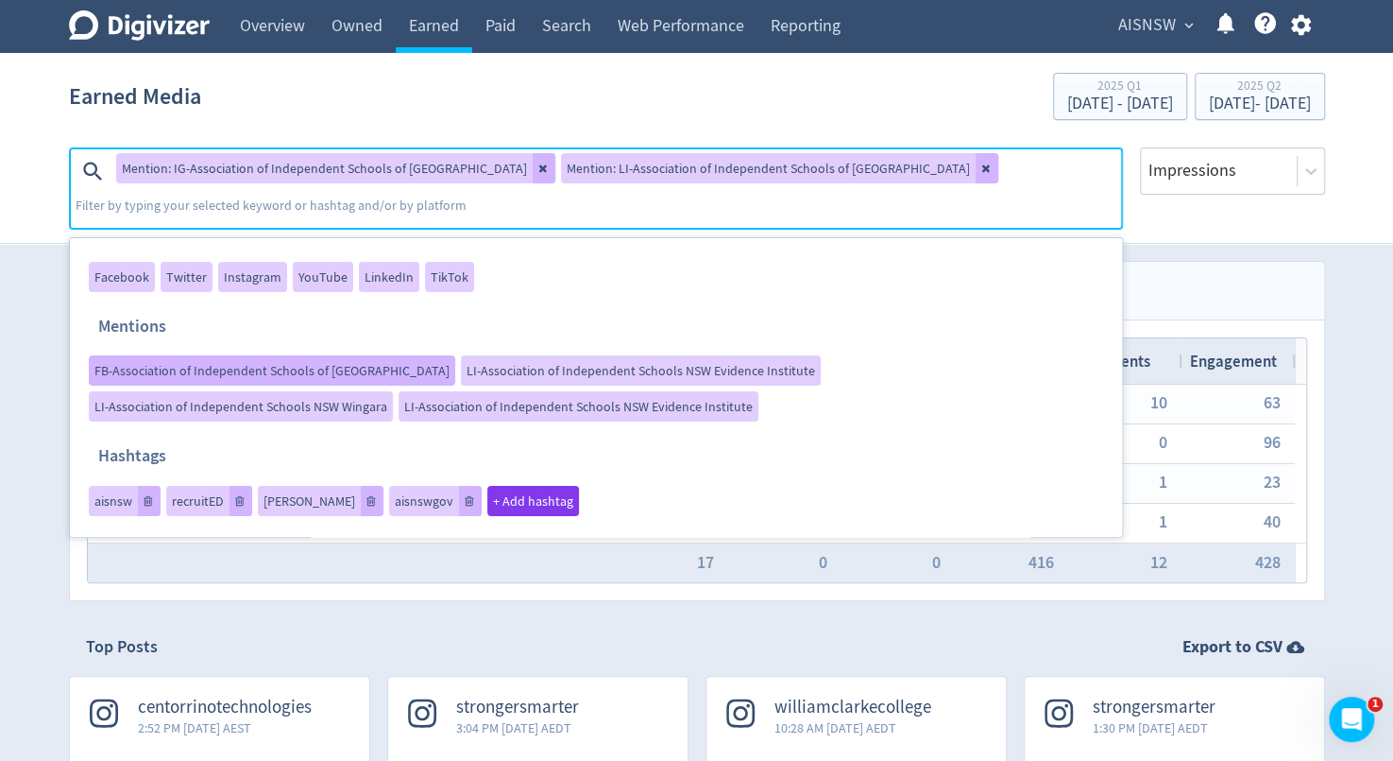
click at [265, 368] on span "FB-Association of Independent Schools of NSW" at bounding box center [271, 370] width 355 height 13
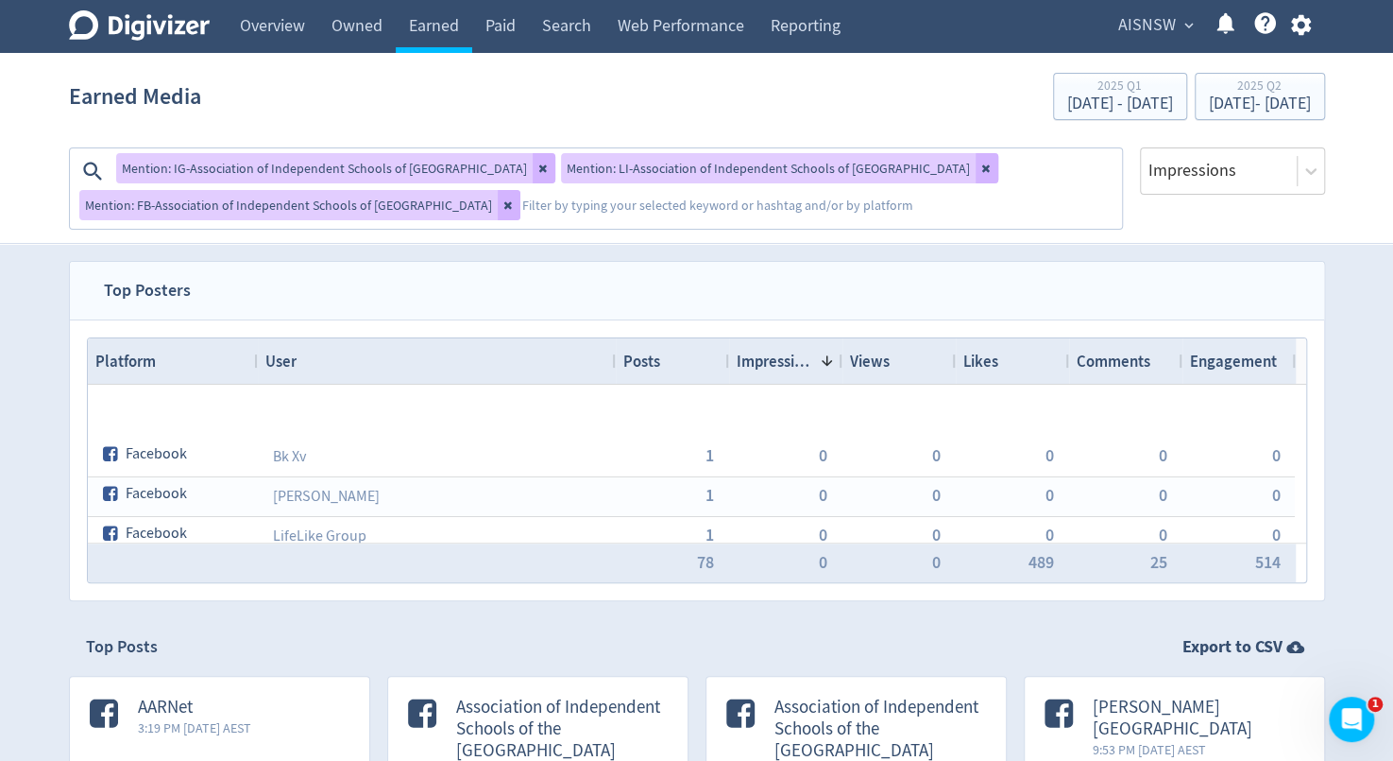
scroll to position [1205, 0]
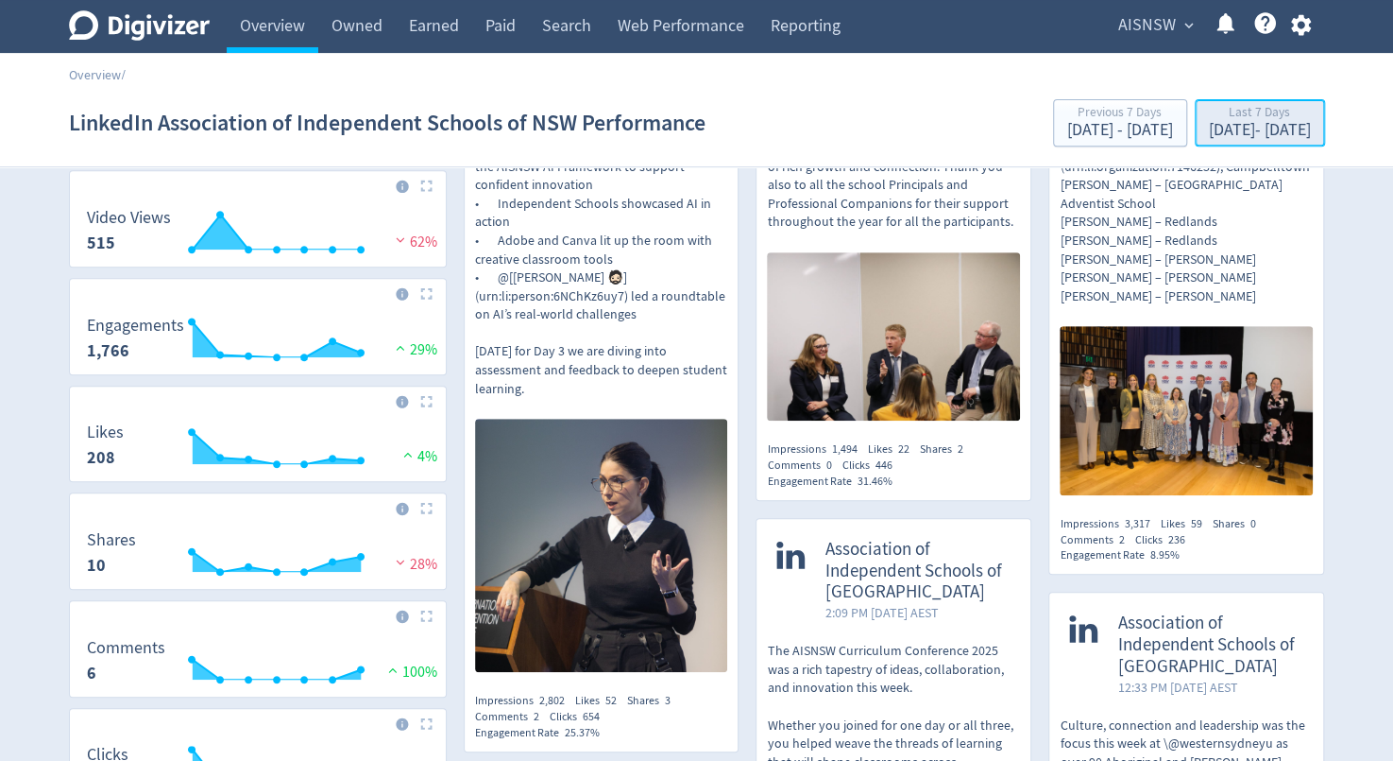
click at [1216, 127] on div "[DATE] - [DATE]" at bounding box center [1260, 130] width 102 height 17
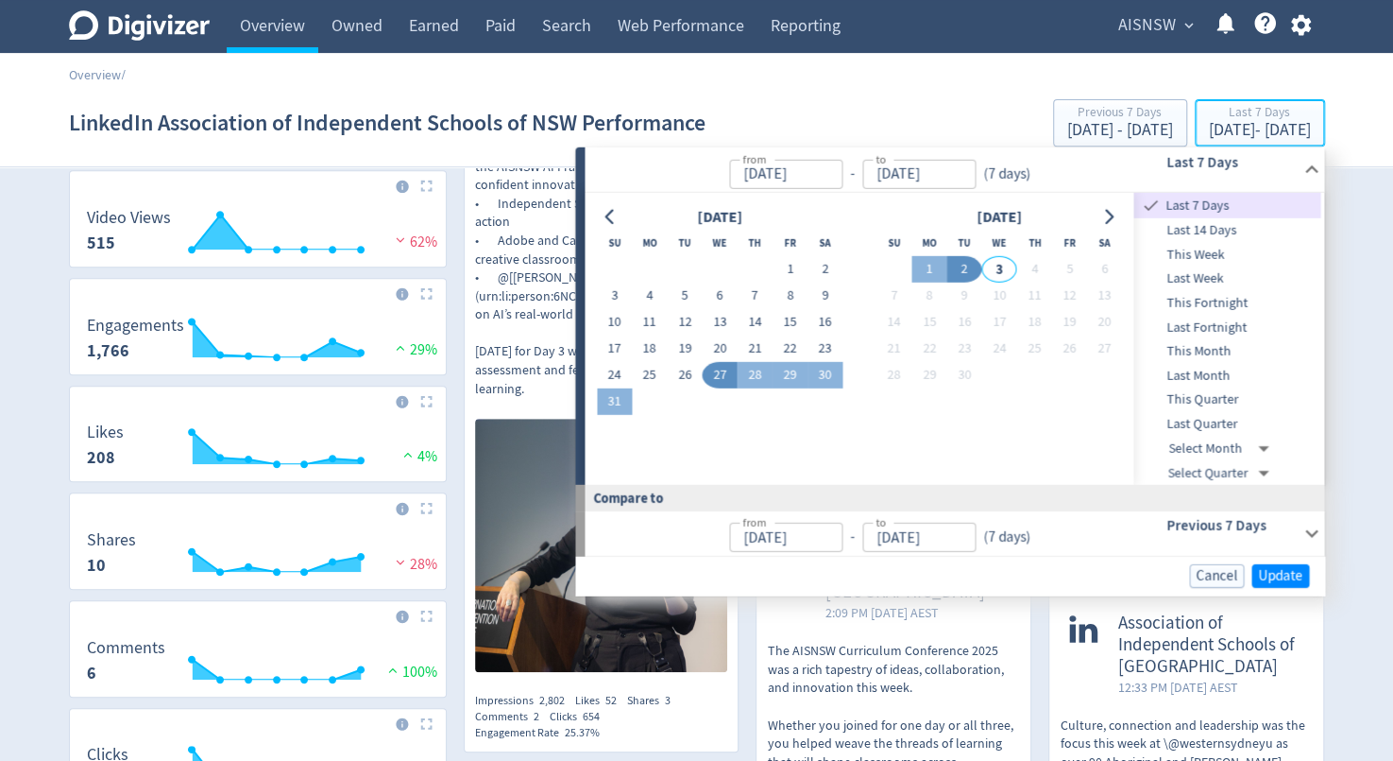
type input "[DATE]"
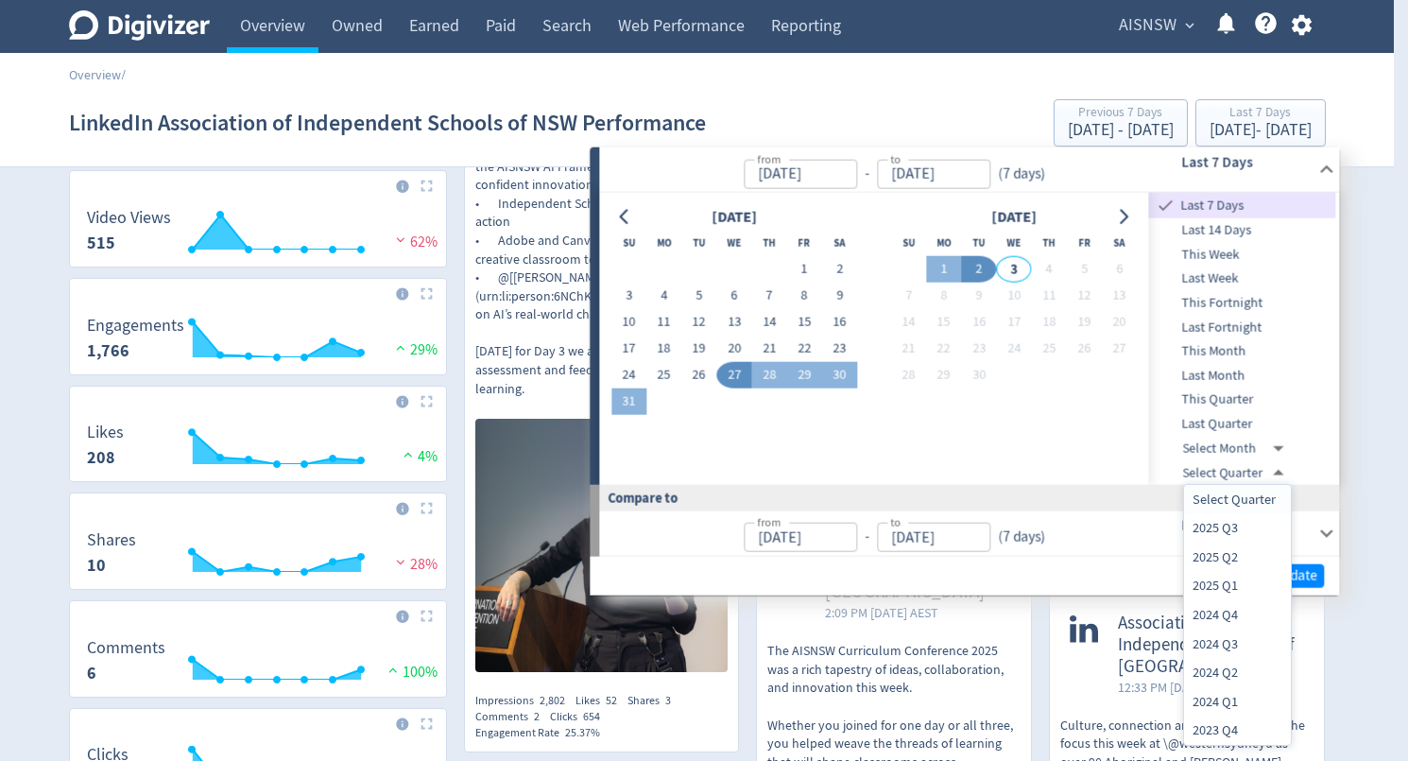
click at [1205, 555] on li "2025 Q2" at bounding box center [1237, 556] width 107 height 29
type input "[DATE]T13:00:00.000Z"
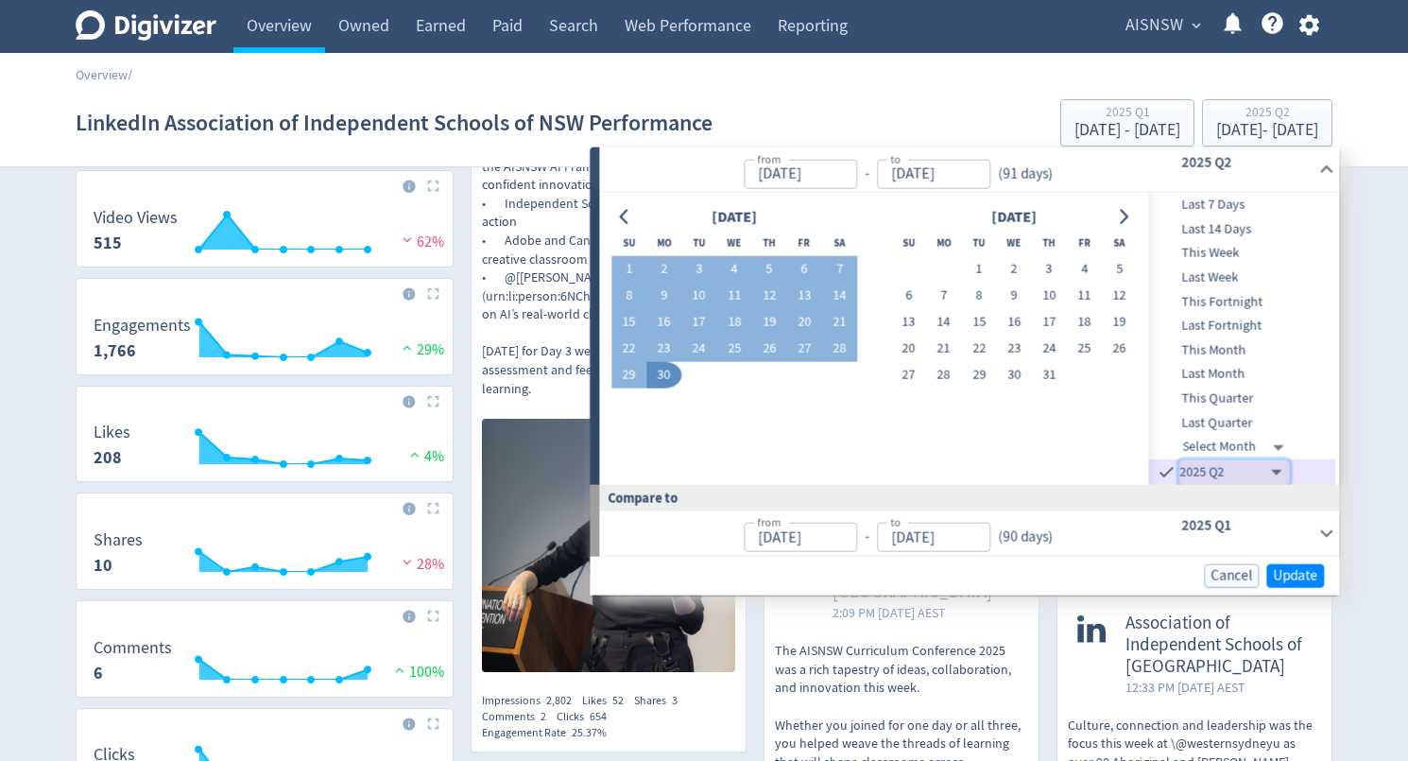
type input "[DATE]"
type input "[DATE]T13:00:00.000Z"
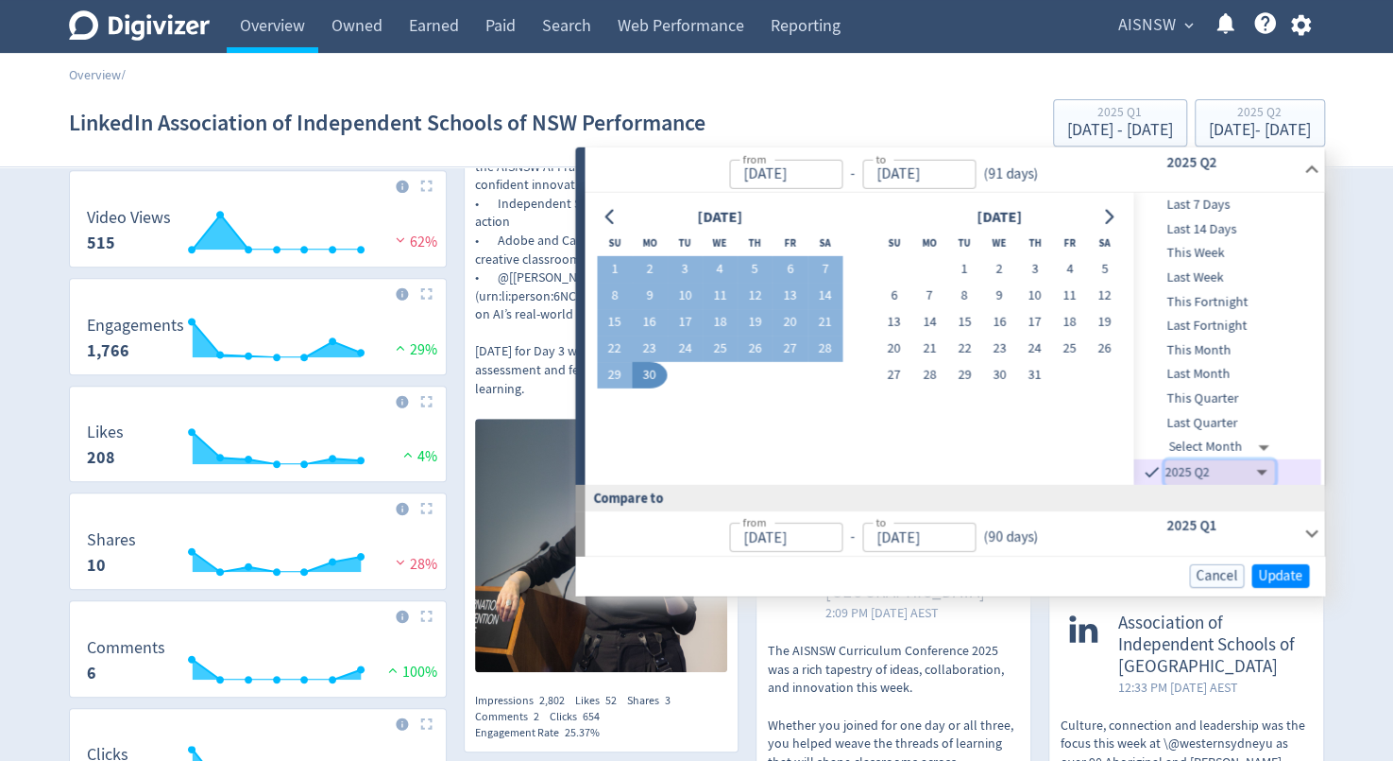
type input "[DATE]"
click at [1287, 573] on span "Update" at bounding box center [1280, 575] width 44 height 14
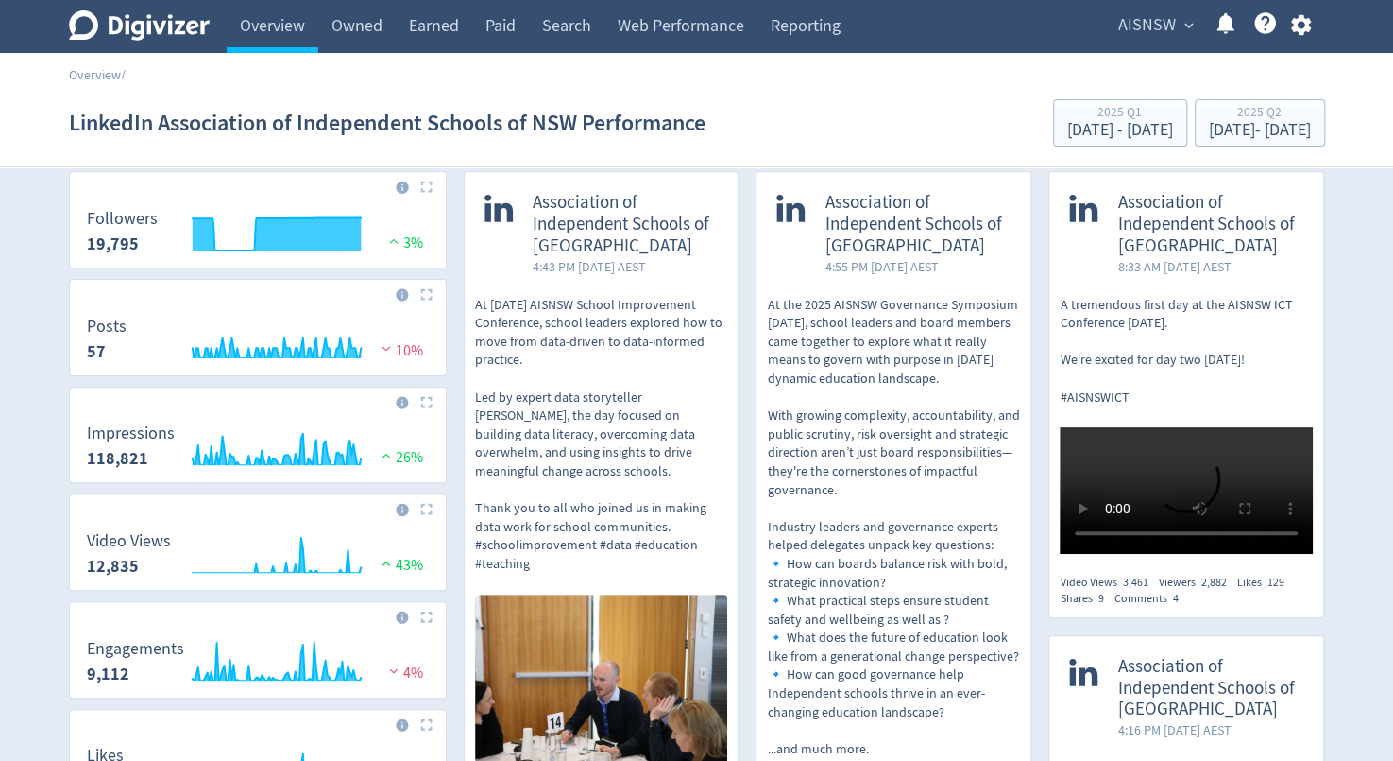
scroll to position [62, 0]
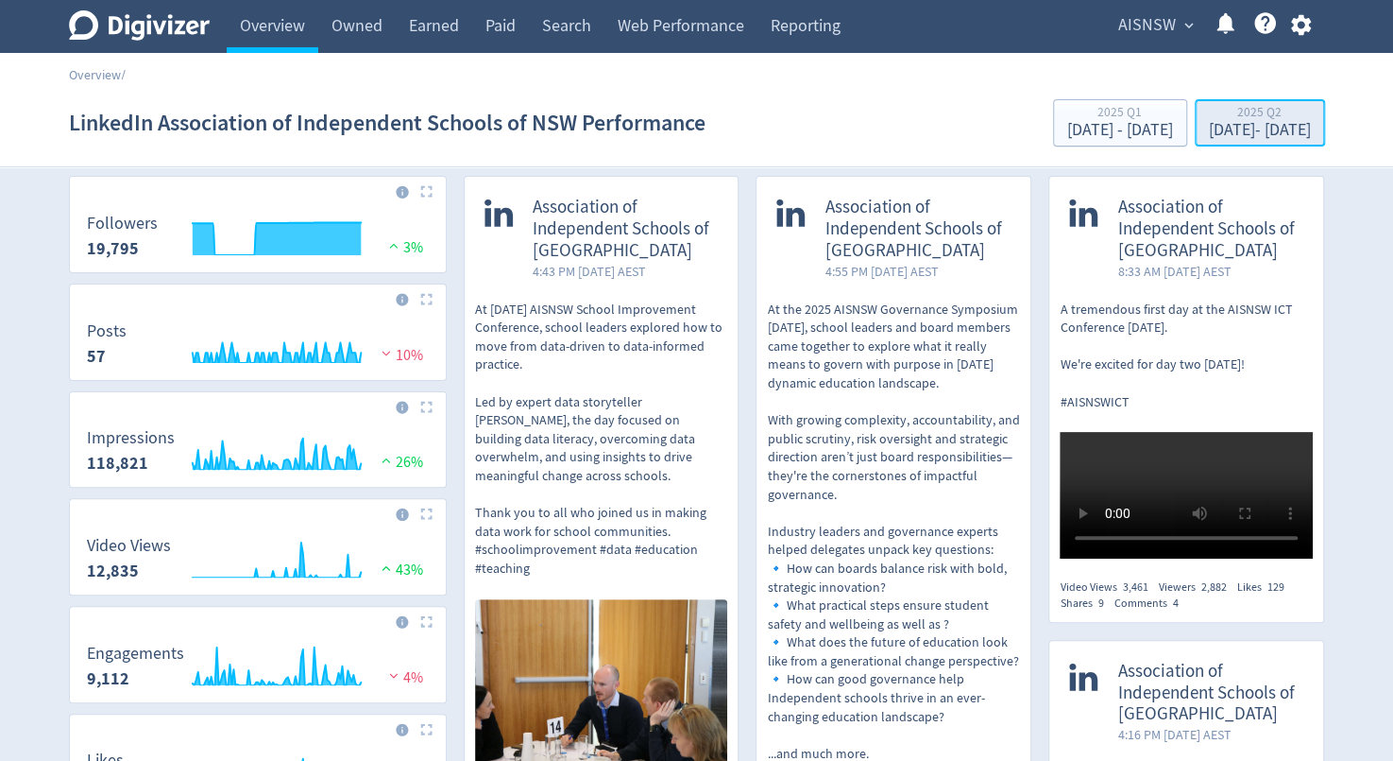
click at [1226, 128] on div "[DATE] - [DATE]" at bounding box center [1260, 130] width 102 height 17
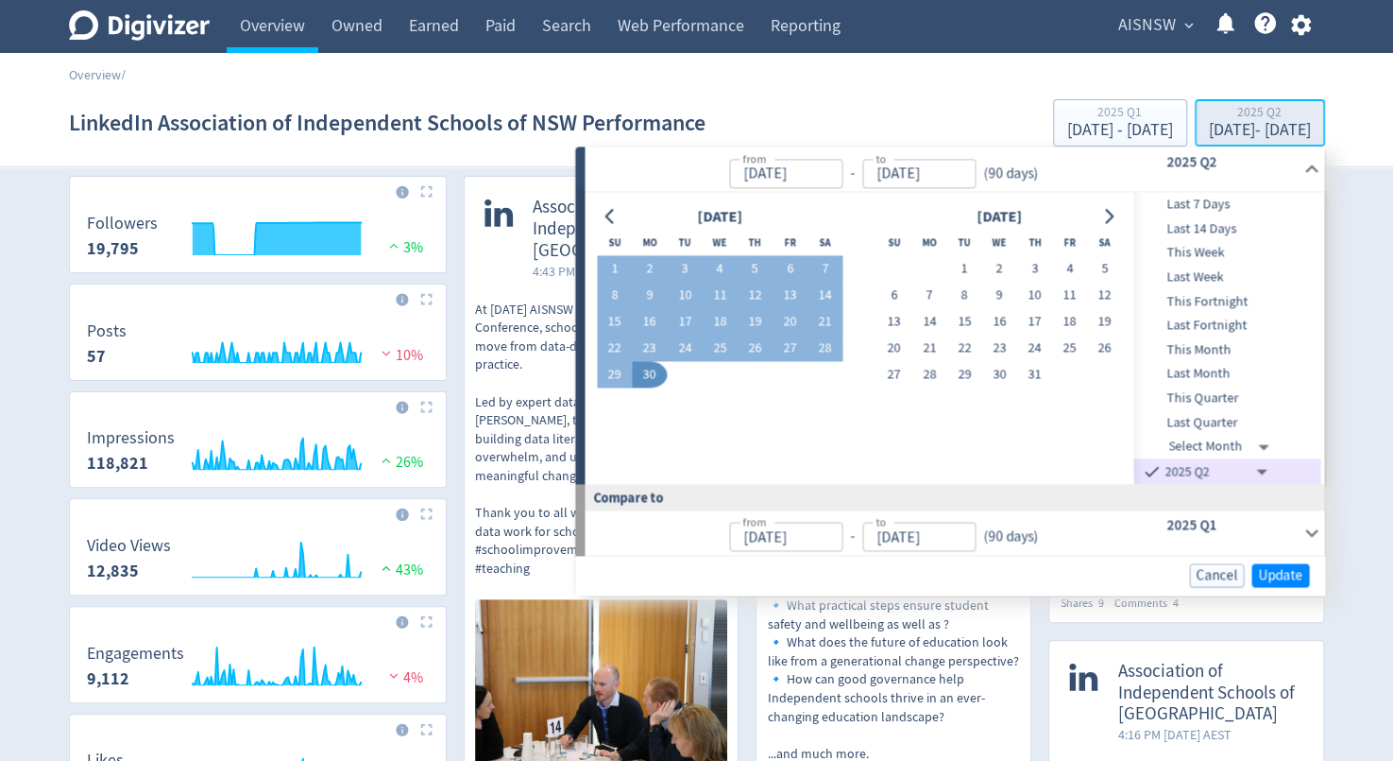
type input "[DATE]"
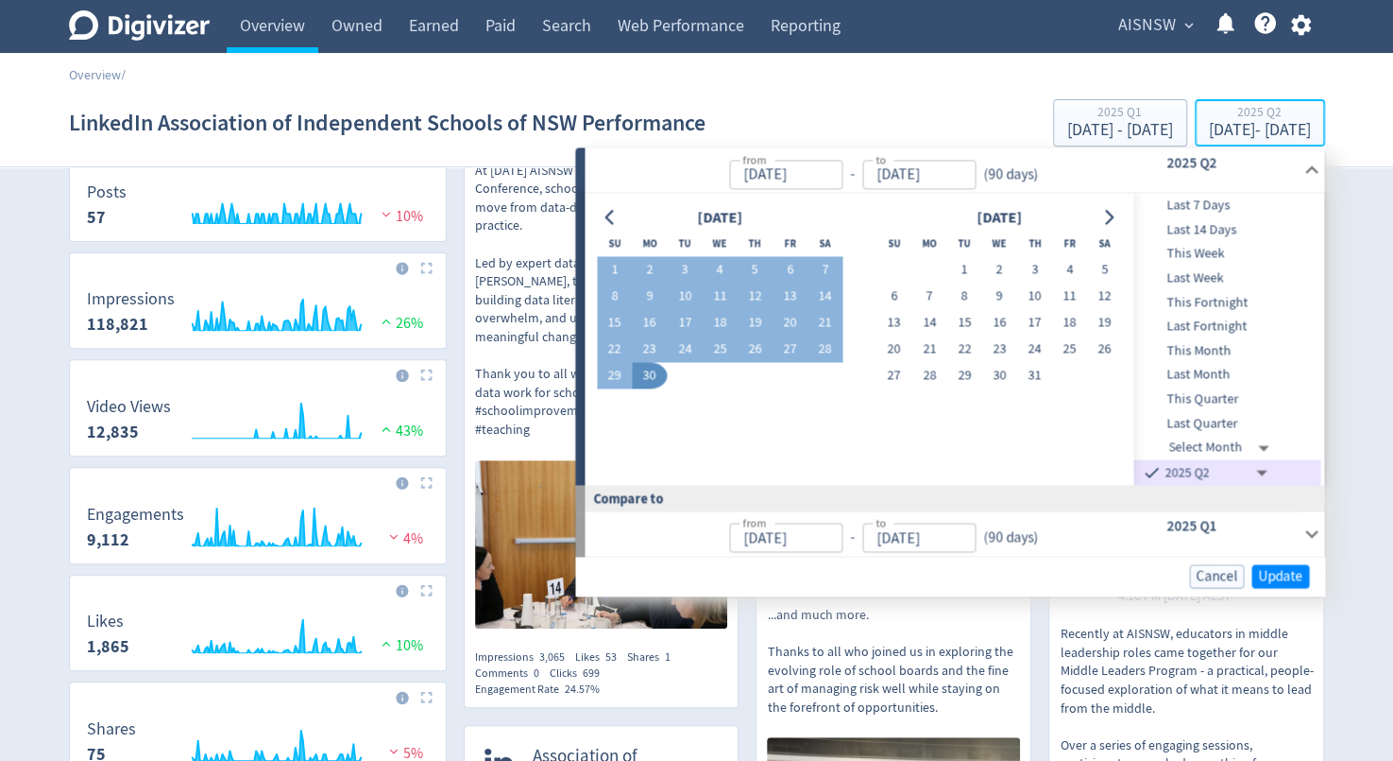
scroll to position [202, 0]
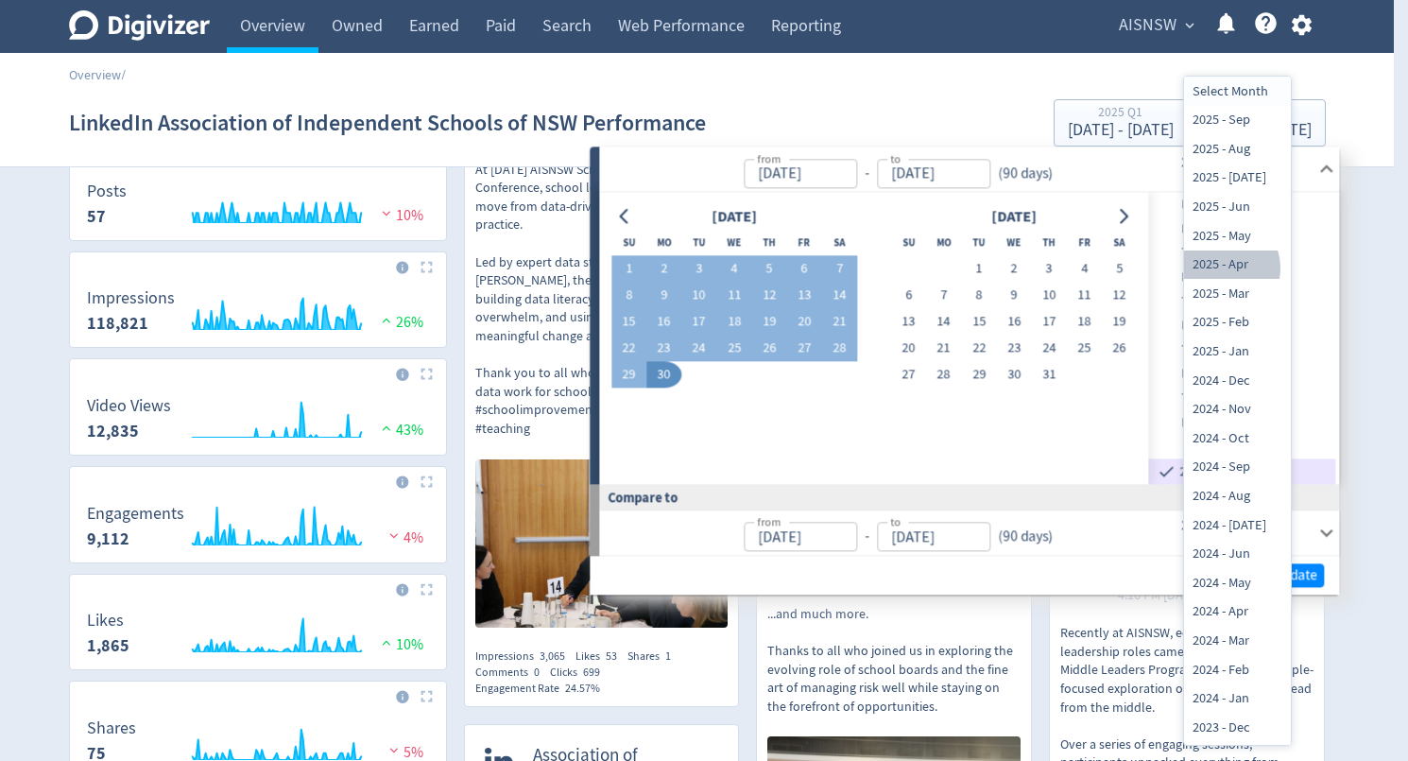
click at [1222, 267] on li "2025 - Apr" at bounding box center [1237, 264] width 107 height 29
type input "[DATE]T13:00:00.000Z"
type input "Select Quarter"
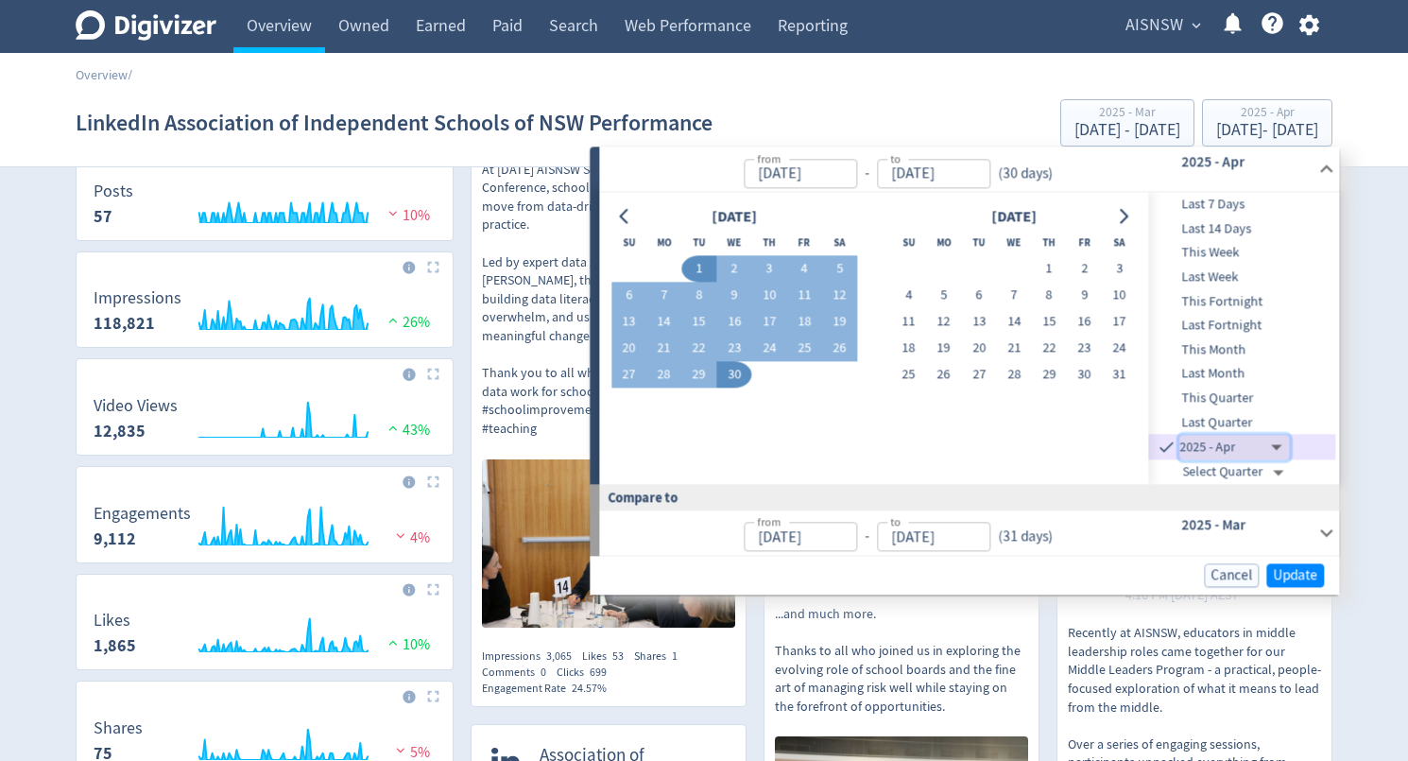
type input "[DATE]"
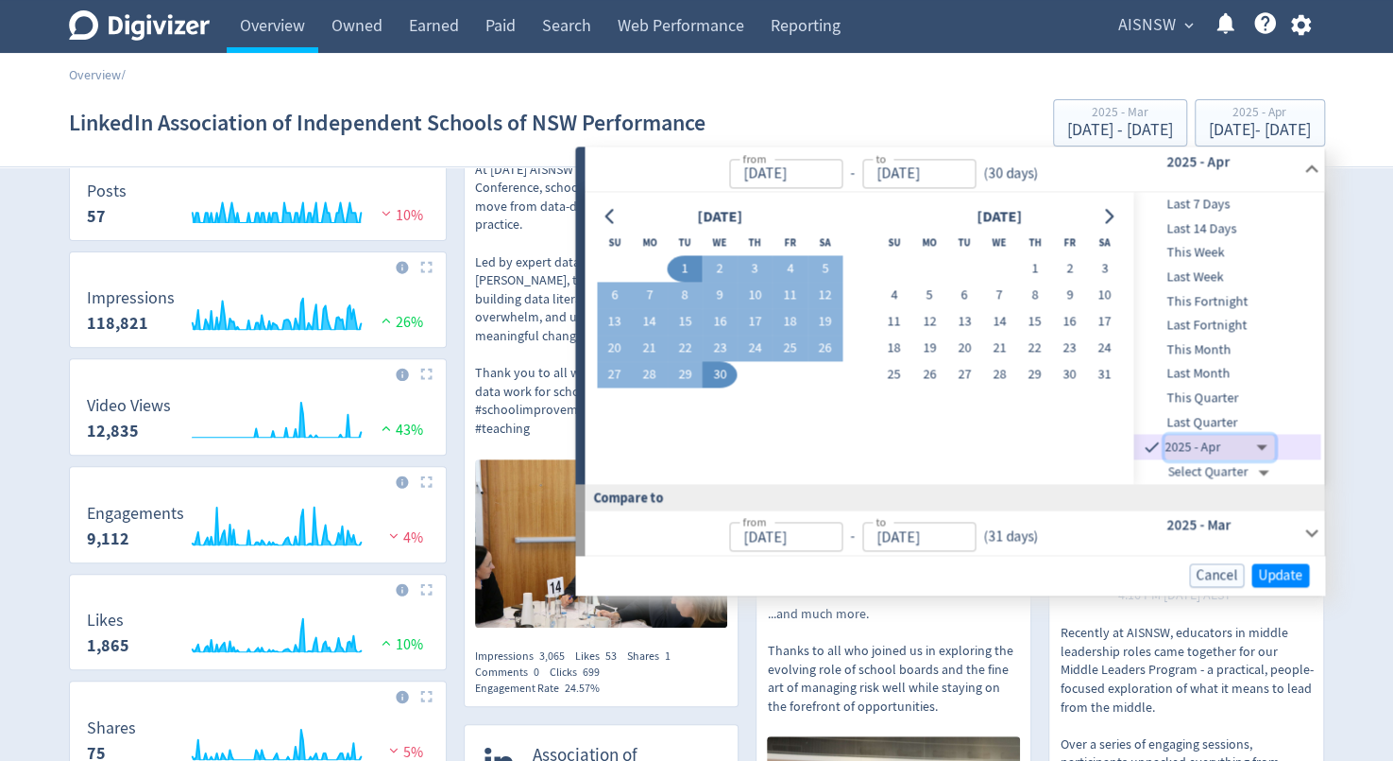
type input "[DATE]"
click at [1274, 575] on span "Update" at bounding box center [1280, 575] width 44 height 14
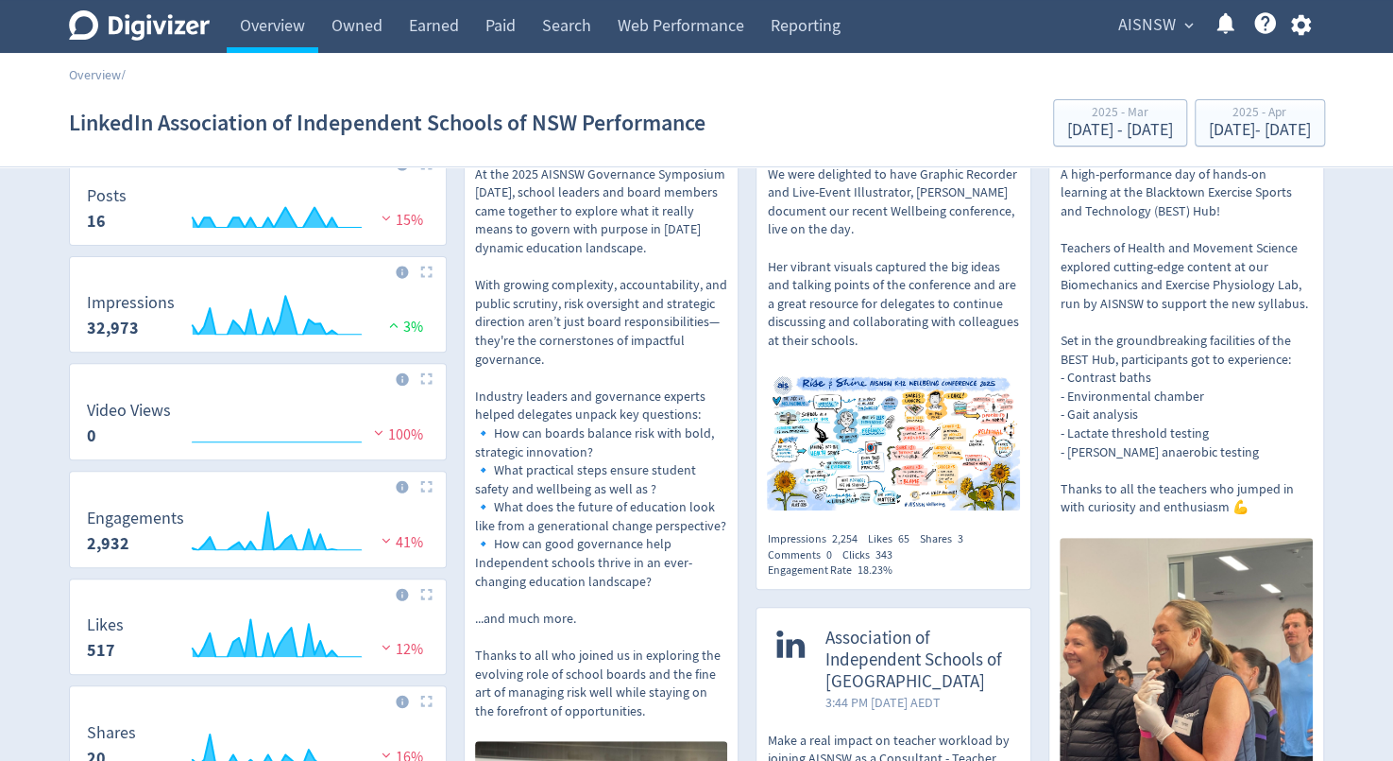
scroll to position [0, 0]
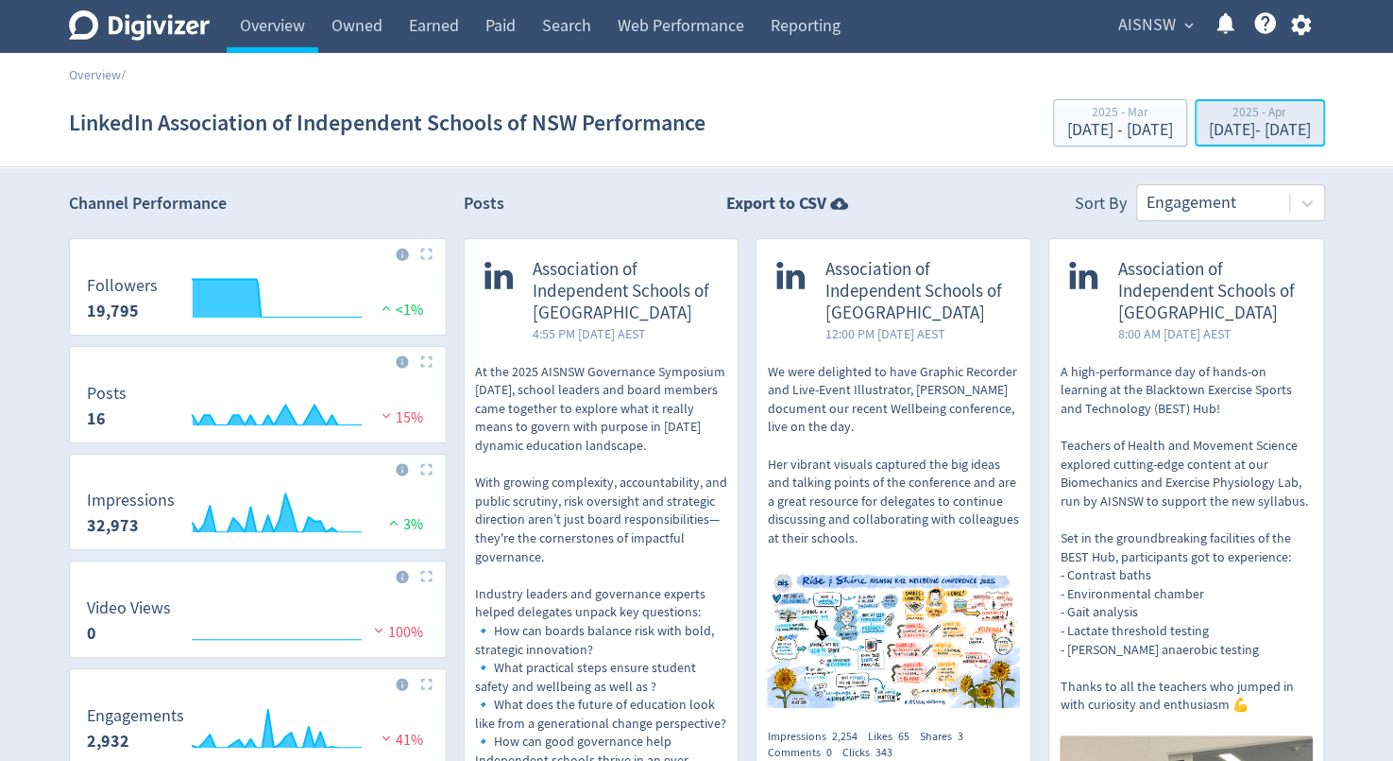
click at [1259, 135] on div "[DATE] - [DATE]" at bounding box center [1260, 130] width 102 height 17
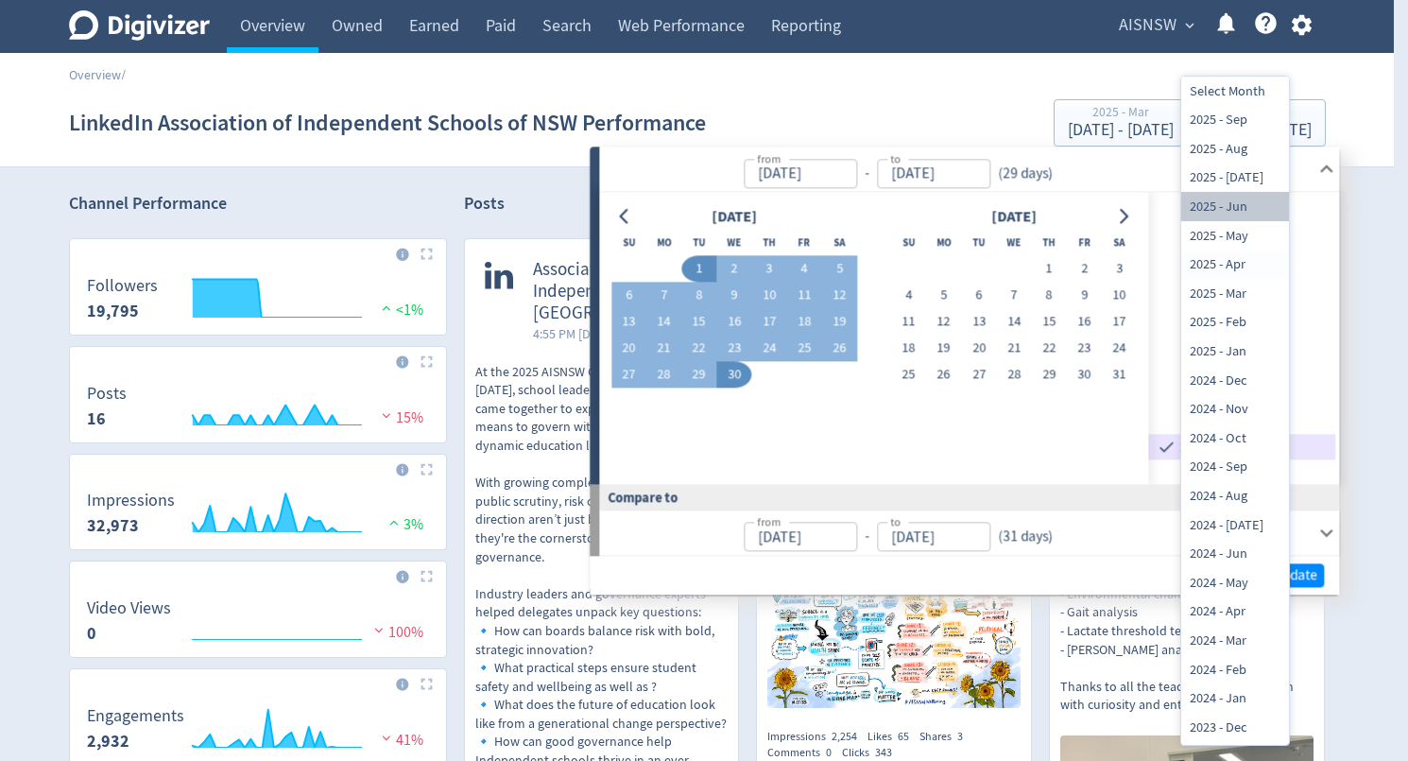
click at [1237, 209] on li "2025 - Jun" at bounding box center [1235, 206] width 108 height 29
type input "[DATE]T14:00:00.000Z"
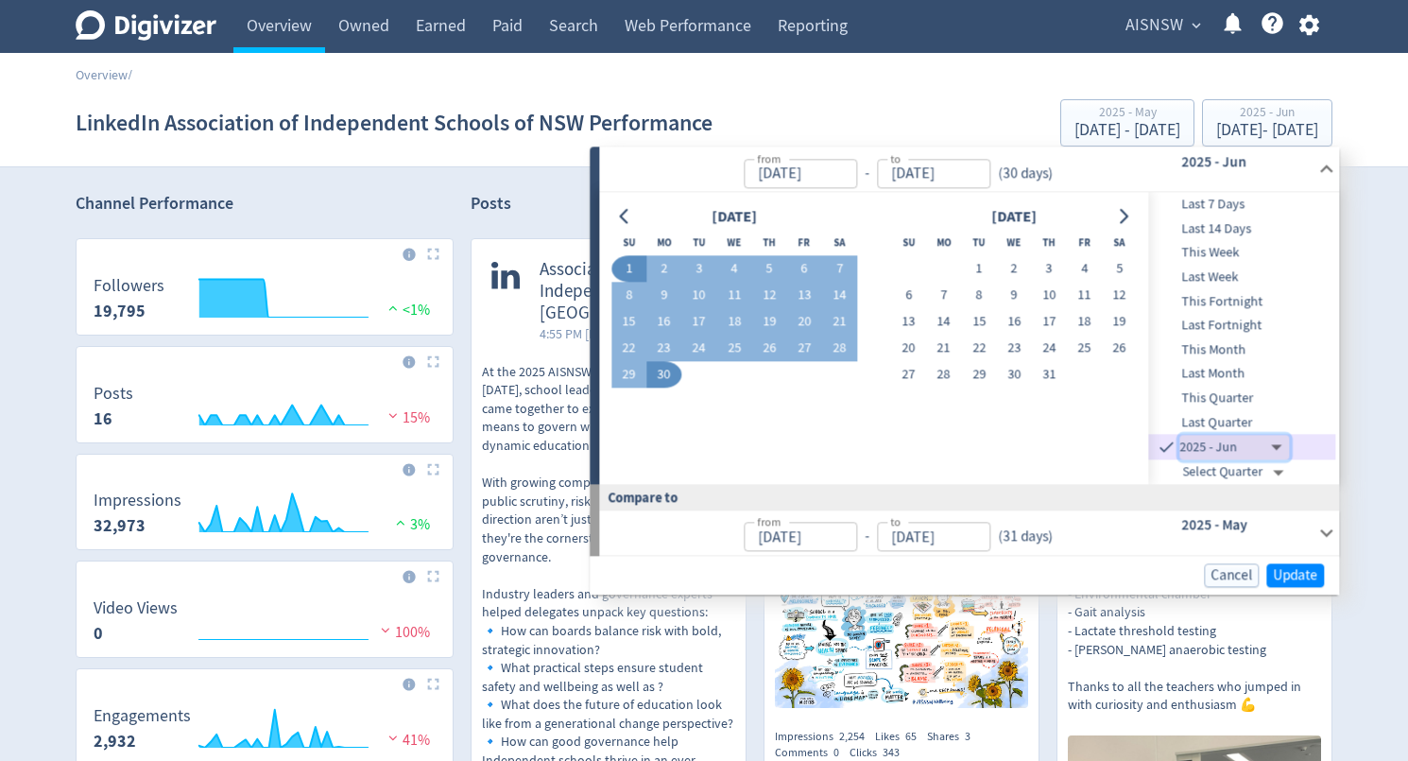
type input "[DATE]"
type input "[DATE]T14:00:00.000Z"
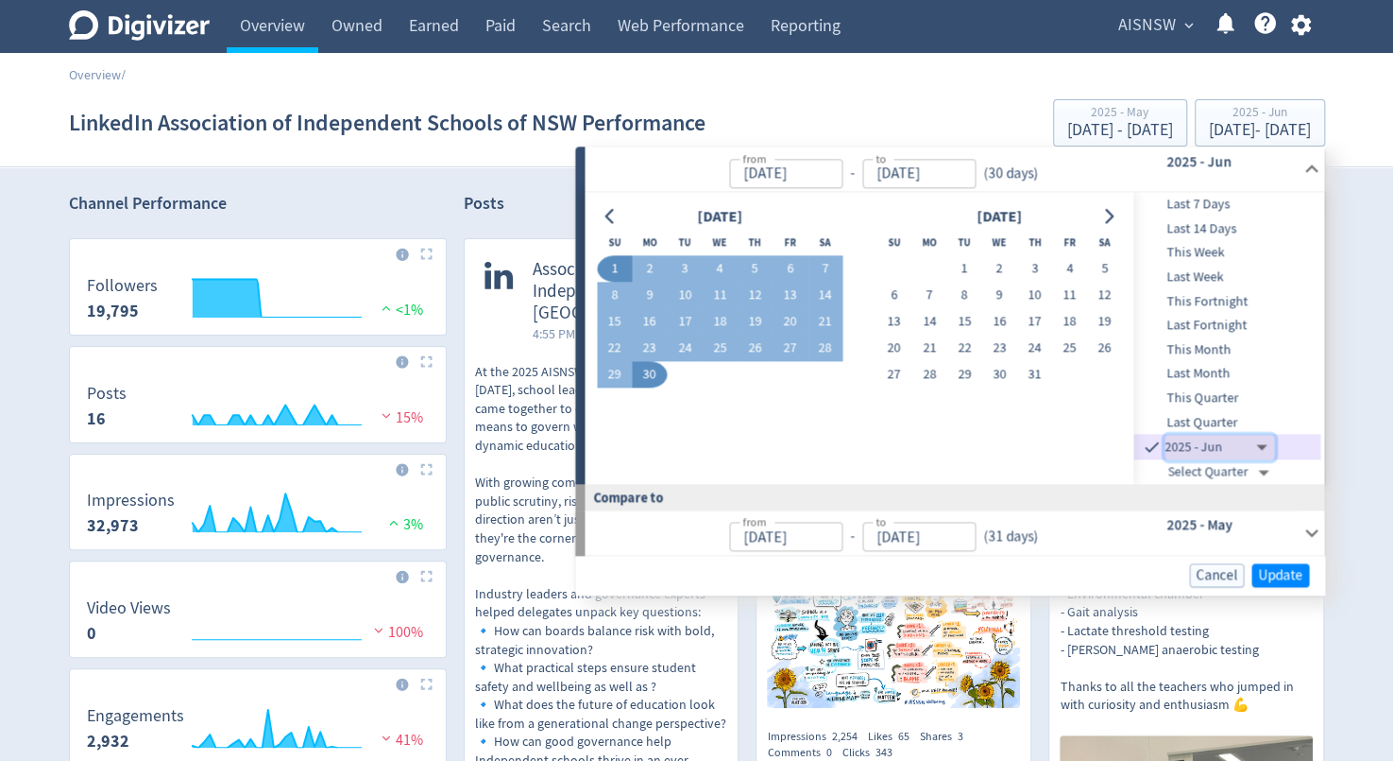
type input "[DATE]"
click at [1291, 573] on span "Update" at bounding box center [1280, 575] width 44 height 14
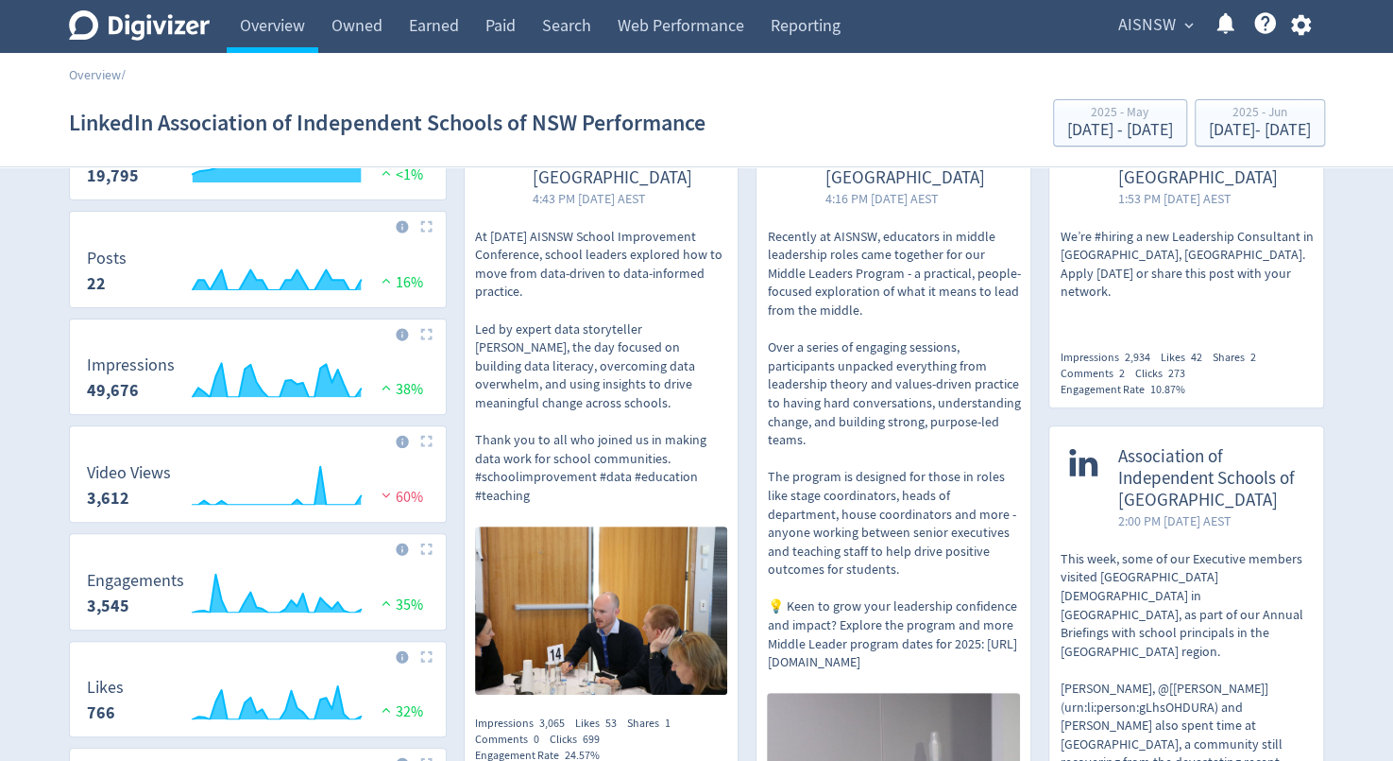
scroll to position [133, 0]
